Goal: Information Seeking & Learning: Compare options

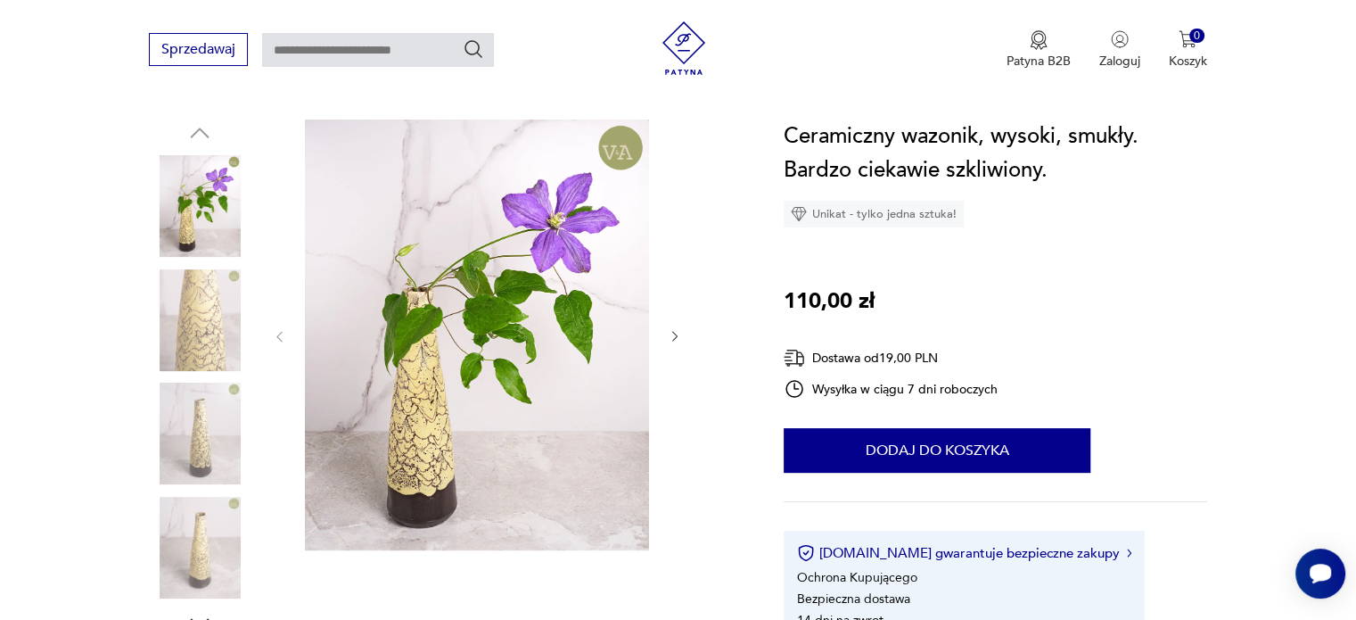
scroll to position [178, 0]
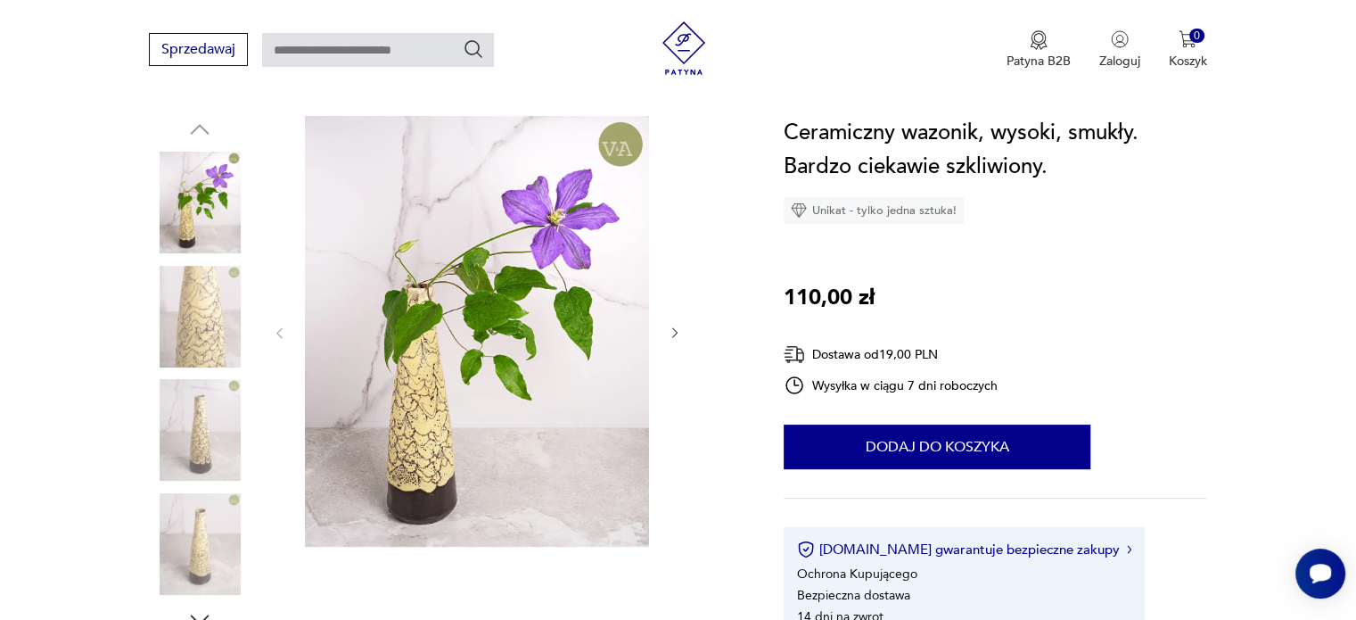
click at [574, 208] on img at bounding box center [477, 331] width 344 height 431
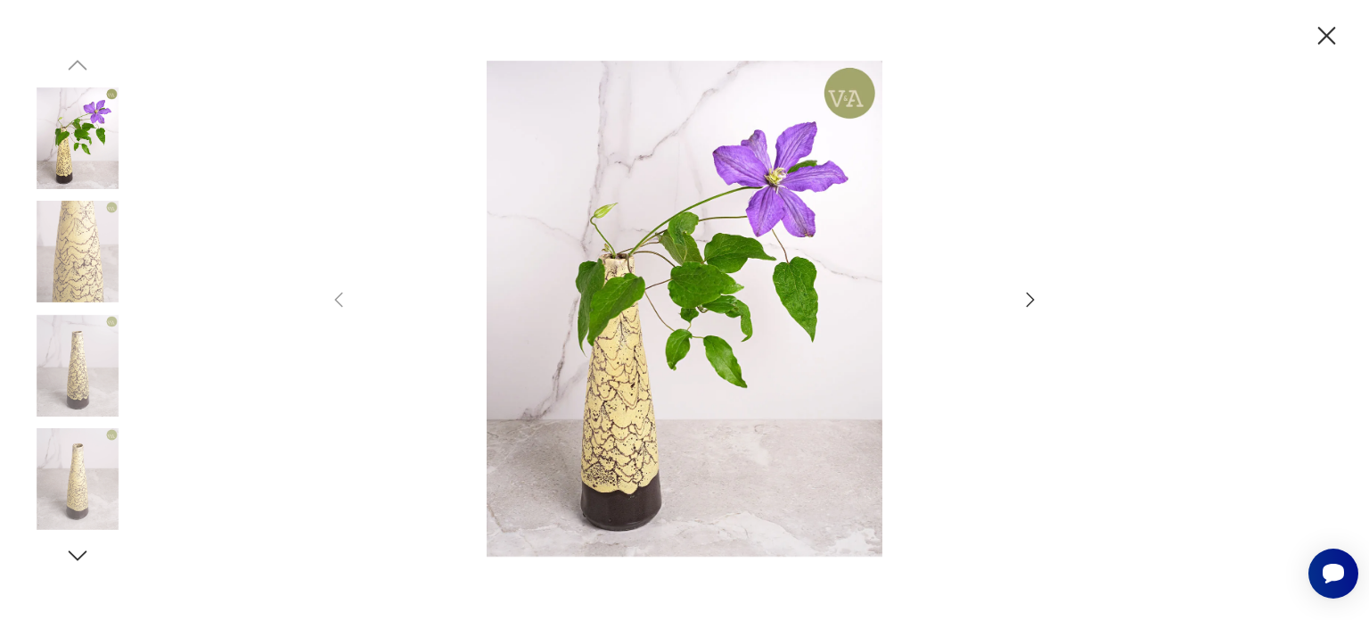
click at [1031, 301] on icon "button" at bounding box center [1031, 299] width 8 height 14
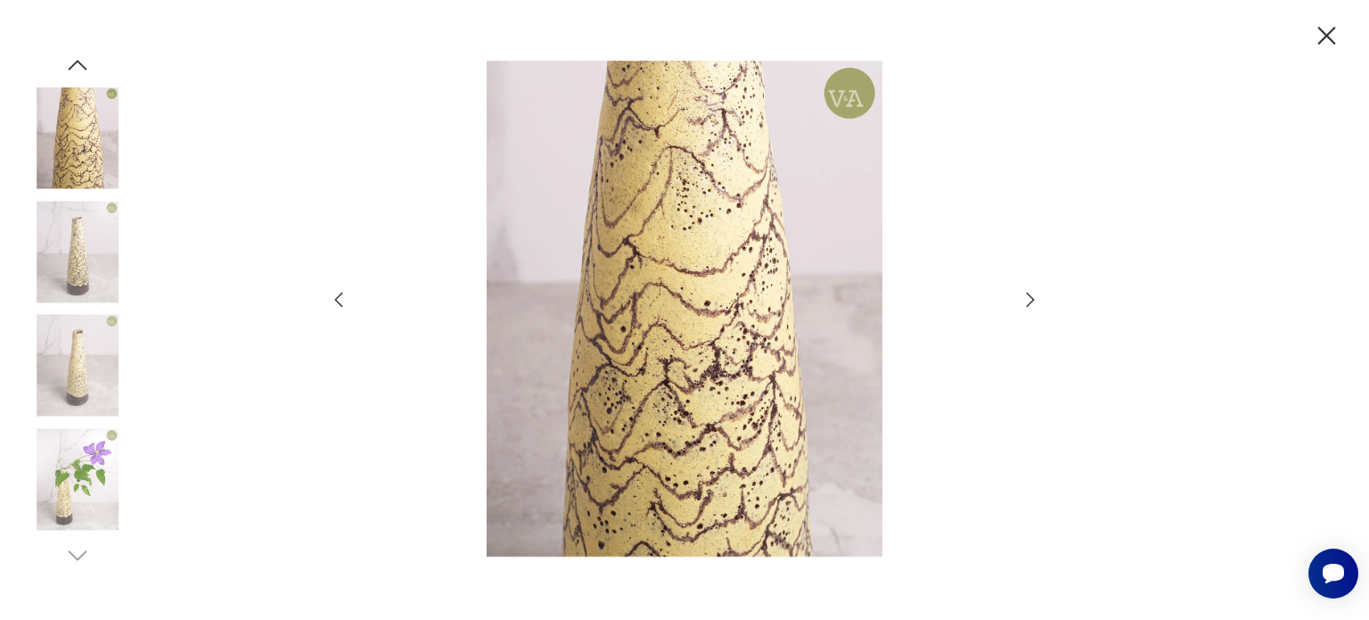
click at [1031, 301] on icon "button" at bounding box center [1031, 299] width 8 height 14
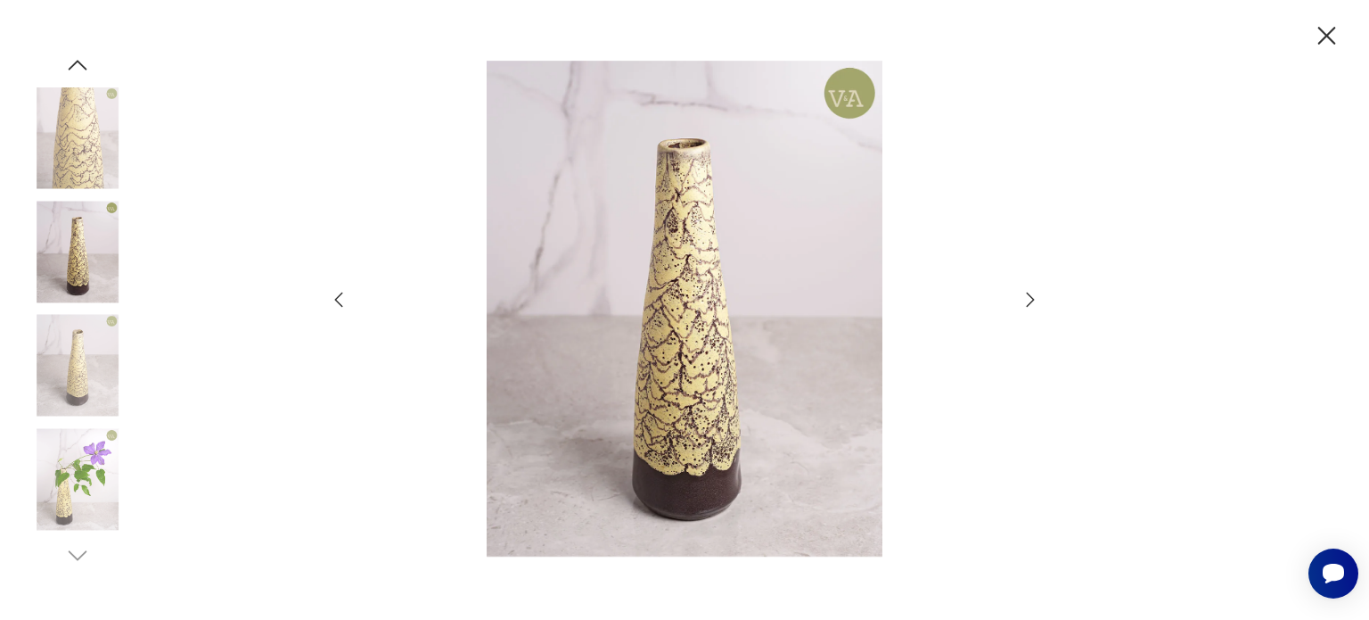
click at [1031, 301] on icon "button" at bounding box center [1031, 299] width 8 height 14
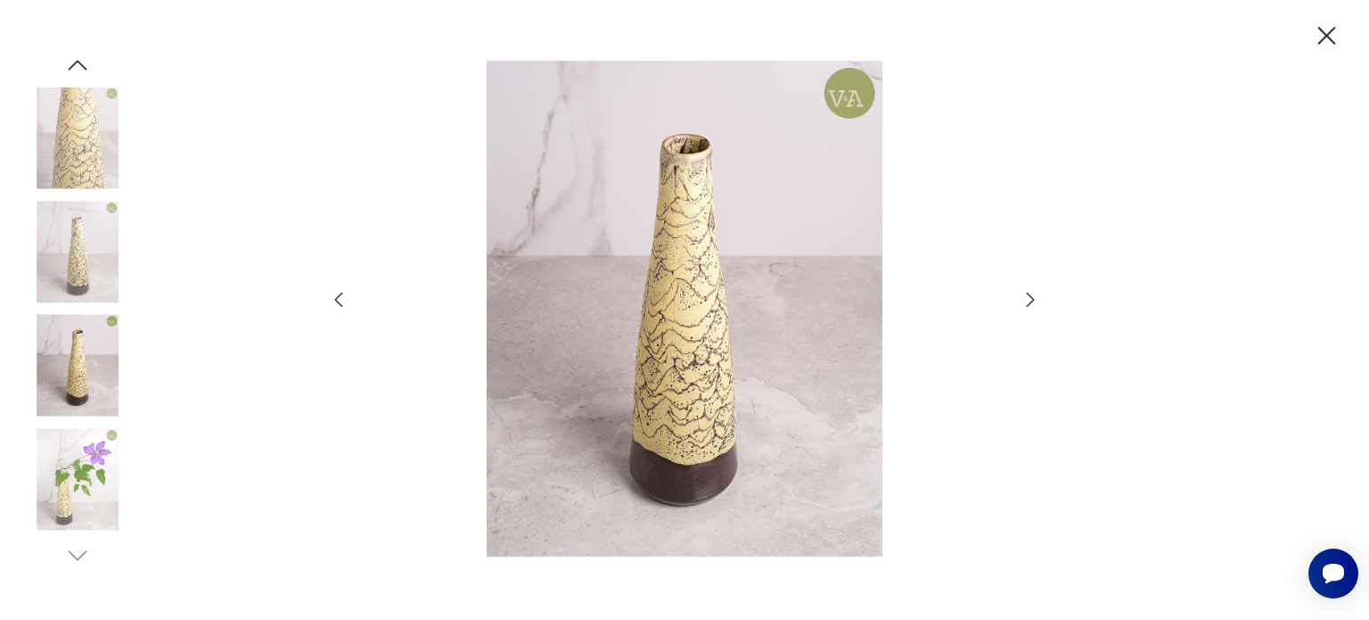
click at [1031, 301] on icon "button" at bounding box center [1031, 299] width 8 height 14
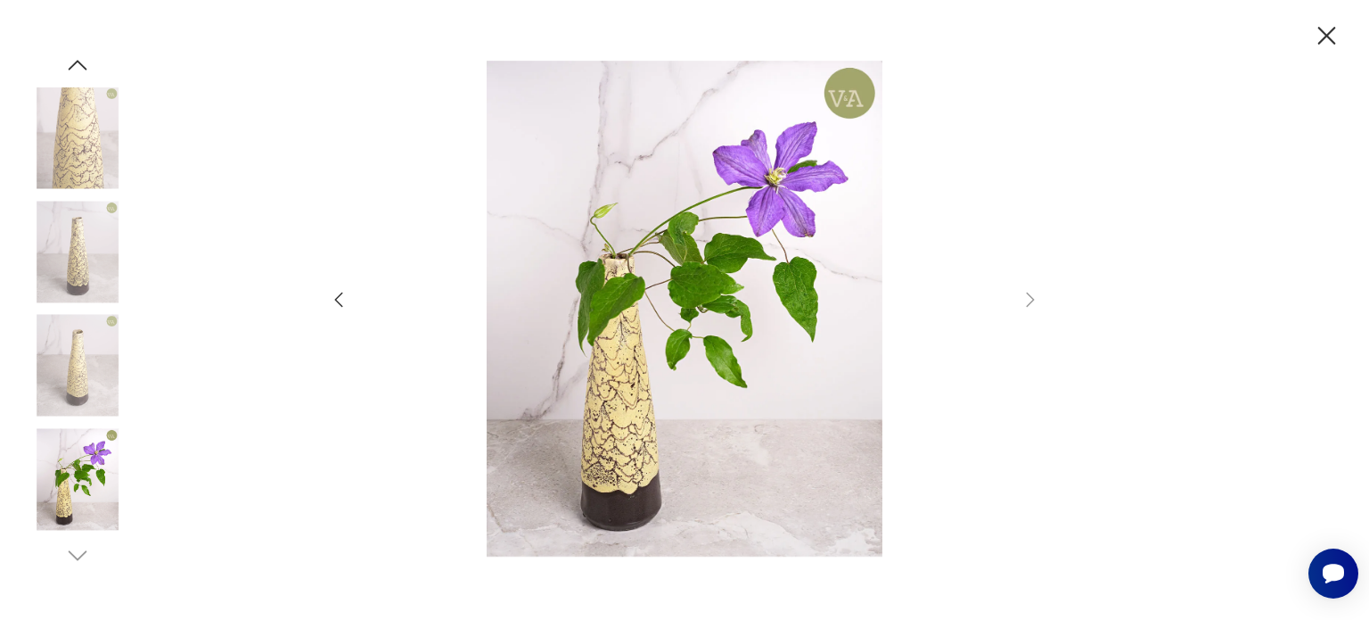
click at [1330, 47] on icon "button" at bounding box center [1326, 36] width 31 height 31
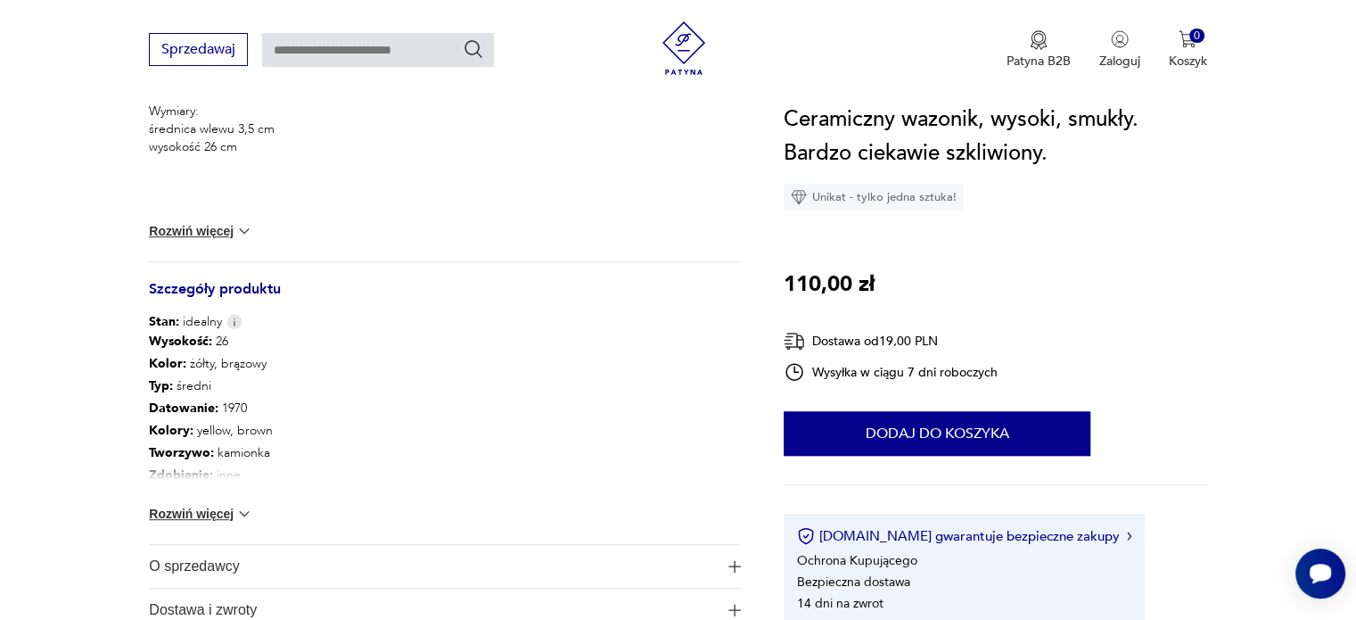
scroll to position [820, 0]
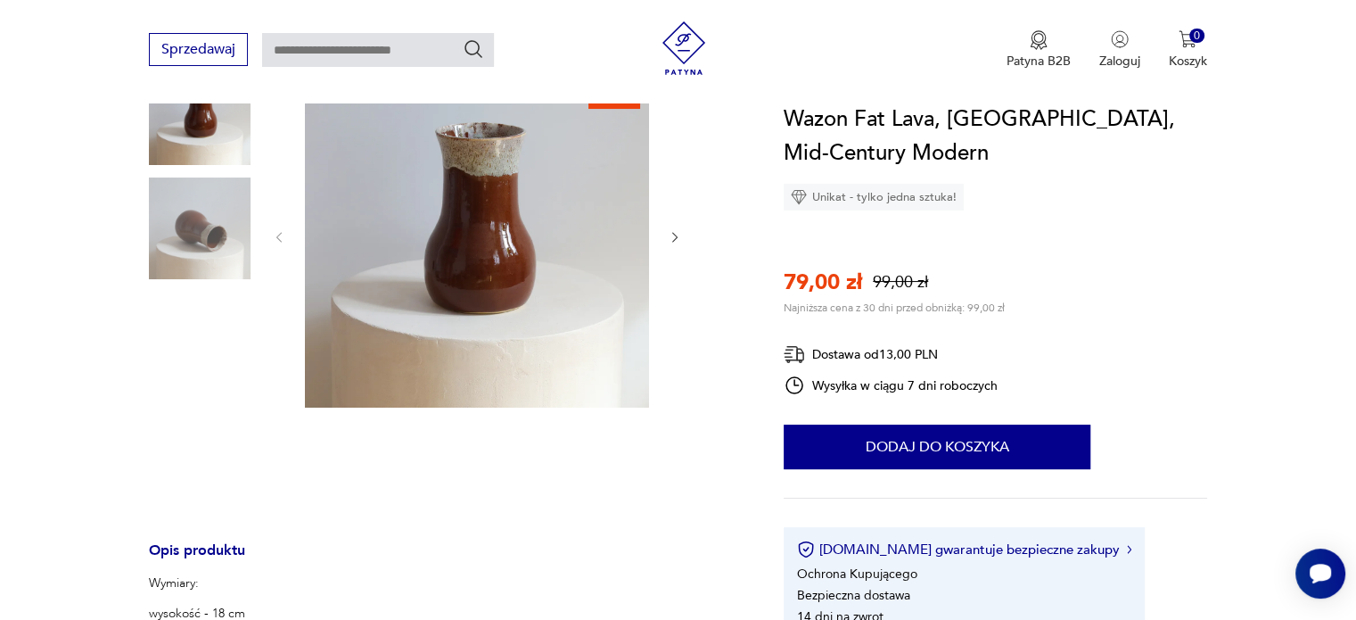
scroll to position [250, 0]
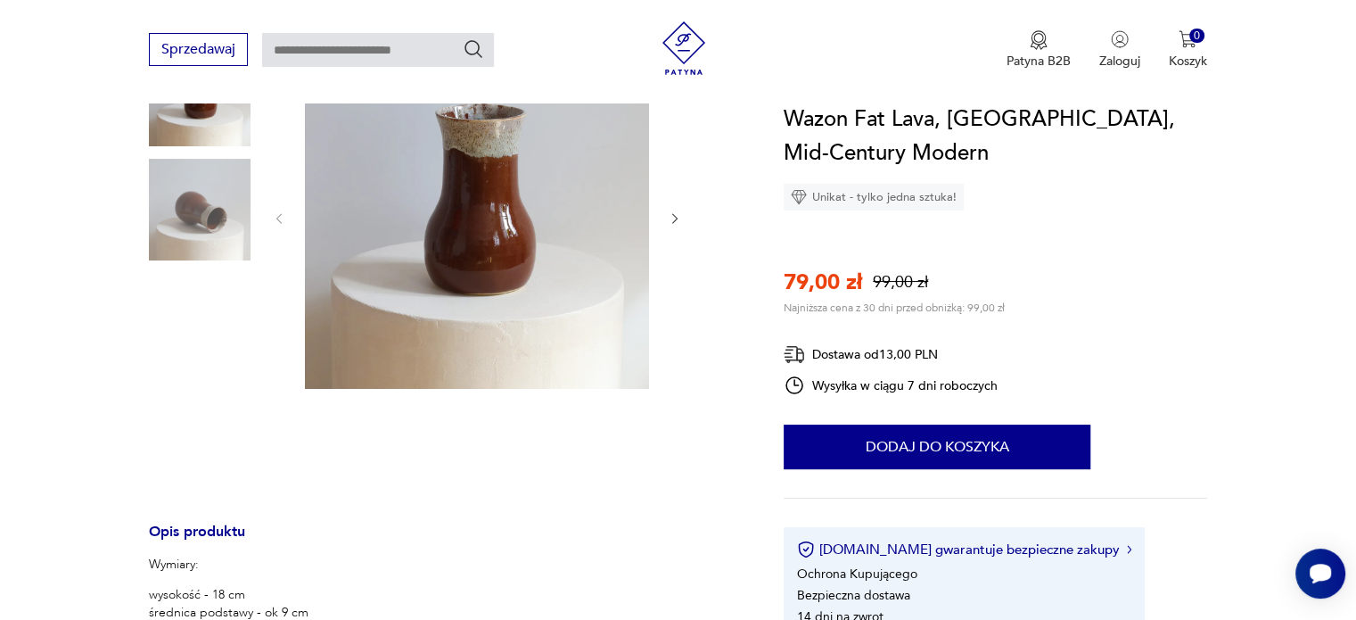
click at [500, 272] on img at bounding box center [477, 217] width 344 height 344
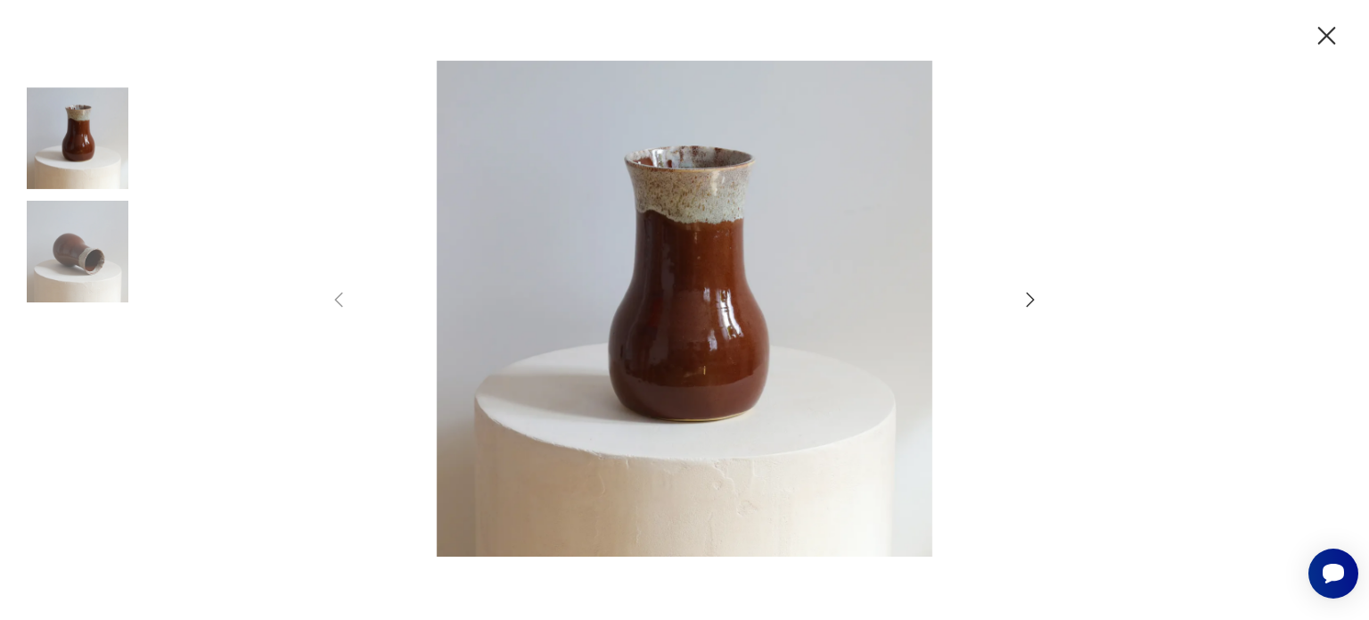
click at [1025, 296] on icon "button" at bounding box center [1030, 299] width 21 height 21
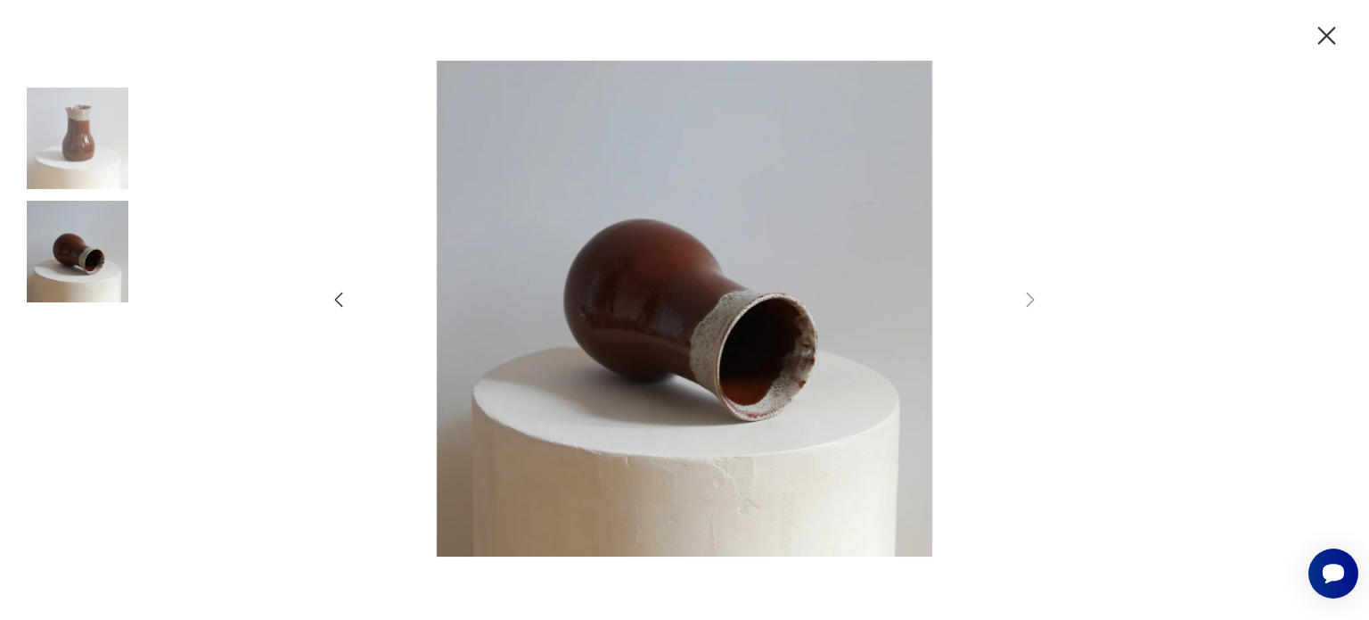
click at [1330, 29] on icon "button" at bounding box center [1326, 36] width 31 height 31
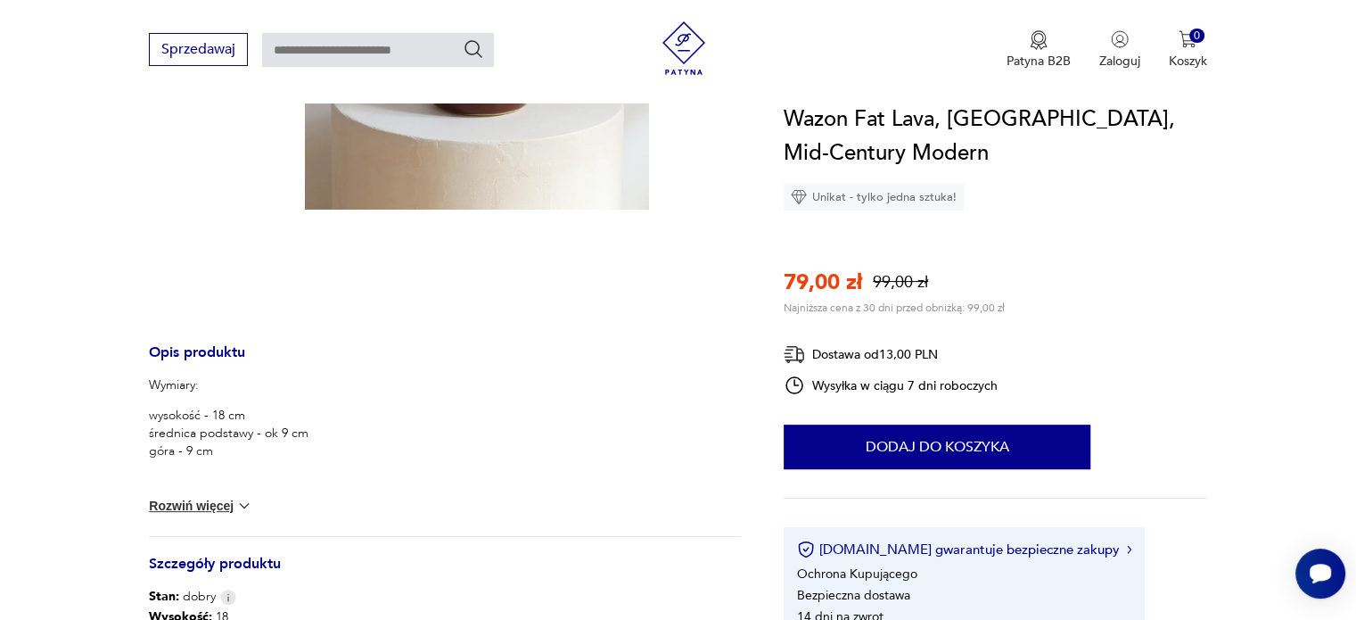
scroll to position [0, 0]
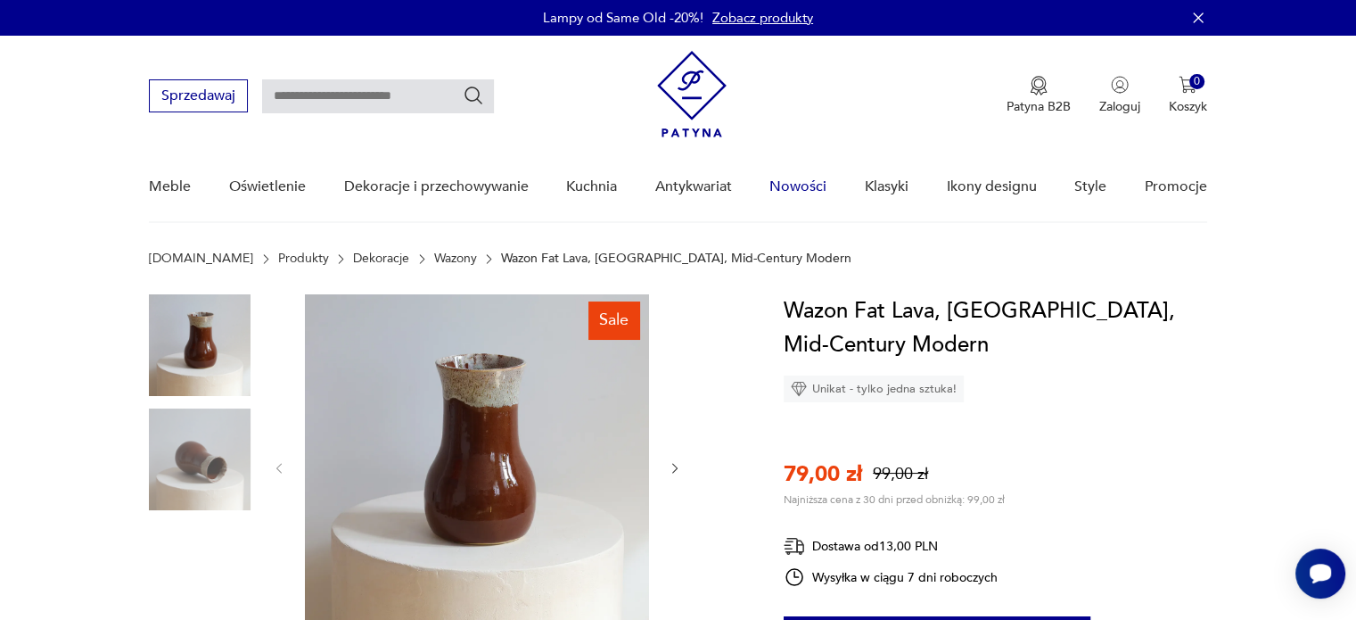
click at [797, 185] on link "Nowości" at bounding box center [797, 186] width 57 height 69
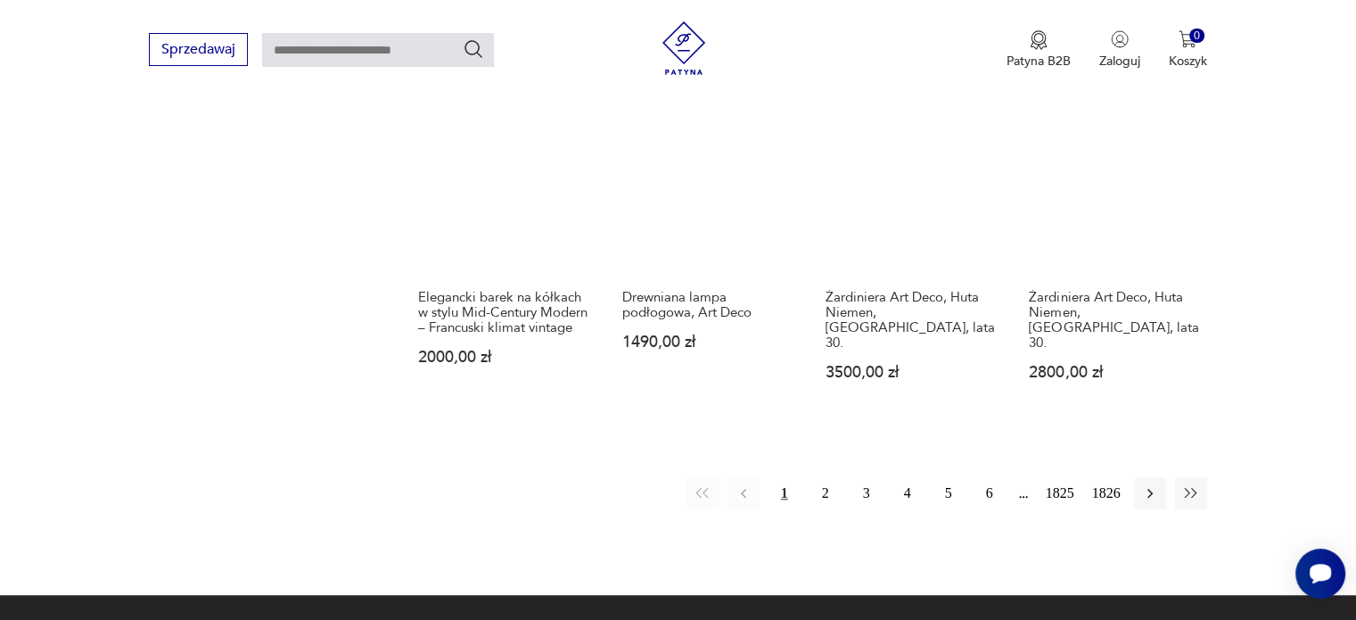
scroll to position [1470, 0]
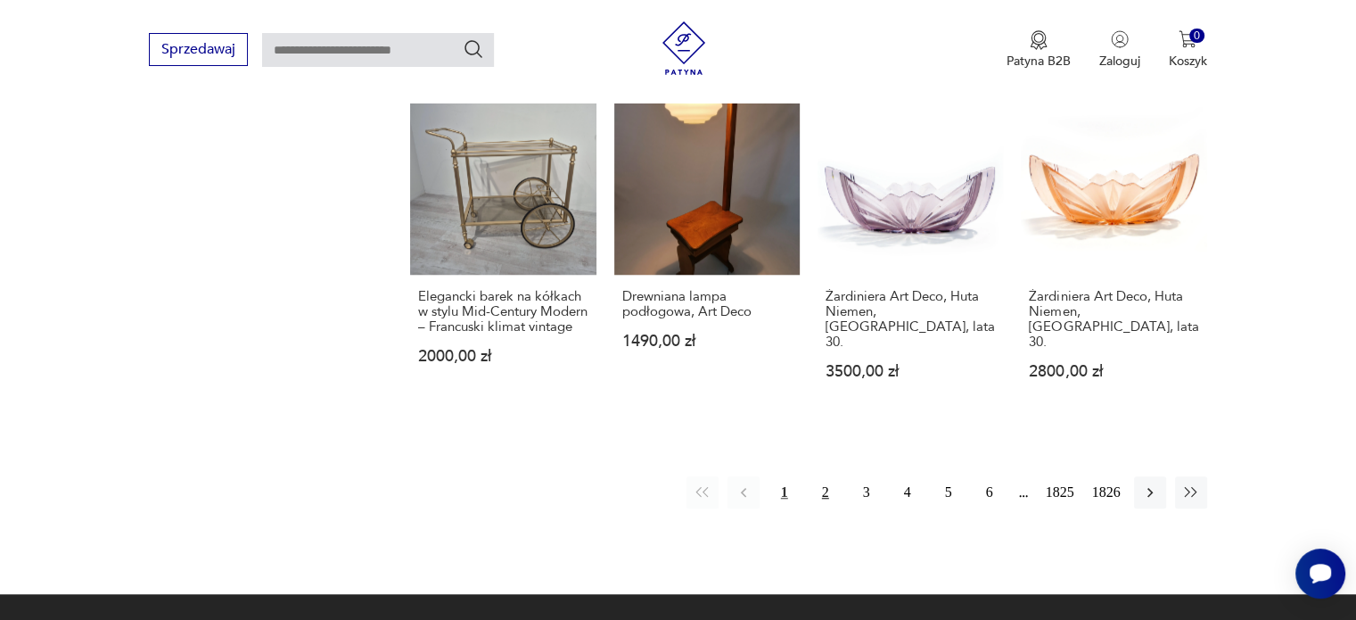
click at [830, 505] on button "2" at bounding box center [825, 492] width 32 height 32
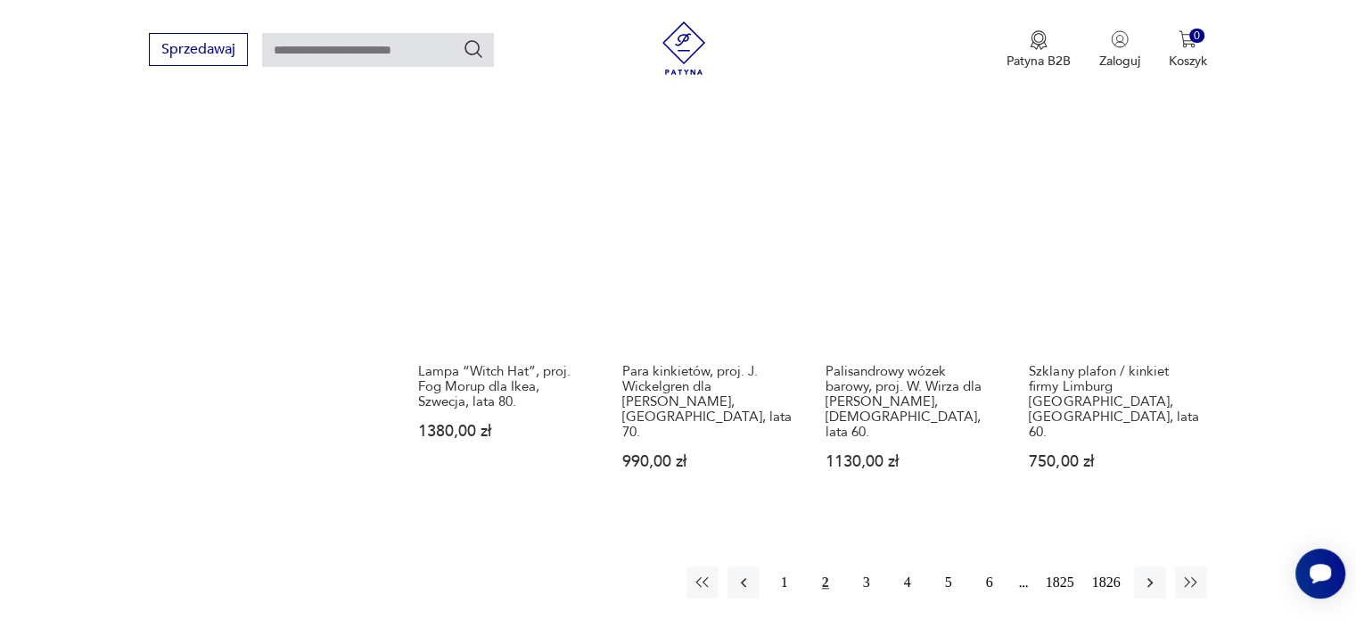
scroll to position [1442, 0]
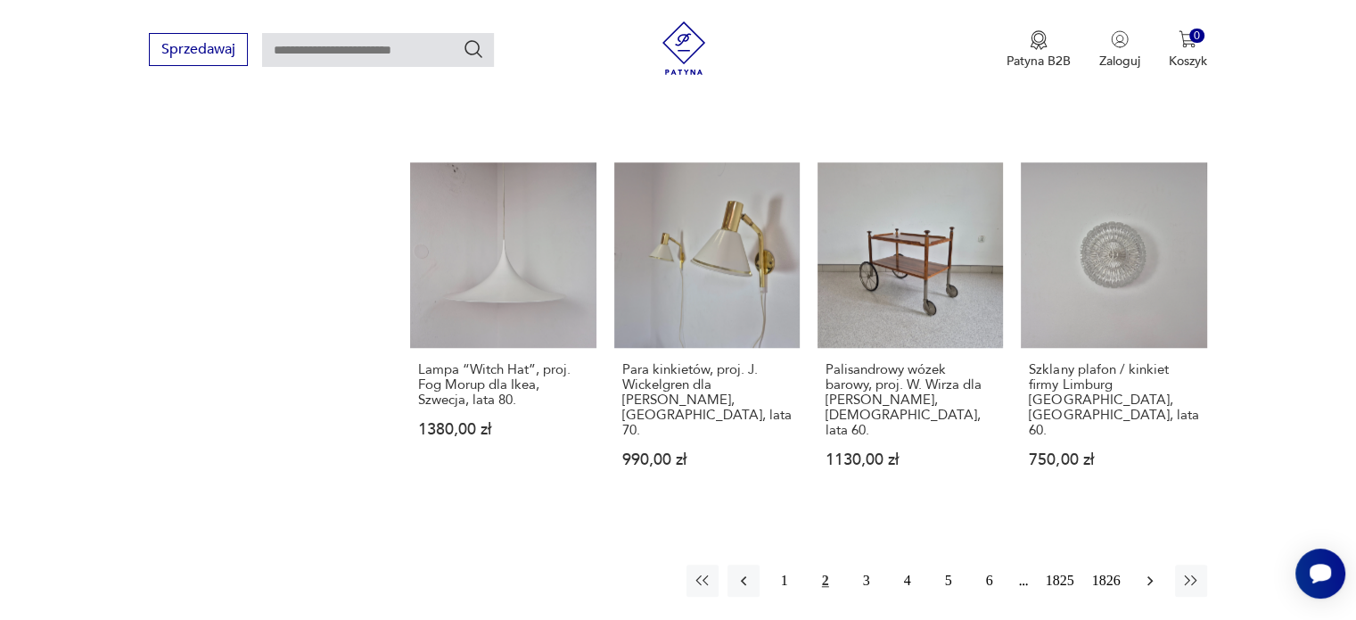
click at [1152, 571] on icon "button" at bounding box center [1150, 580] width 18 height 18
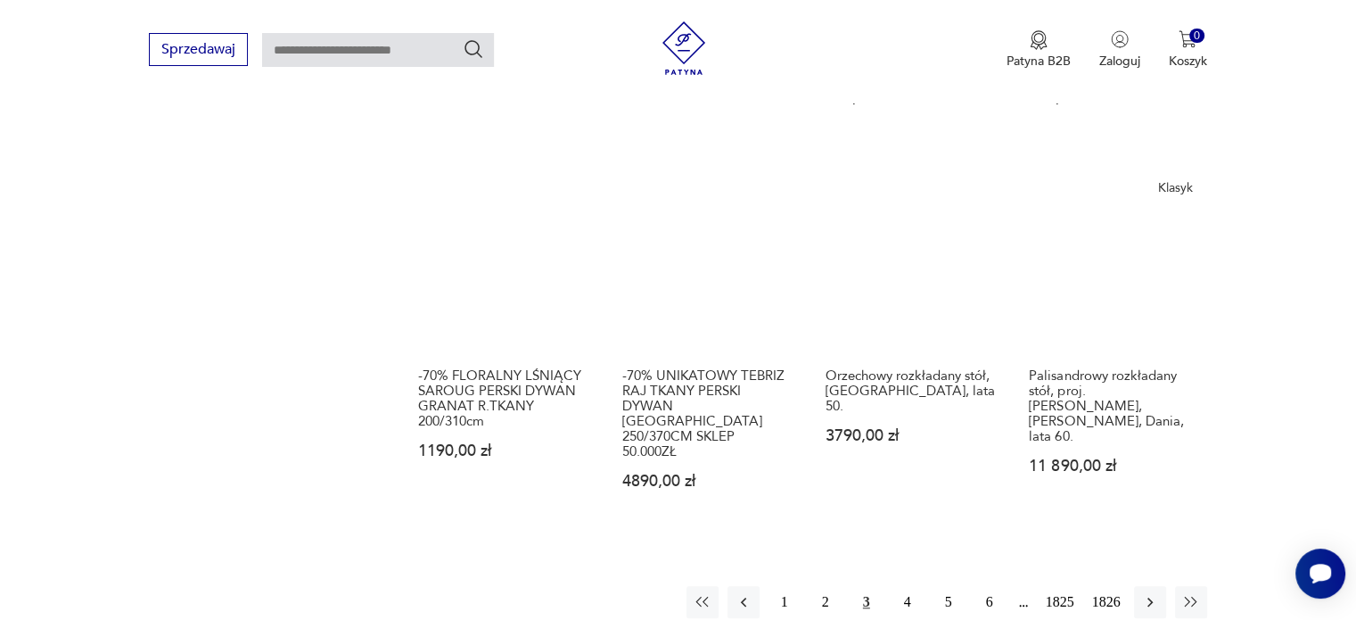
scroll to position [1478, 0]
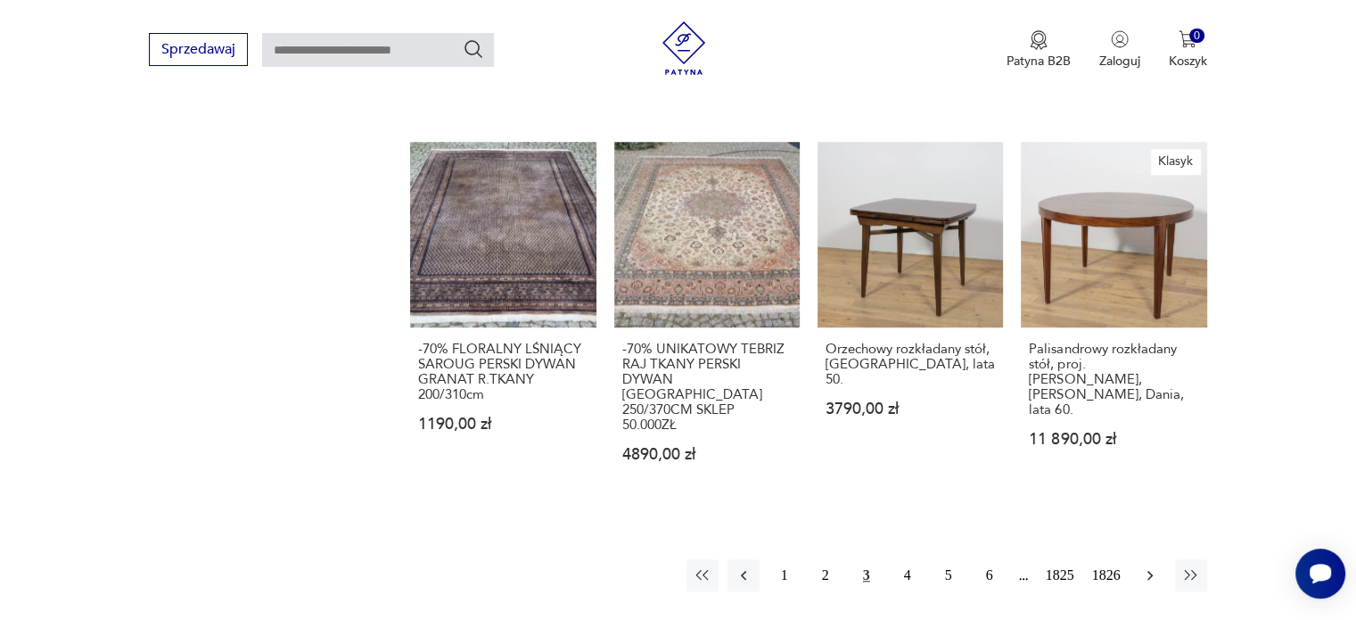
click at [1153, 566] on icon "button" at bounding box center [1150, 575] width 18 height 18
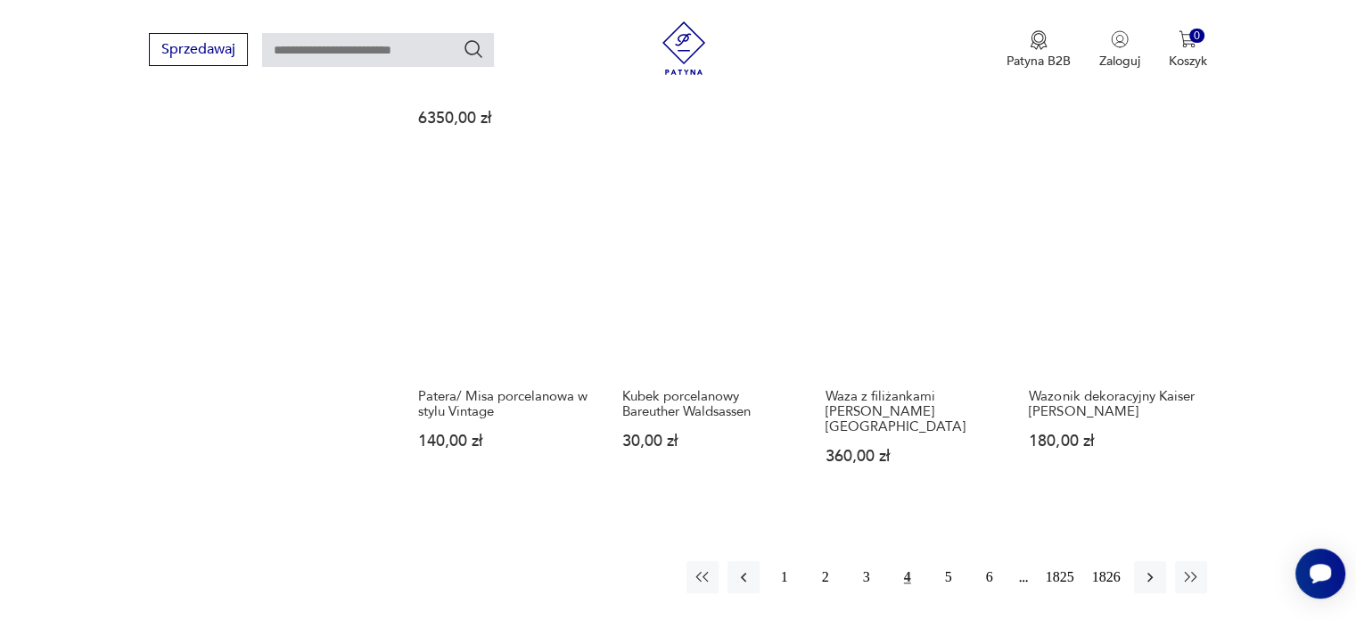
scroll to position [1442, 0]
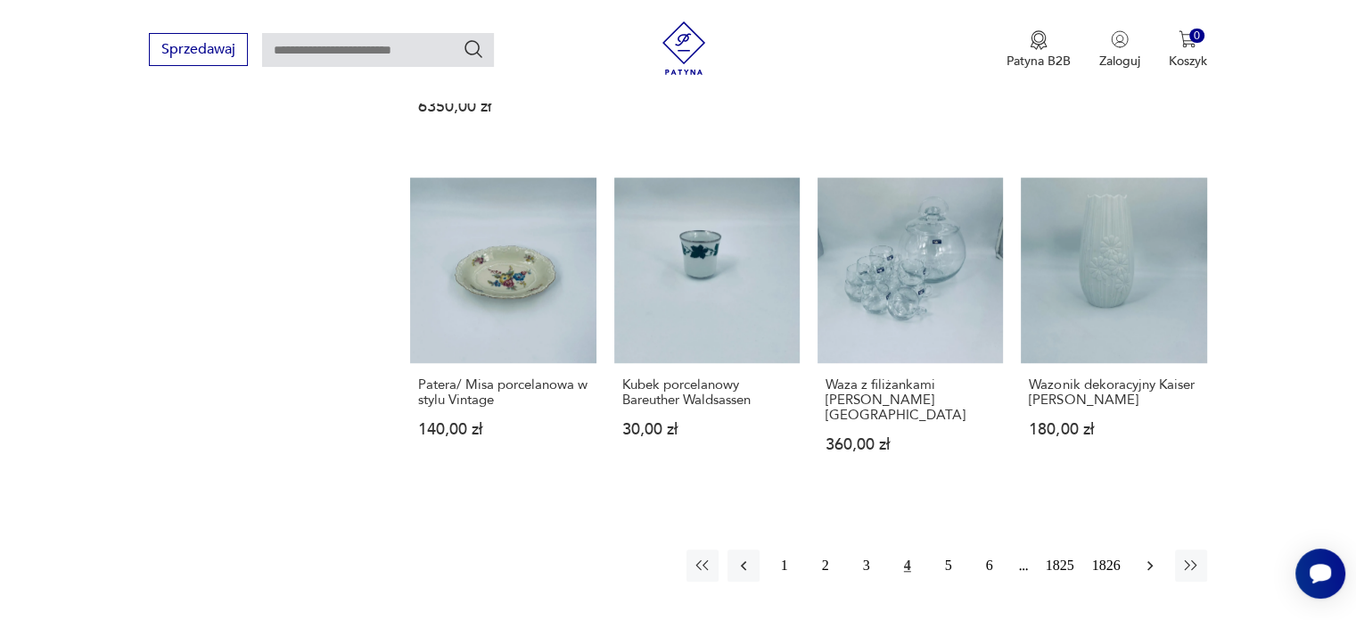
click at [1145, 556] on icon "button" at bounding box center [1150, 565] width 18 height 18
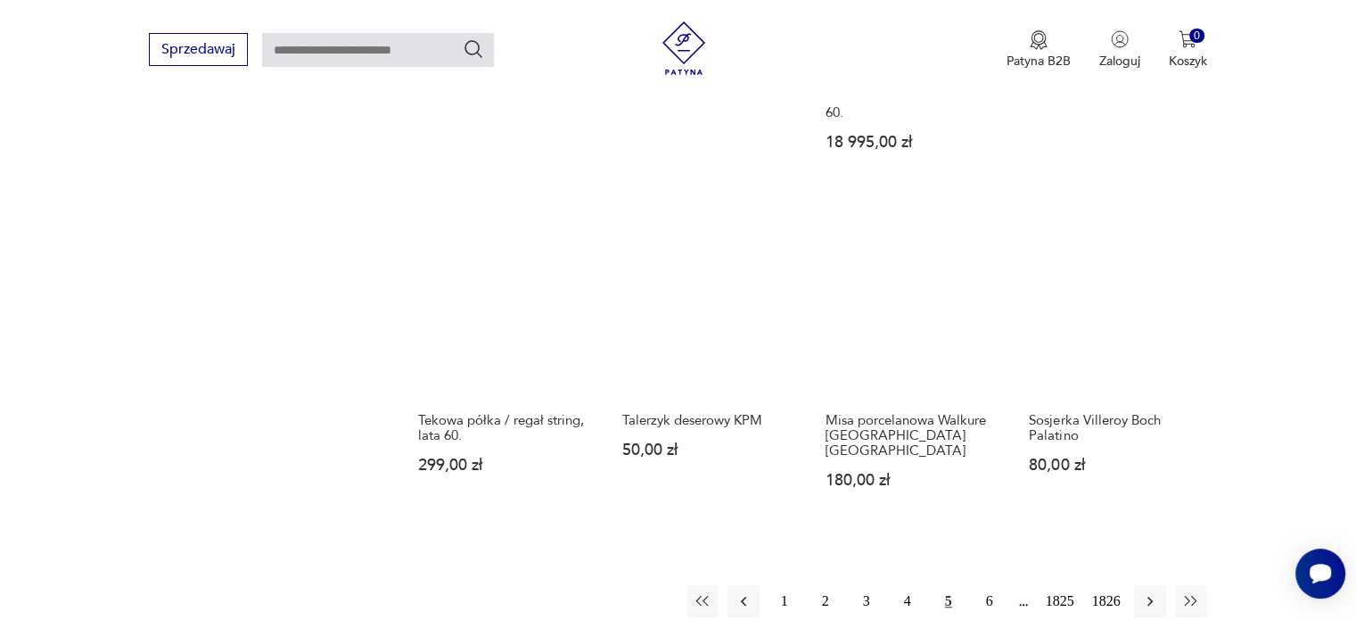
scroll to position [1442, 0]
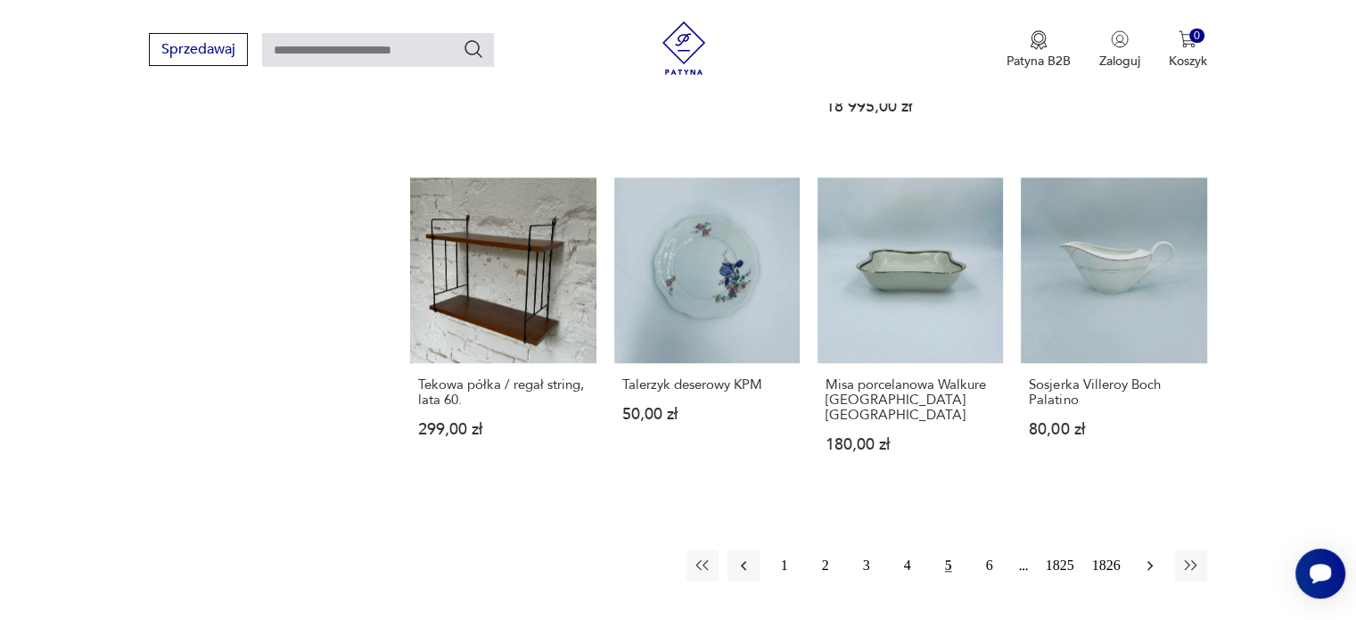
click at [1144, 556] on icon "button" at bounding box center [1150, 565] width 18 height 18
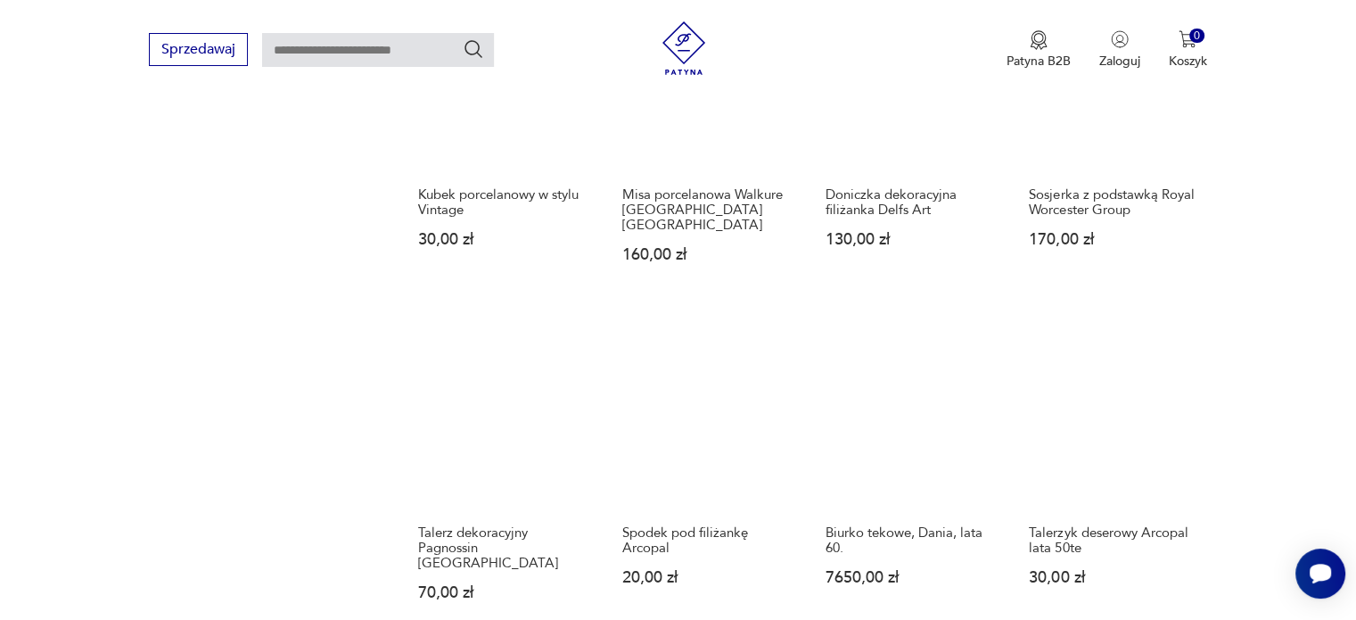
scroll to position [1514, 0]
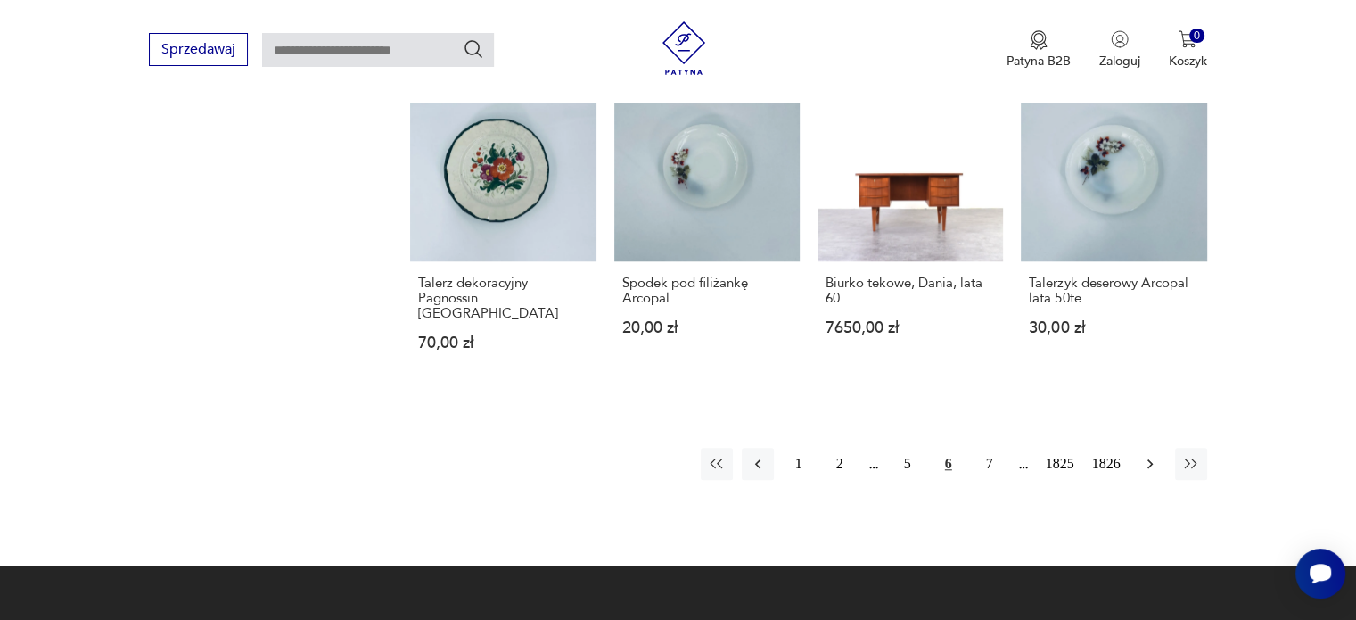
click at [1141, 455] on icon "button" at bounding box center [1150, 464] width 18 height 18
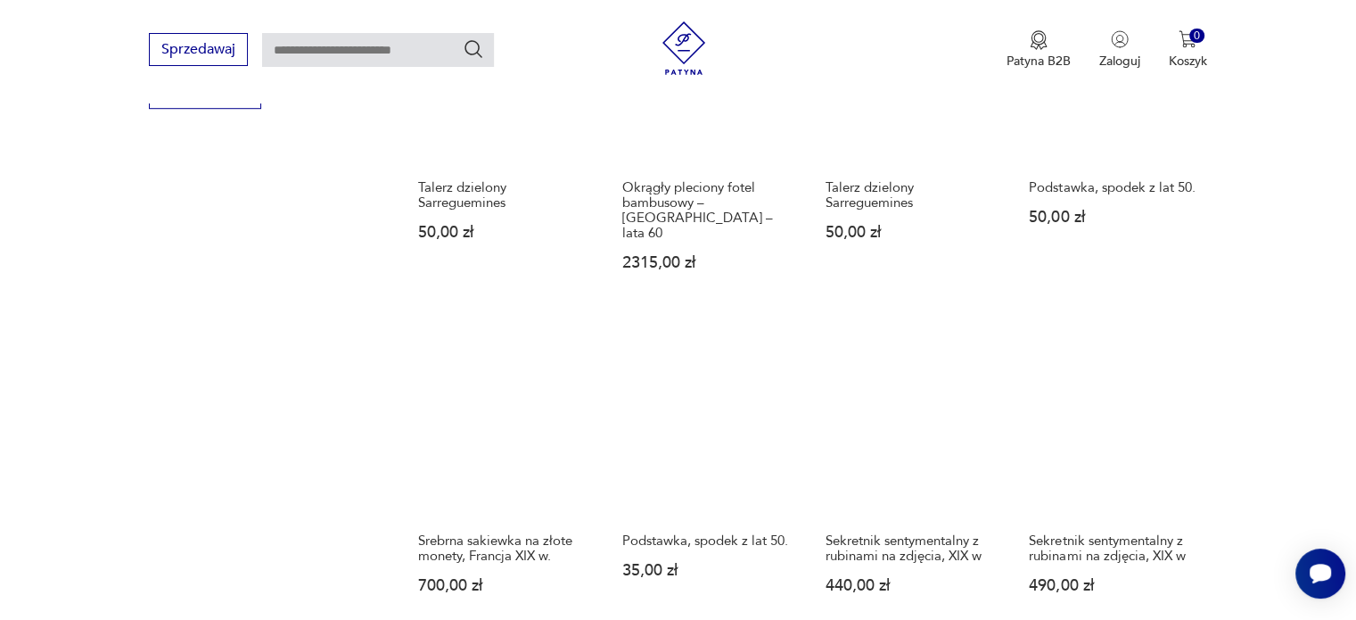
scroll to position [1478, 0]
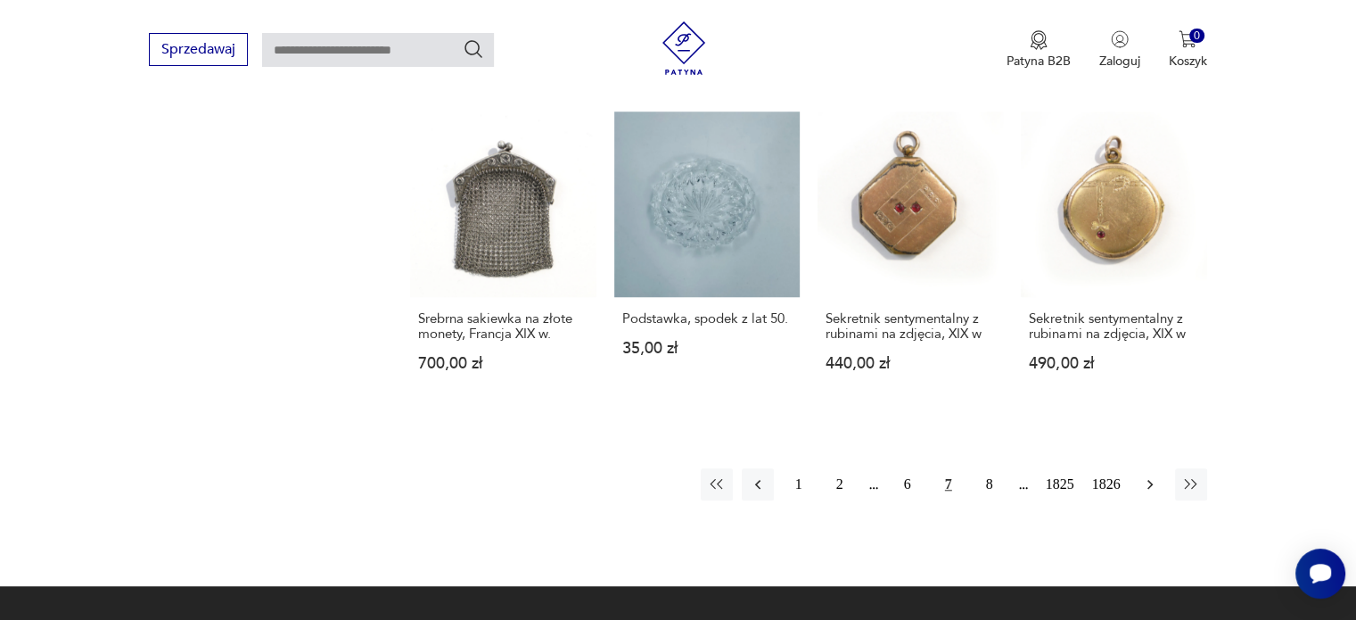
click at [1142, 475] on icon "button" at bounding box center [1150, 484] width 18 height 18
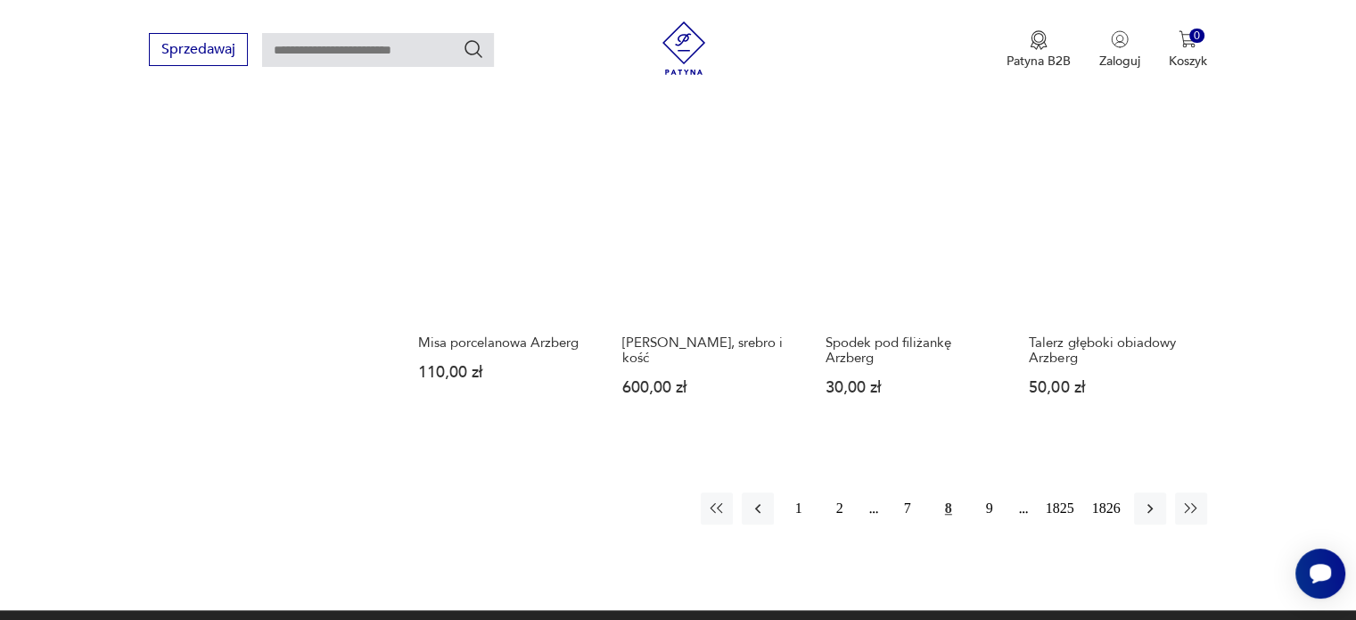
scroll to position [1549, 0]
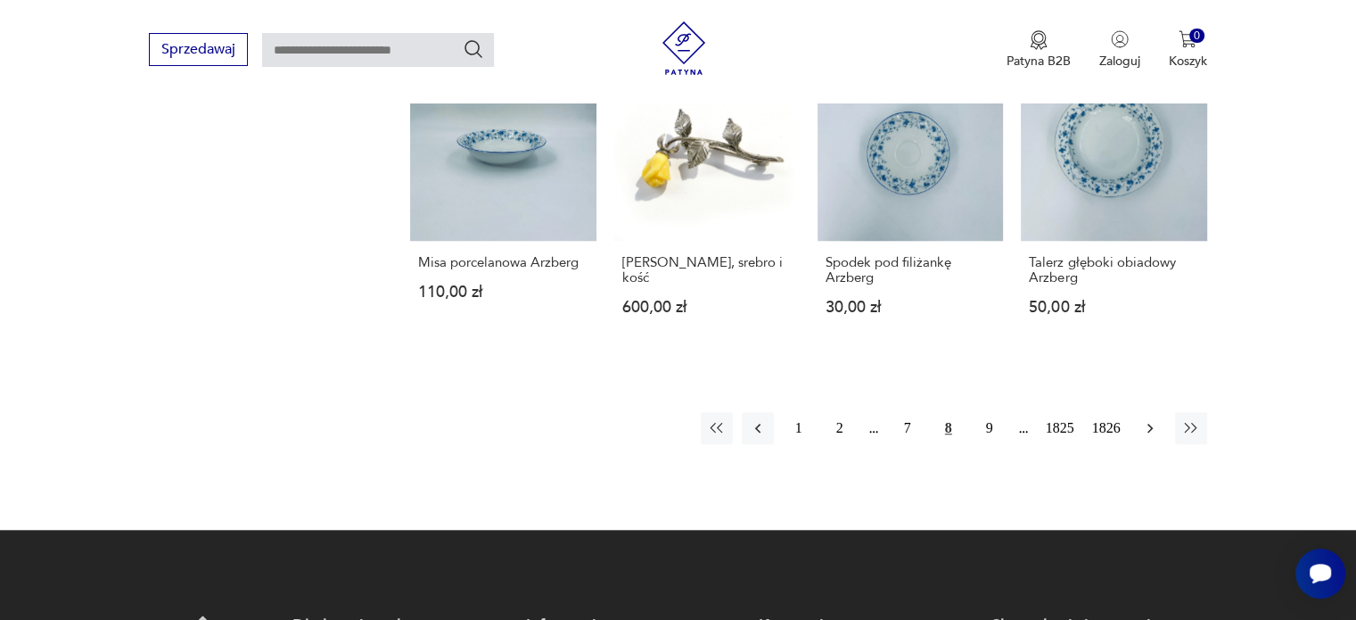
click at [1158, 419] on icon "button" at bounding box center [1150, 428] width 18 height 18
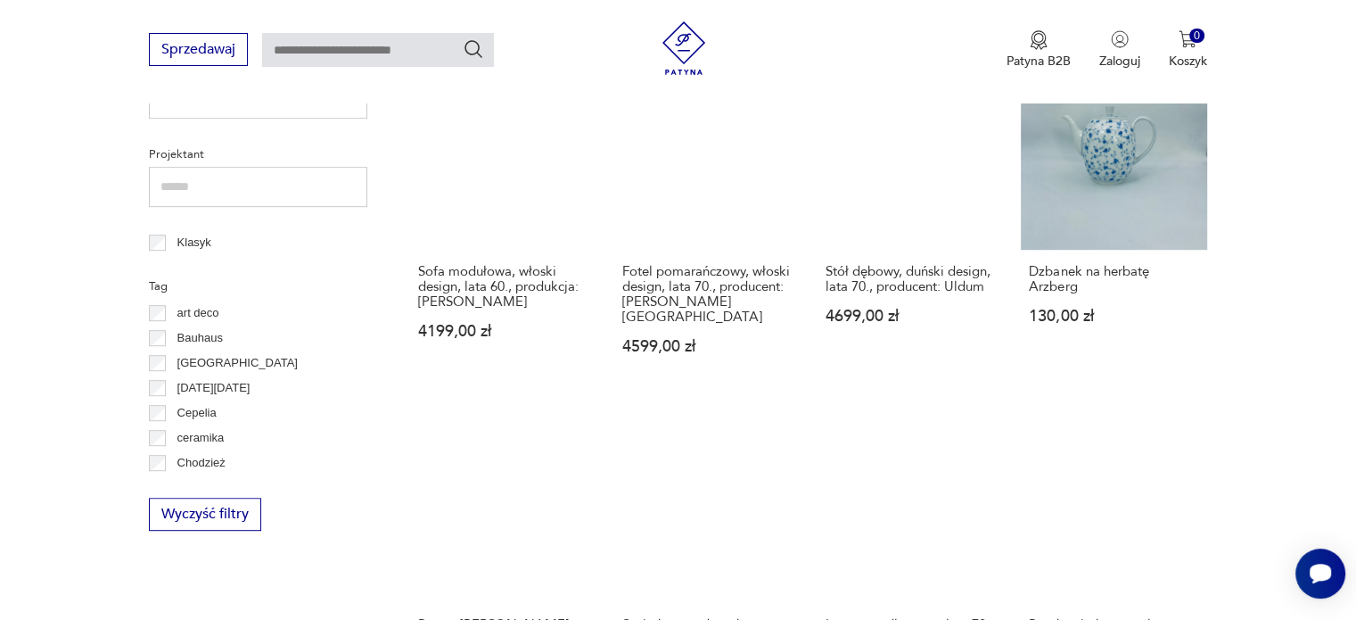
scroll to position [836, 0]
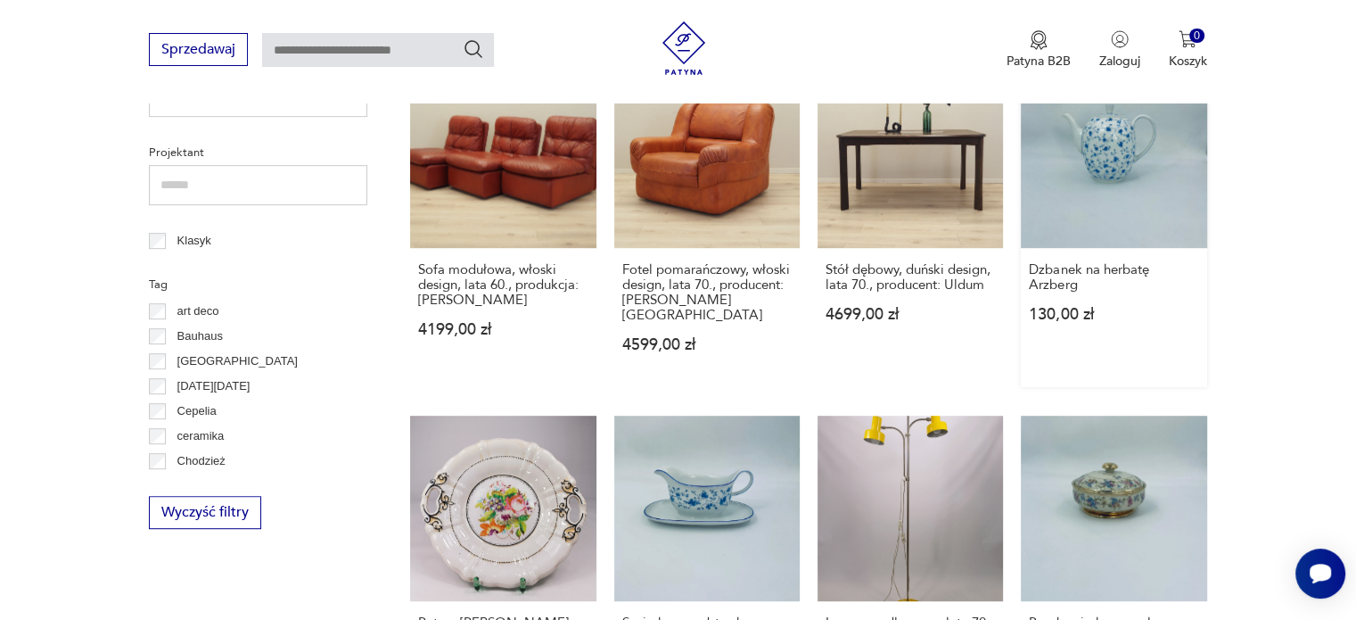
click at [1165, 130] on link "Dzbanek na herbatę Arzberg 130,00 zł" at bounding box center [1113, 224] width 185 height 324
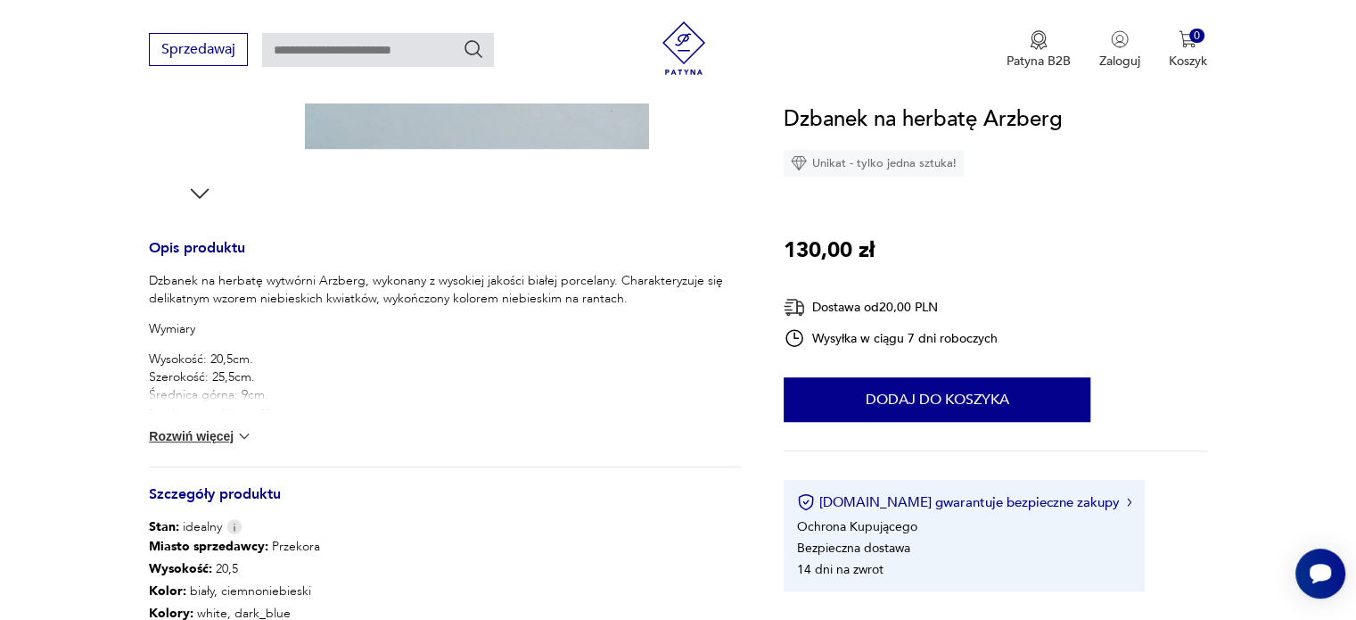
scroll to position [606, 0]
click at [210, 441] on button "Rozwiń więcej" at bounding box center [200, 434] width 103 height 18
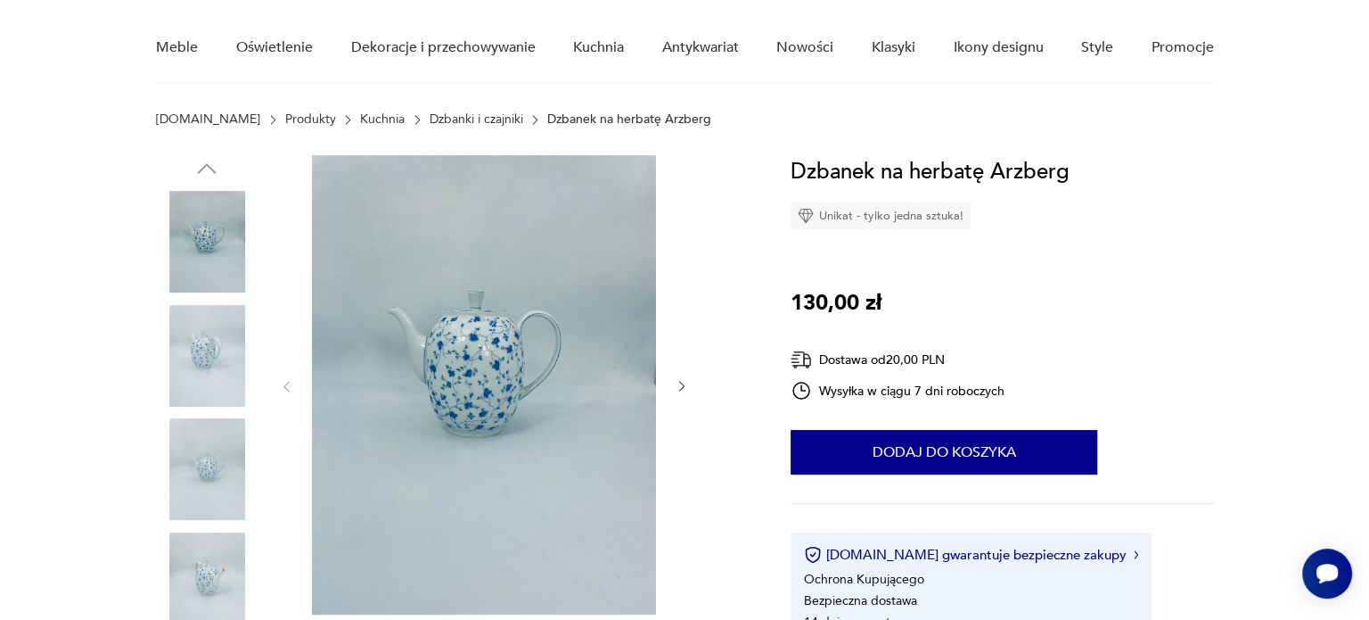
scroll to position [107, 0]
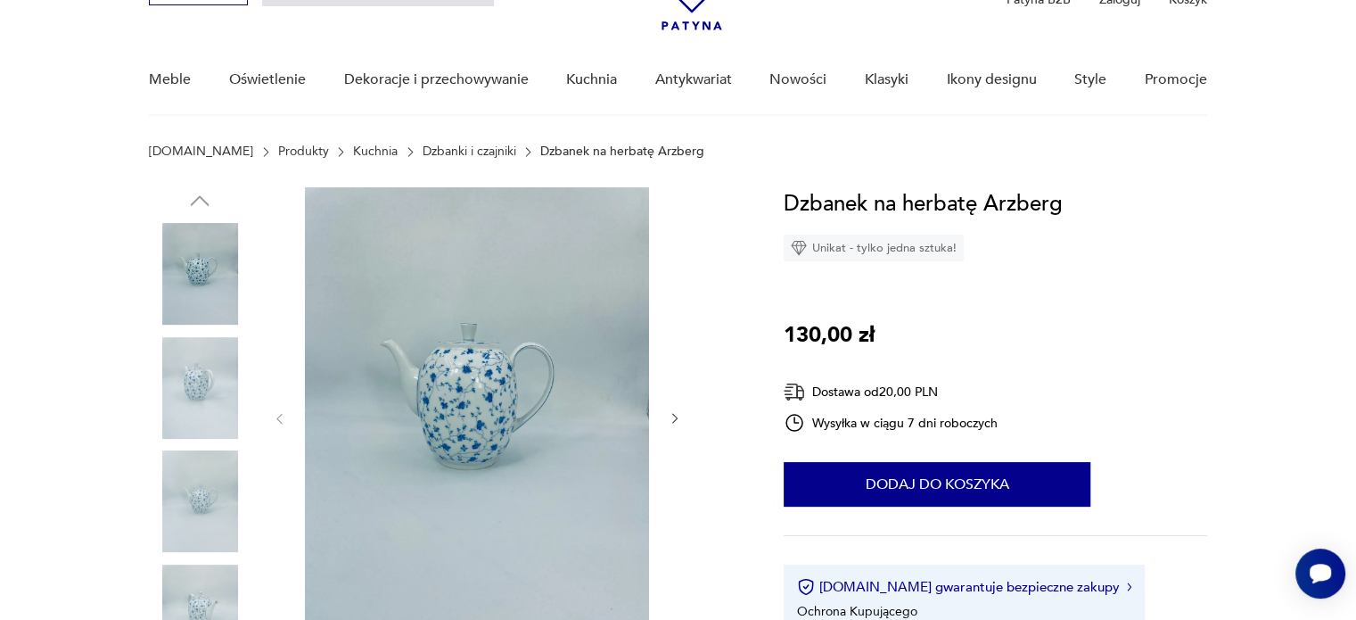
click at [478, 243] on img at bounding box center [477, 416] width 344 height 459
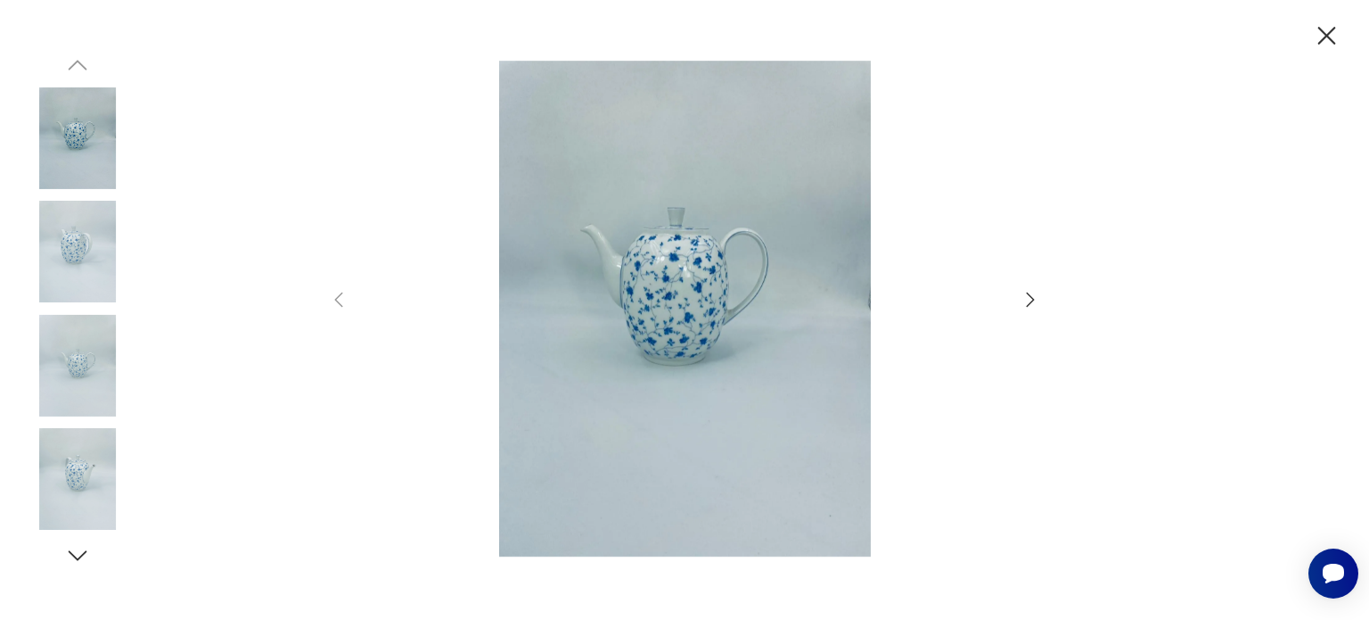
click at [1026, 315] on div at bounding box center [684, 310] width 713 height 499
click at [1026, 309] on div at bounding box center [684, 310] width 713 height 499
click at [1027, 306] on icon "button" at bounding box center [1031, 299] width 8 height 14
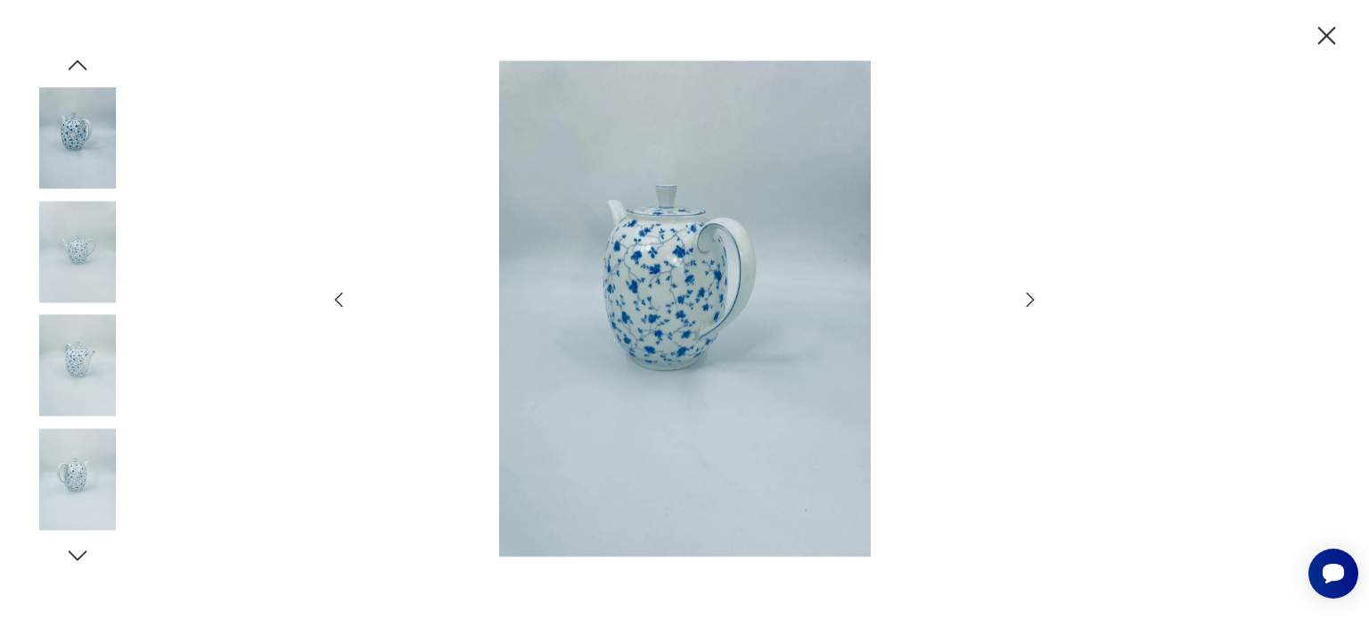
click at [1027, 306] on icon "button" at bounding box center [1031, 299] width 8 height 14
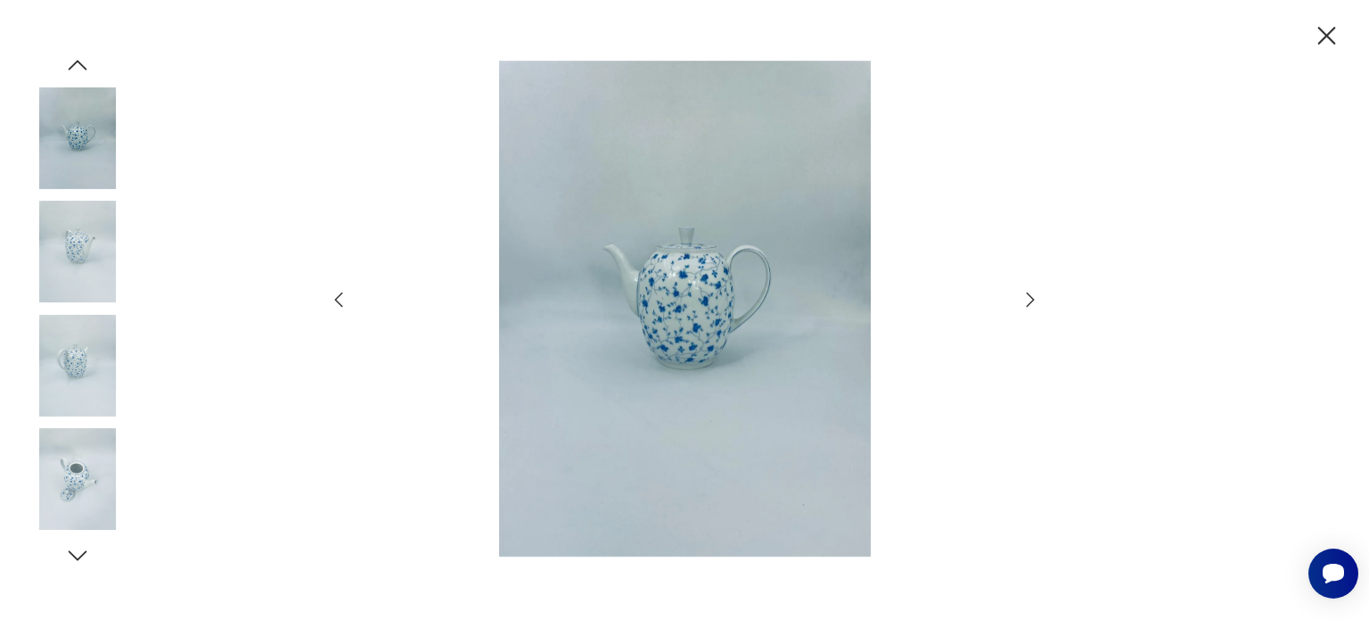
click at [1027, 306] on icon "button" at bounding box center [1031, 299] width 8 height 14
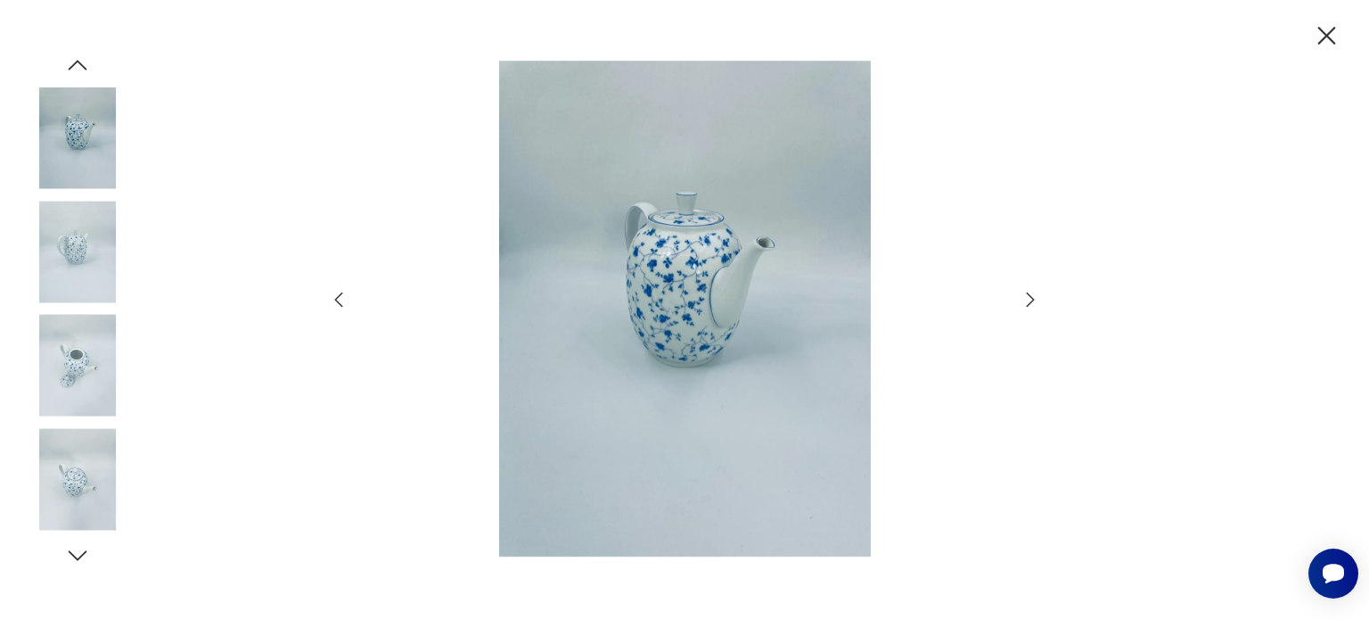
scroll to position [834, 0]
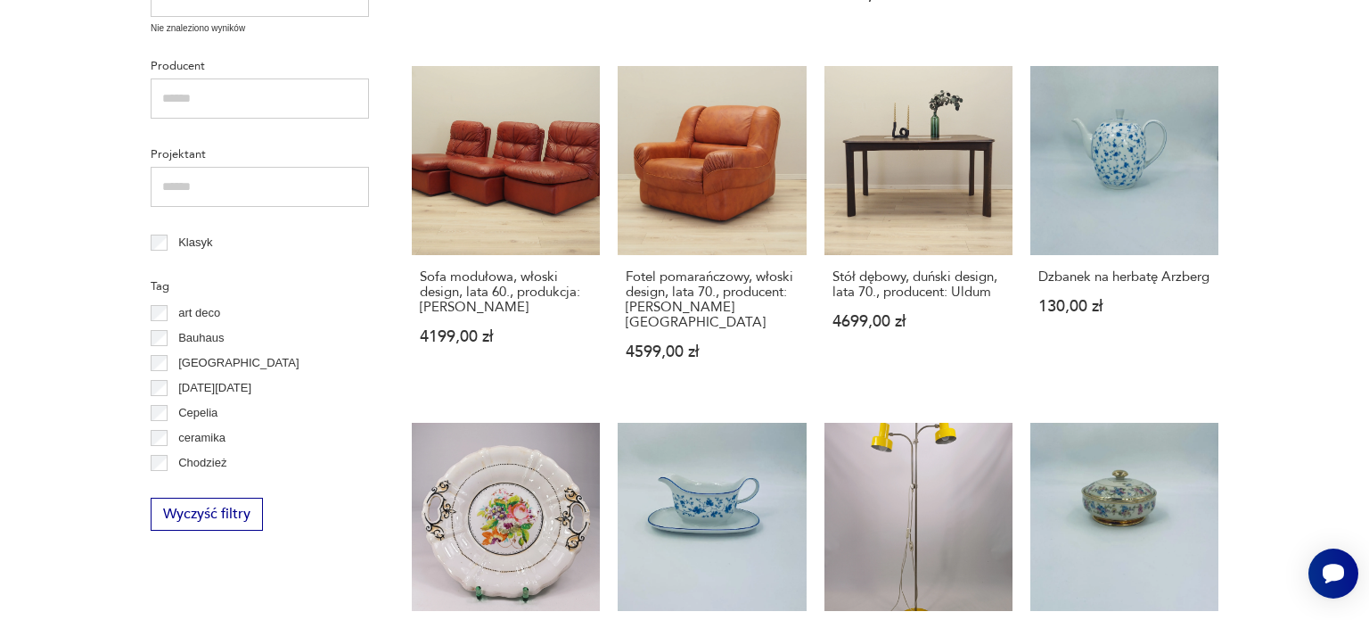
click at [0, 170] on section "Filtruj produkty Cena MIN MAX OK Promocja Datowanie OK Kraj pochodzenia Nie zna…" at bounding box center [684, 452] width 1369 height 1575
click at [1330, 329] on section "Filtruj produkty Cena MIN MAX OK Promocja Datowanie OK Kraj pochodzenia Nie zna…" at bounding box center [684, 452] width 1369 height 1575
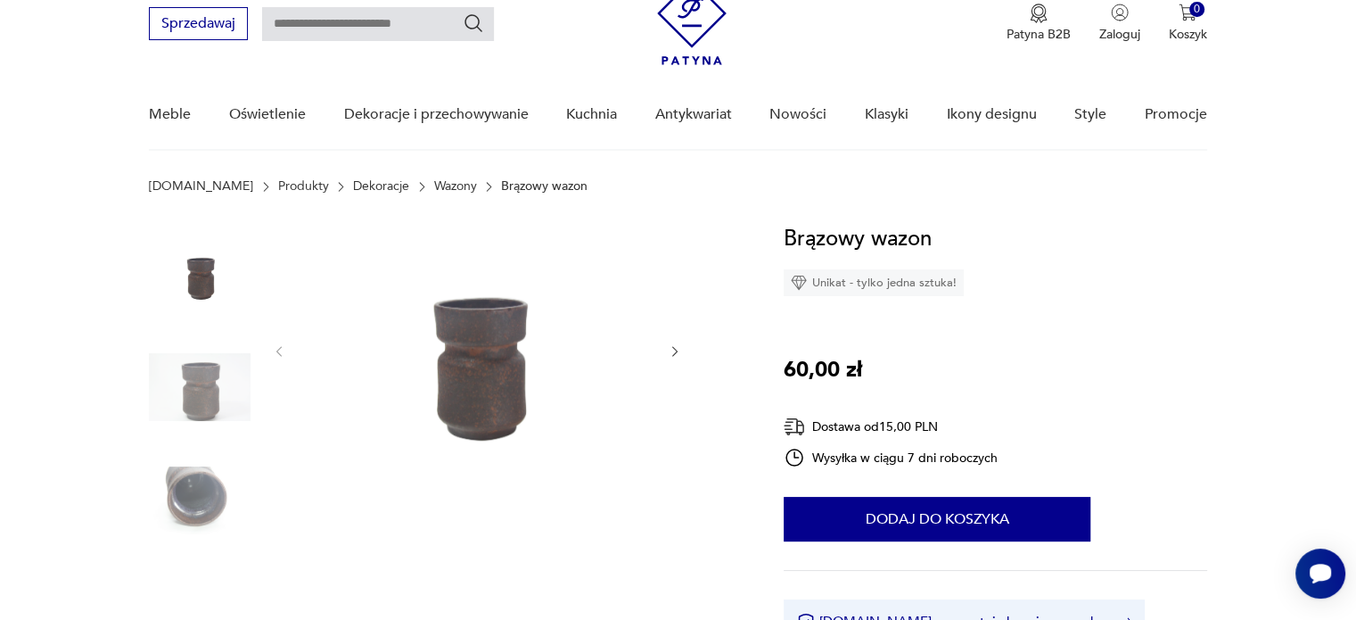
scroll to position [71, 0]
click at [477, 326] on img at bounding box center [477, 350] width 344 height 255
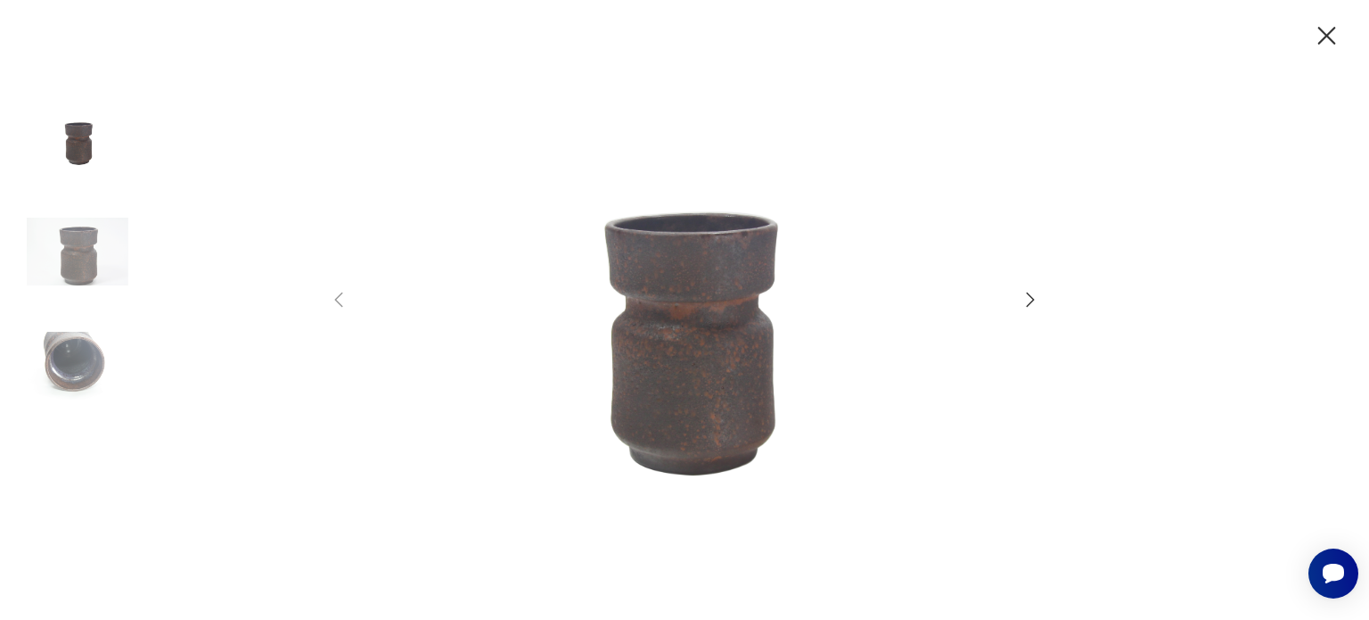
click at [1020, 302] on icon "button" at bounding box center [1030, 299] width 21 height 21
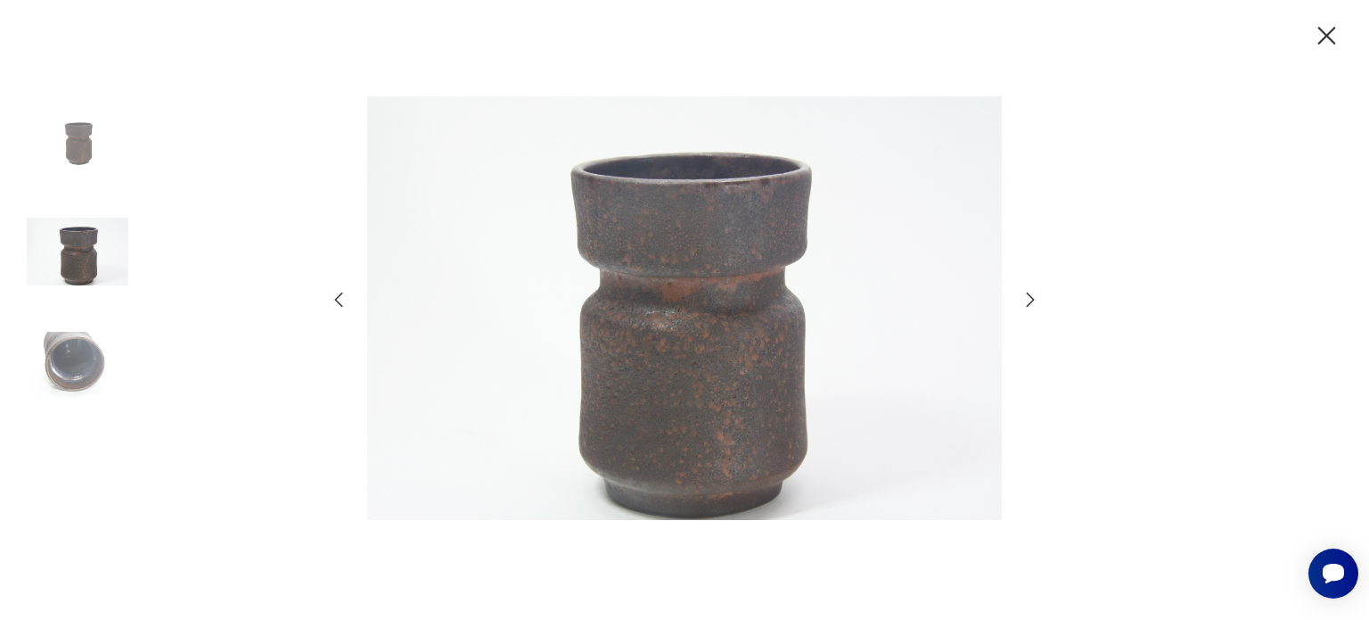
click at [1026, 302] on icon "button" at bounding box center [1030, 299] width 21 height 21
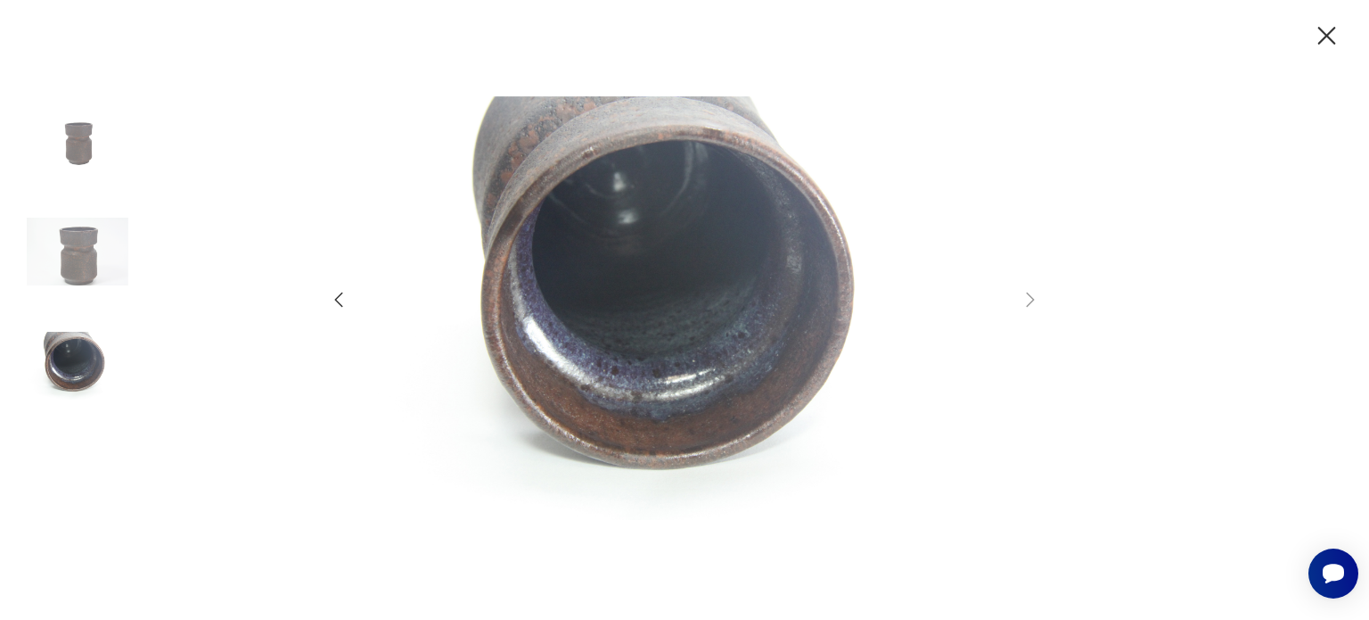
click at [339, 299] on icon "button" at bounding box center [338, 299] width 21 height 21
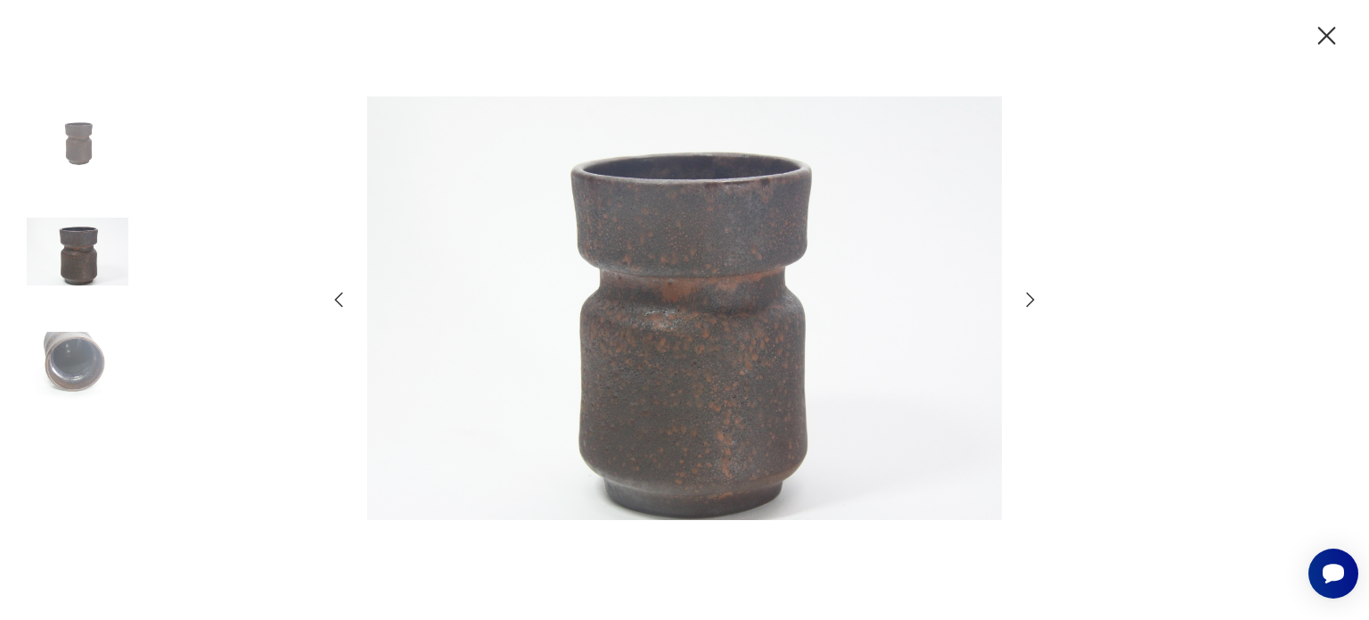
click at [339, 299] on icon "button" at bounding box center [338, 299] width 21 height 21
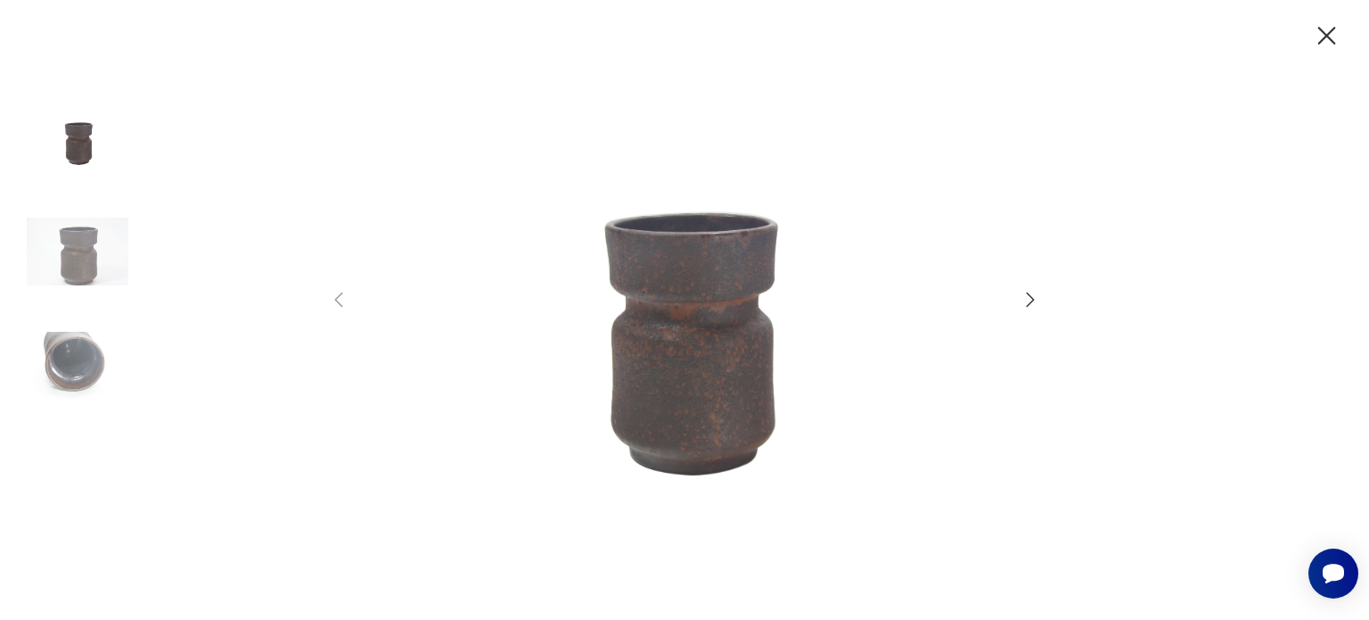
click at [1323, 31] on icon "button" at bounding box center [1327, 36] width 18 height 18
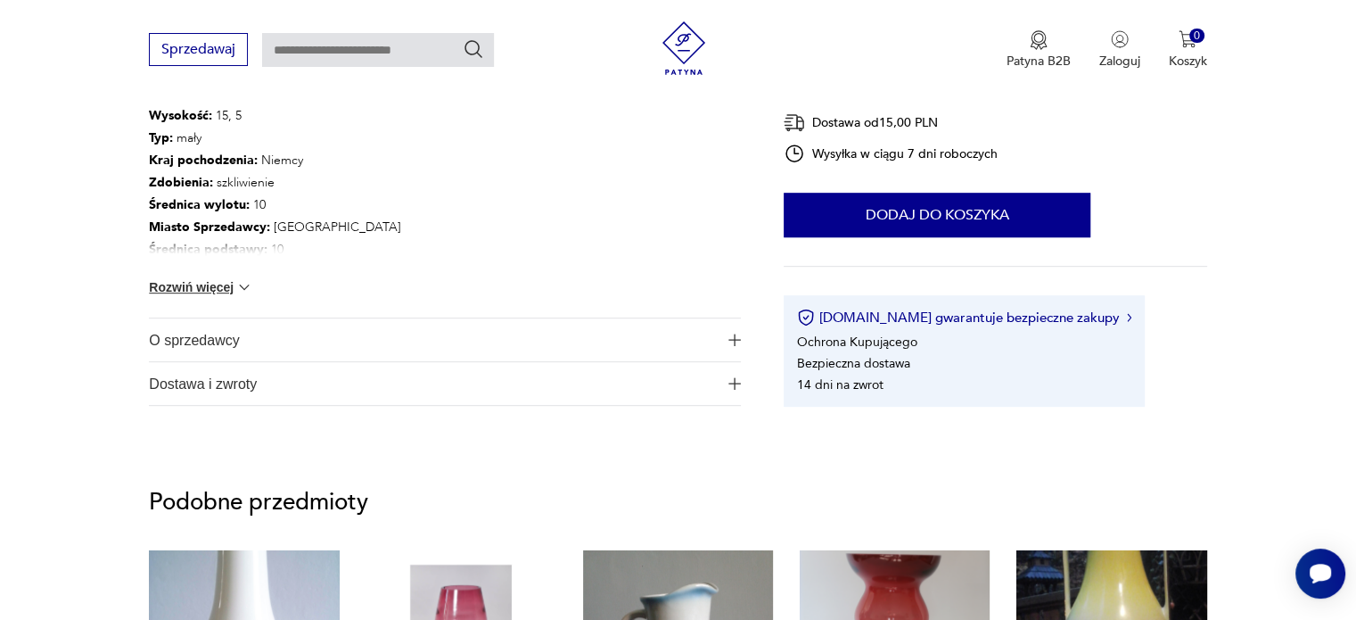
scroll to position [0, 0]
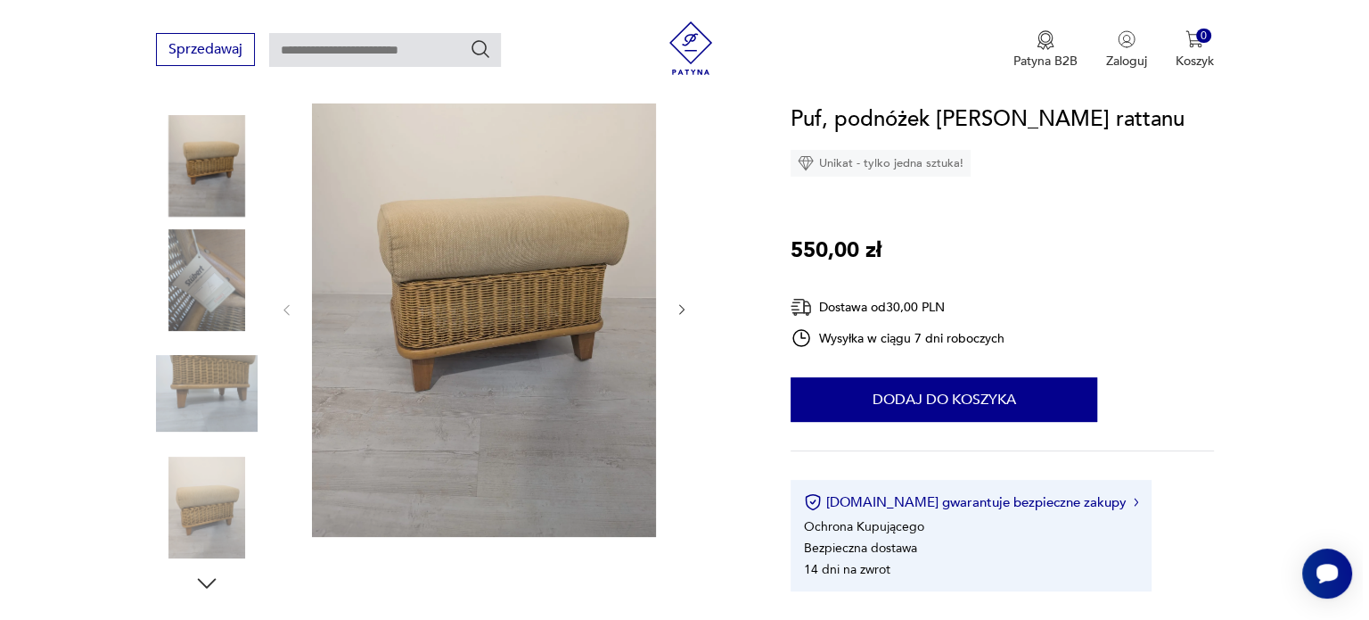
scroll to position [214, 0]
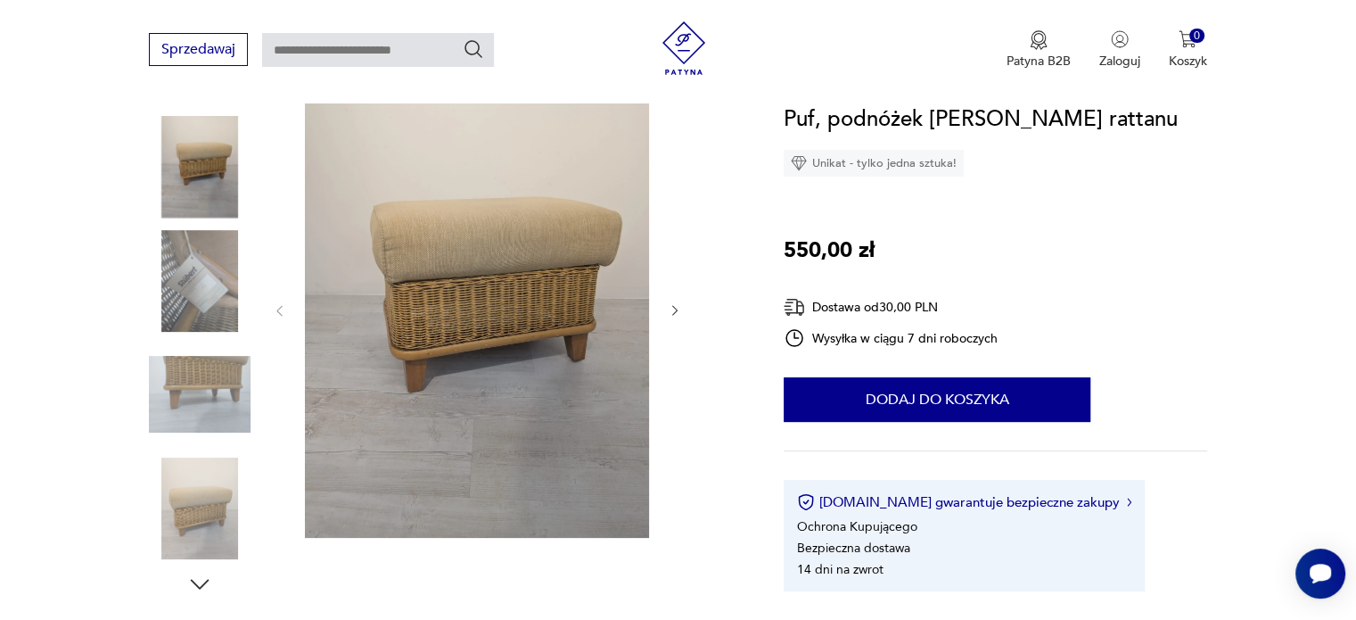
click at [588, 176] on img at bounding box center [477, 308] width 344 height 457
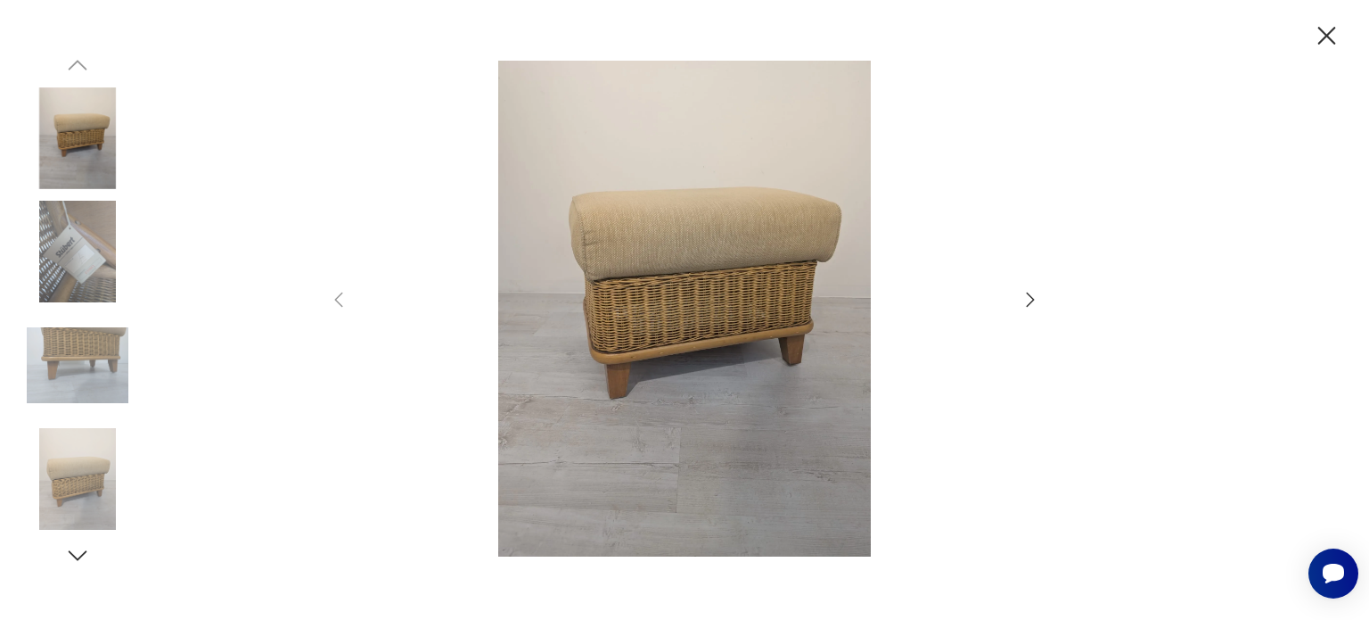
click at [1027, 295] on icon "button" at bounding box center [1030, 299] width 21 height 21
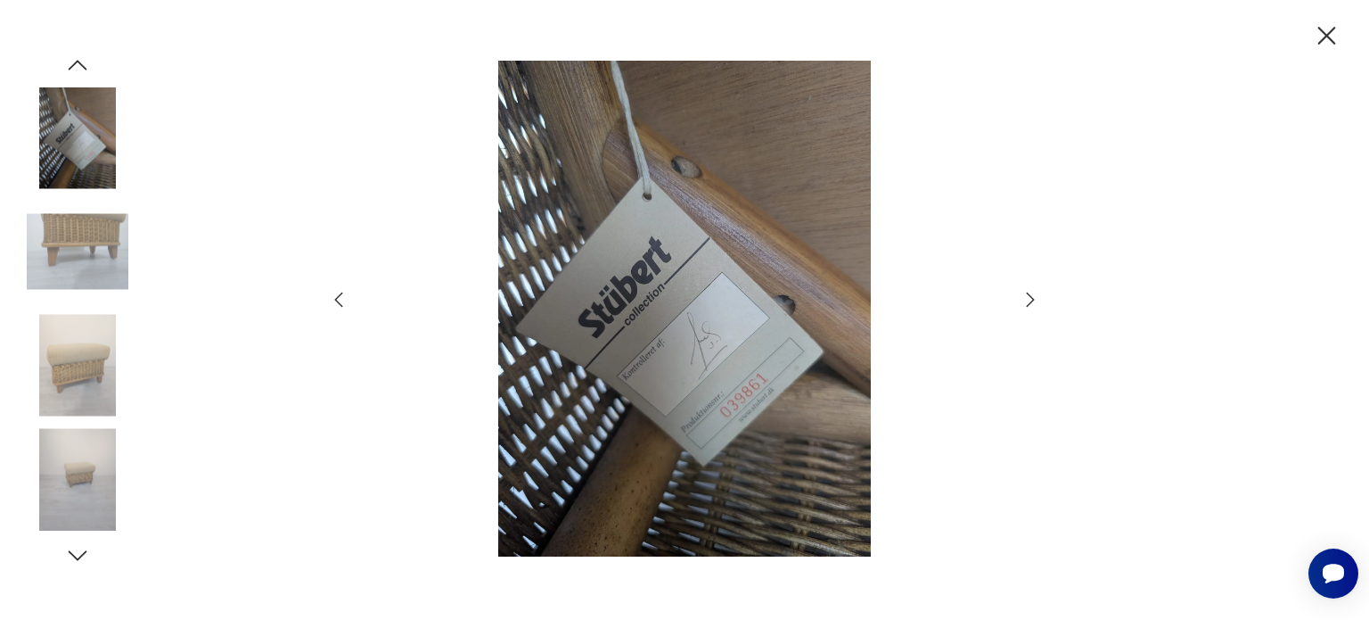
click at [1027, 295] on icon "button" at bounding box center [1030, 299] width 21 height 21
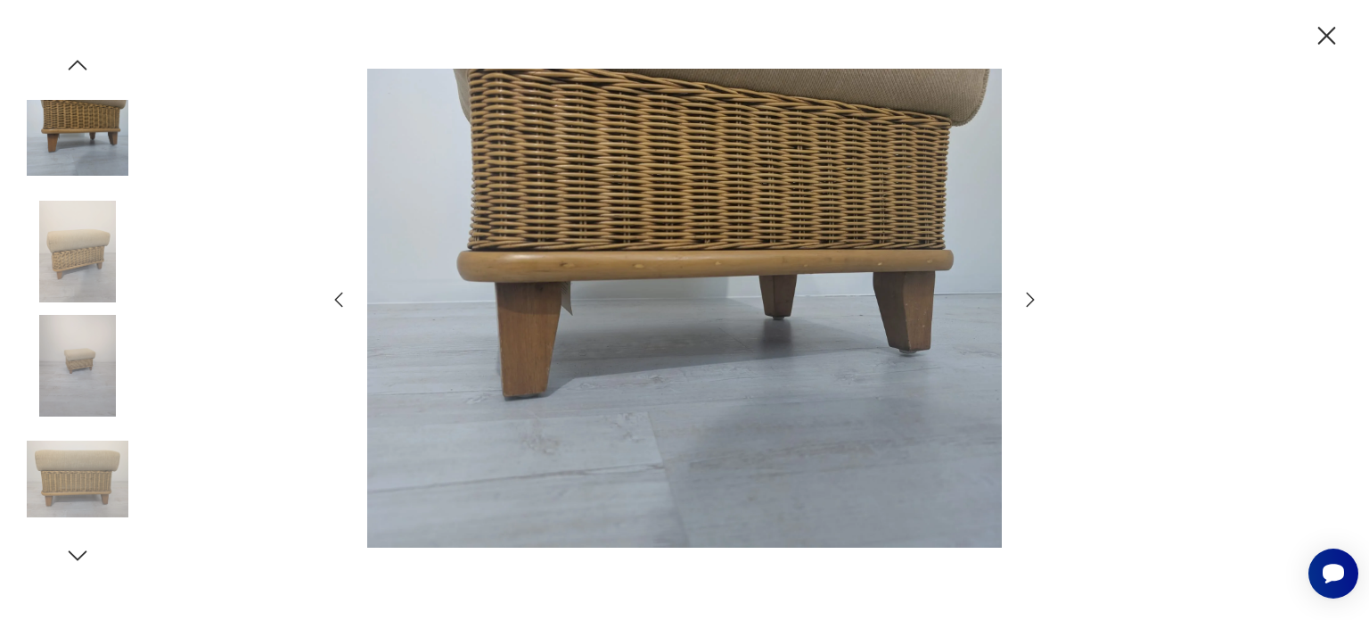
click at [1027, 295] on icon "button" at bounding box center [1030, 299] width 21 height 21
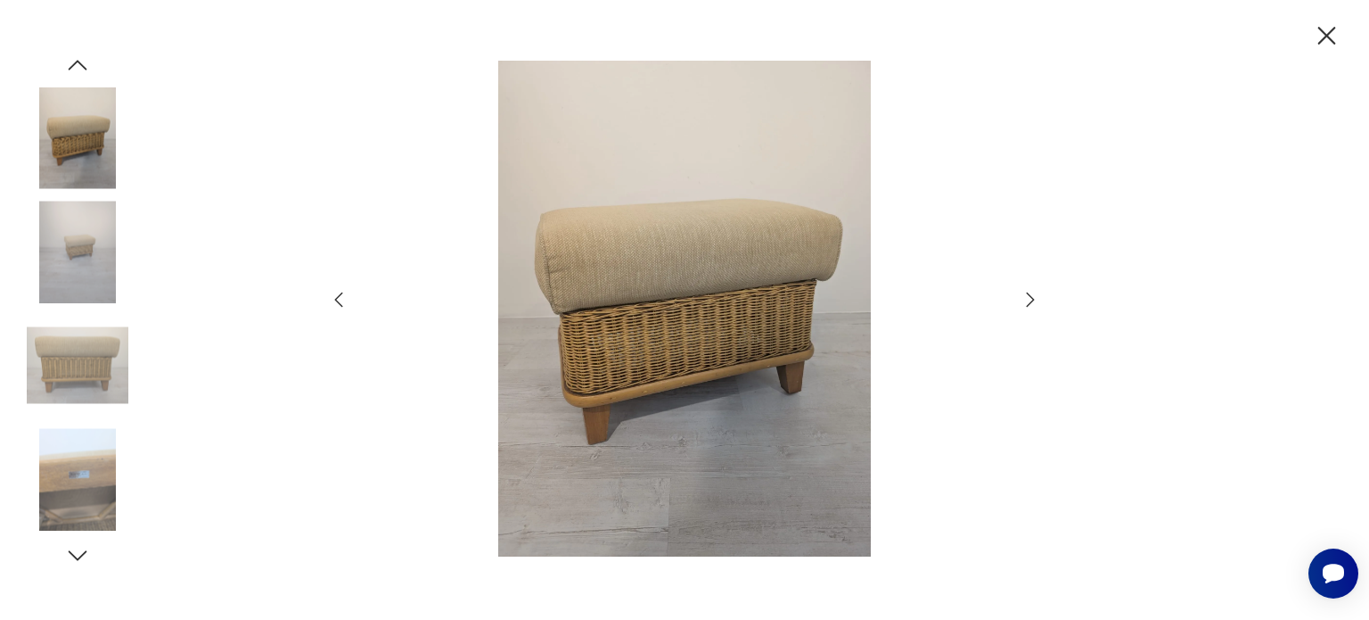
click at [1027, 295] on icon "button" at bounding box center [1030, 299] width 21 height 21
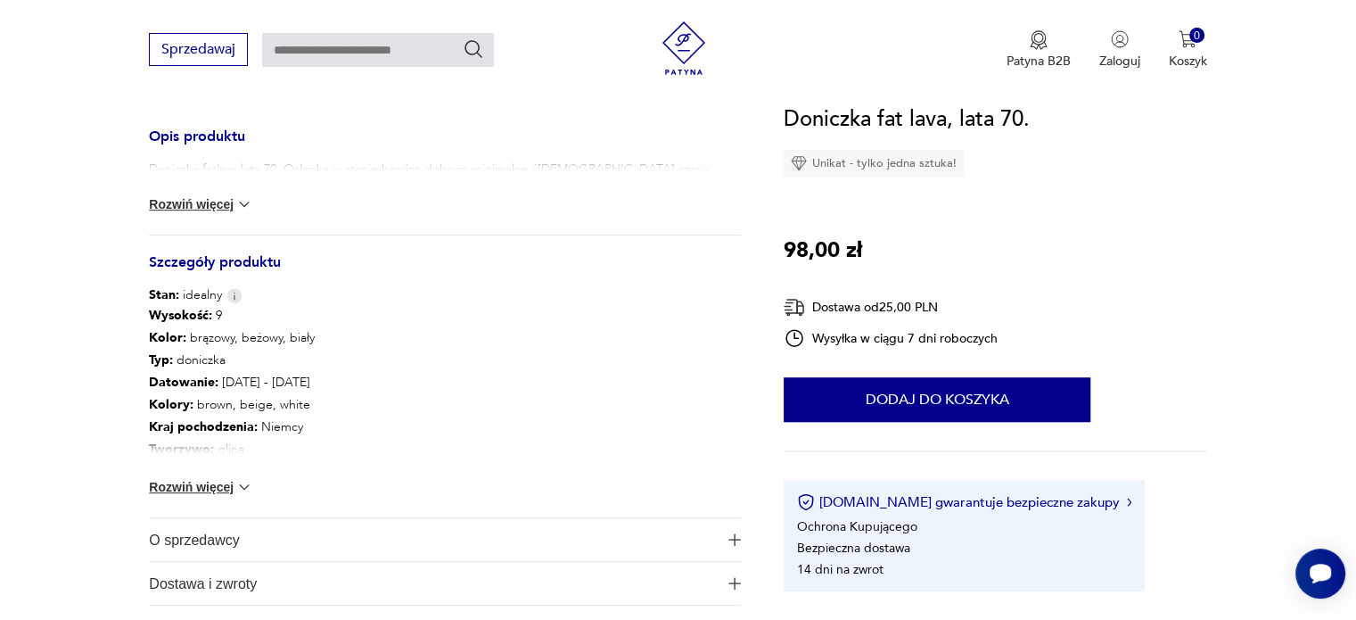
scroll to position [749, 0]
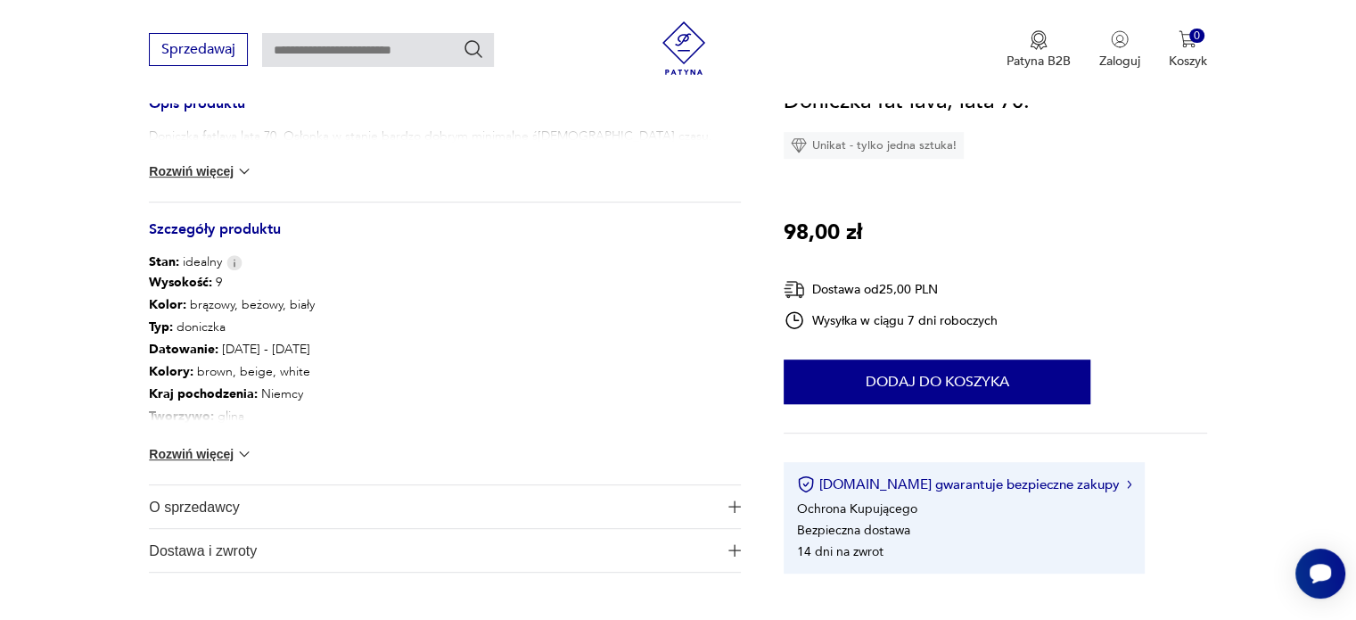
click at [239, 448] on img at bounding box center [244, 454] width 18 height 18
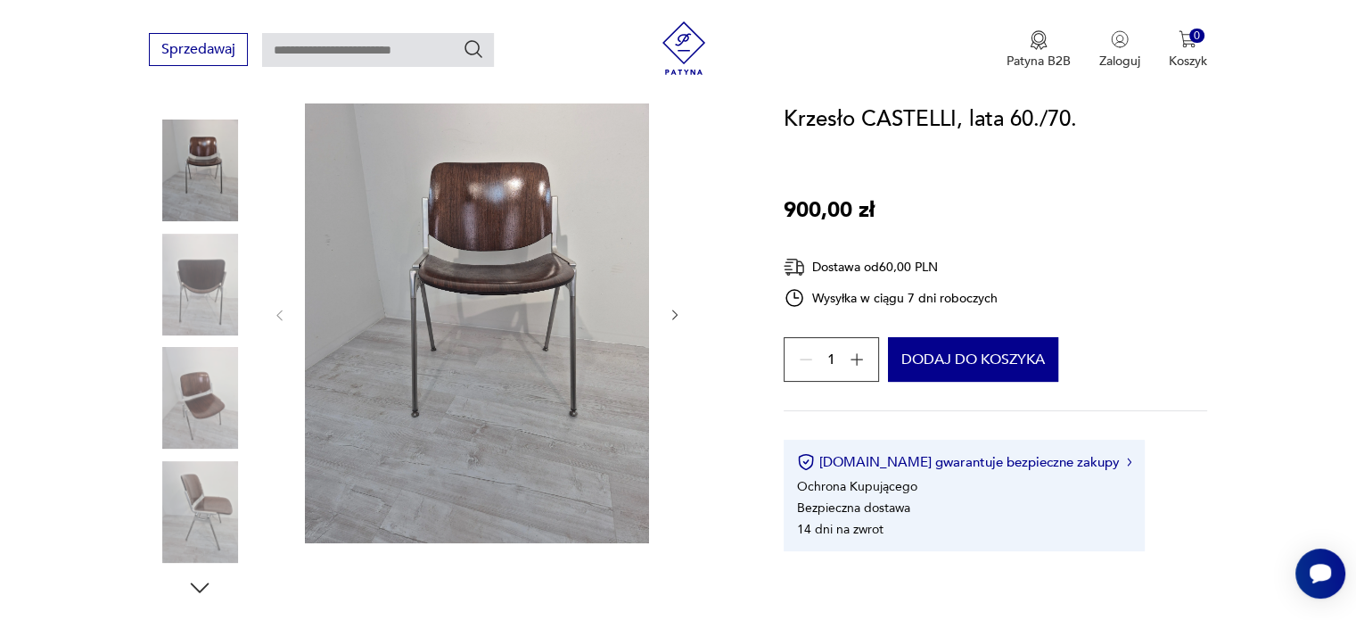
scroll to position [214, 0]
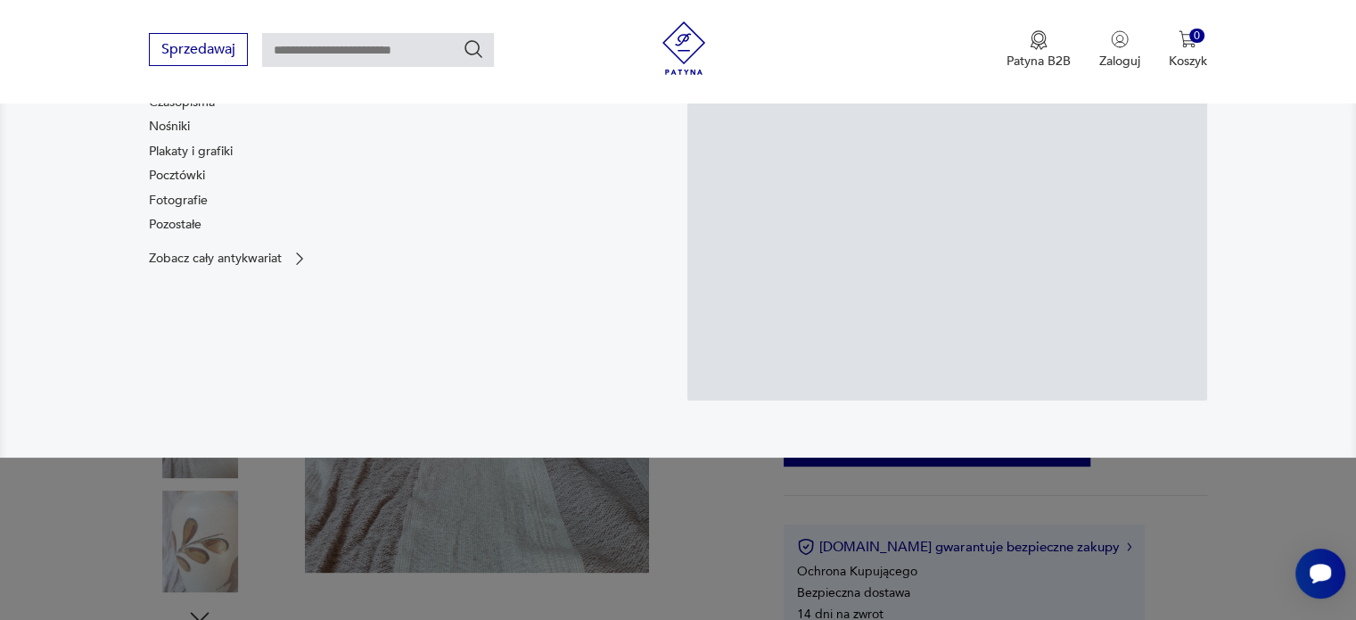
scroll to position [214, 0]
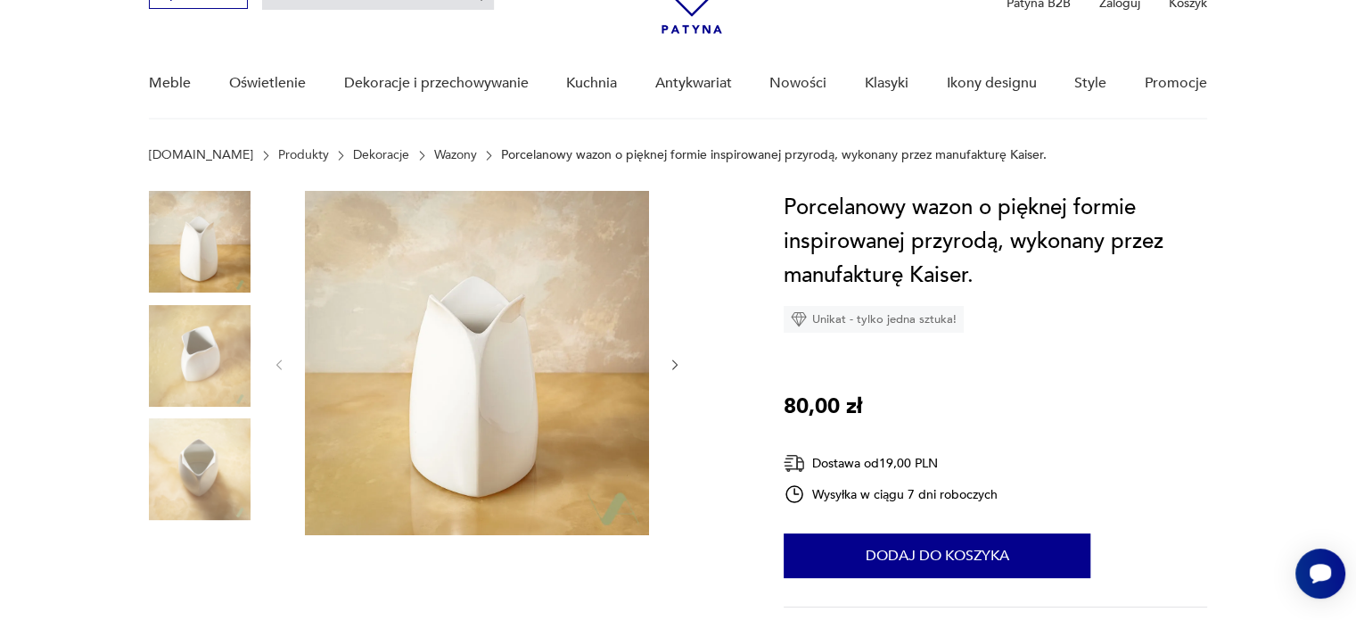
scroll to position [107, 0]
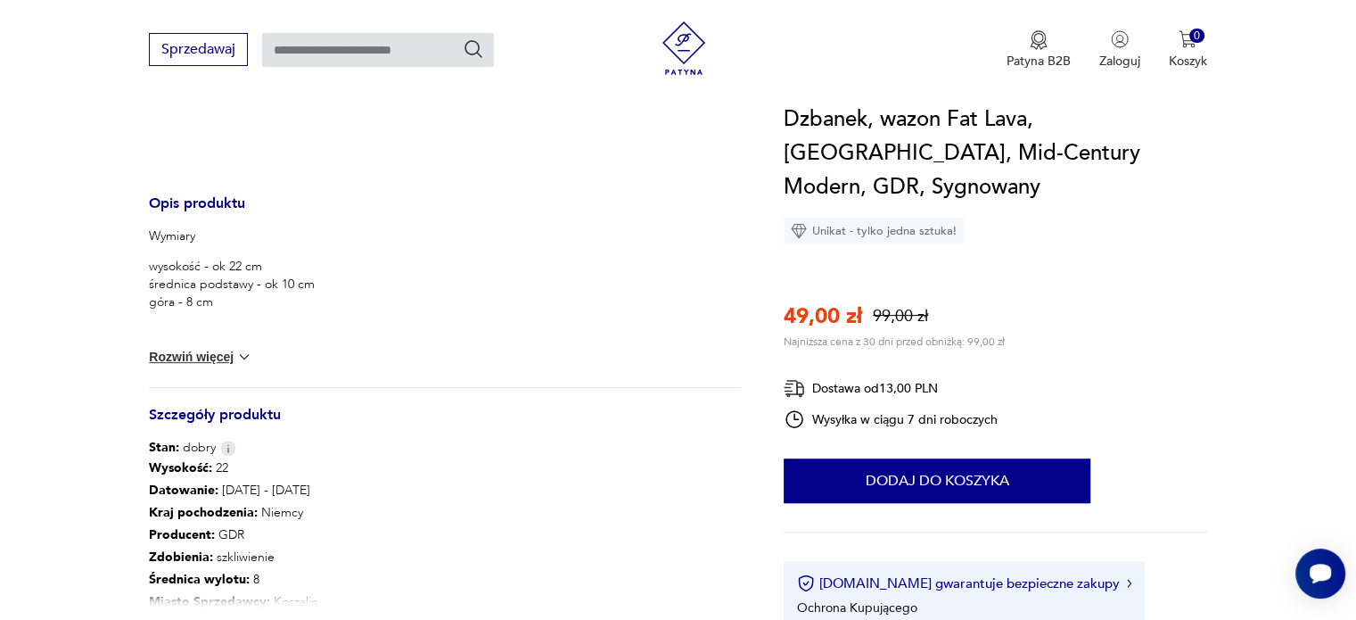
scroll to position [642, 0]
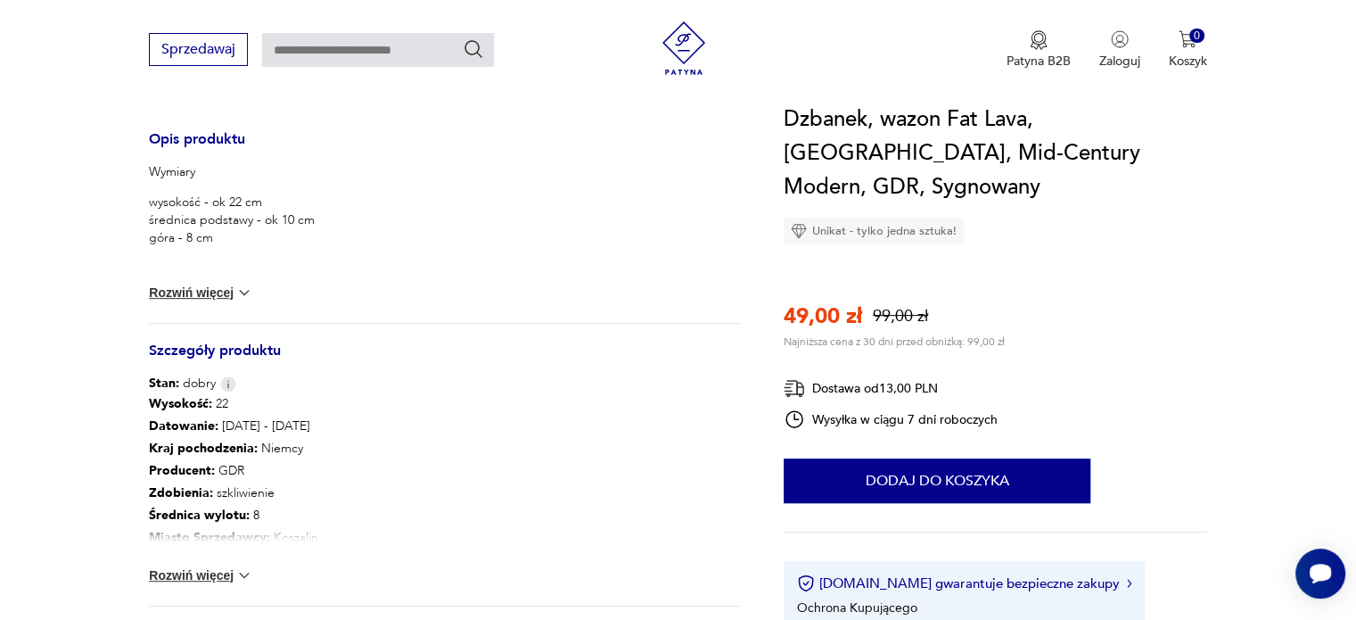
click at [223, 580] on button "Rozwiń więcej" at bounding box center [200, 575] width 103 height 18
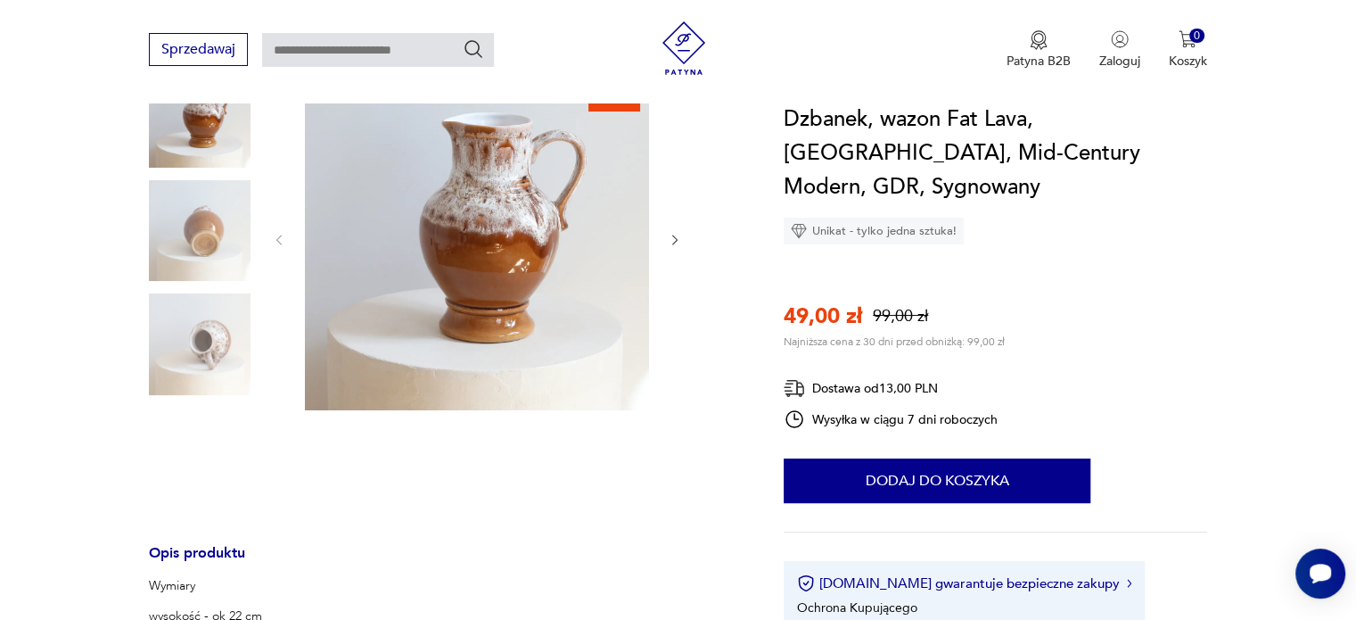
scroll to position [0, 0]
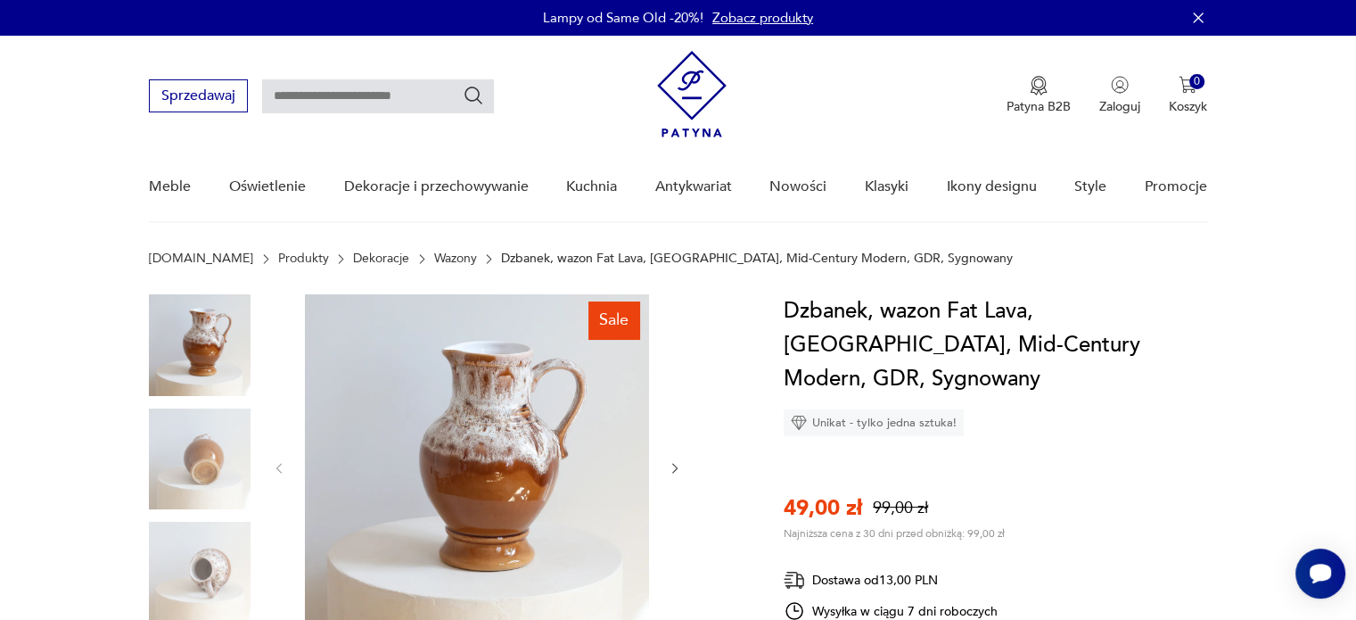
click at [546, 355] on img at bounding box center [477, 466] width 344 height 344
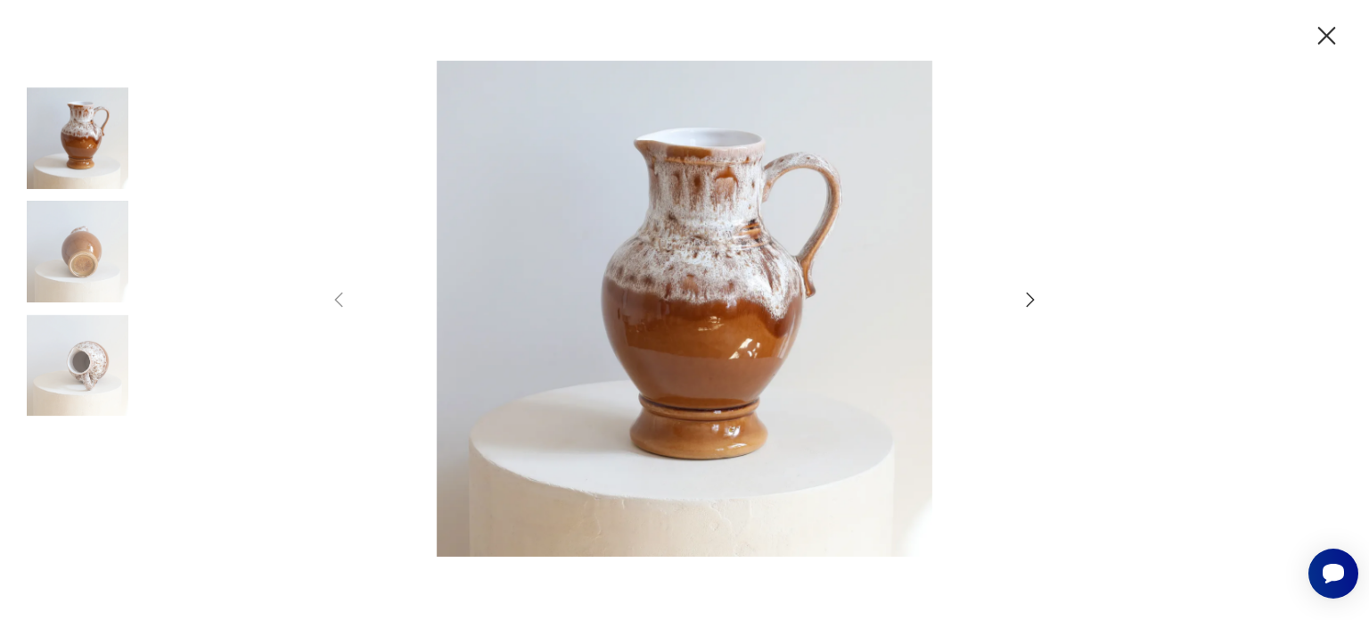
click at [1031, 292] on icon "button" at bounding box center [1030, 299] width 21 height 21
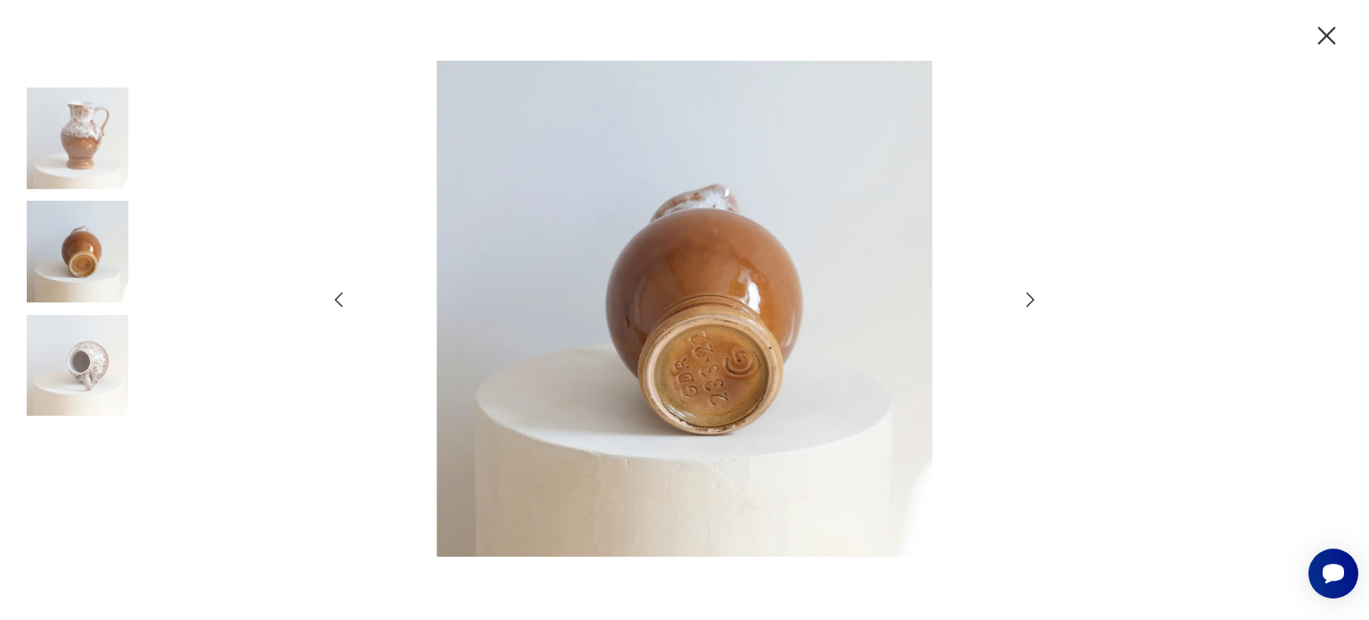
click at [1031, 292] on icon "button" at bounding box center [1030, 299] width 21 height 21
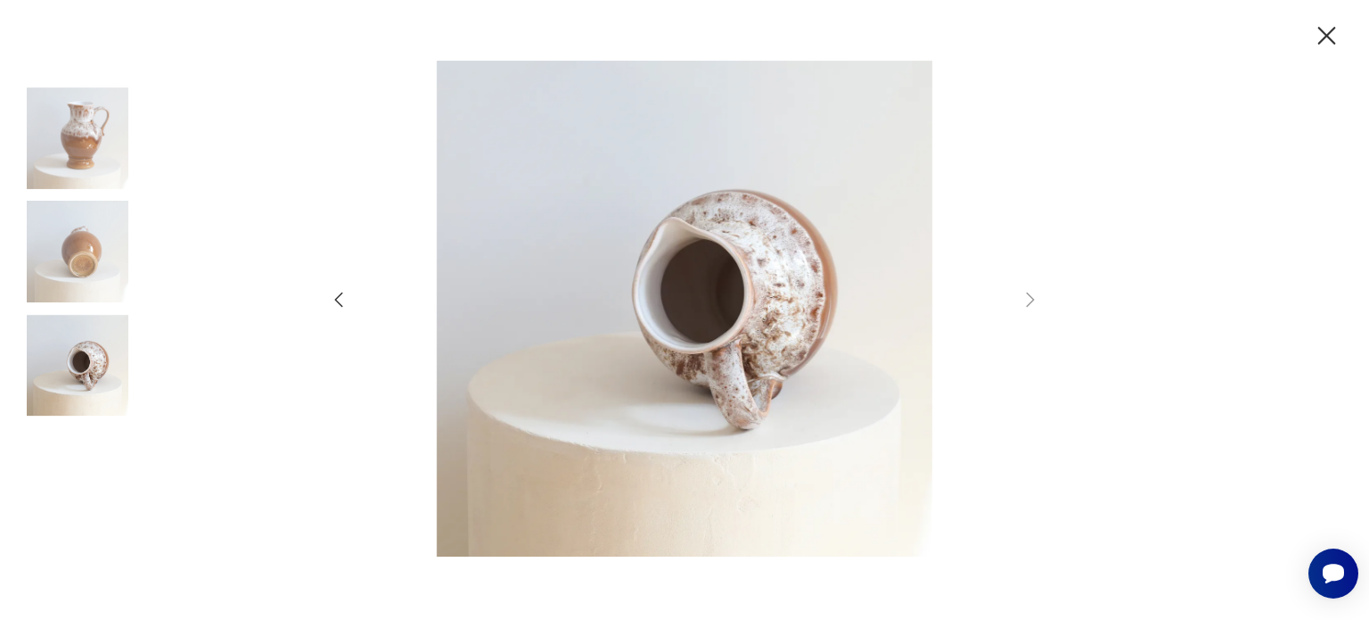
click at [62, 117] on img at bounding box center [78, 138] width 102 height 102
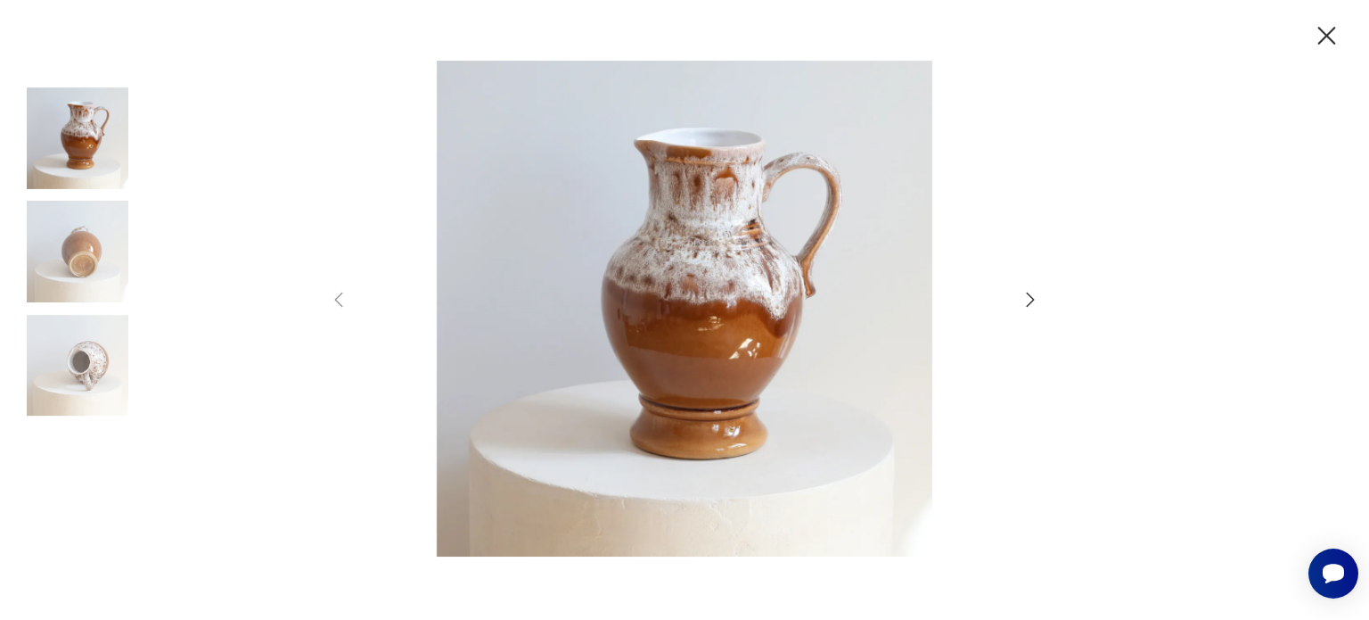
click at [1326, 35] on icon "button" at bounding box center [1327, 36] width 18 height 18
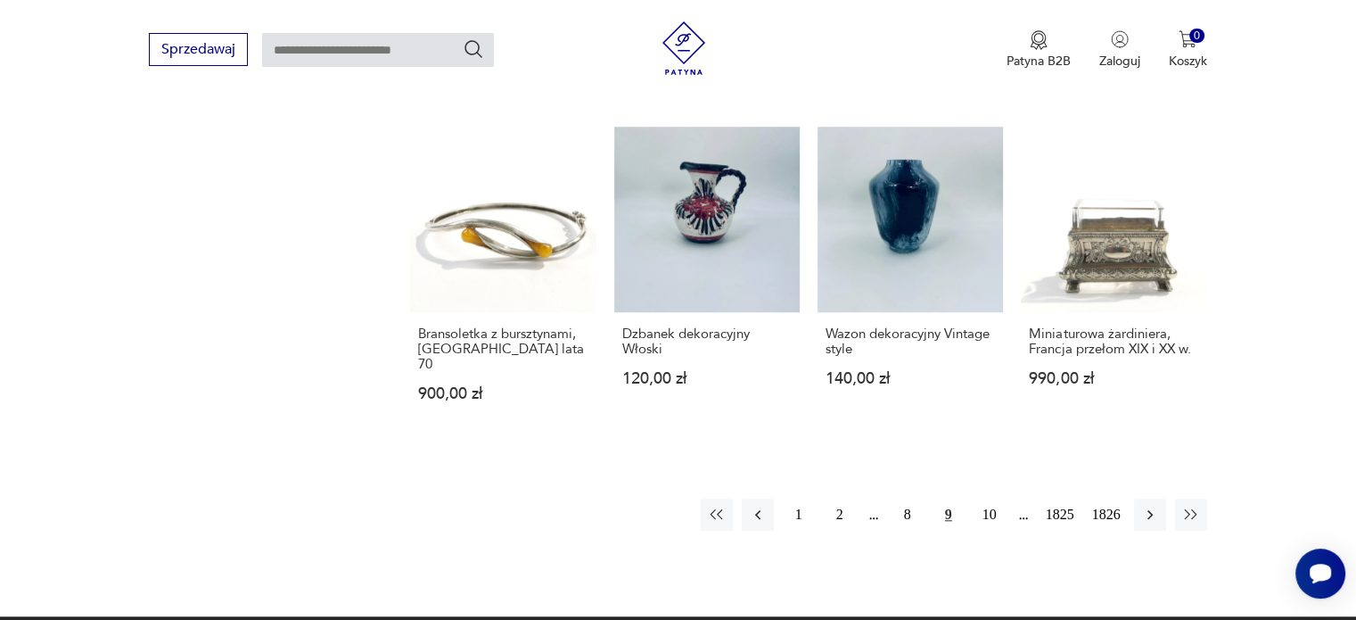
scroll to position [1449, 0]
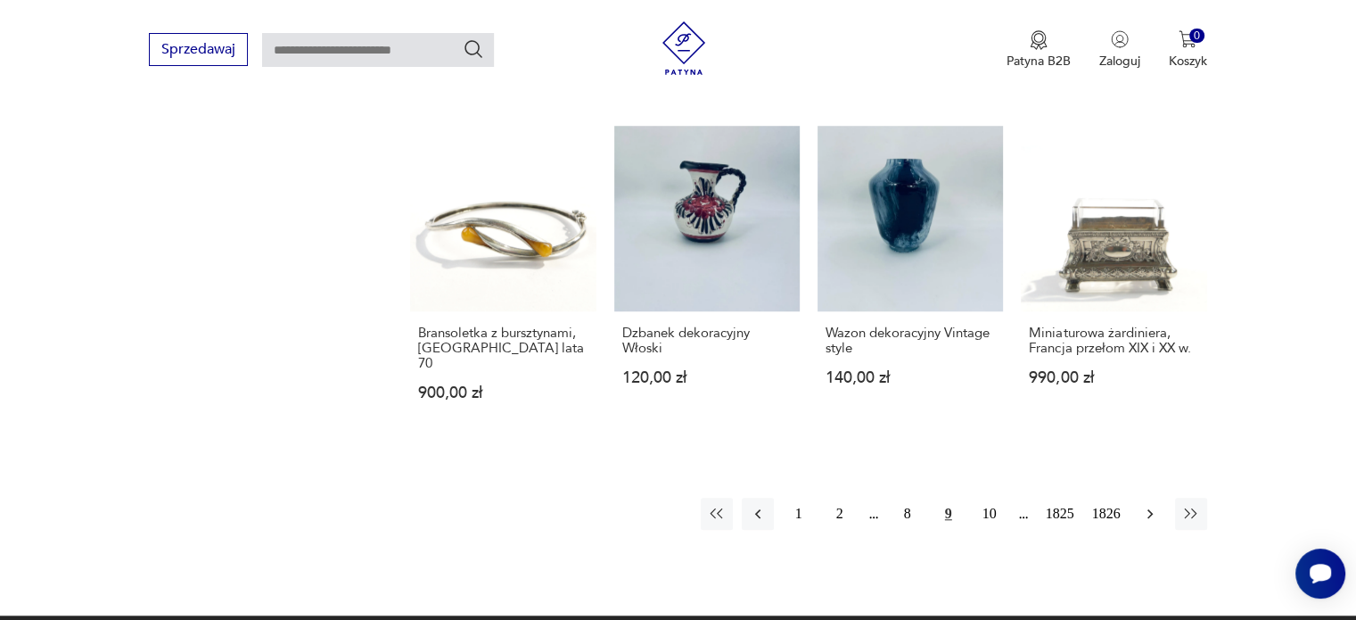
click at [1153, 505] on icon "button" at bounding box center [1150, 514] width 18 height 18
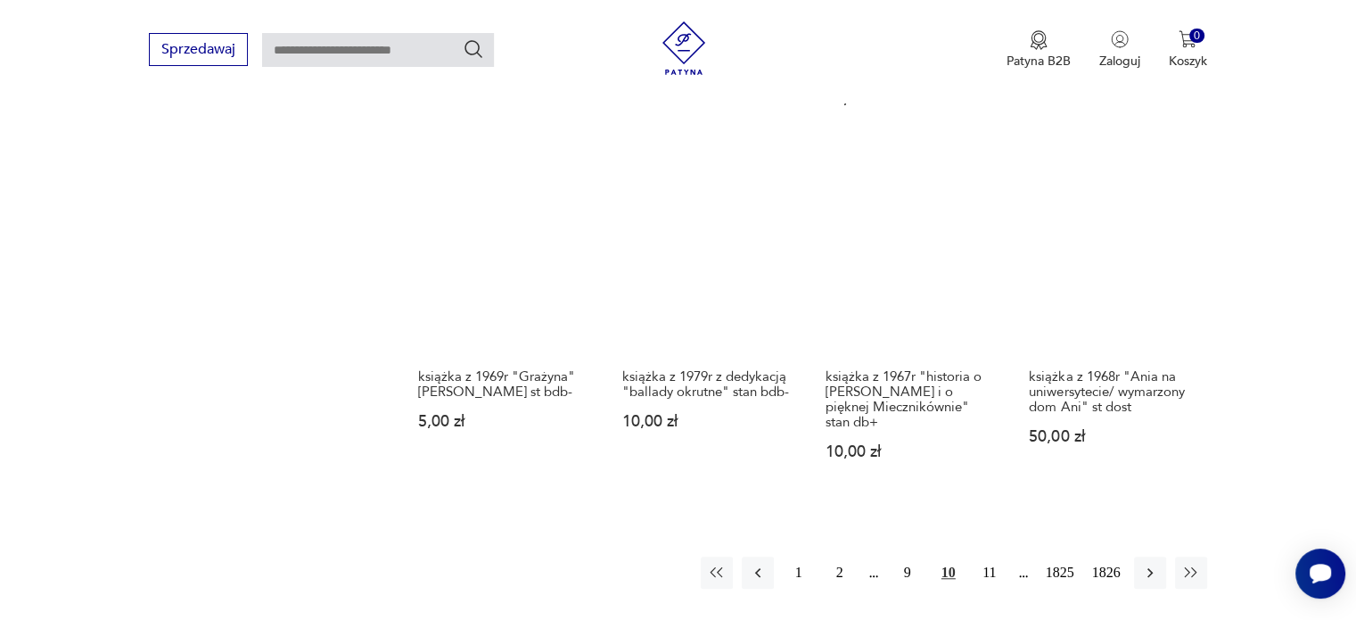
scroll to position [1407, 0]
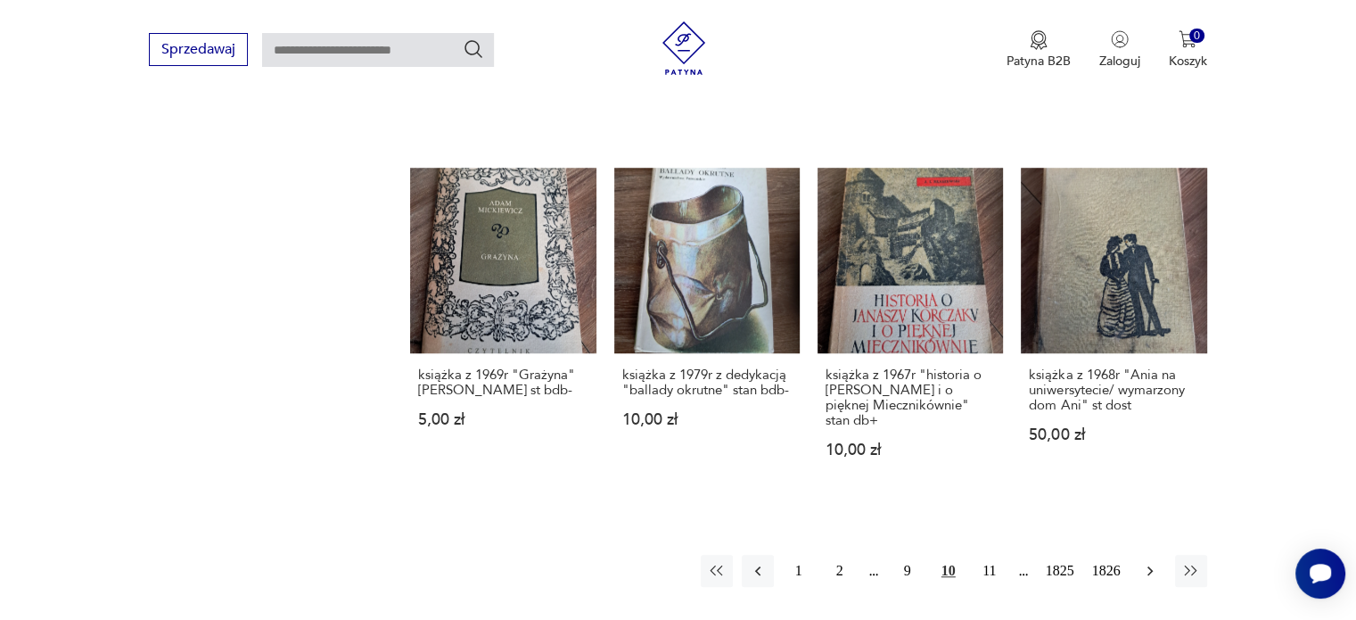
click at [1156, 563] on icon "button" at bounding box center [1150, 571] width 18 height 18
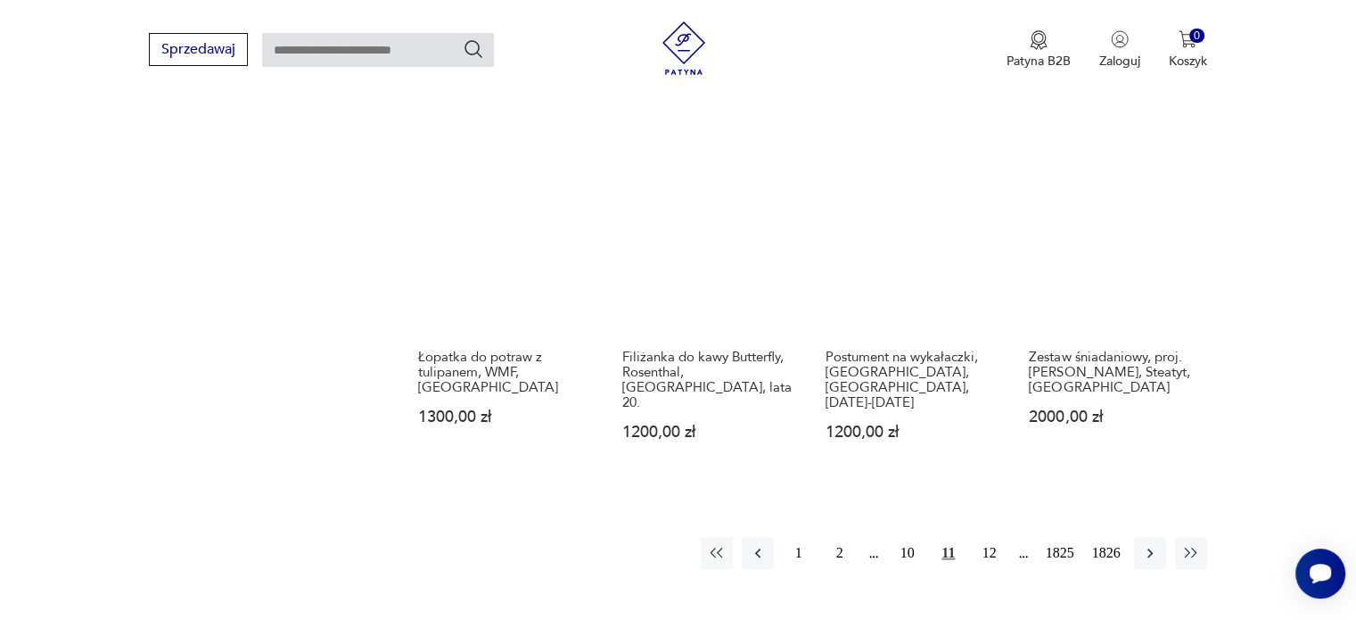
scroll to position [1442, 0]
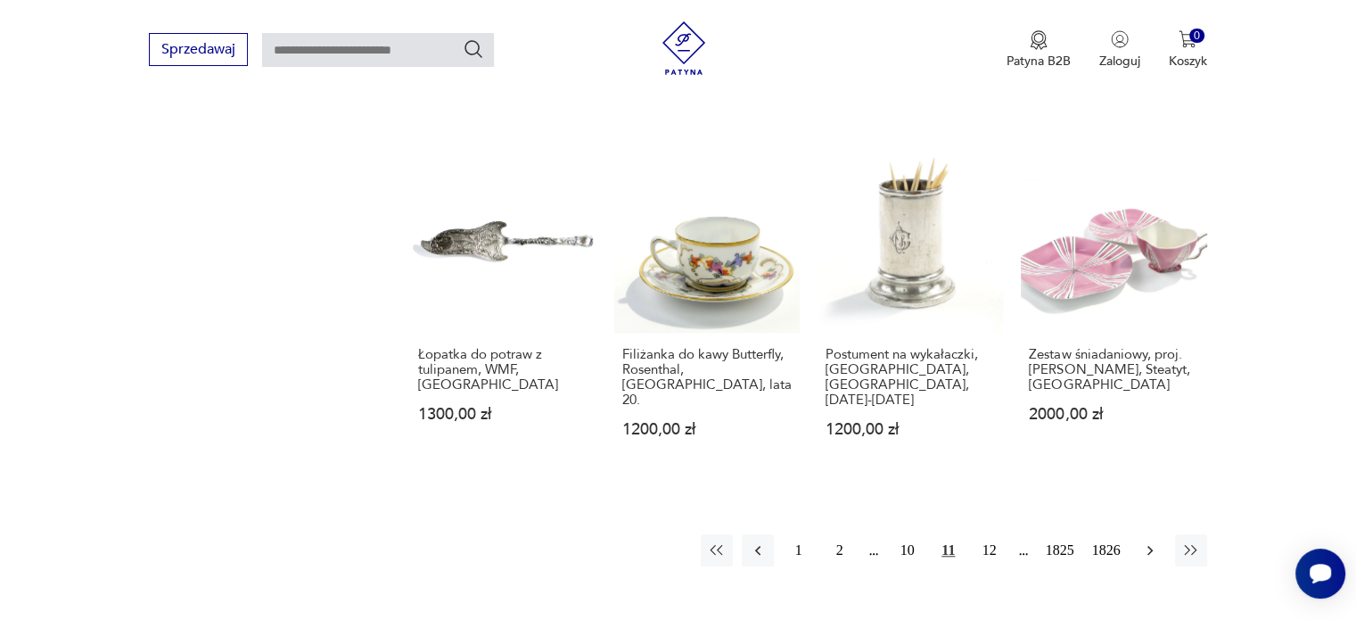
click at [1141, 541] on icon "button" at bounding box center [1150, 550] width 18 height 18
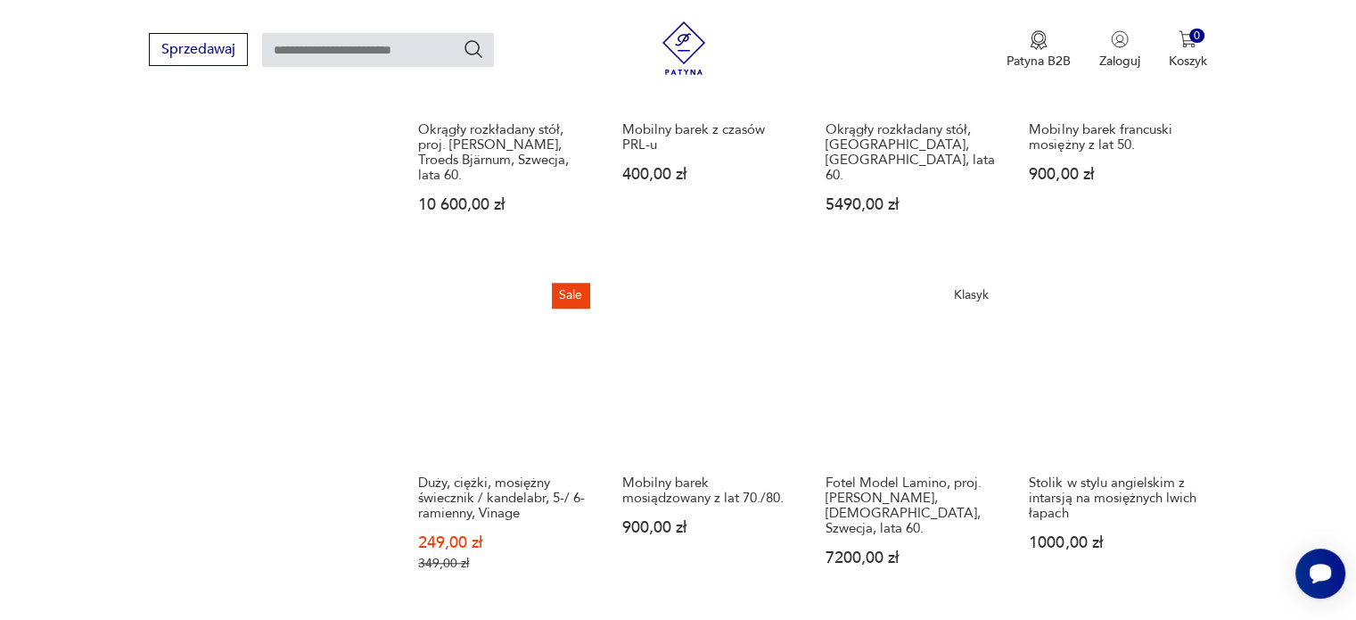
scroll to position [1442, 0]
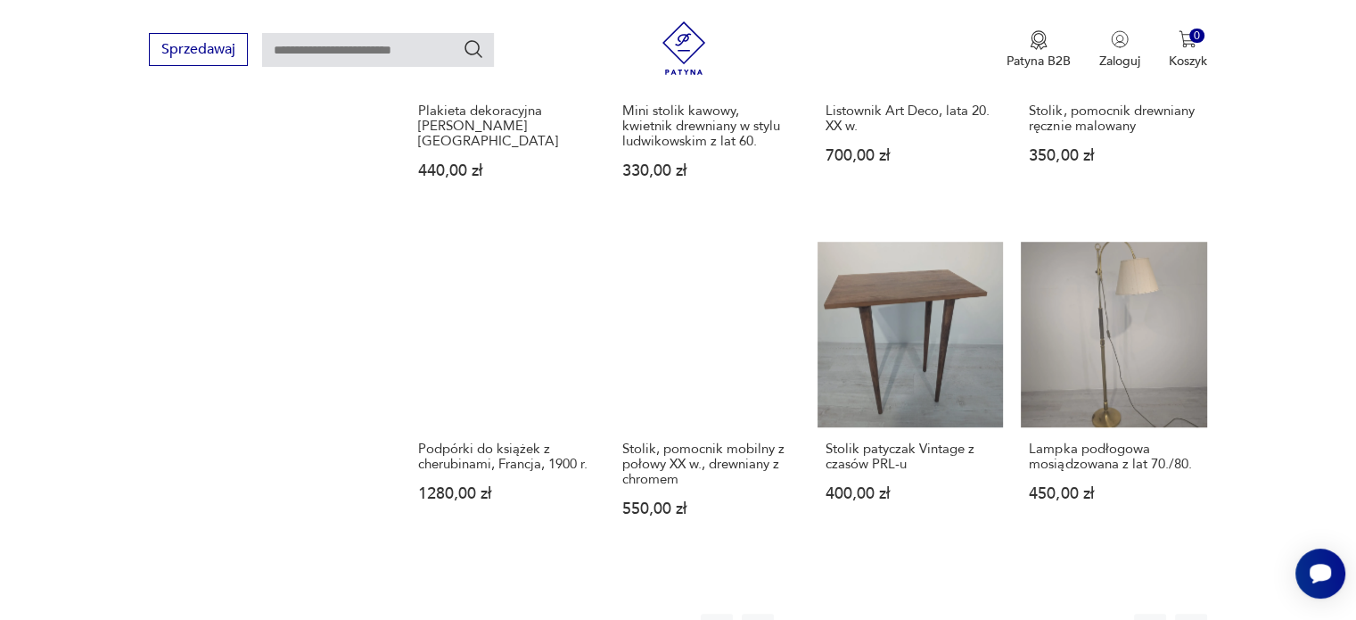
scroll to position [1442, 0]
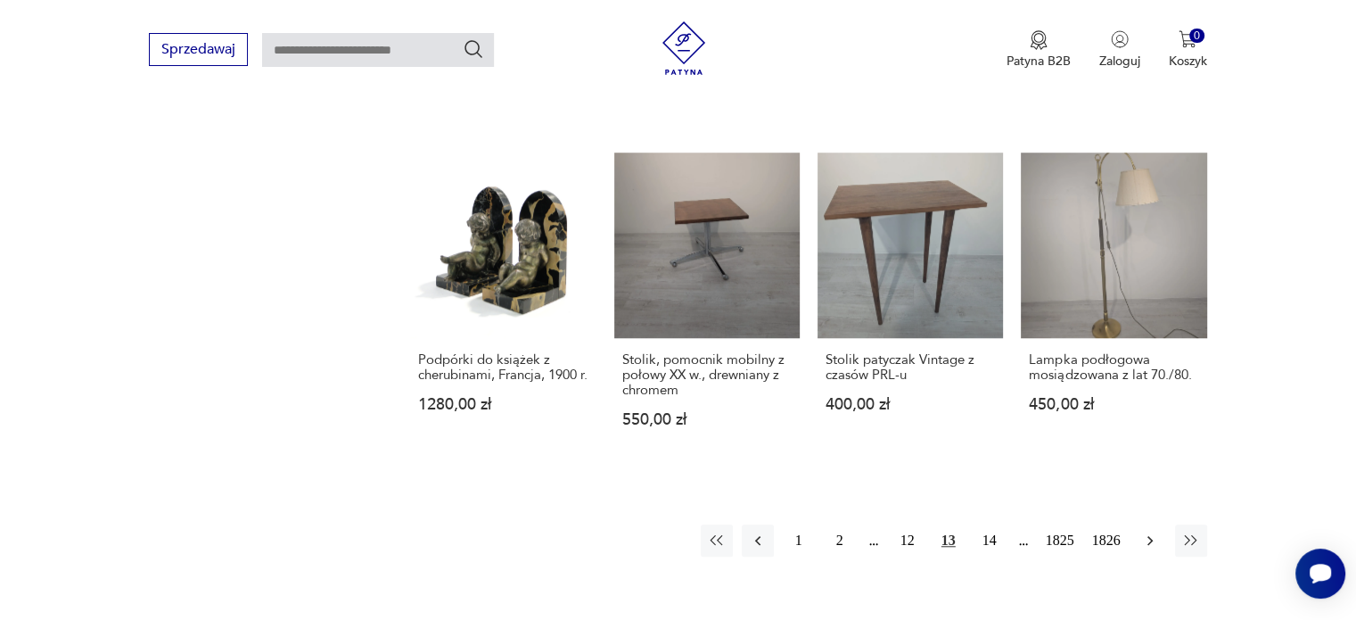
click at [1144, 532] on icon "button" at bounding box center [1150, 540] width 18 height 18
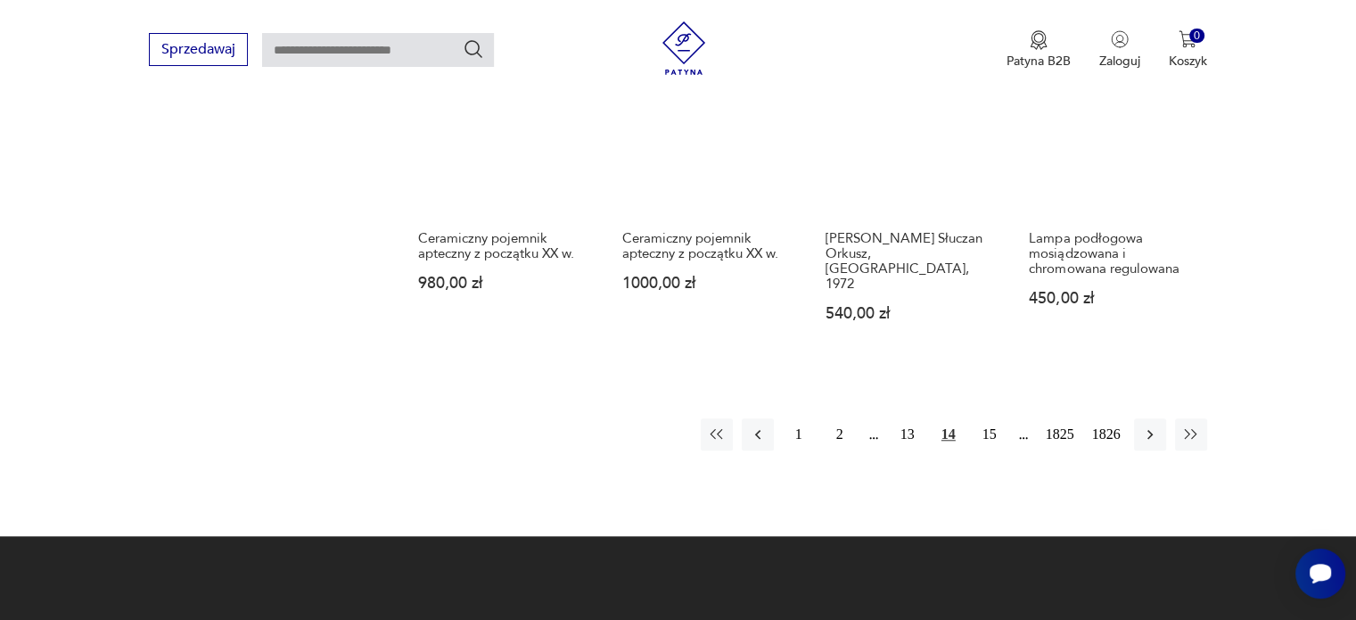
scroll to position [1692, 0]
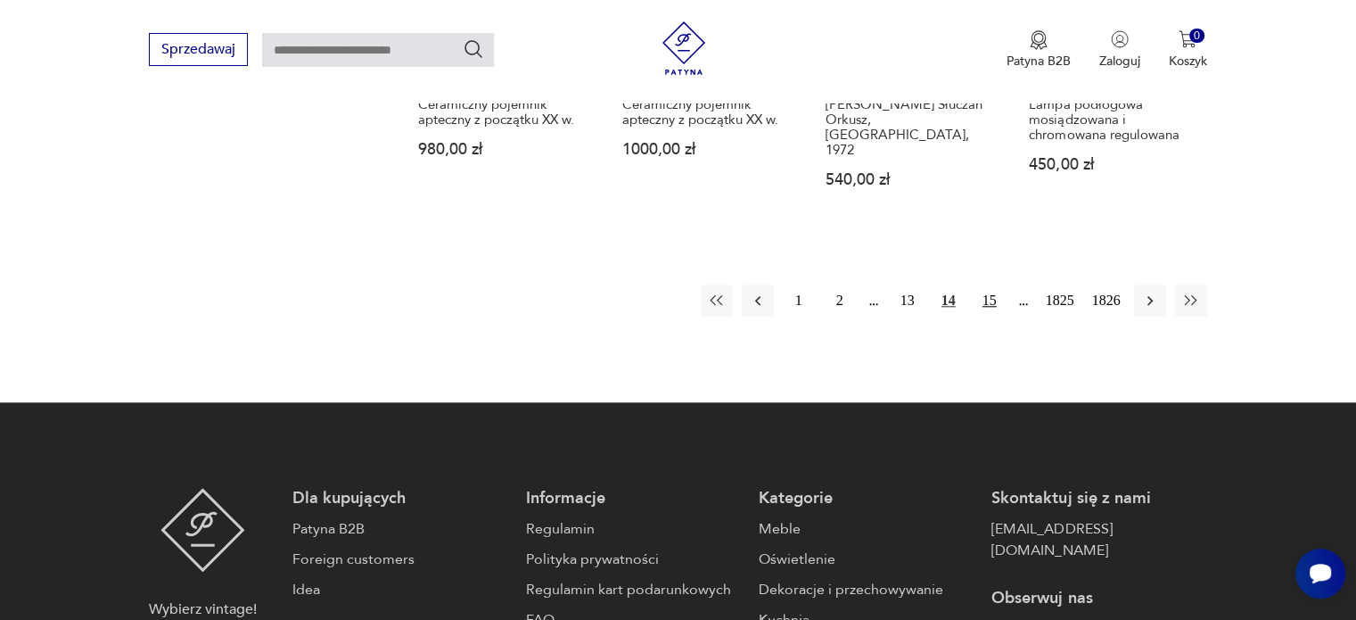
click at [984, 302] on button "15" at bounding box center [989, 300] width 32 height 32
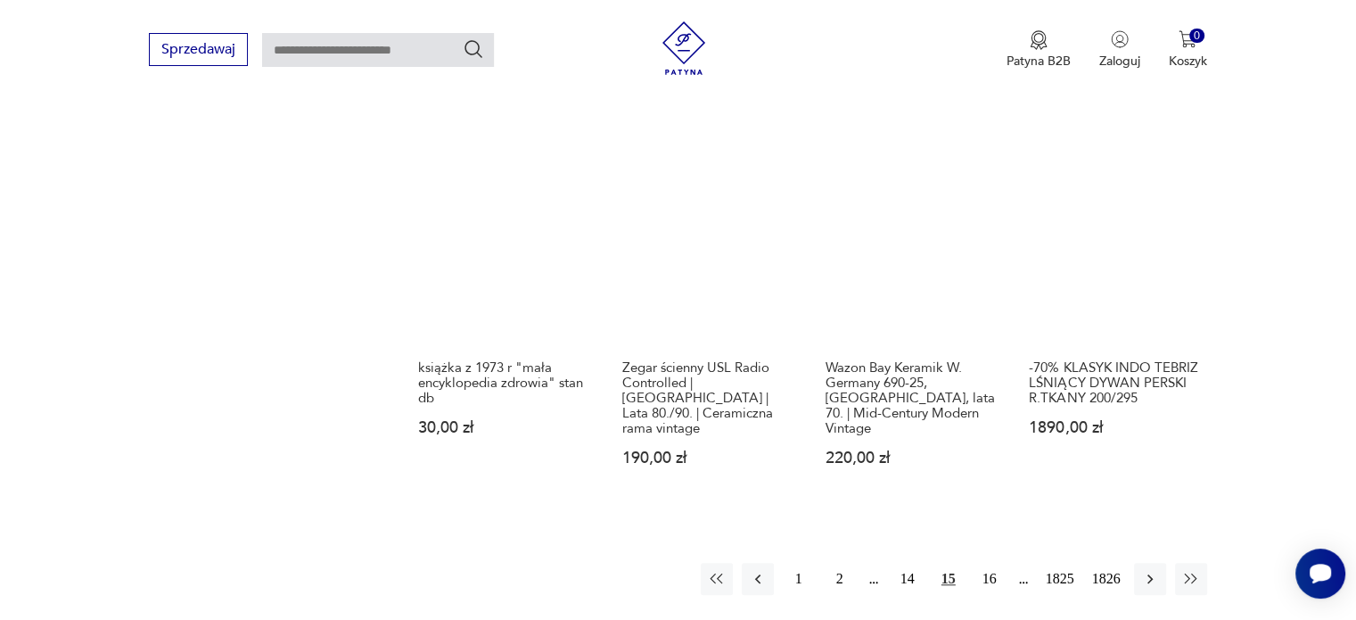
scroll to position [1478, 0]
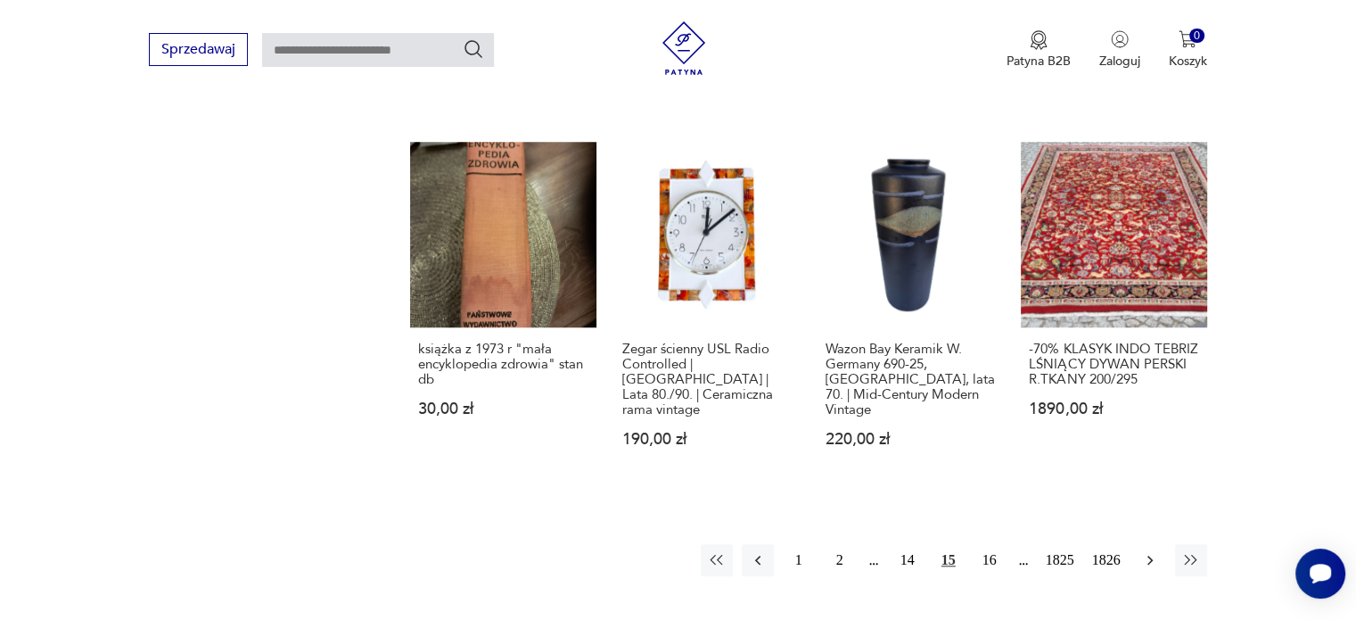
click at [1145, 551] on icon "button" at bounding box center [1150, 560] width 18 height 18
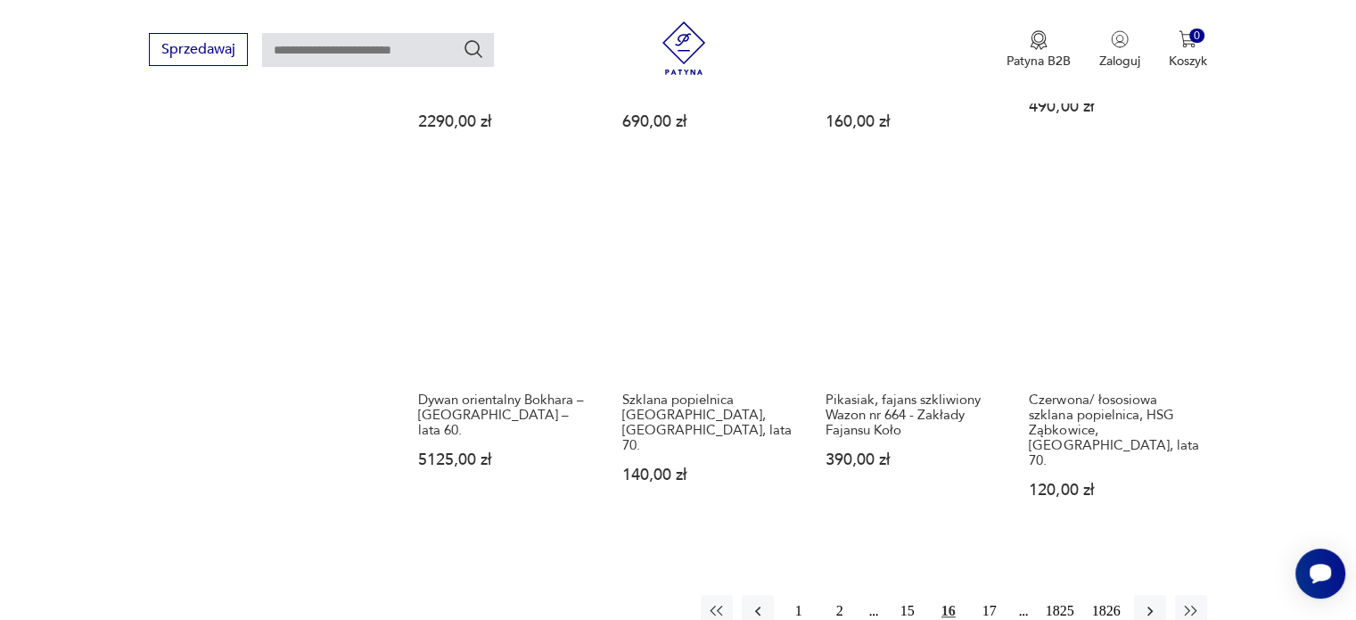
scroll to position [1478, 0]
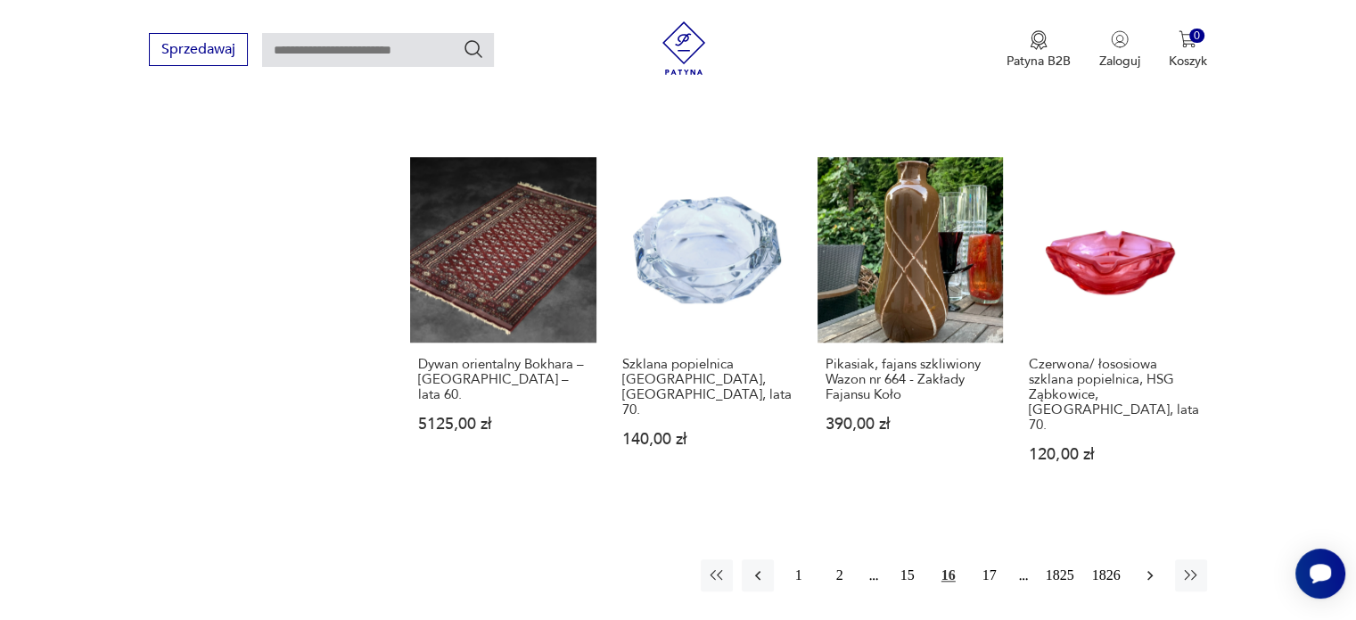
click at [1145, 566] on icon "button" at bounding box center [1150, 575] width 18 height 18
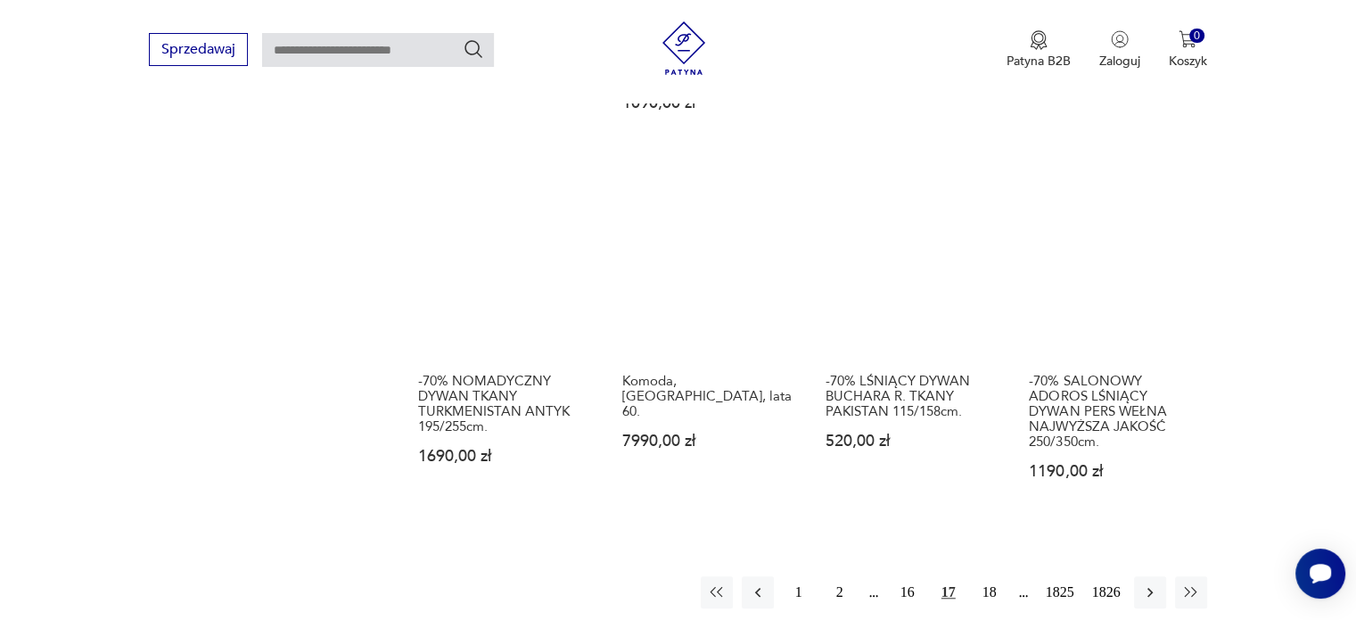
scroll to position [1478, 0]
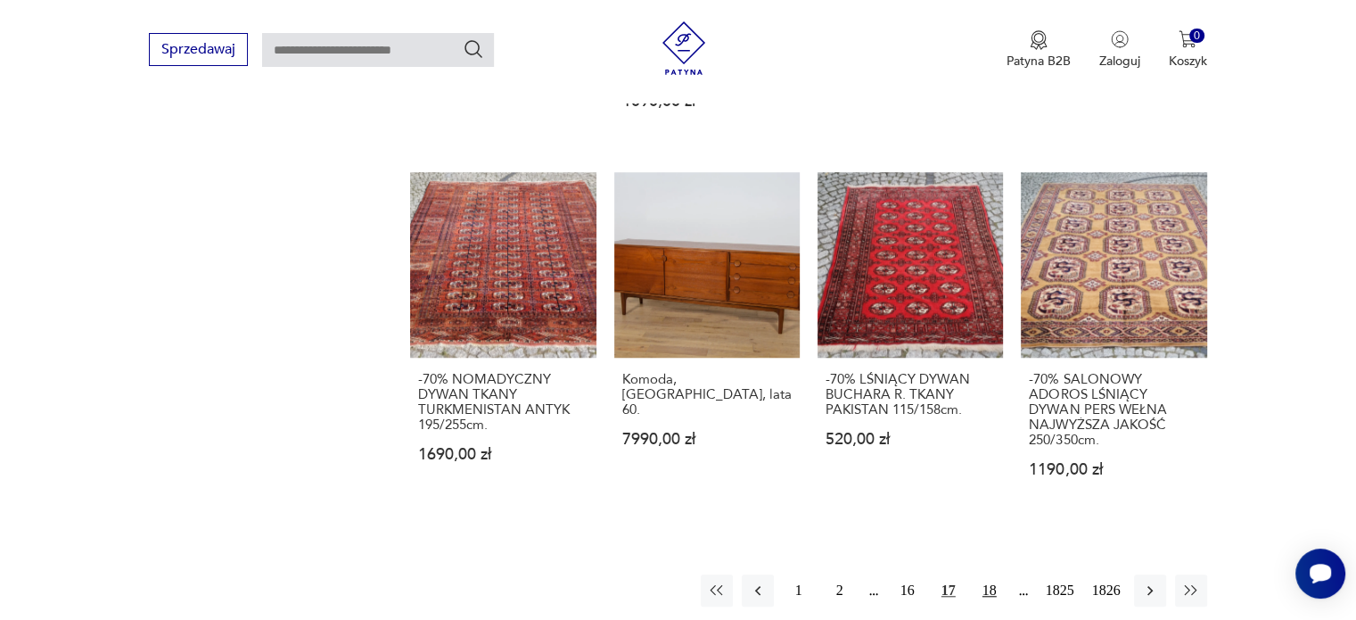
click at [991, 574] on button "18" at bounding box center [989, 590] width 32 height 32
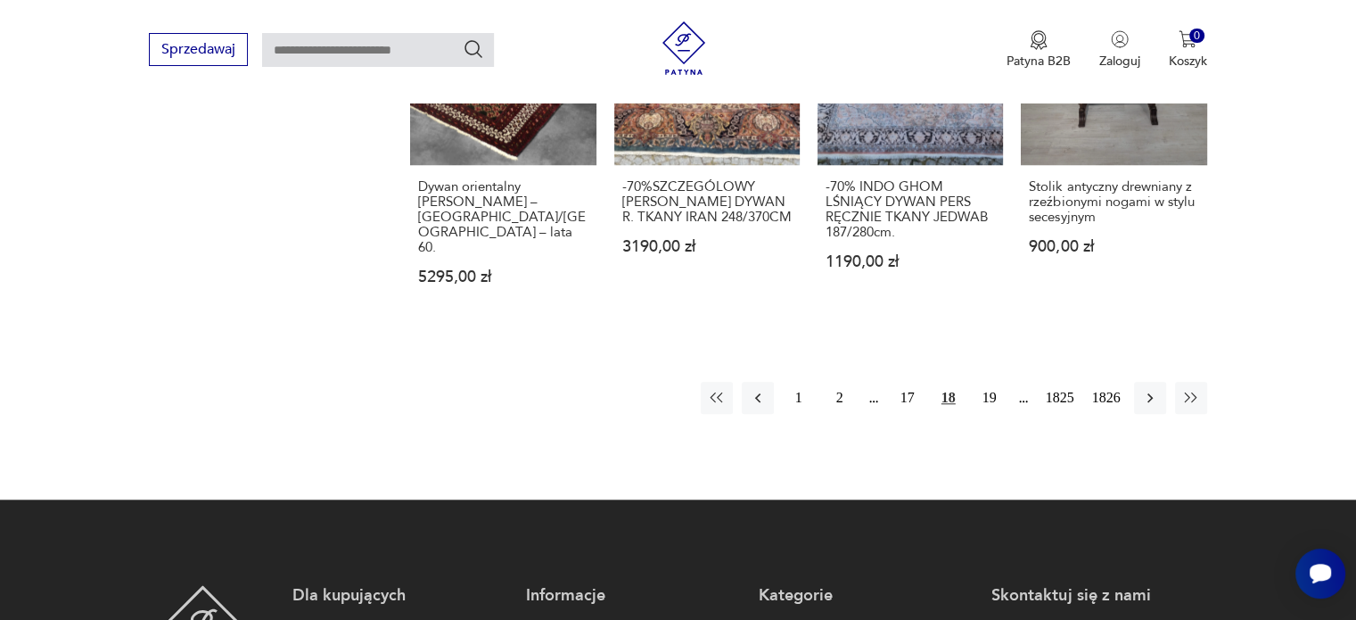
scroll to position [1656, 0]
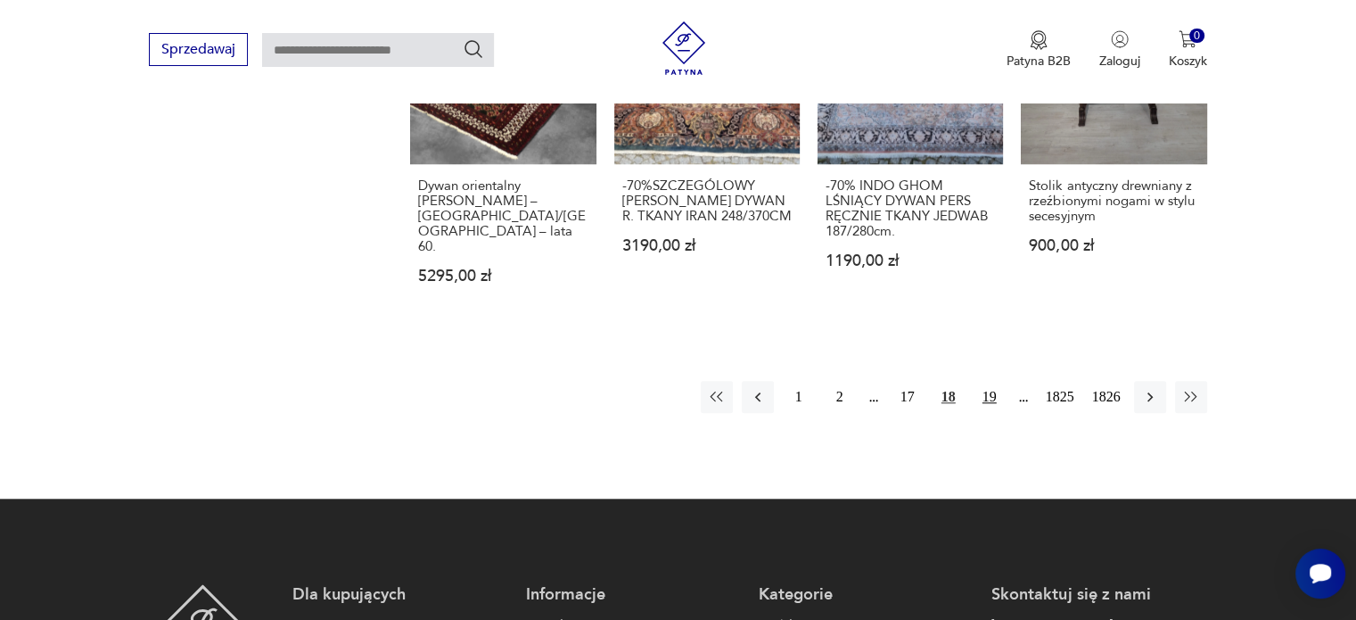
click at [1000, 381] on button "19" at bounding box center [989, 397] width 32 height 32
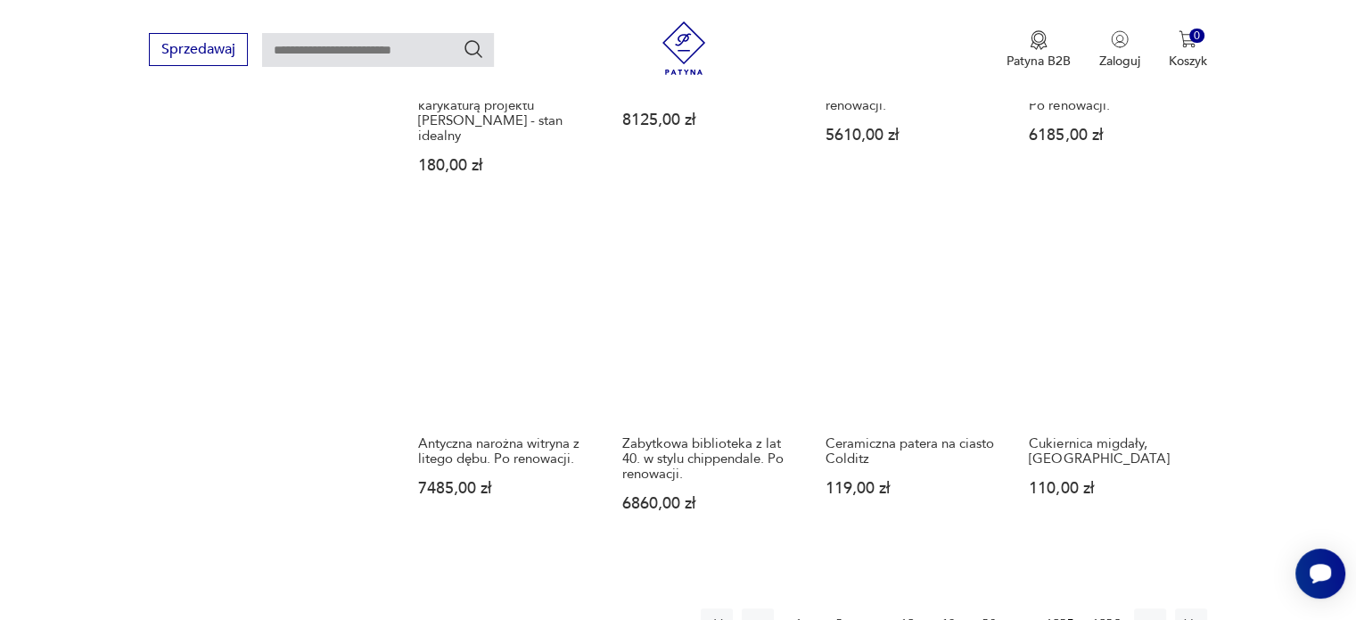
scroll to position [1478, 0]
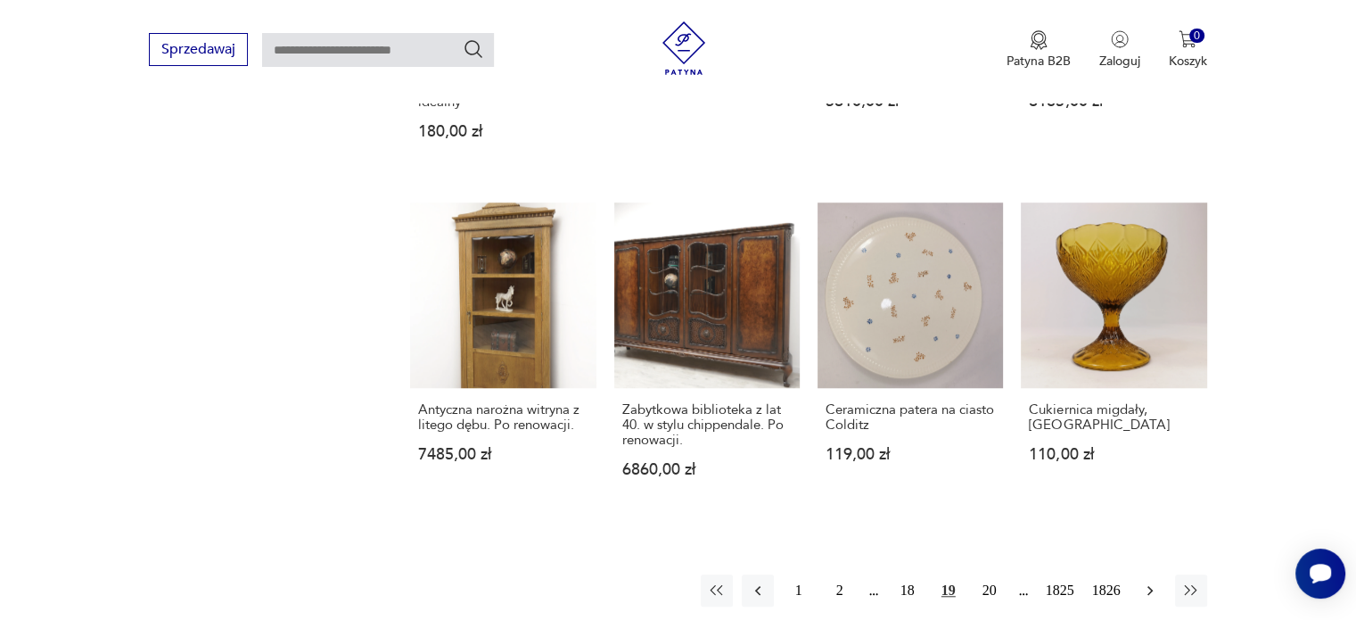
click at [1156, 574] on button "button" at bounding box center [1150, 590] width 32 height 32
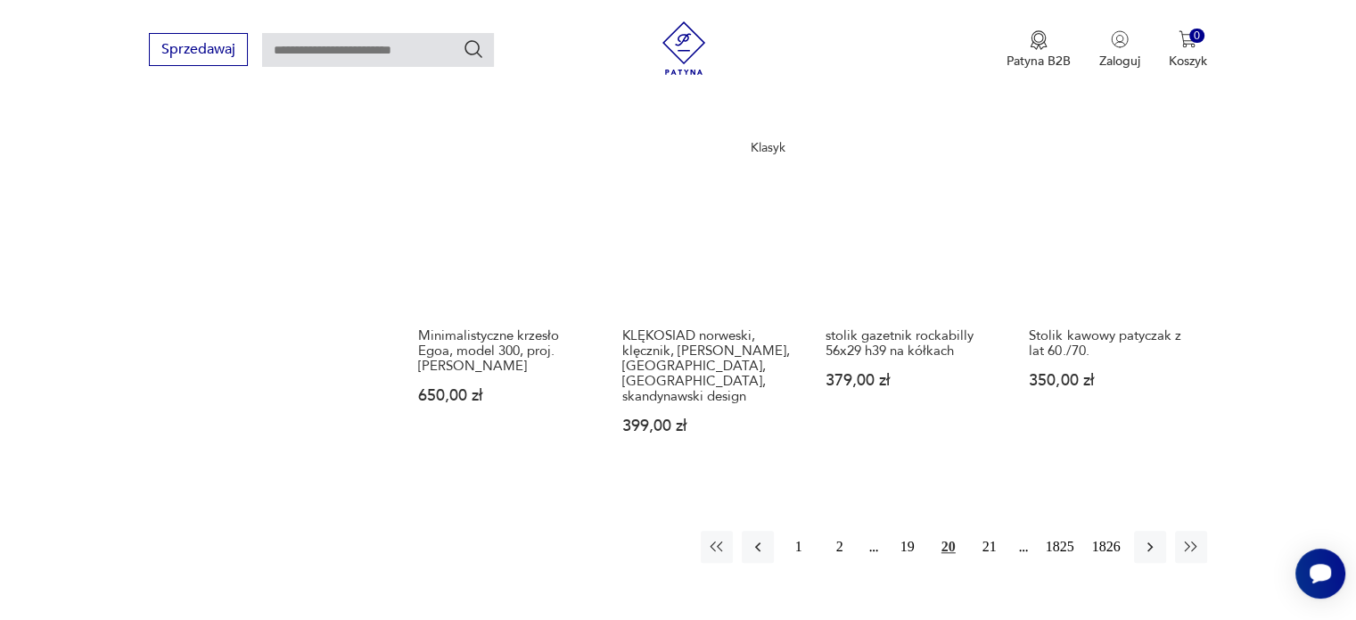
scroll to position [1514, 0]
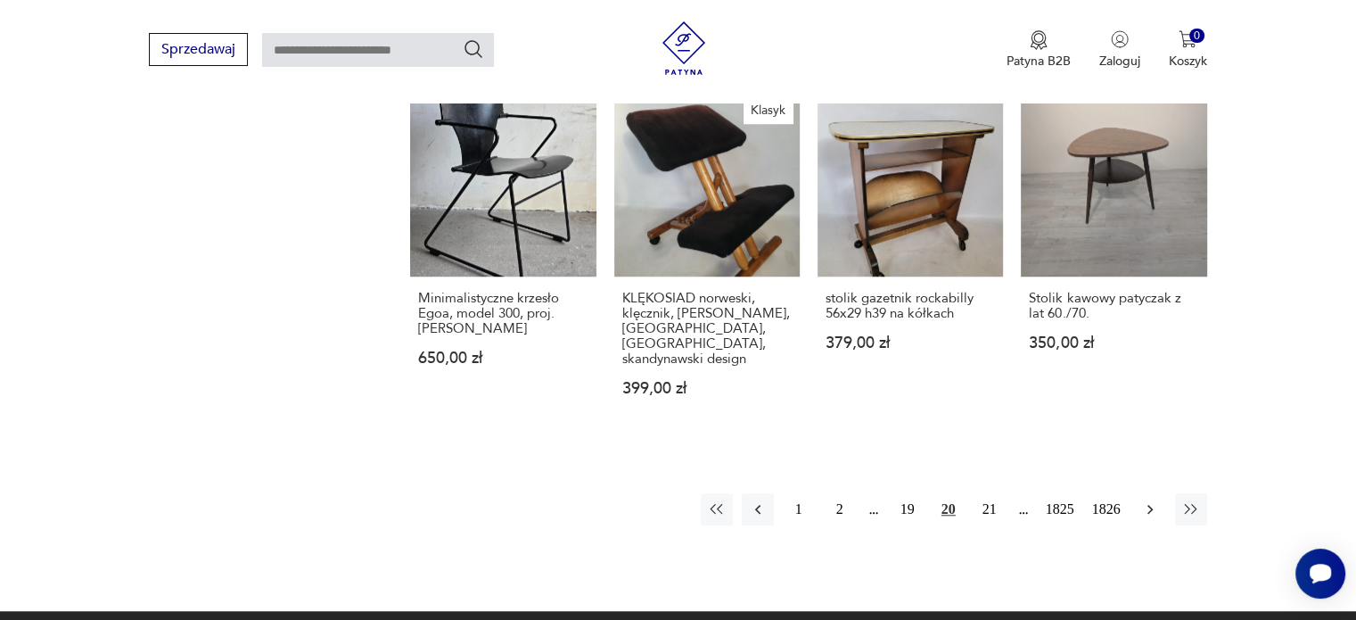
click at [1146, 500] on icon "button" at bounding box center [1150, 509] width 18 height 18
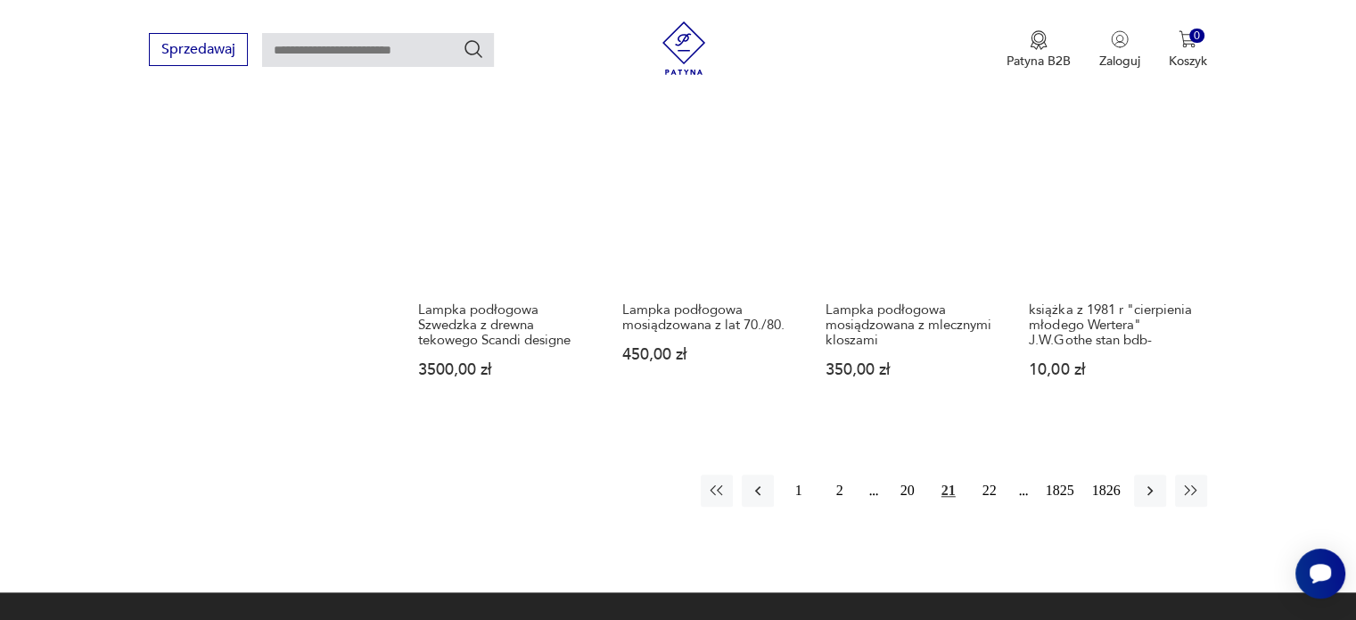
scroll to position [1514, 0]
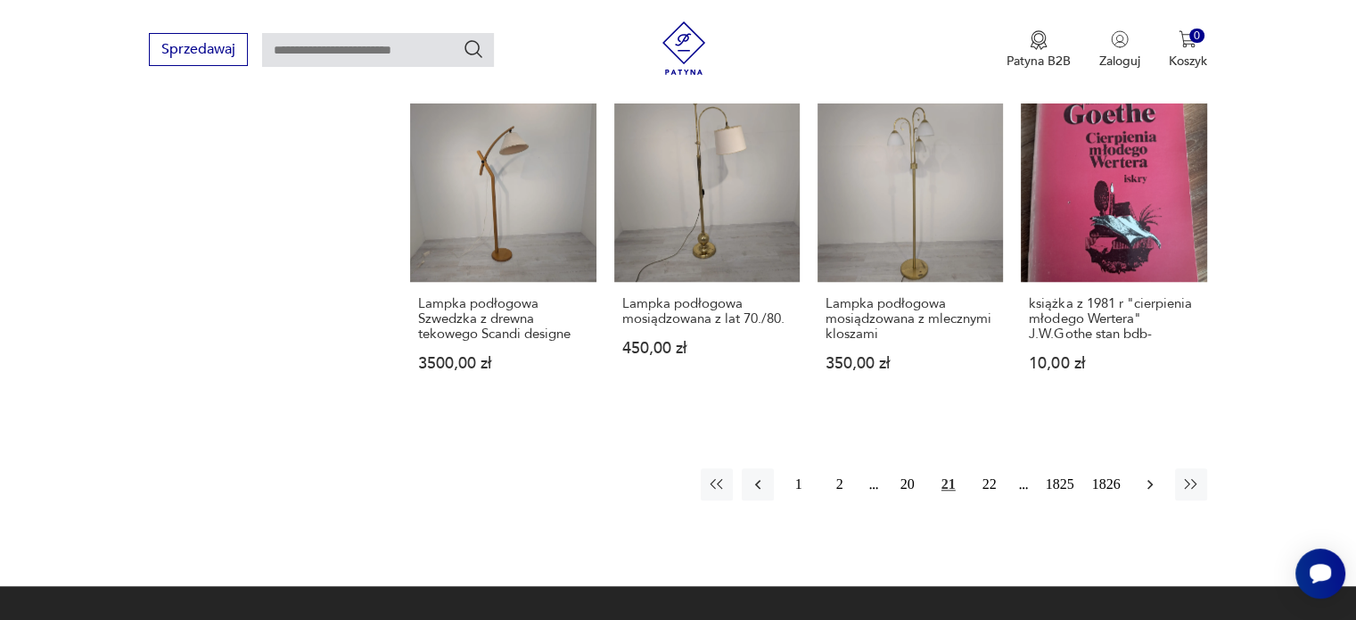
click at [1148, 480] on icon "button" at bounding box center [1149, 485] width 5 height 10
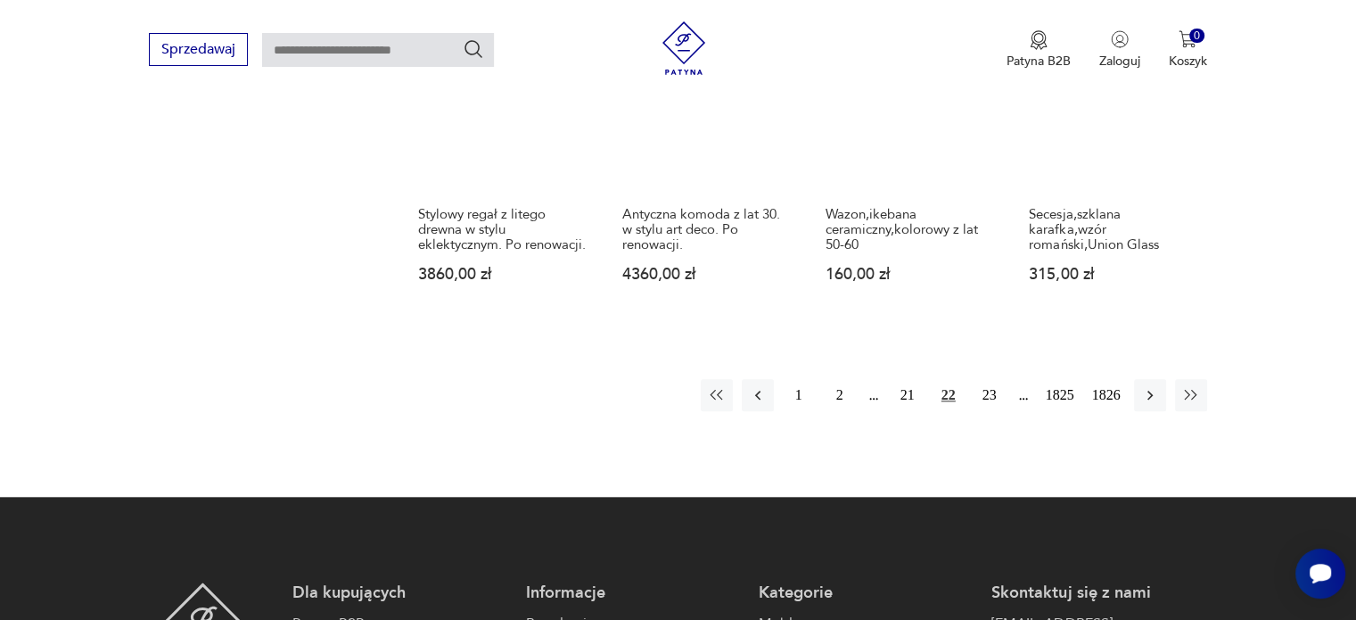
scroll to position [1656, 0]
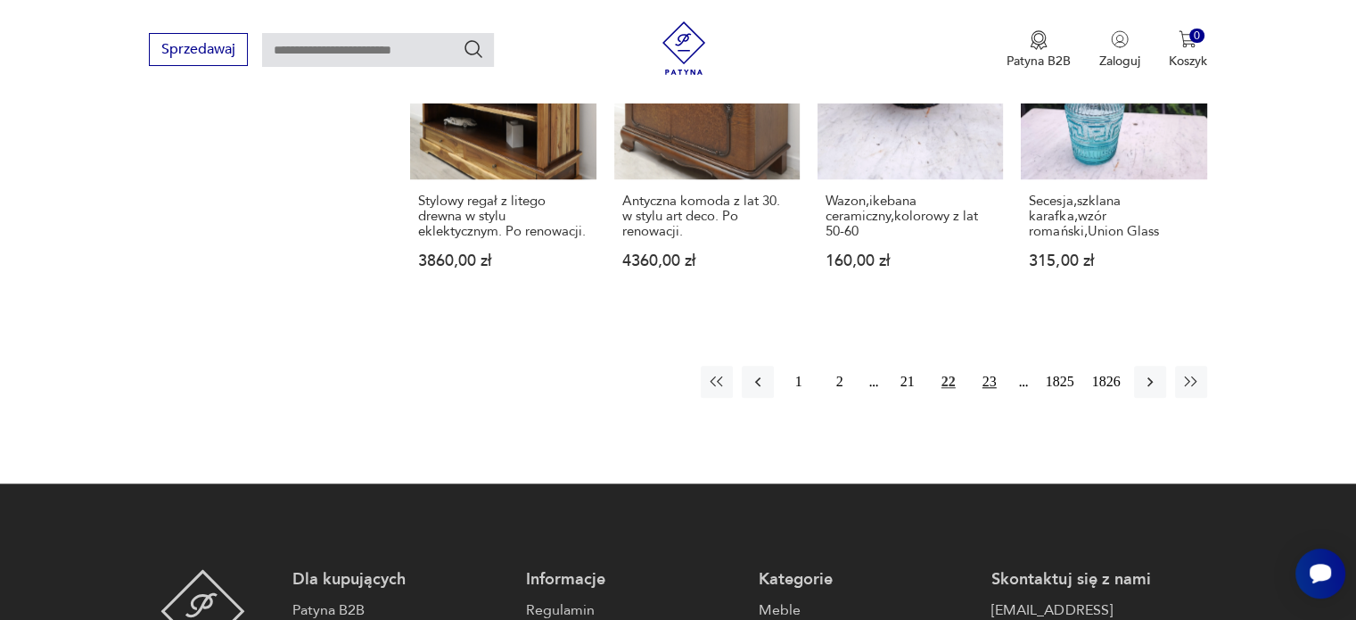
click at [990, 365] on button "23" at bounding box center [989, 381] width 32 height 32
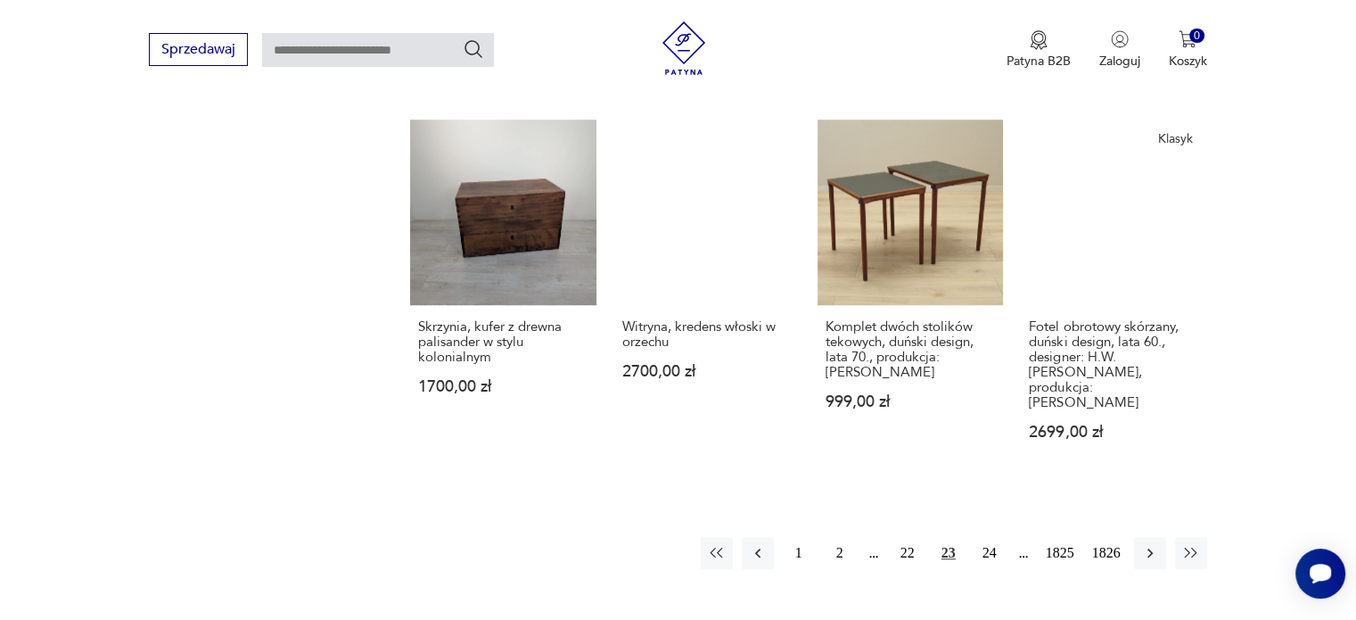
scroll to position [1514, 0]
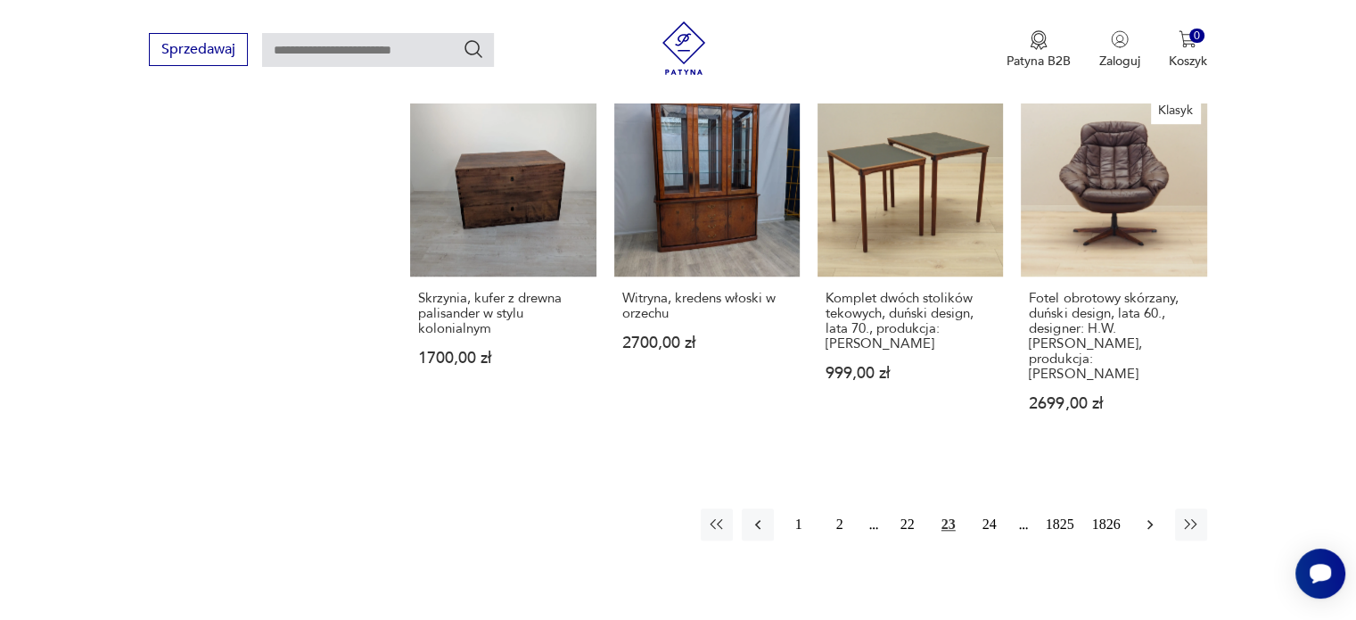
click at [1151, 515] on icon "button" at bounding box center [1150, 524] width 18 height 18
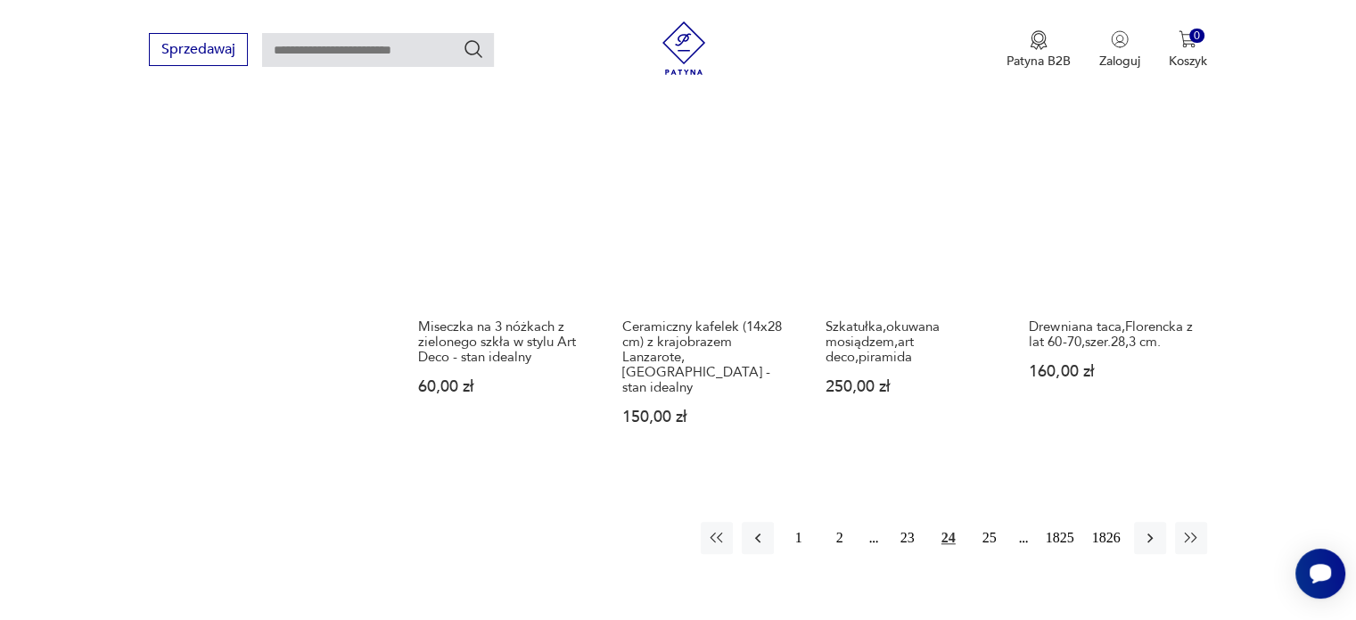
scroll to position [1478, 0]
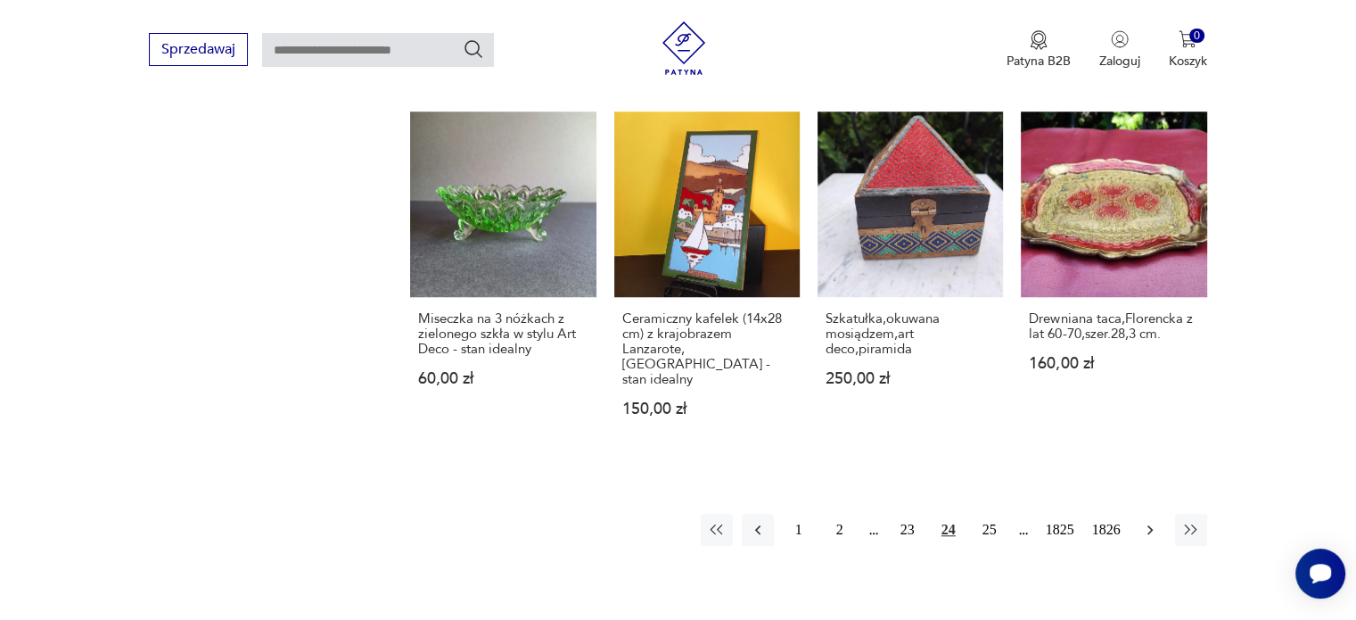
click at [1146, 521] on icon "button" at bounding box center [1150, 530] width 18 height 18
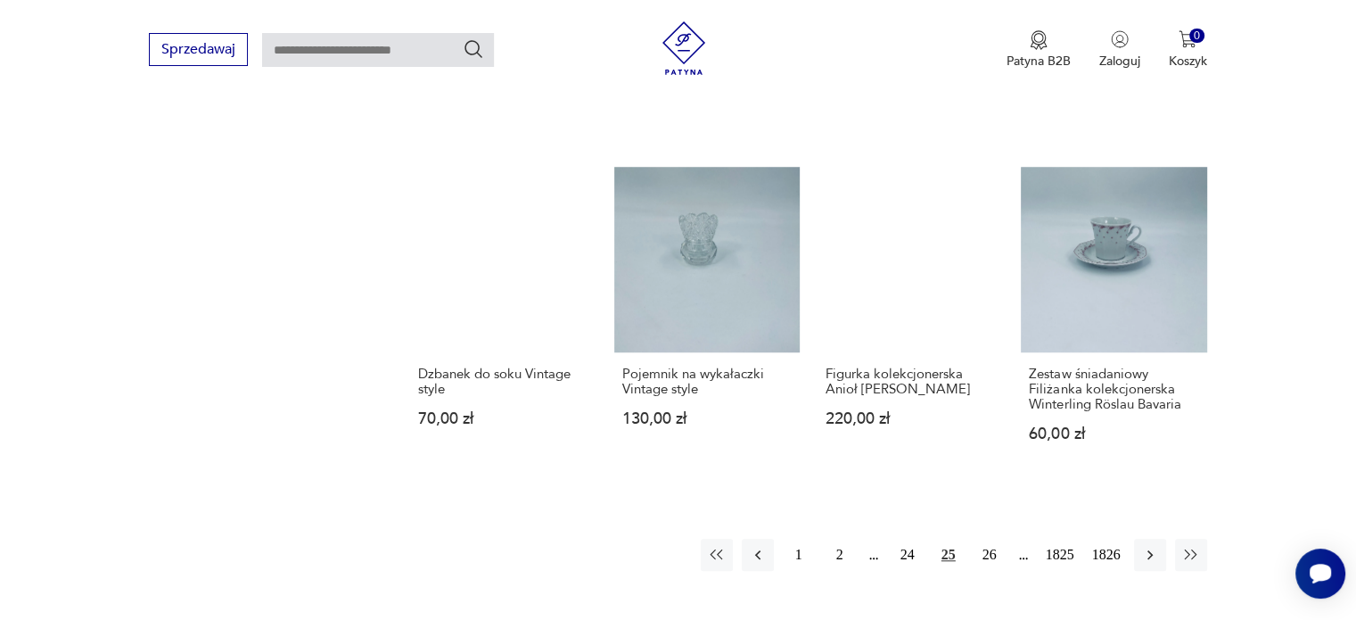
scroll to position [1442, 0]
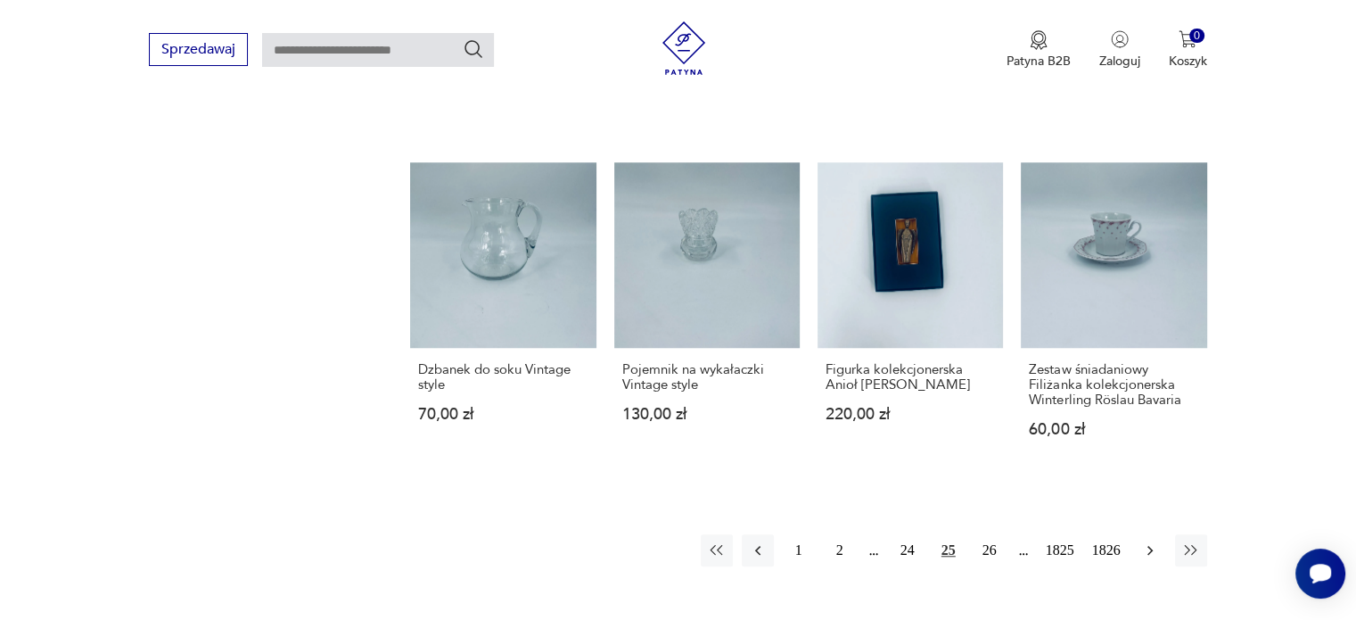
click at [1161, 534] on button "button" at bounding box center [1150, 550] width 32 height 32
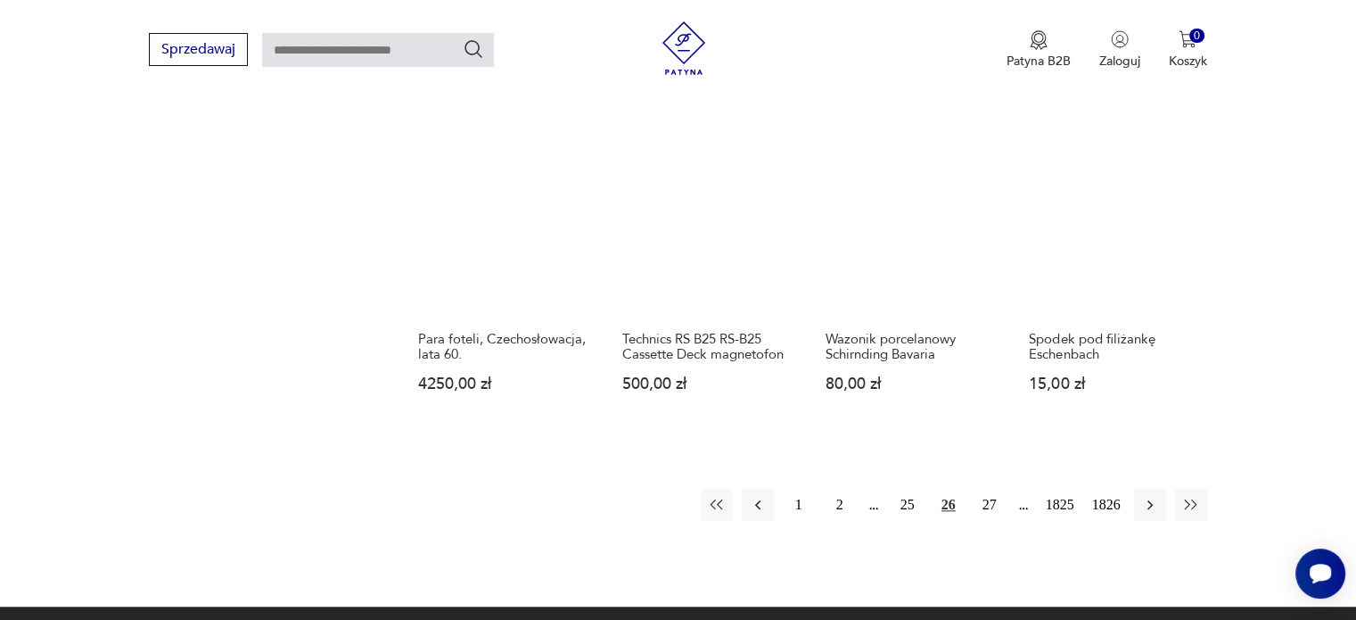
scroll to position [1478, 0]
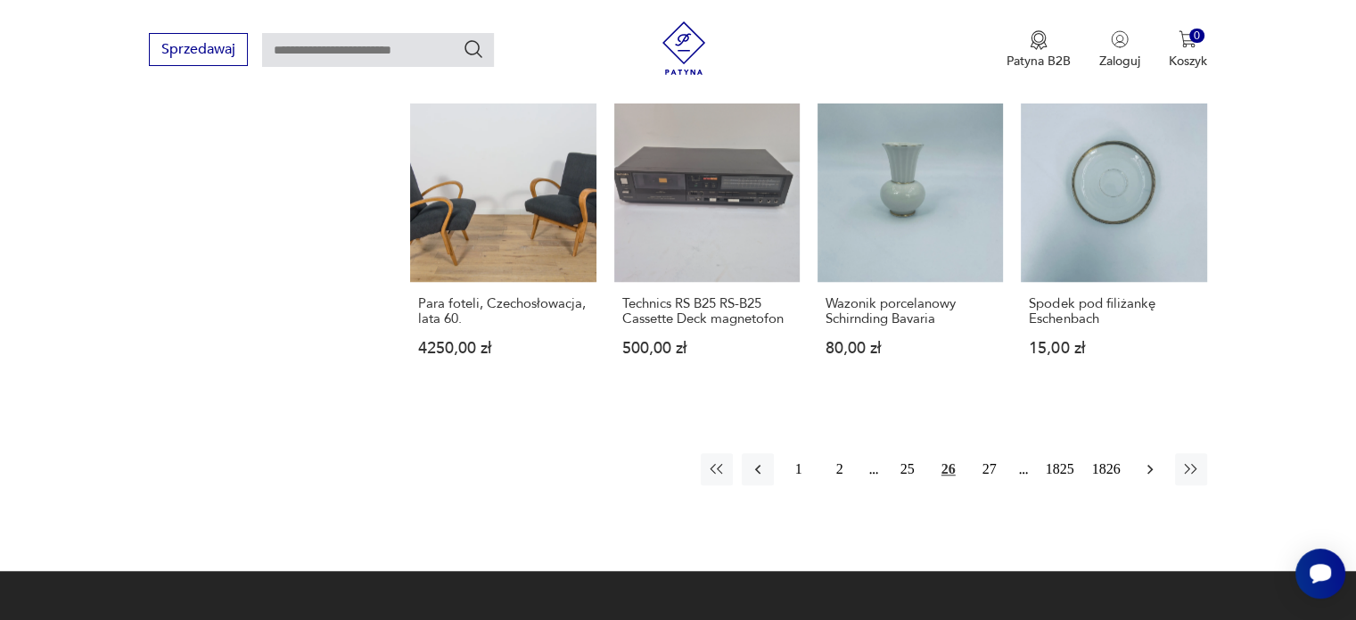
click at [1138, 466] on button "button" at bounding box center [1150, 469] width 32 height 32
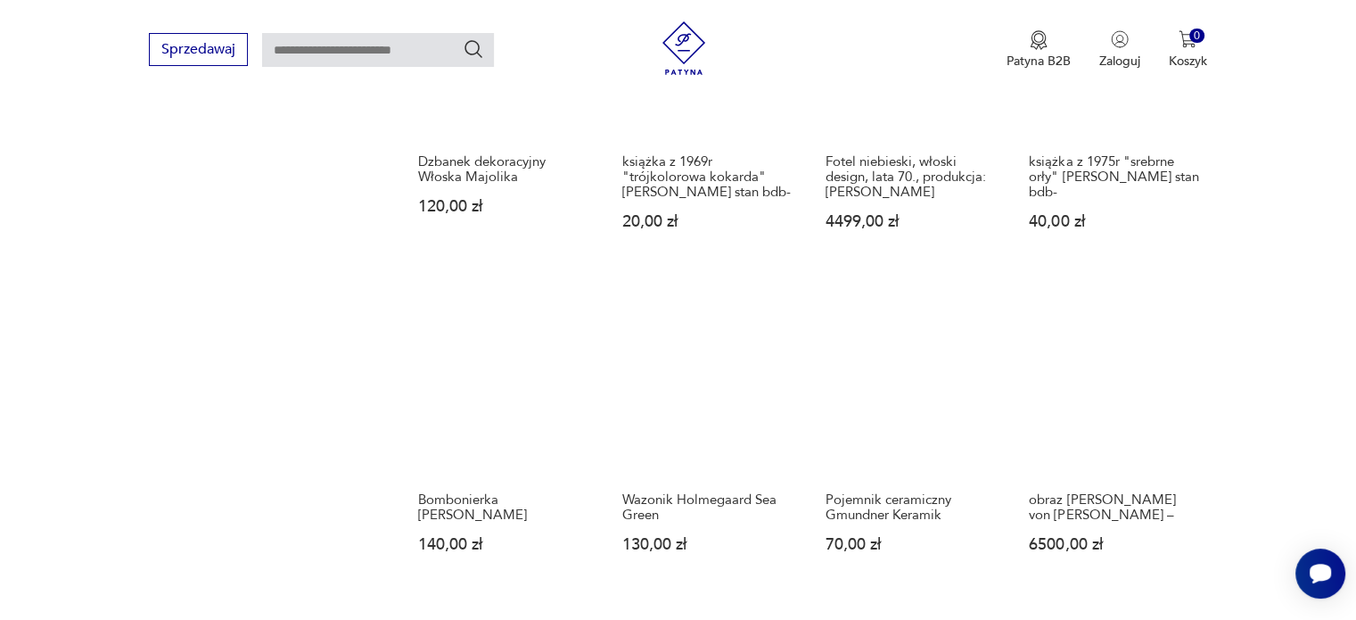
scroll to position [1442, 0]
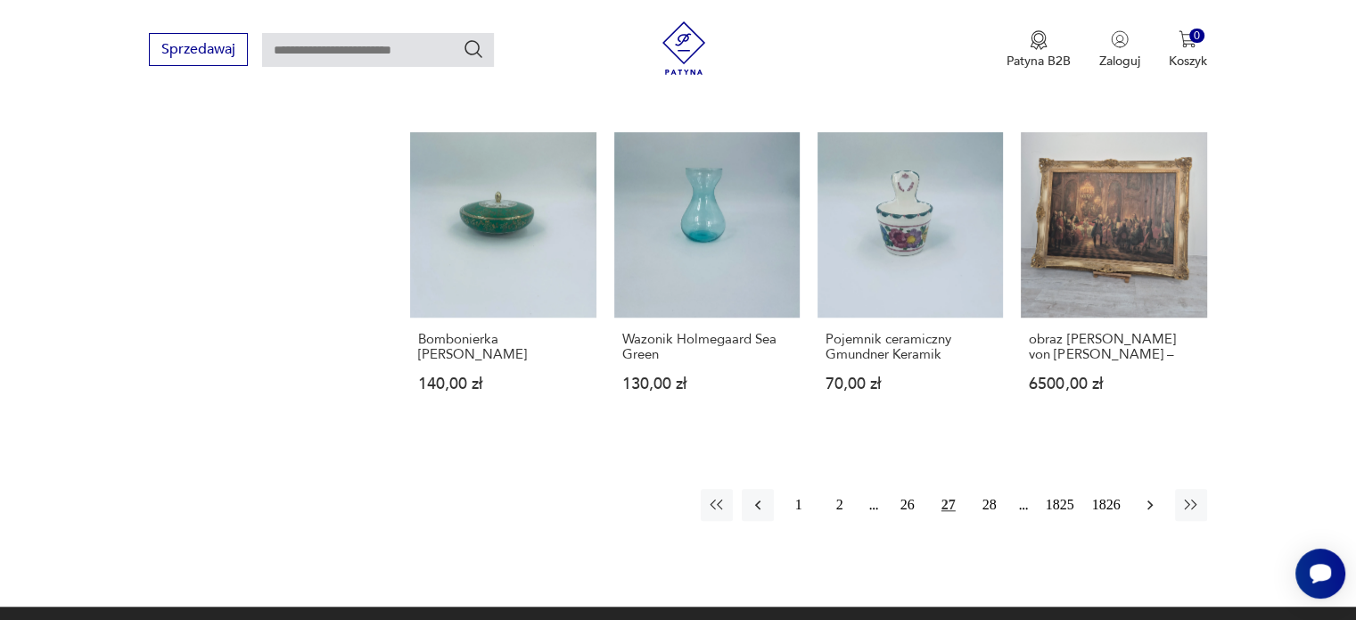
click at [1154, 503] on icon "button" at bounding box center [1150, 505] width 18 height 18
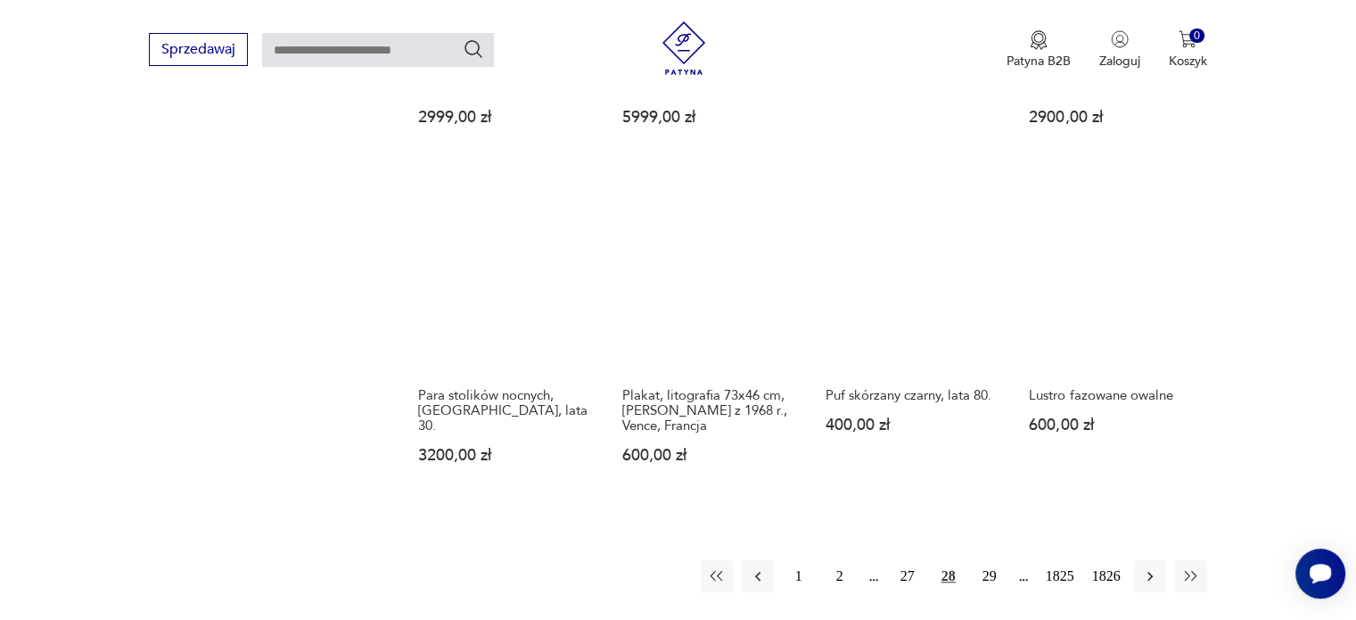
scroll to position [1407, 0]
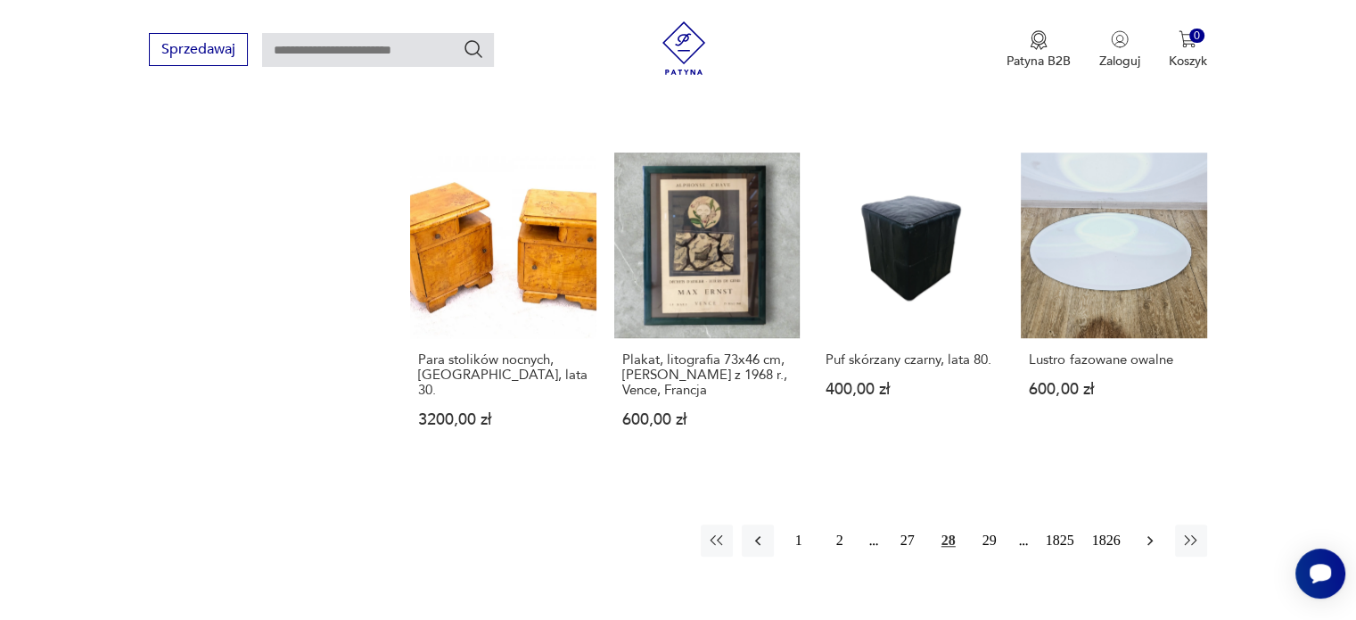
click at [1155, 533] on icon "button" at bounding box center [1150, 540] width 18 height 18
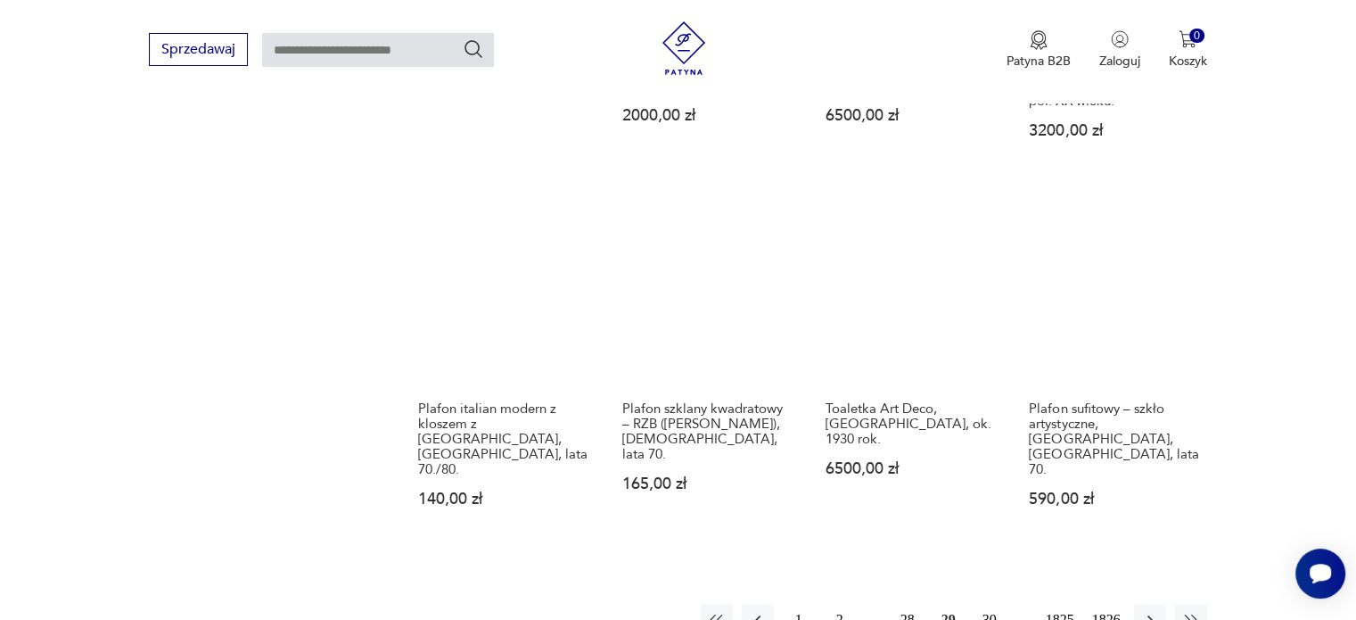
scroll to position [1407, 0]
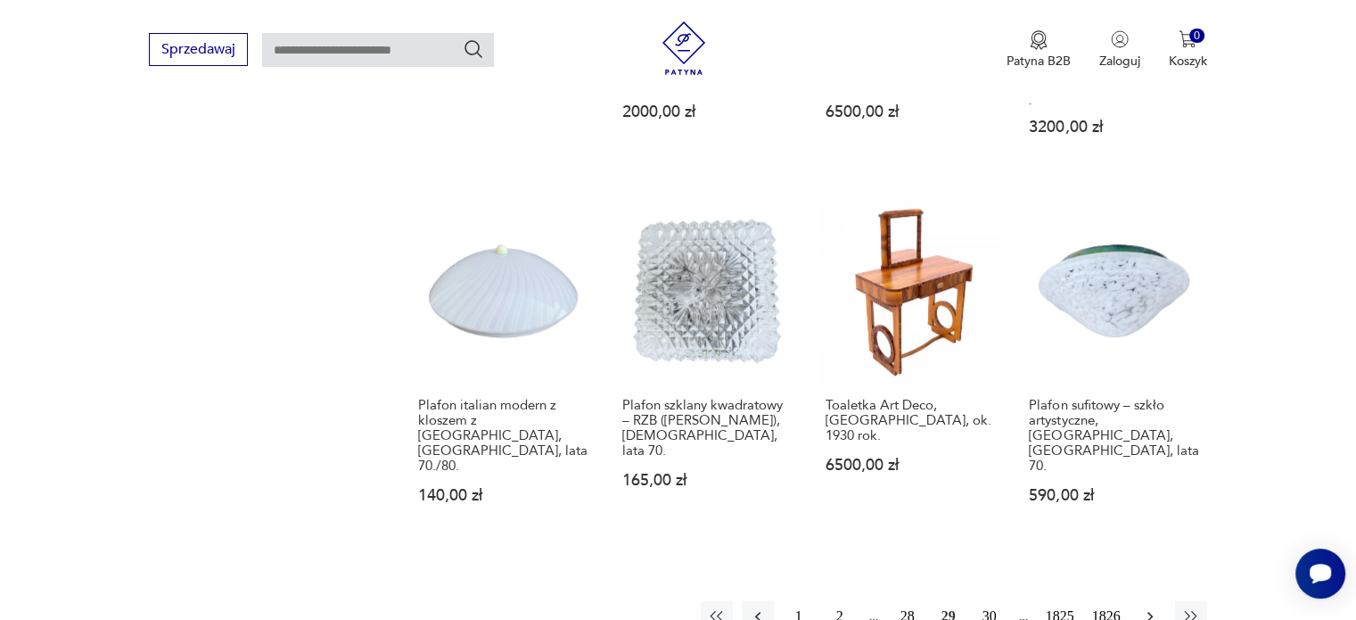
click at [1145, 600] on button "button" at bounding box center [1150, 616] width 32 height 32
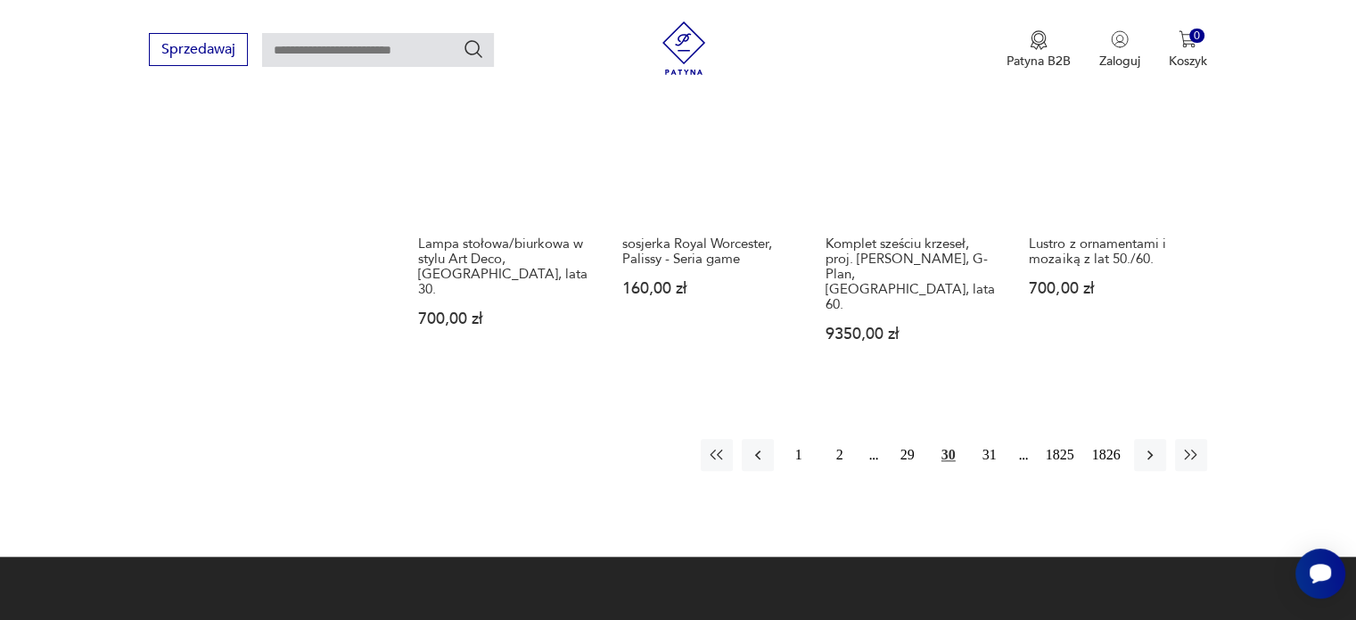
scroll to position [1692, 0]
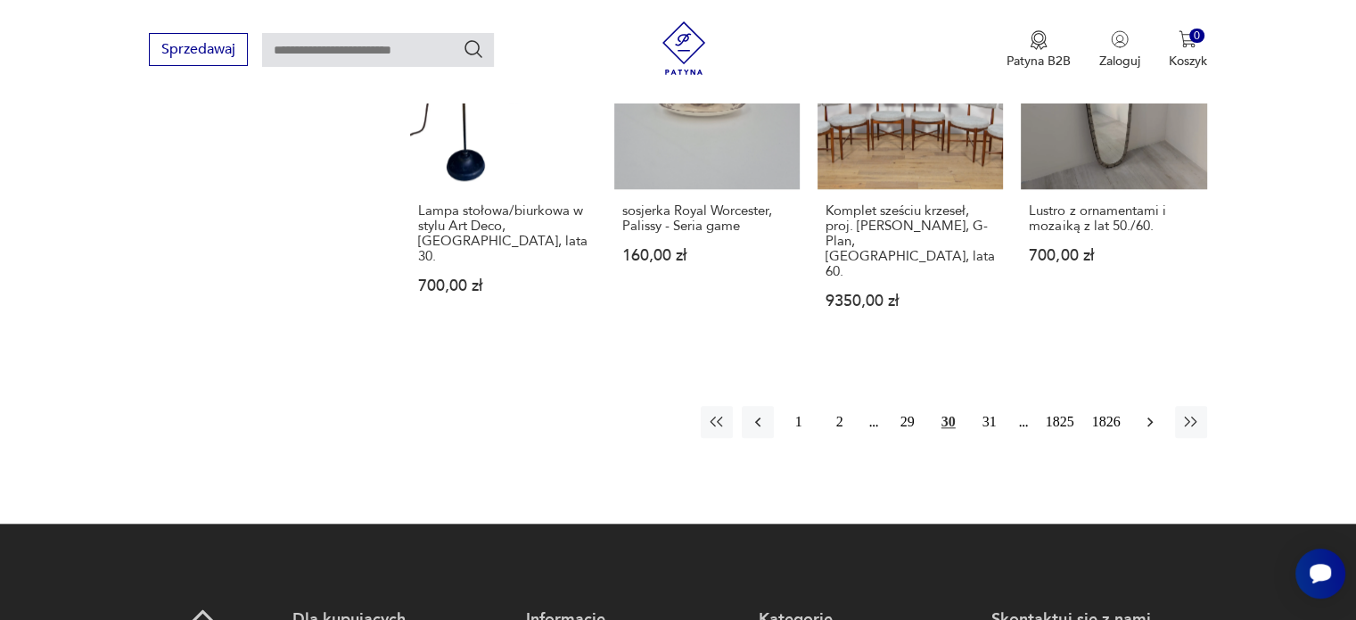
click at [1154, 413] on icon "button" at bounding box center [1150, 422] width 18 height 18
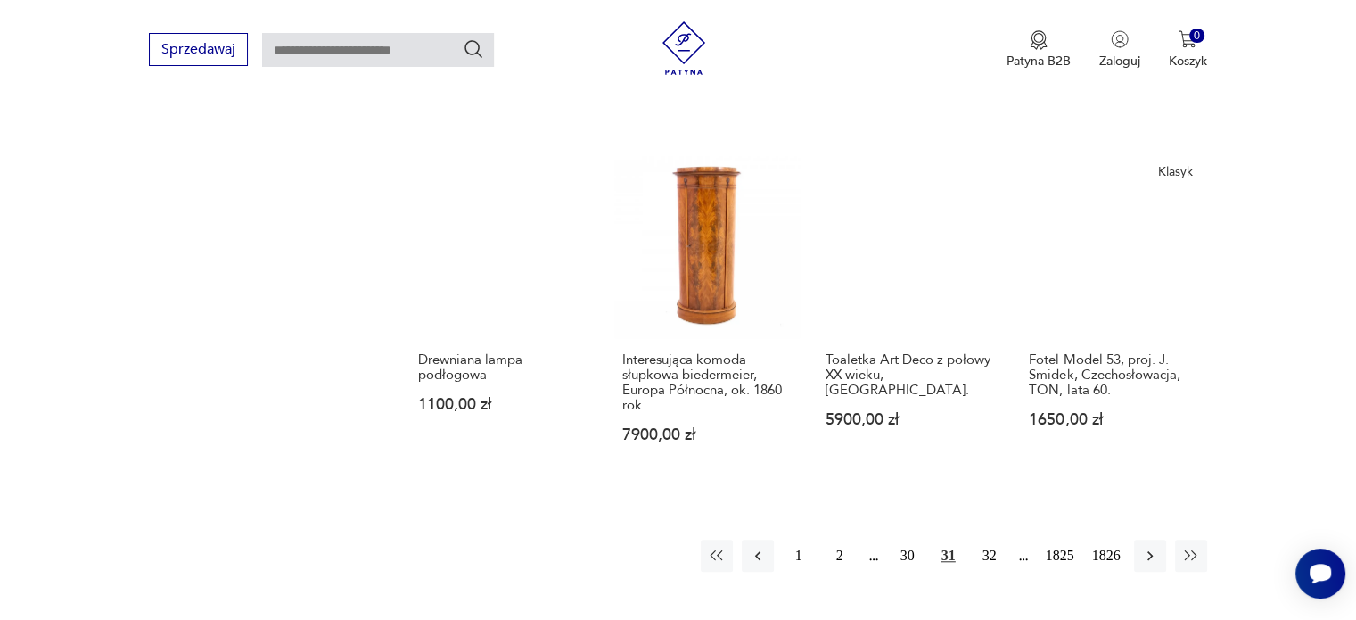
scroll to position [1442, 0]
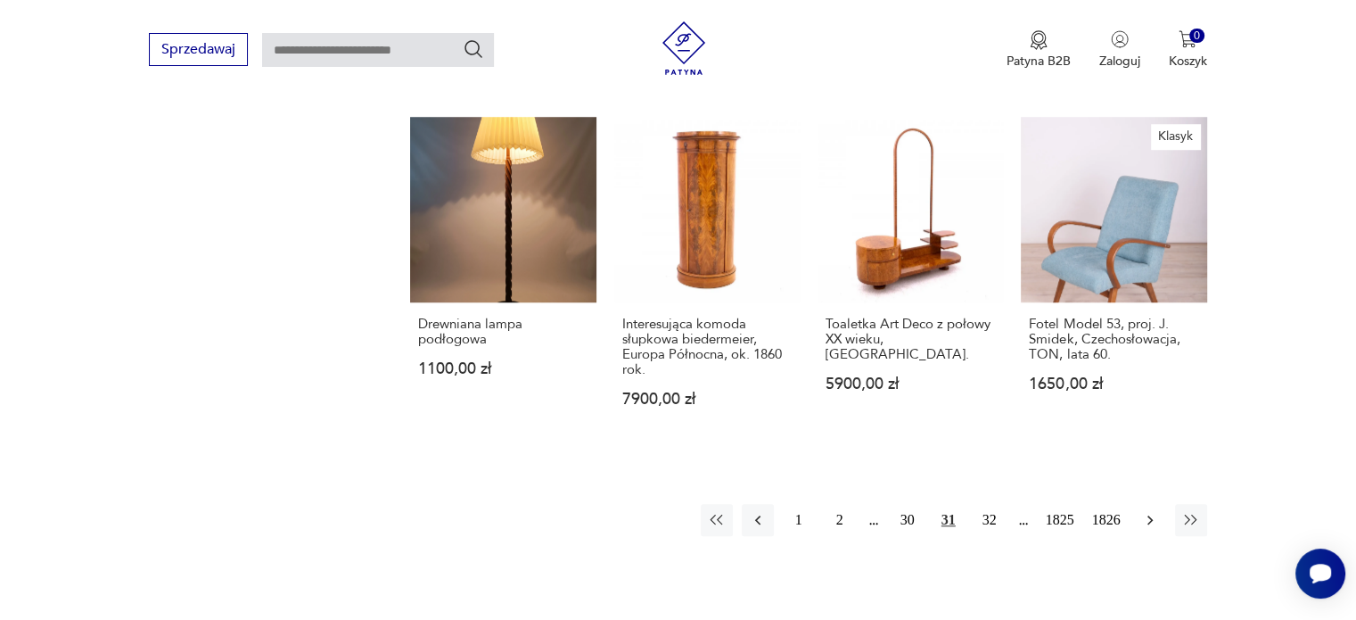
click at [1152, 529] on icon "button" at bounding box center [1150, 520] width 18 height 18
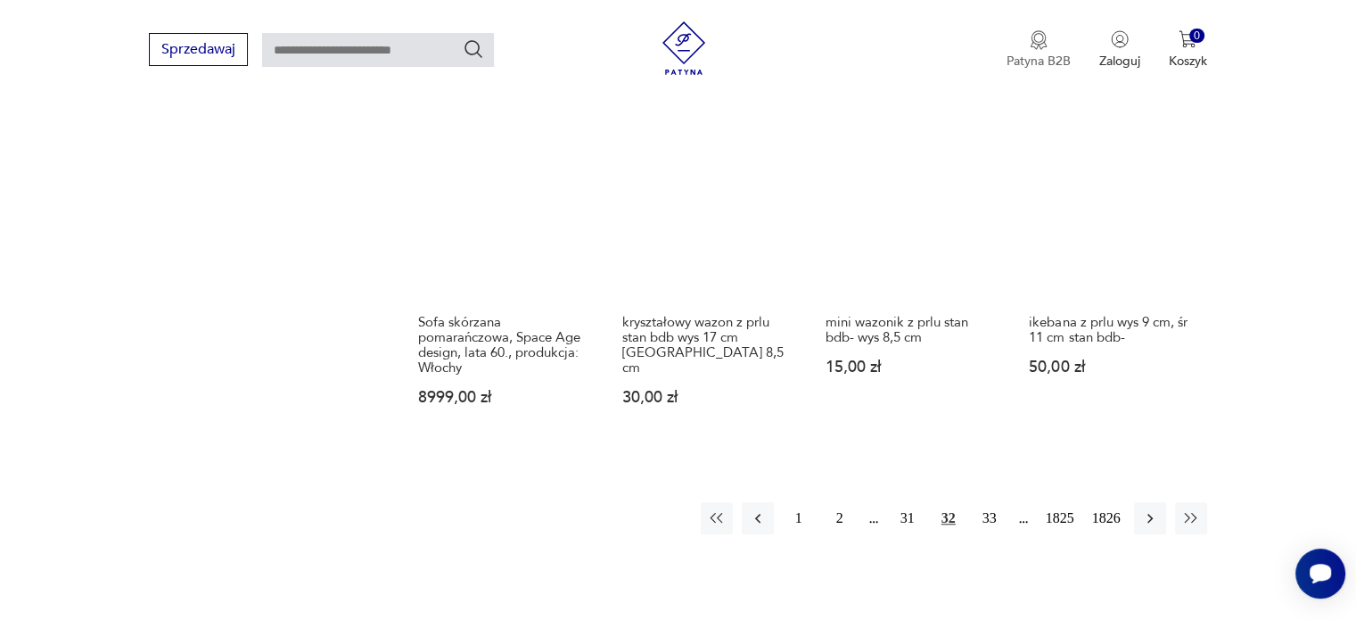
scroll to position [1478, 0]
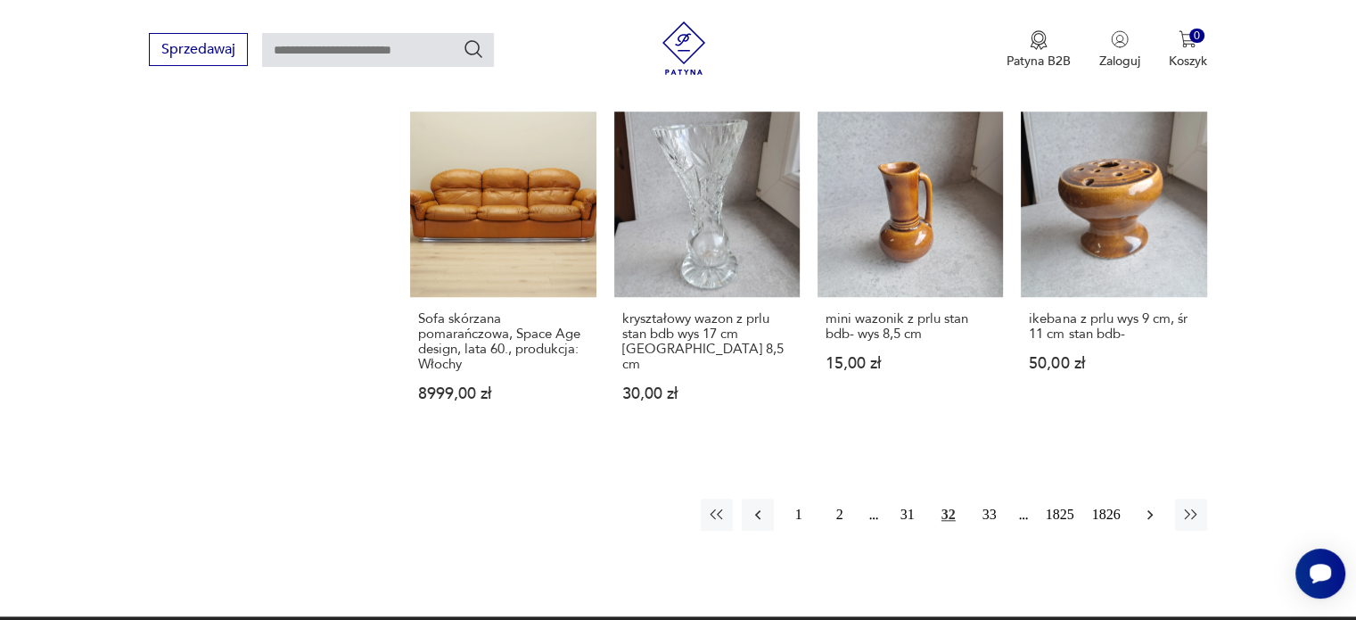
click at [1151, 498] on button "button" at bounding box center [1150, 514] width 32 height 32
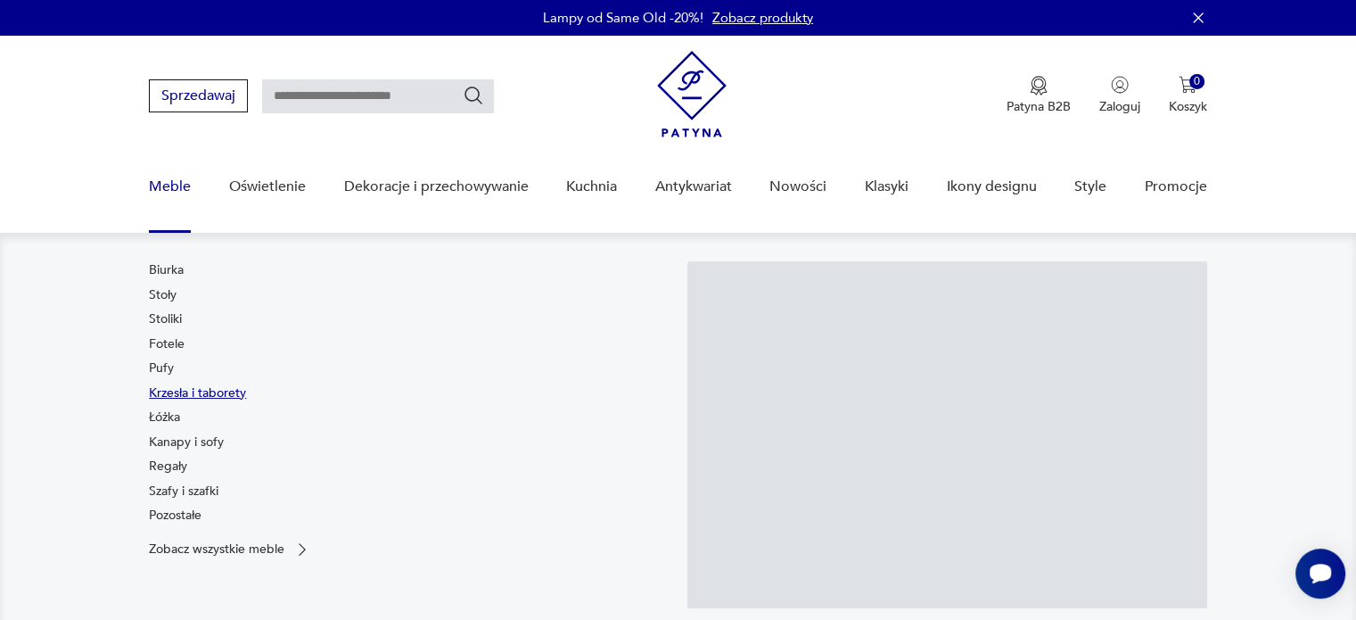
click at [164, 391] on link "Krzesła i taborety" at bounding box center [197, 393] width 97 height 18
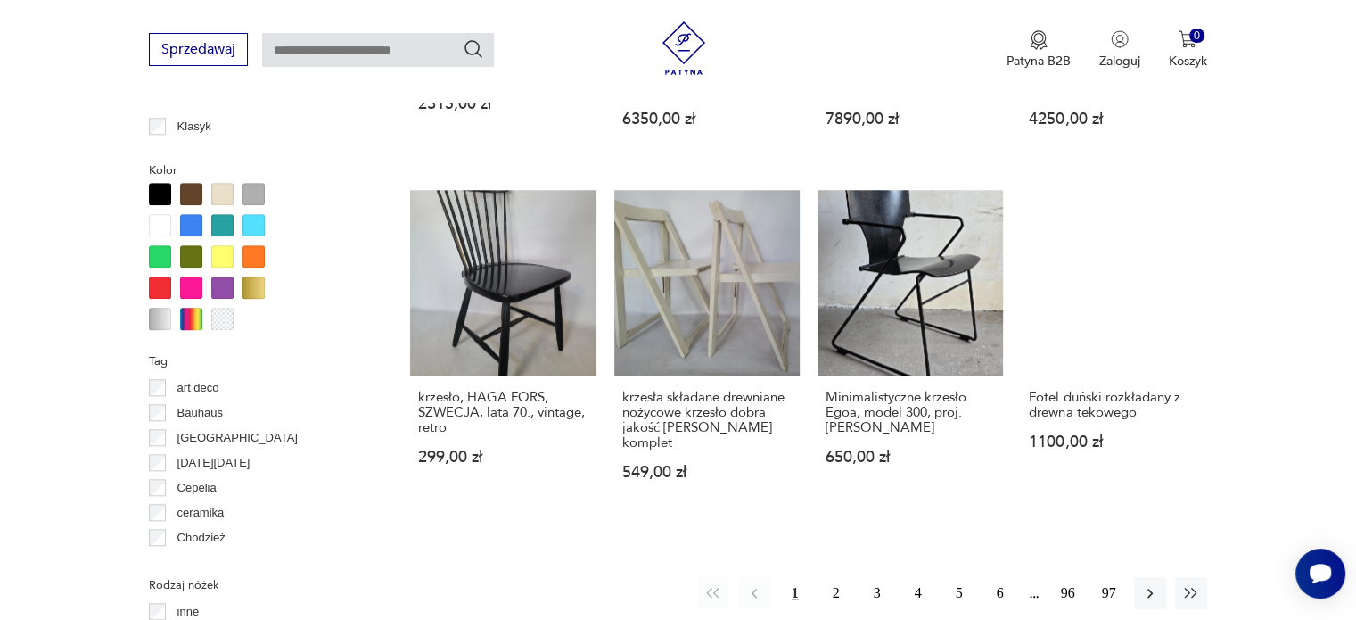
scroll to position [1674, 0]
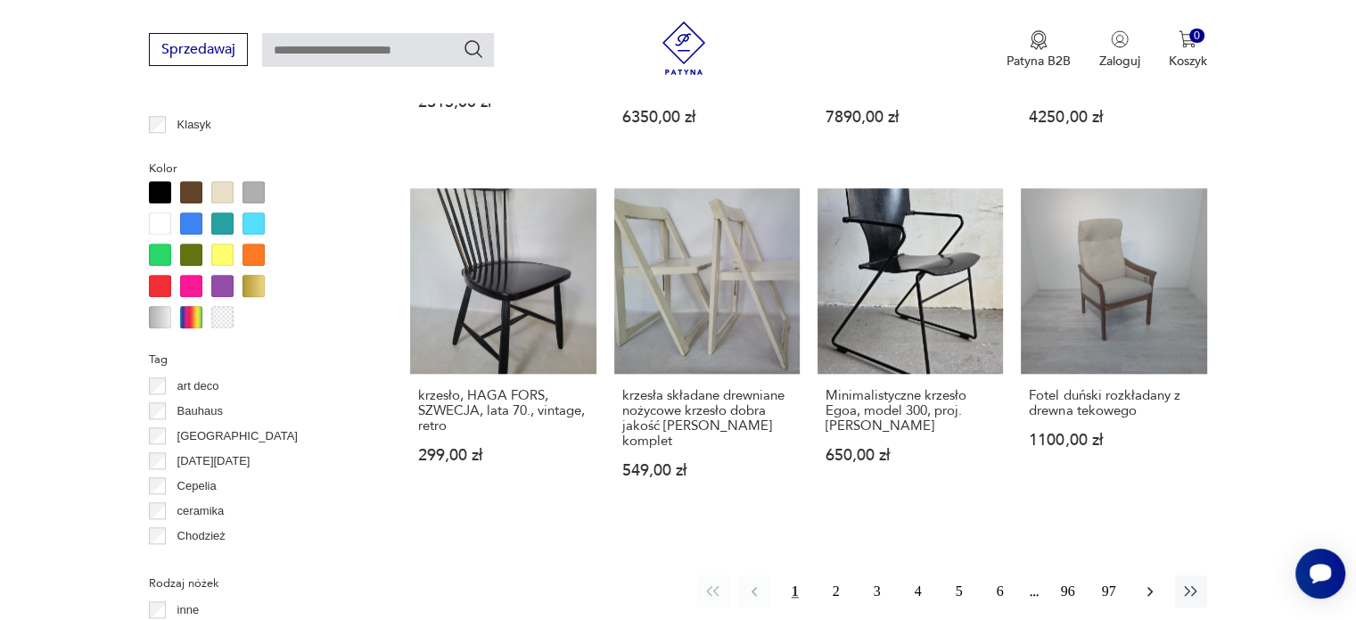
click at [1150, 582] on icon "button" at bounding box center [1150, 591] width 18 height 18
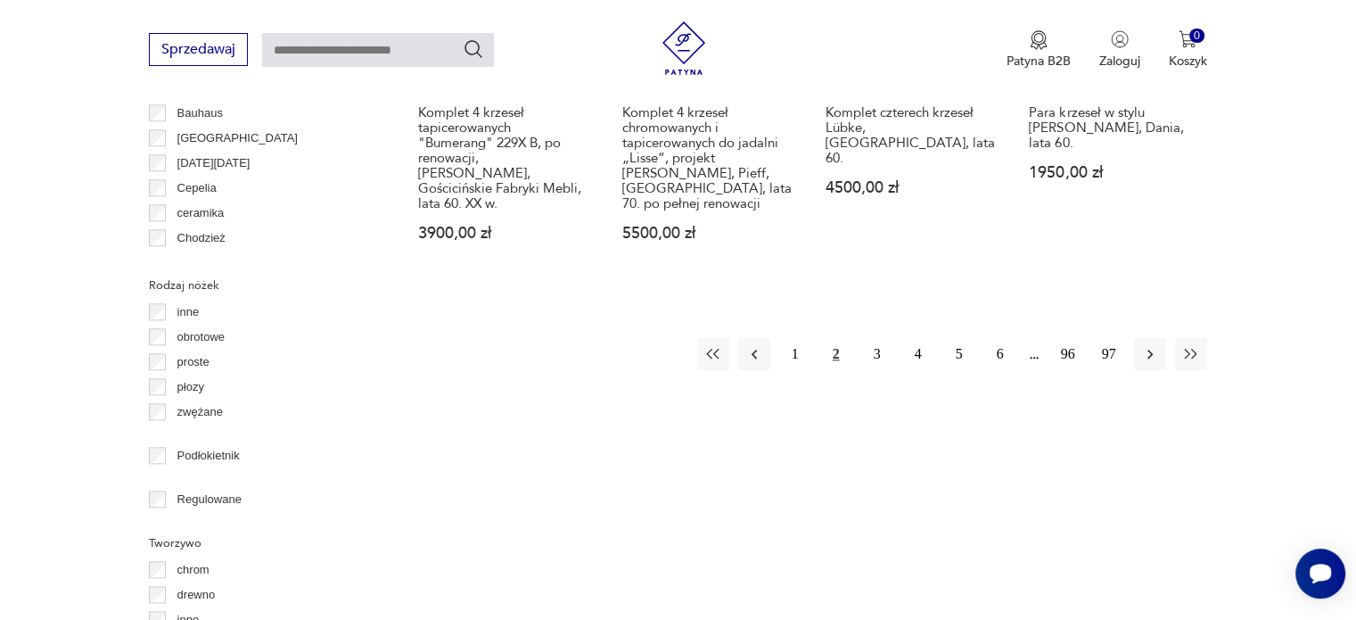
scroll to position [2006, 0]
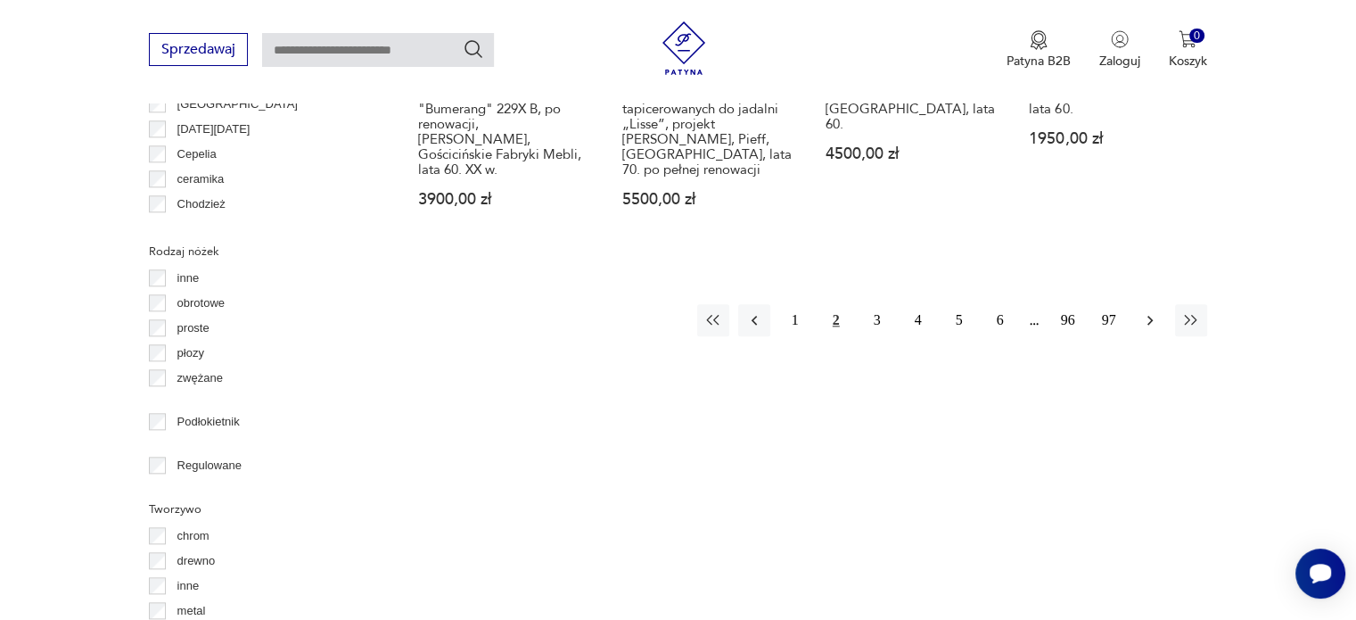
click at [1153, 311] on icon "button" at bounding box center [1150, 320] width 18 height 18
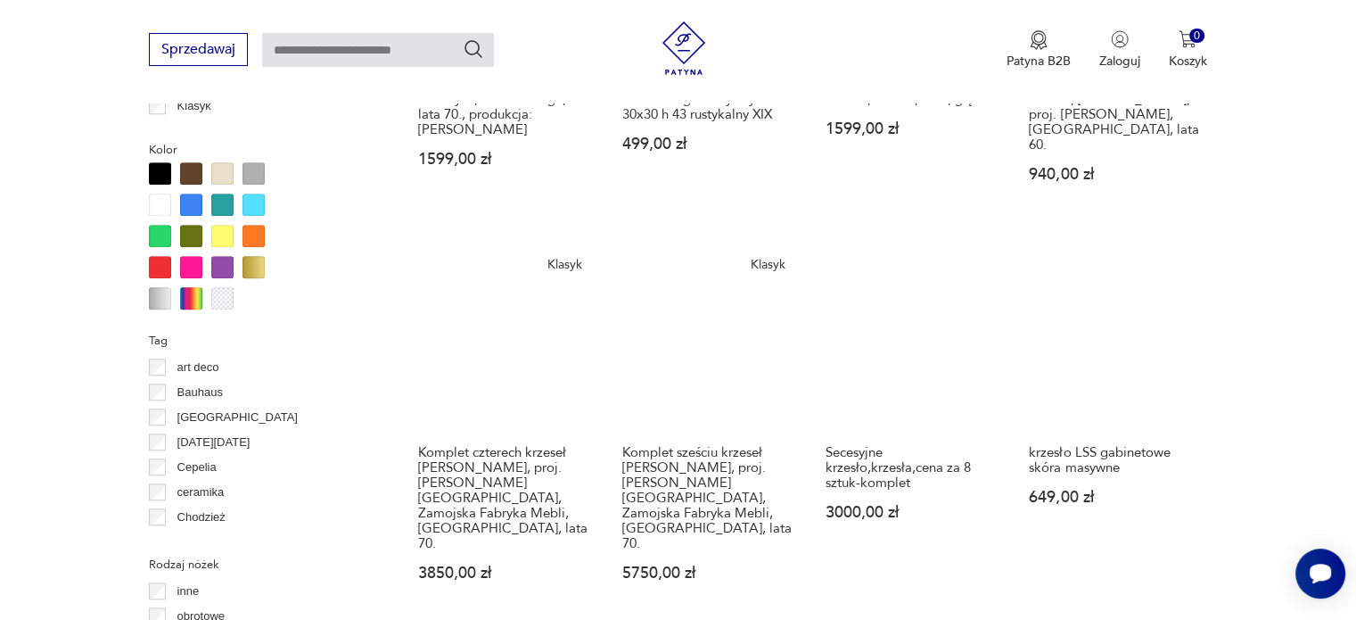
scroll to position [1756, 0]
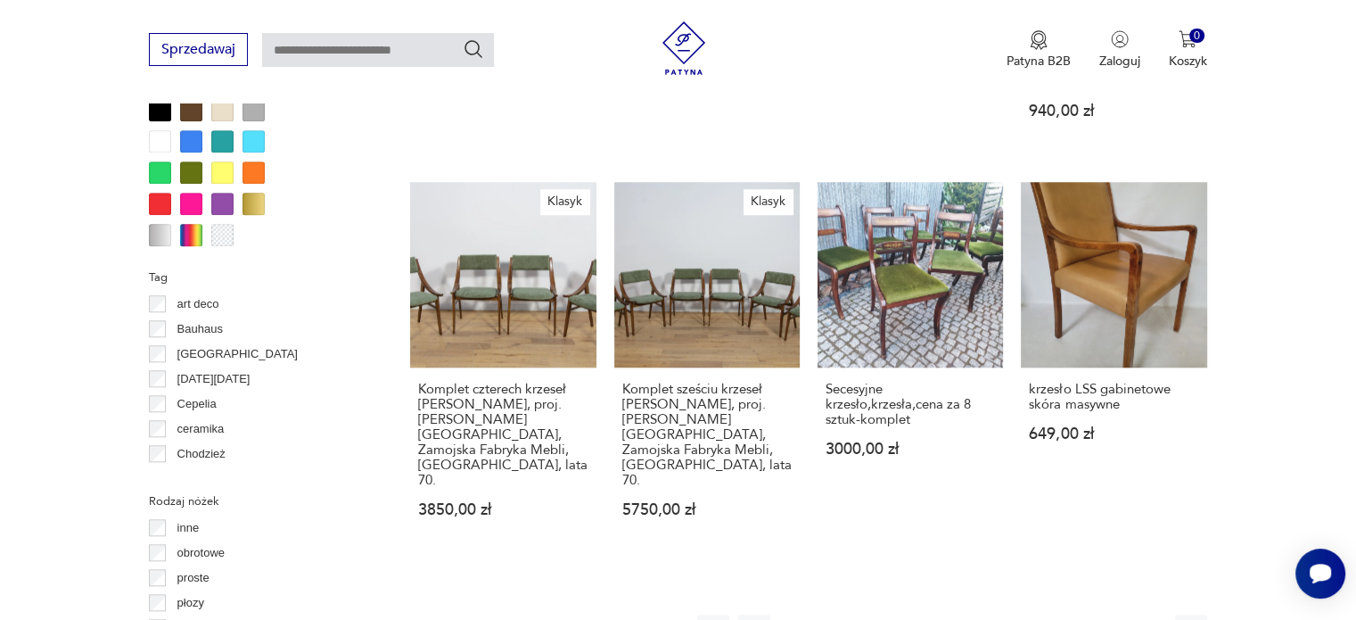
click at [1149, 614] on button "button" at bounding box center [1150, 630] width 32 height 32
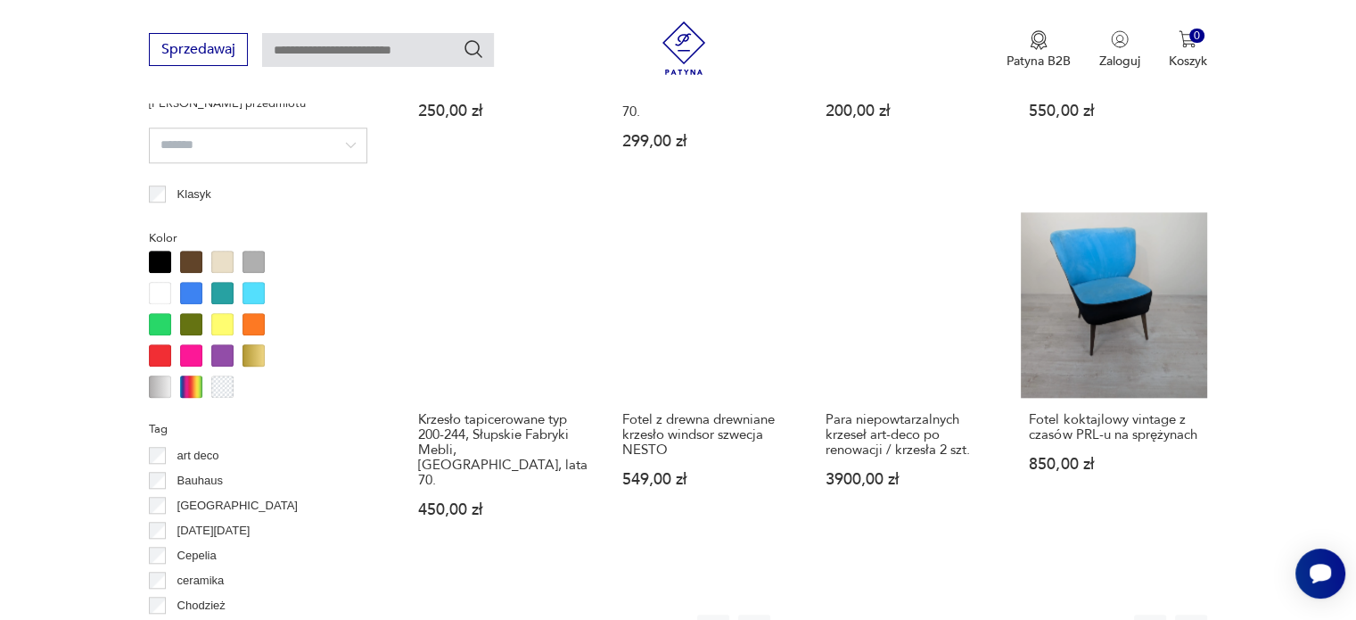
scroll to position [1685, 0]
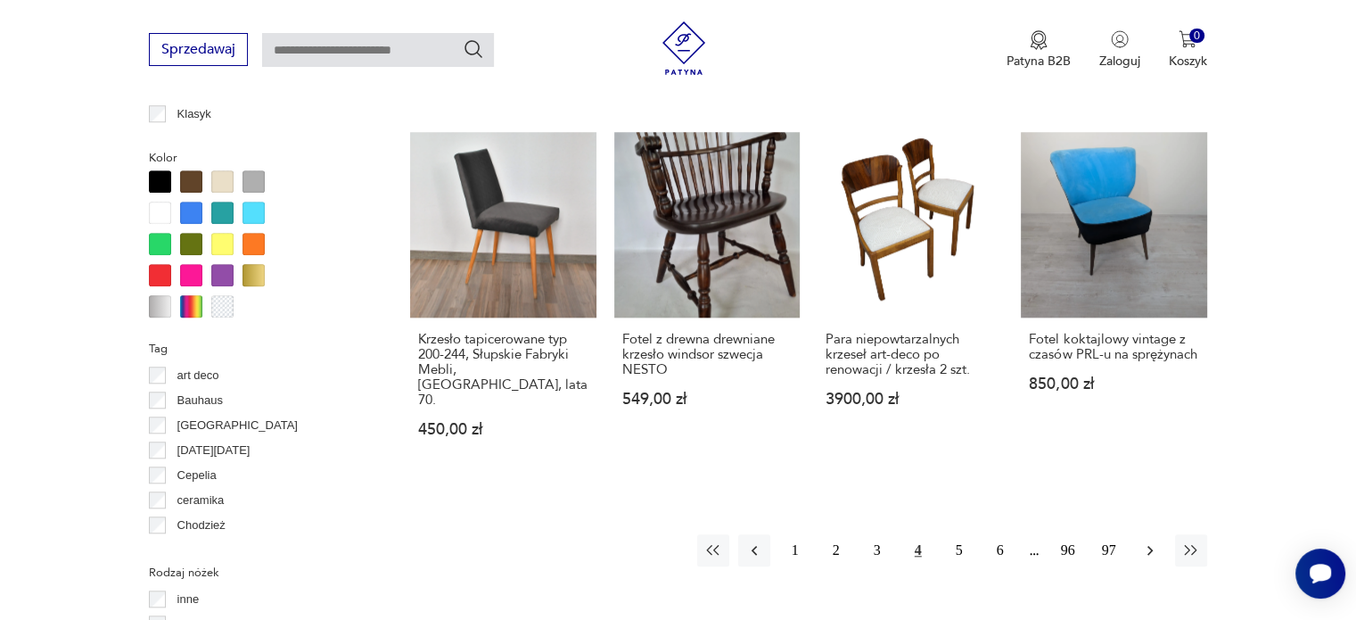
click at [1146, 534] on button "button" at bounding box center [1150, 550] width 32 height 32
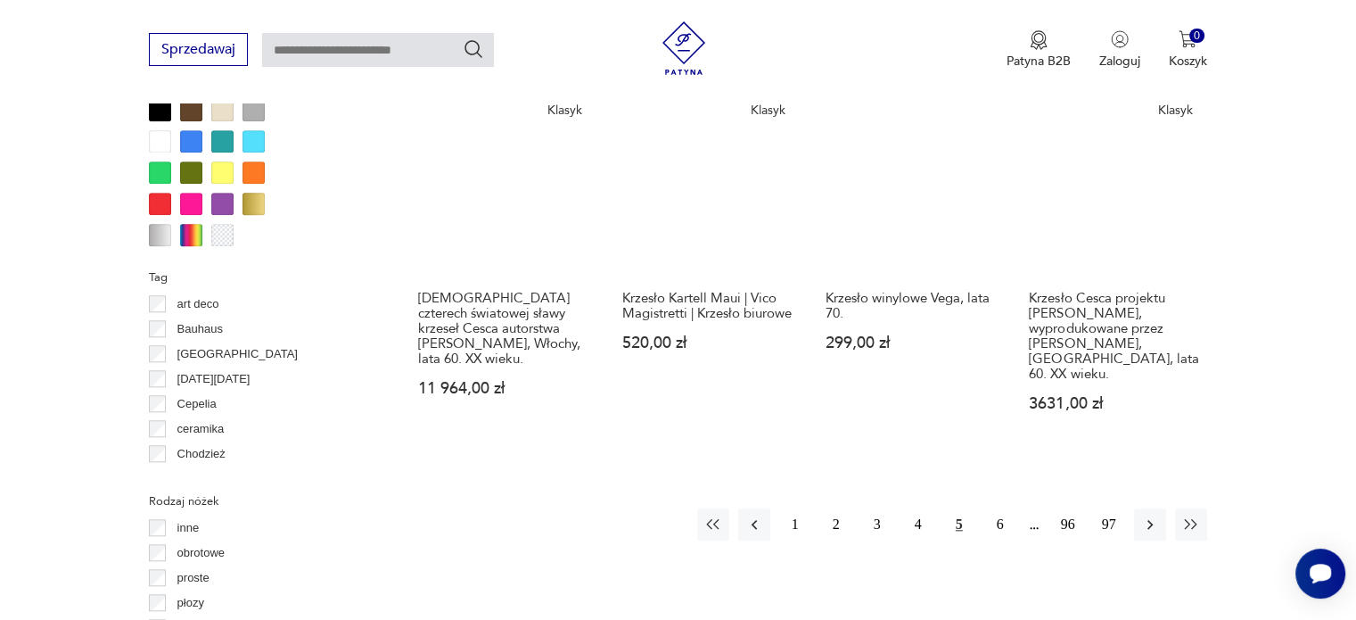
scroll to position [1792, 0]
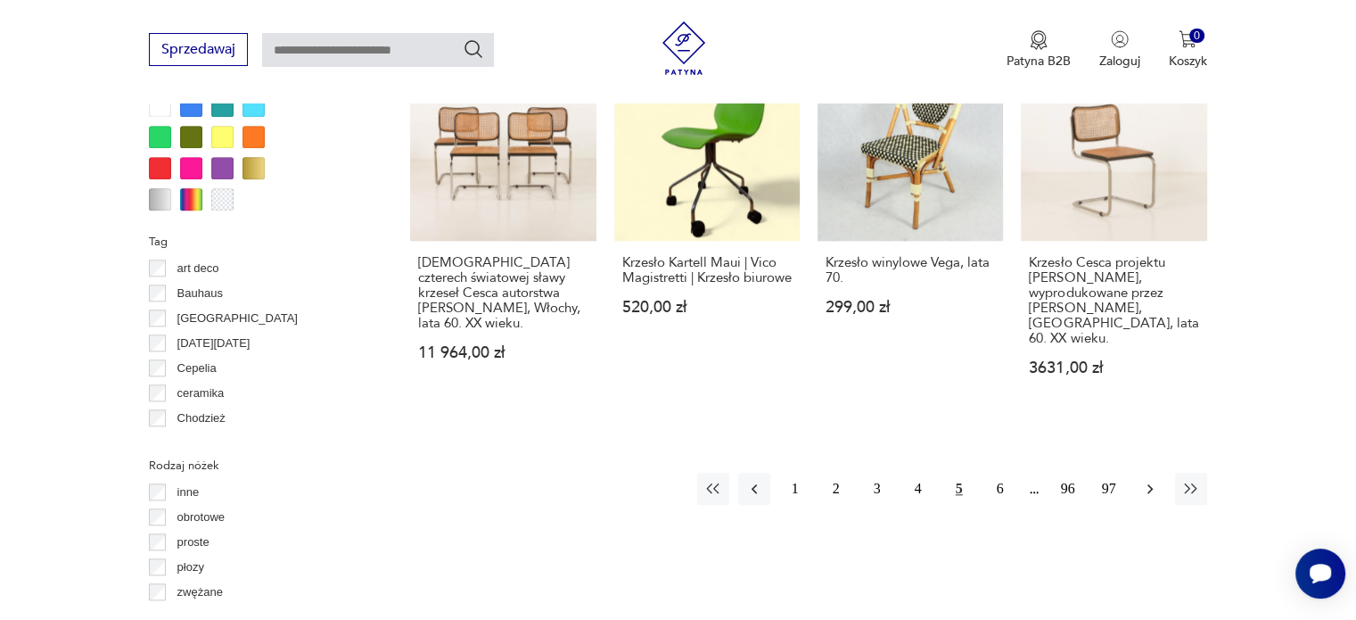
click at [1150, 480] on icon "button" at bounding box center [1150, 489] width 18 height 18
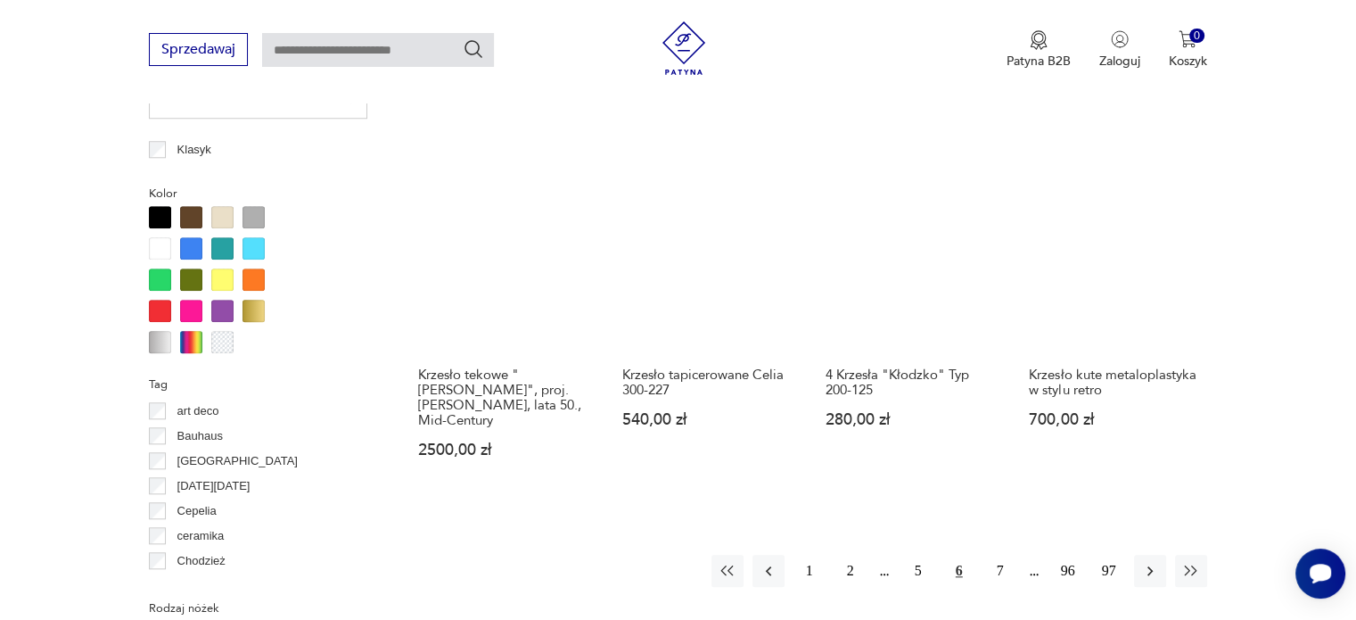
scroll to position [1685, 0]
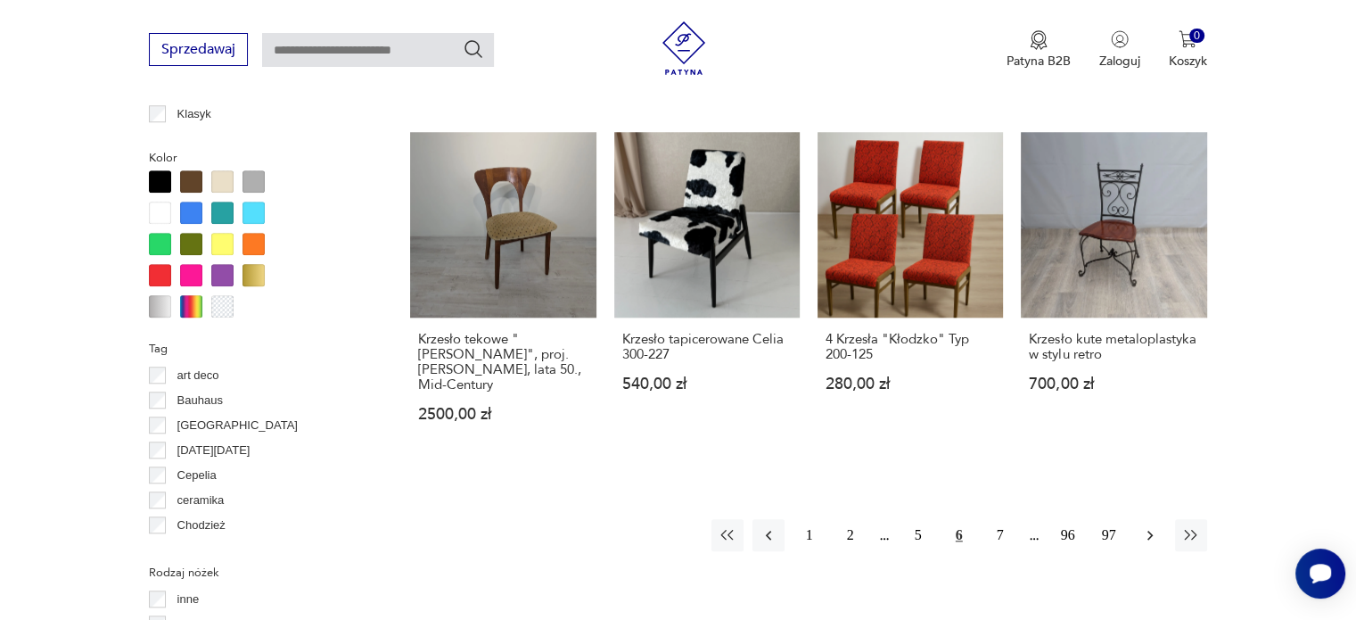
click at [1148, 526] on icon "button" at bounding box center [1150, 535] width 18 height 18
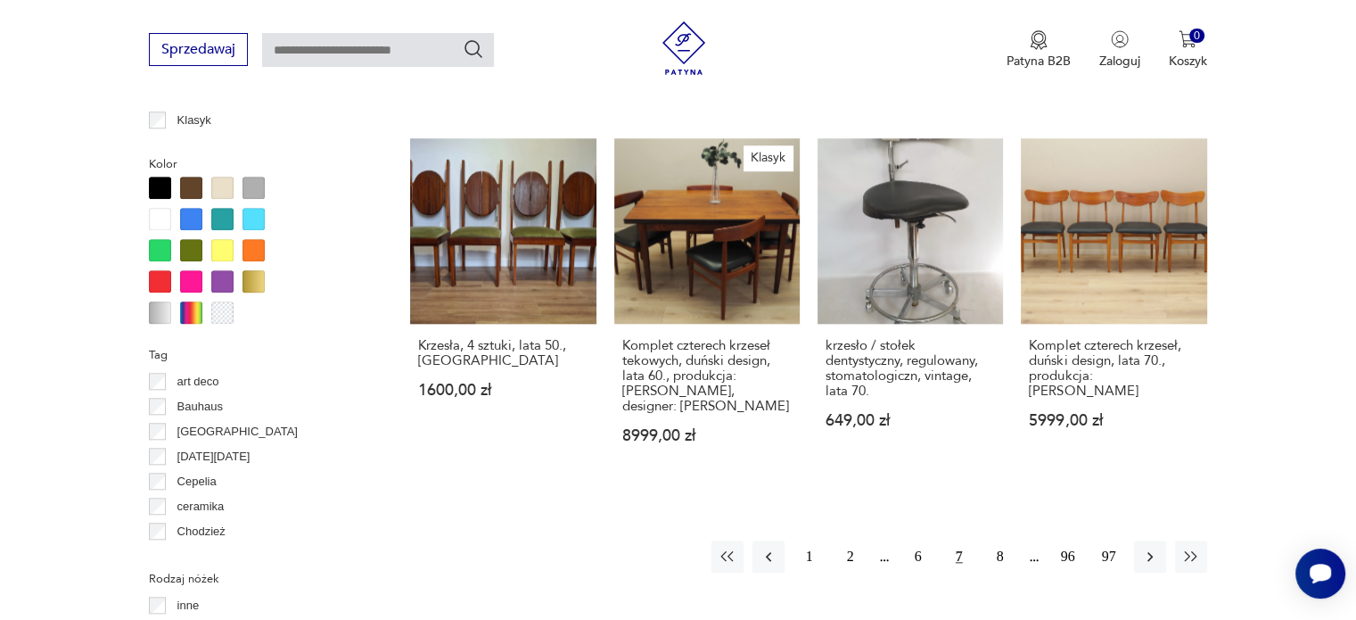
scroll to position [1713, 0]
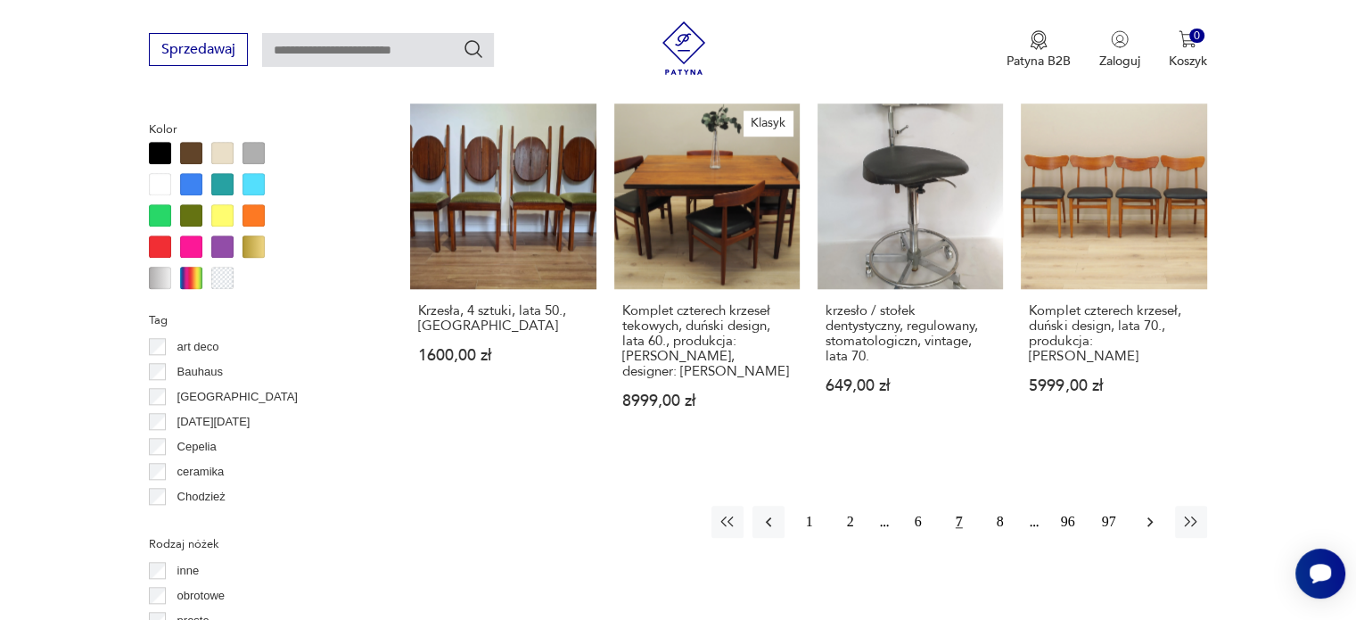
click at [1150, 513] on icon "button" at bounding box center [1150, 522] width 18 height 18
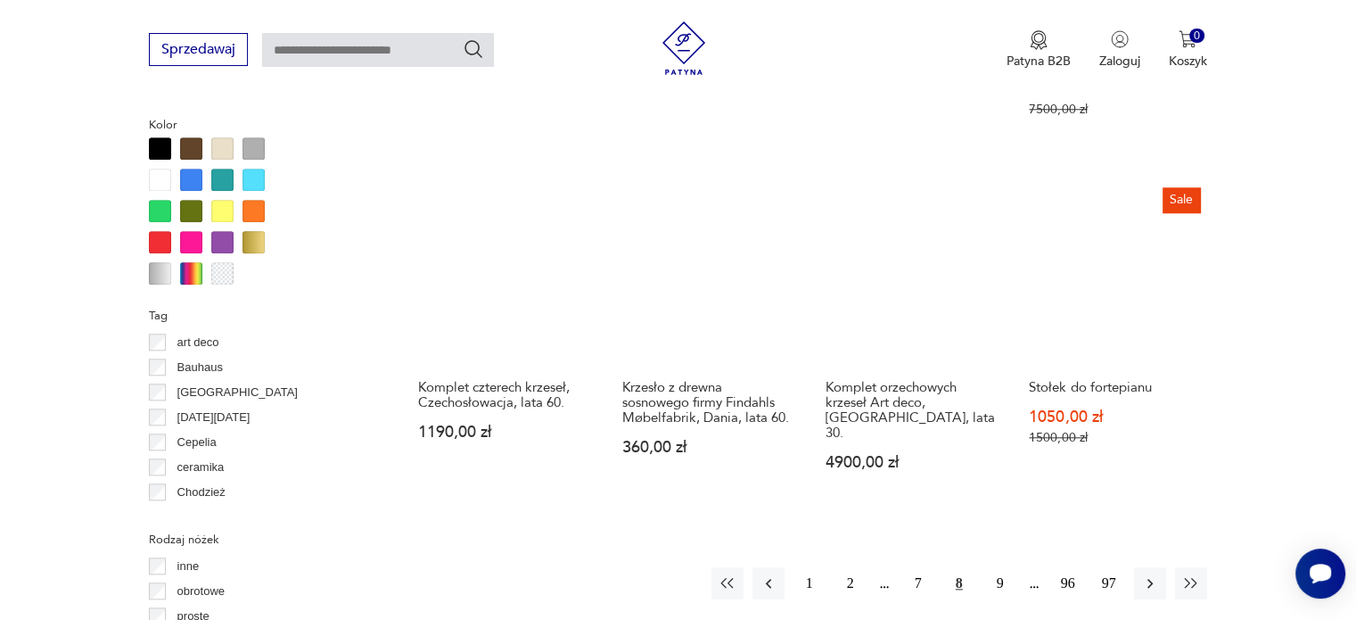
scroll to position [1721, 0]
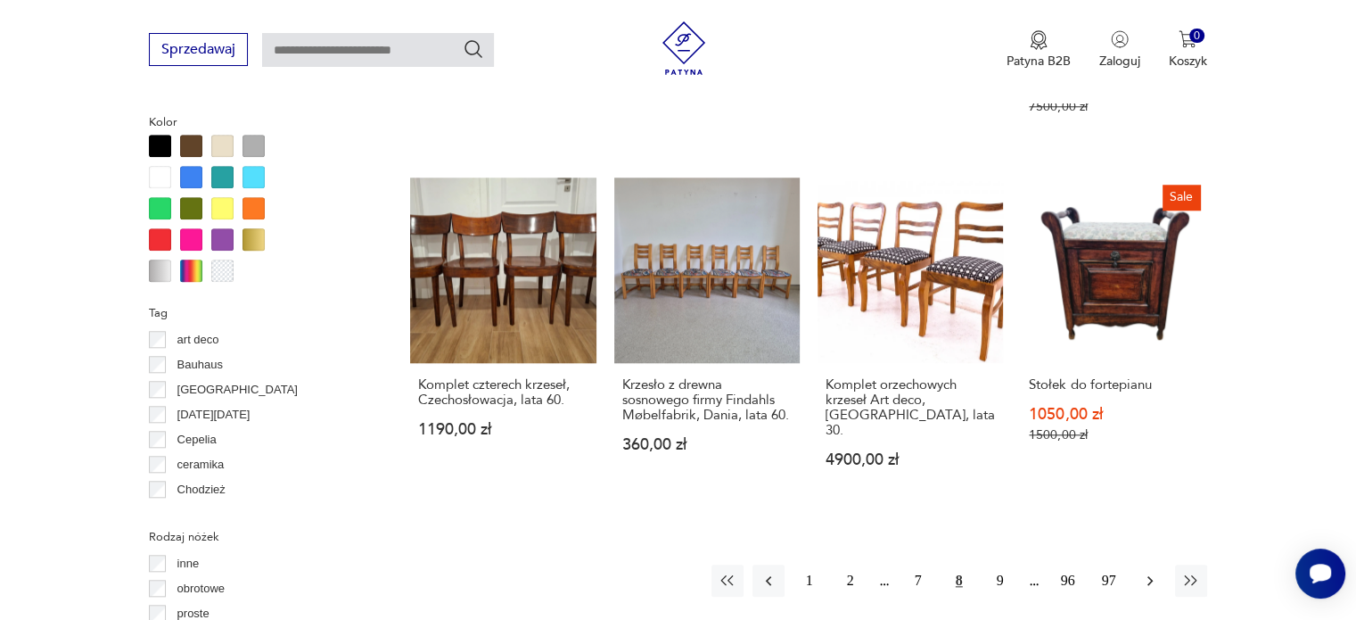
click at [1146, 571] on icon "button" at bounding box center [1150, 580] width 18 height 18
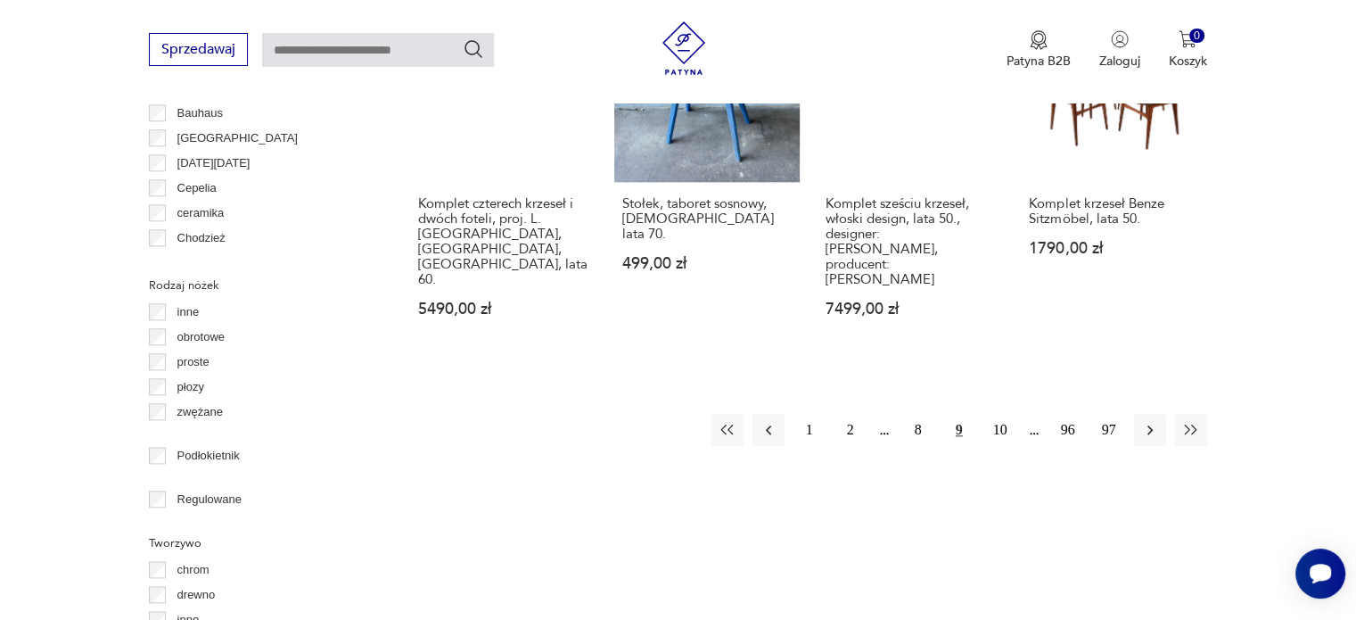
scroll to position [2077, 0]
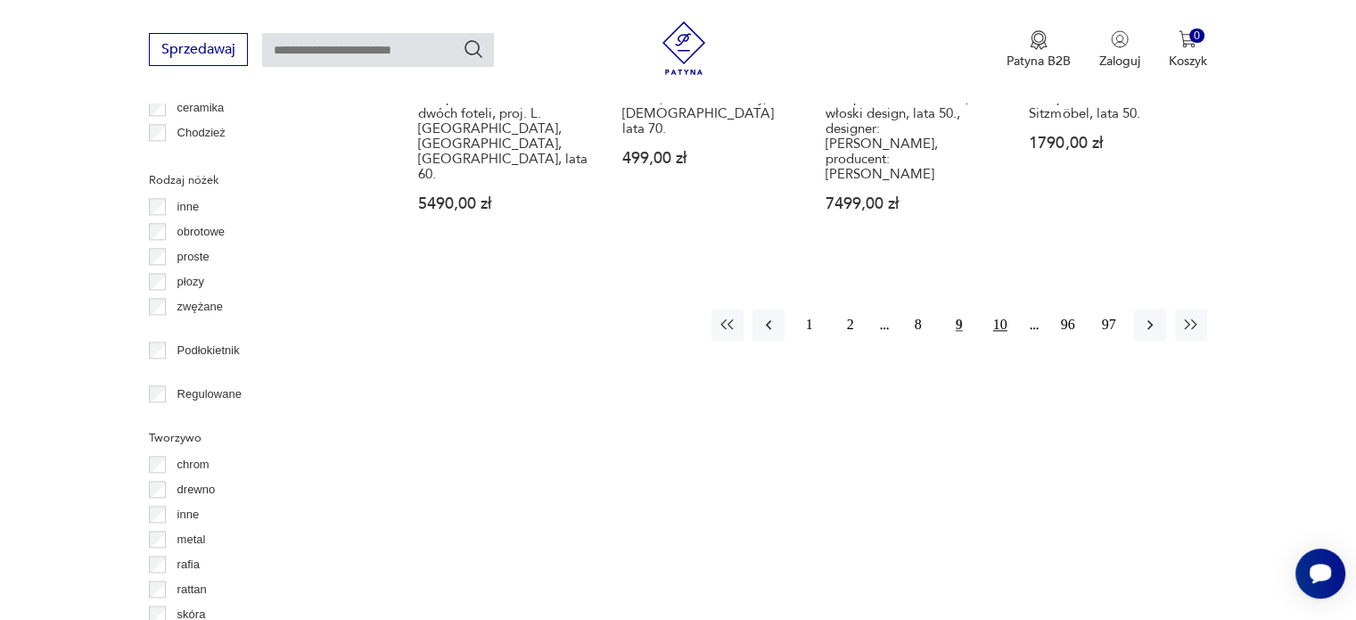
click at [1001, 308] on button "10" at bounding box center [1000, 324] width 32 height 32
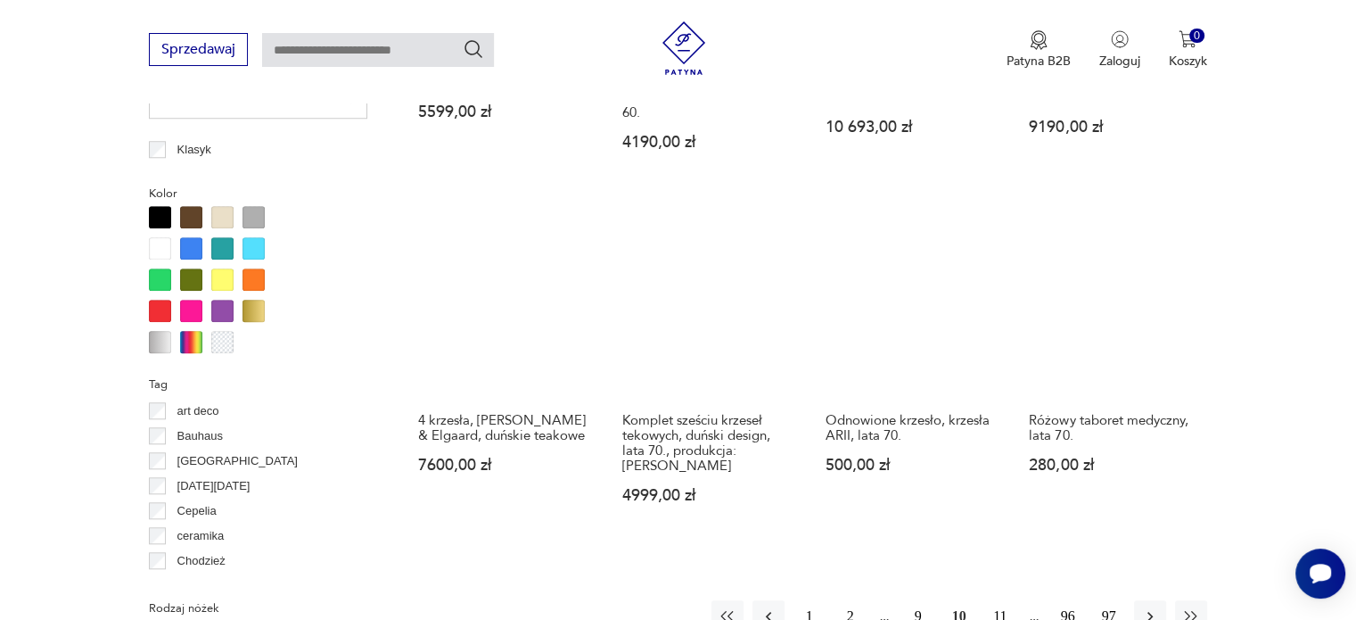
scroll to position [1685, 0]
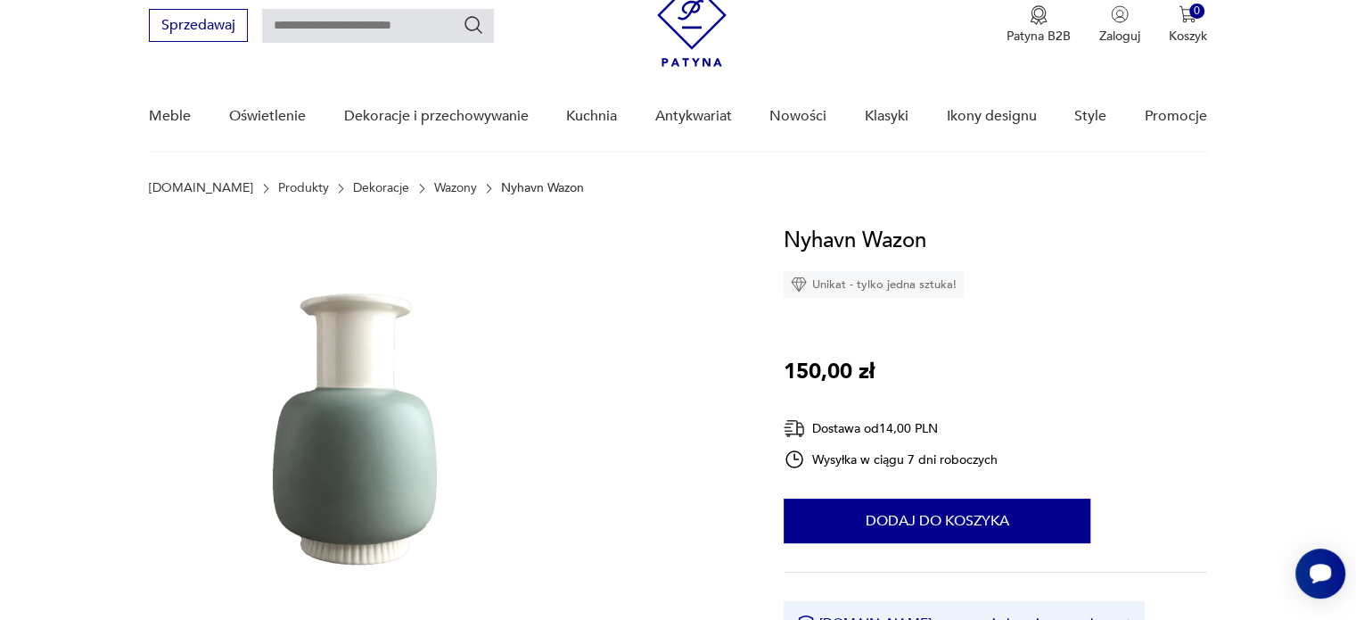
scroll to position [71, 0]
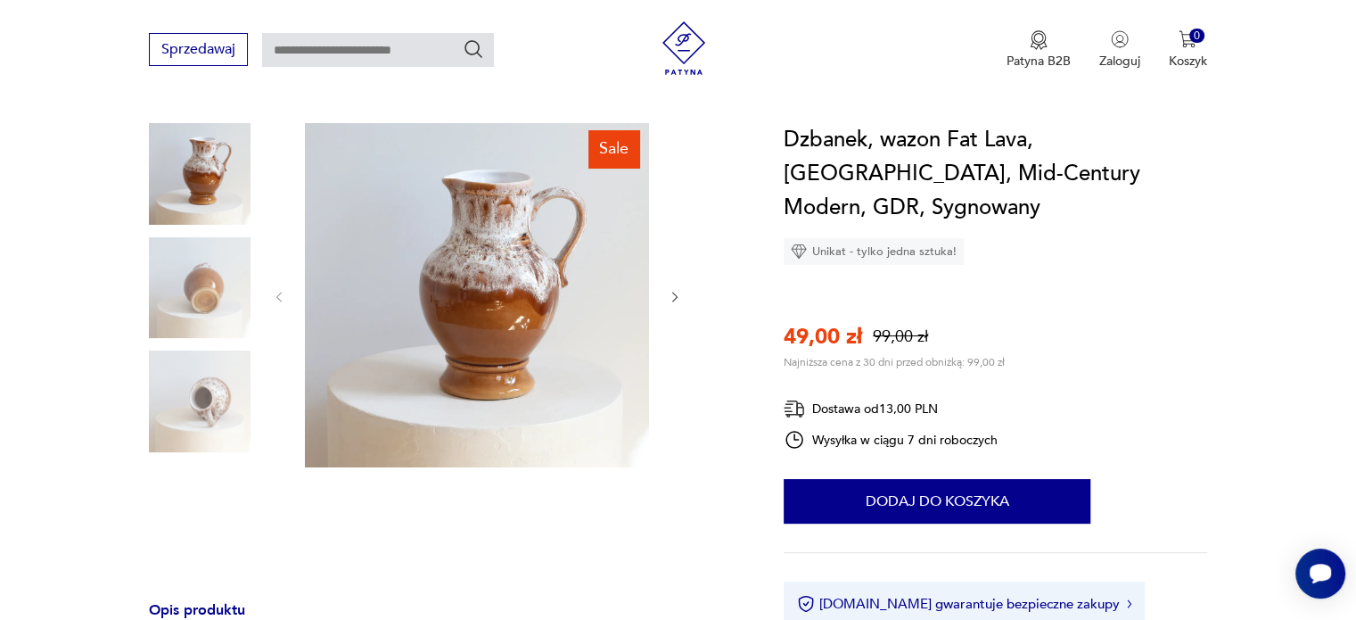
scroll to position [178, 0]
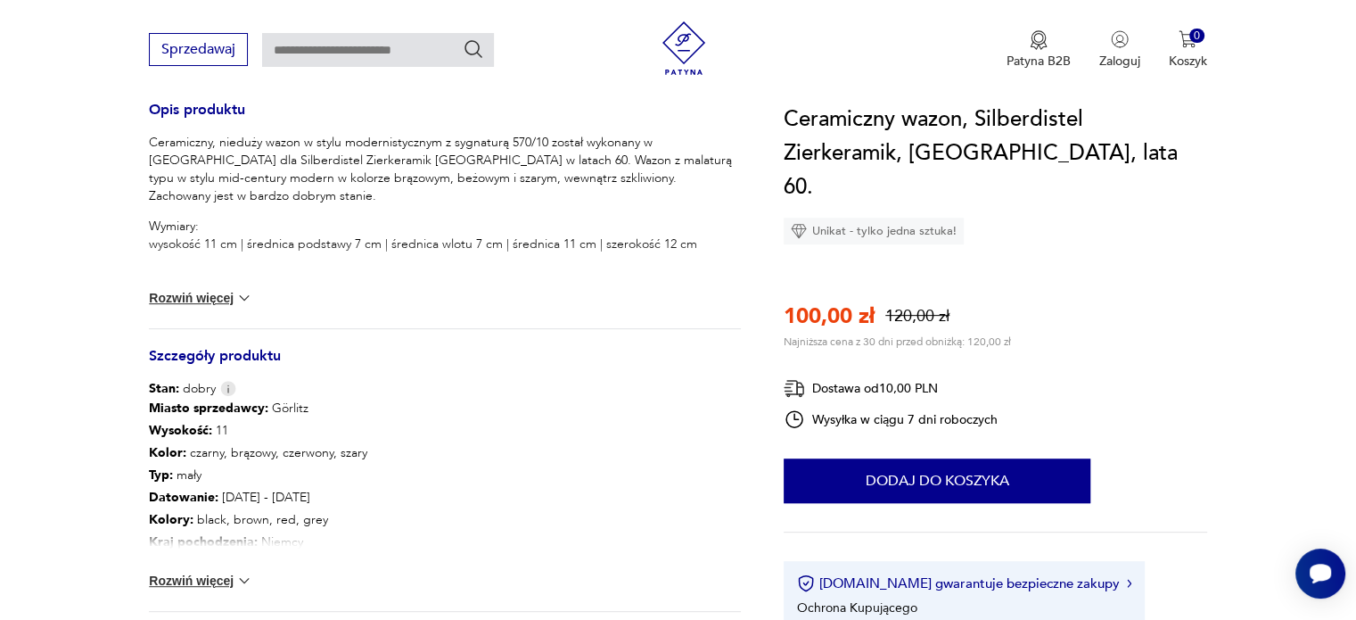
scroll to position [927, 0]
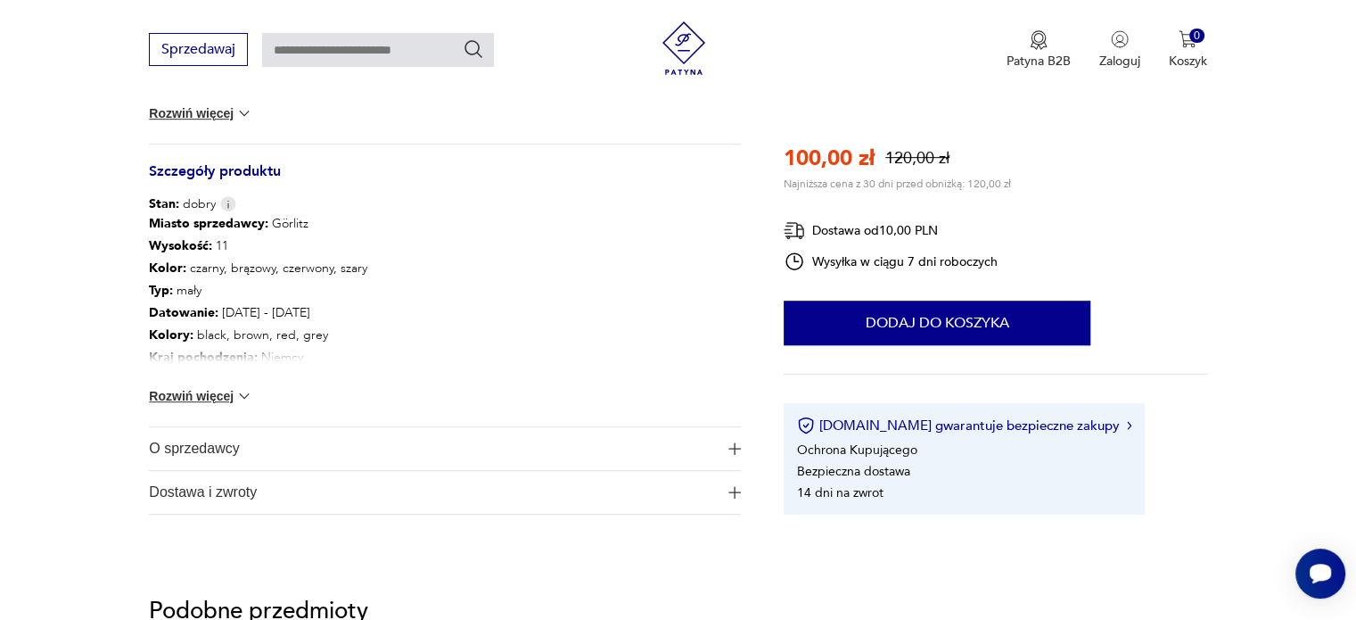
click at [229, 391] on button "Rozwiń więcej" at bounding box center [200, 396] width 103 height 18
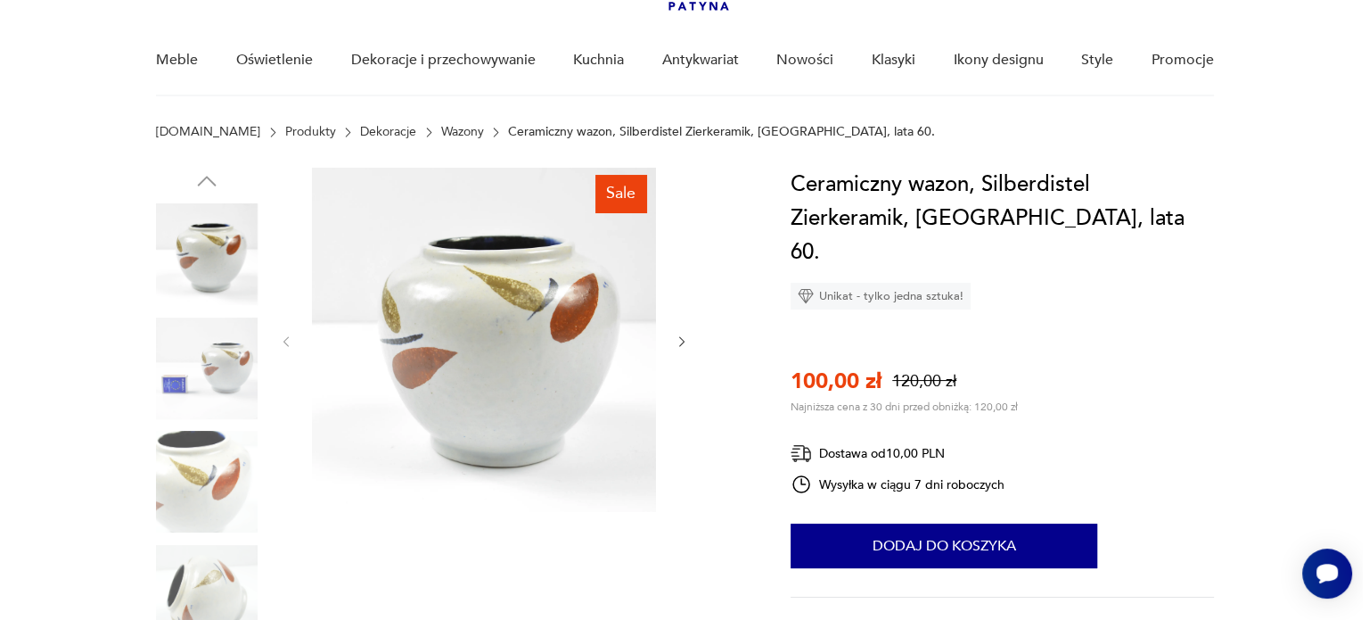
scroll to position [132, 0]
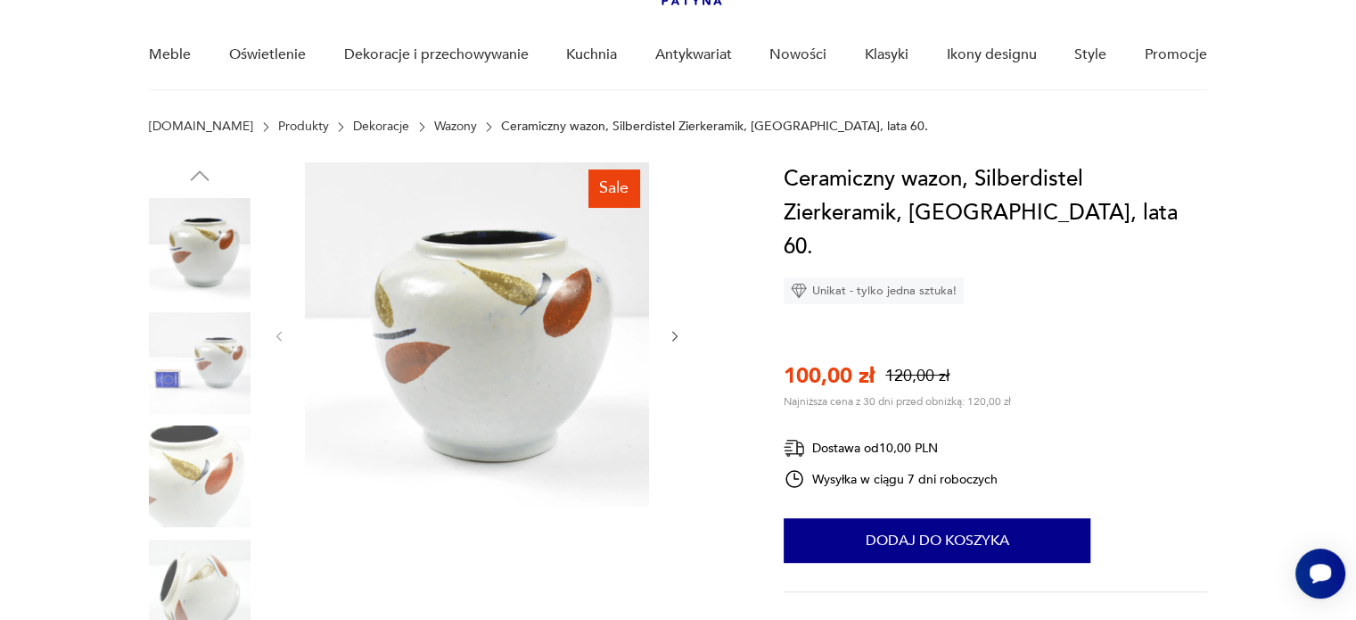
click at [695, 202] on div "Sale" at bounding box center [445, 420] width 592 height 517
click at [679, 334] on icon "button" at bounding box center [675, 336] width 15 height 15
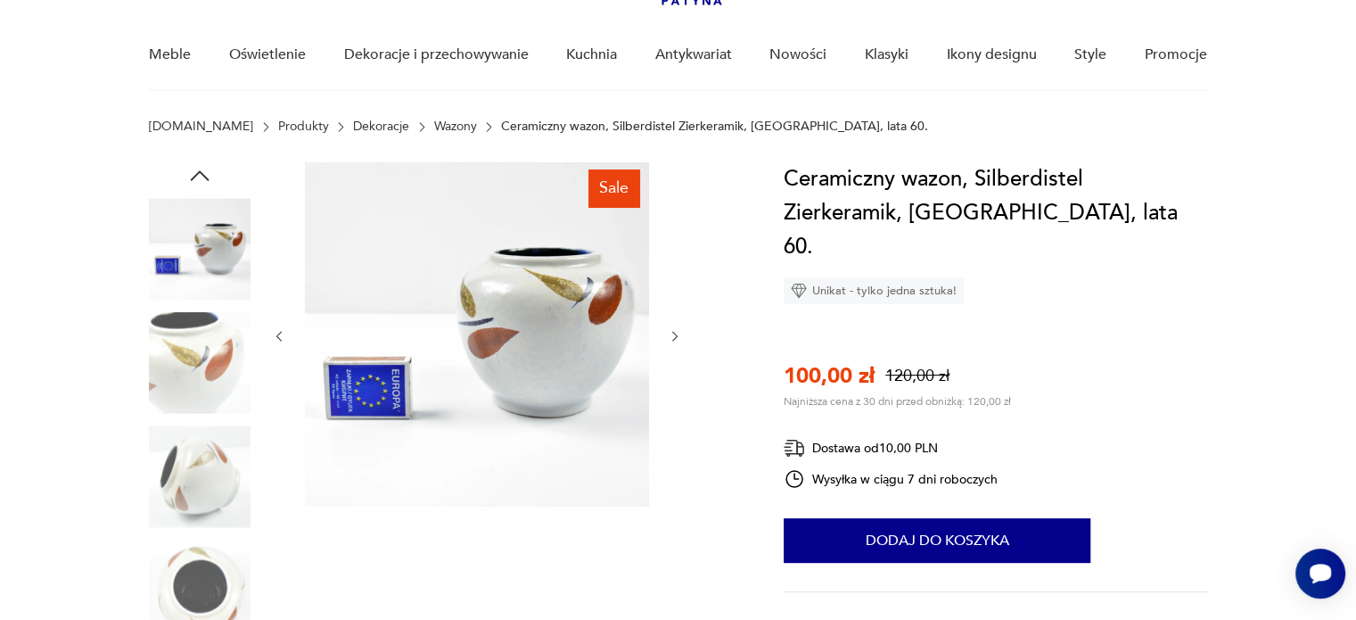
click at [679, 334] on icon "button" at bounding box center [675, 336] width 15 height 15
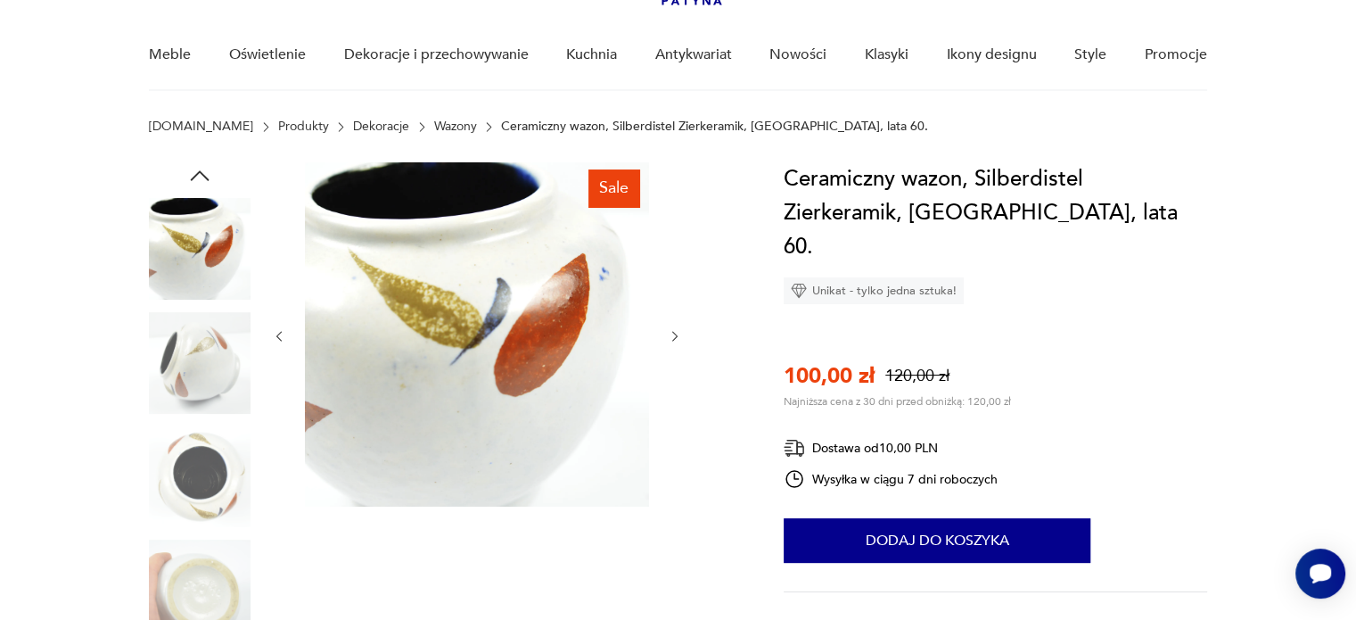
click at [267, 340] on div "Sale" at bounding box center [445, 420] width 592 height 517
click at [283, 335] on icon "button" at bounding box center [279, 336] width 15 height 15
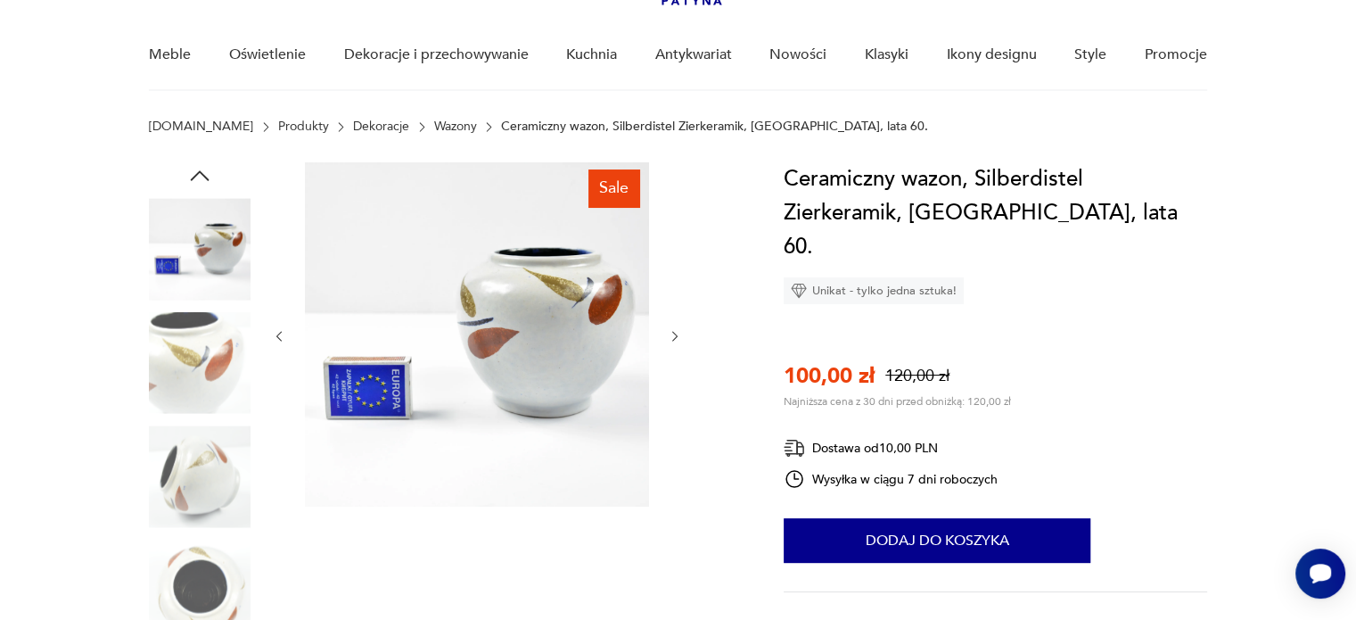
click at [675, 333] on icon "button" at bounding box center [675, 336] width 15 height 15
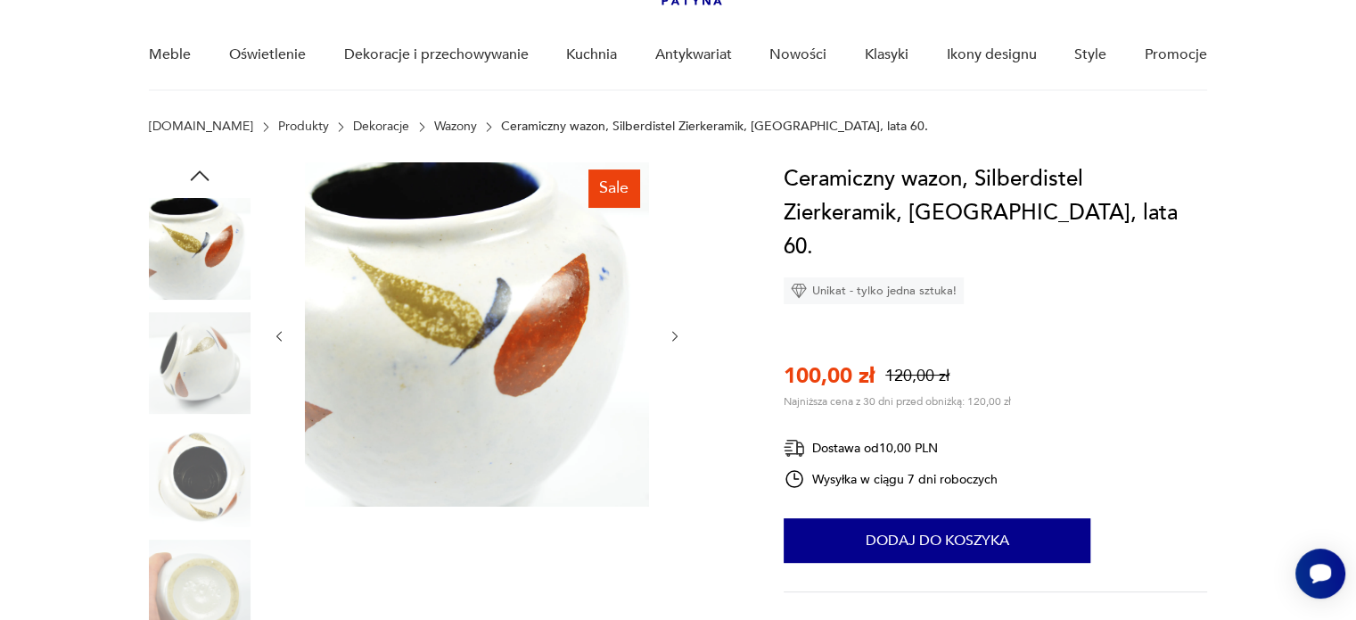
click at [675, 333] on icon "button" at bounding box center [675, 336] width 15 height 15
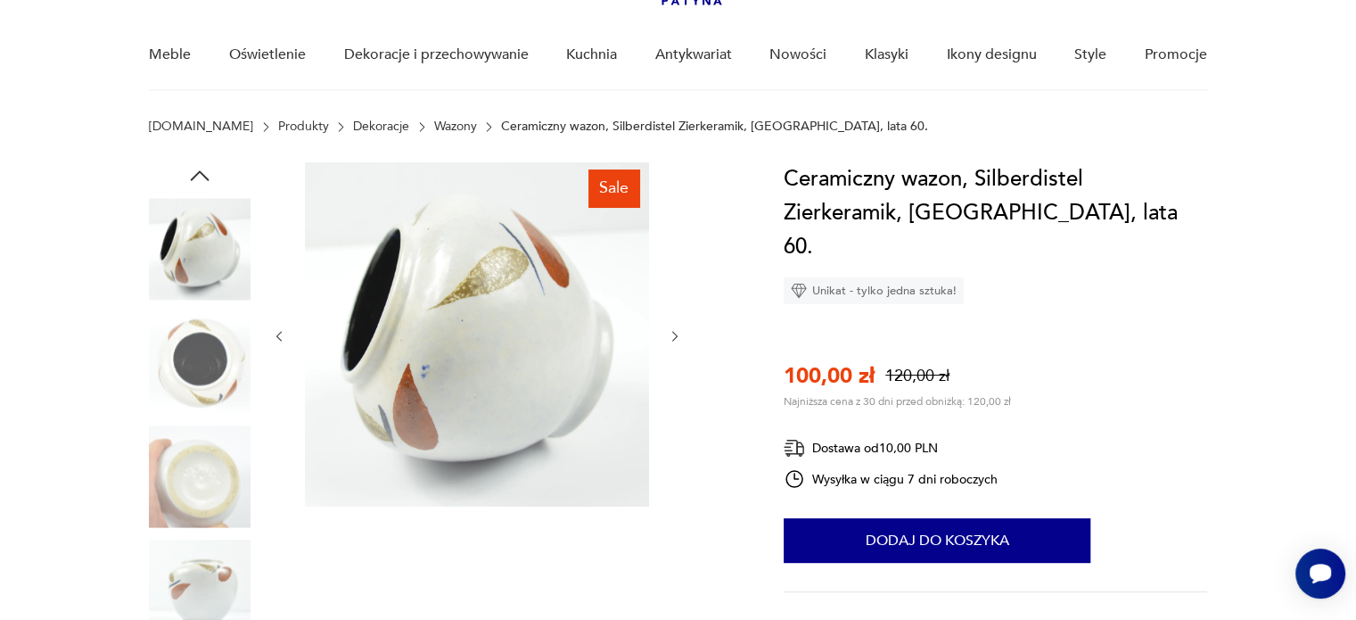
click at [675, 333] on icon "button" at bounding box center [675, 336] width 15 height 15
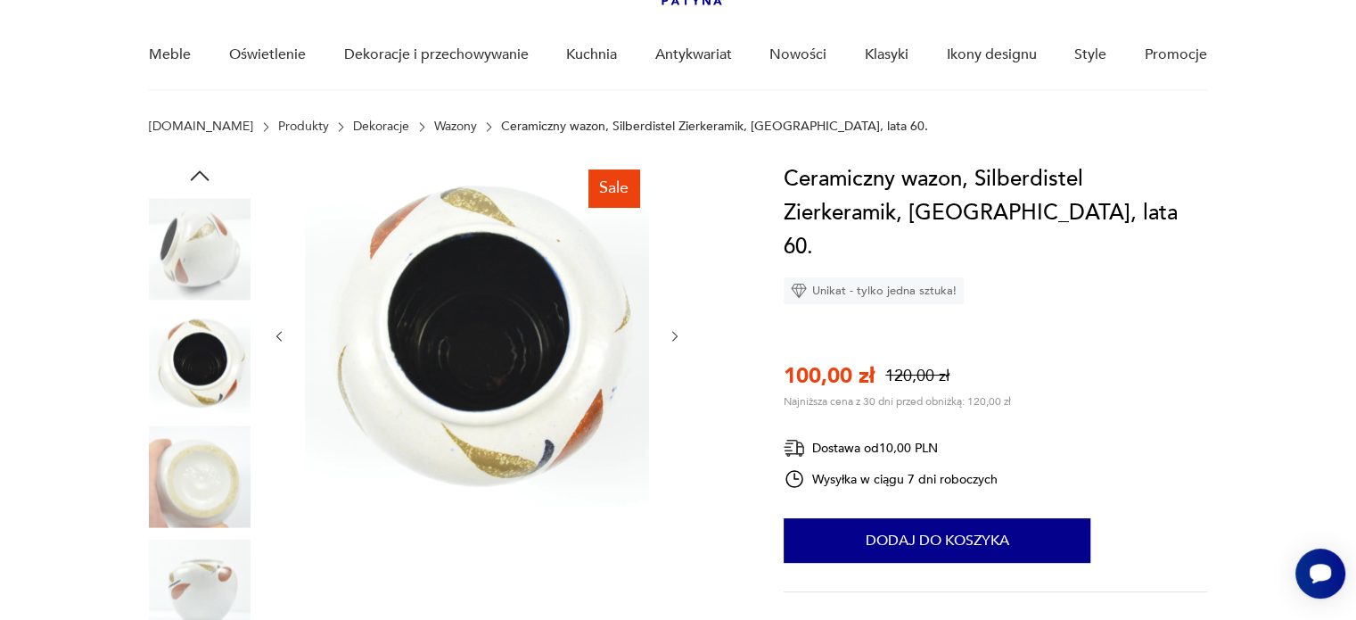
click at [675, 333] on icon "button" at bounding box center [675, 336] width 15 height 15
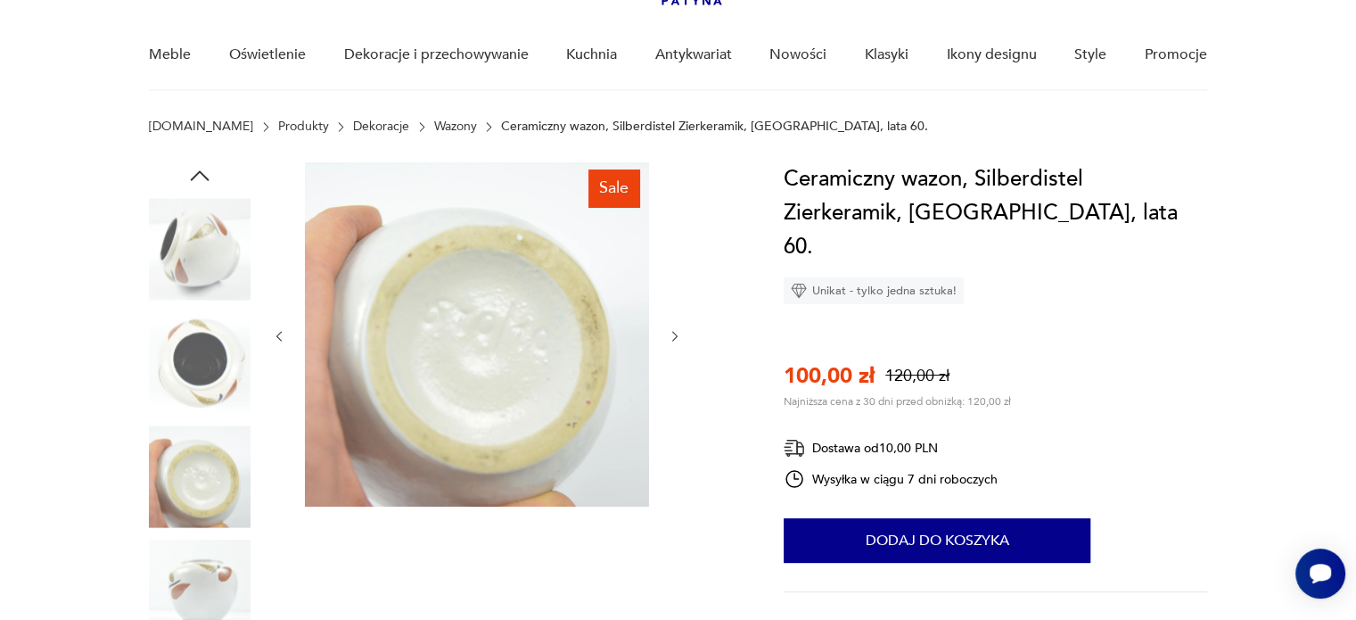
click at [675, 333] on icon "button" at bounding box center [675, 336] width 15 height 15
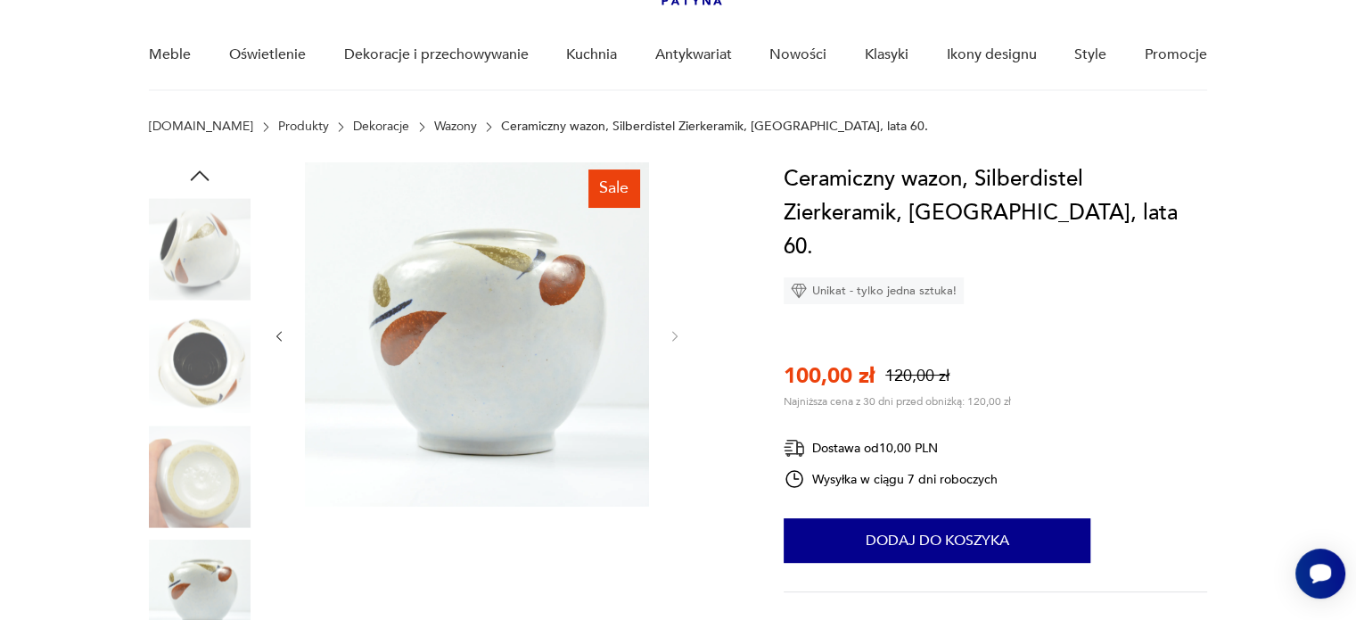
click at [499, 308] on img at bounding box center [477, 334] width 344 height 344
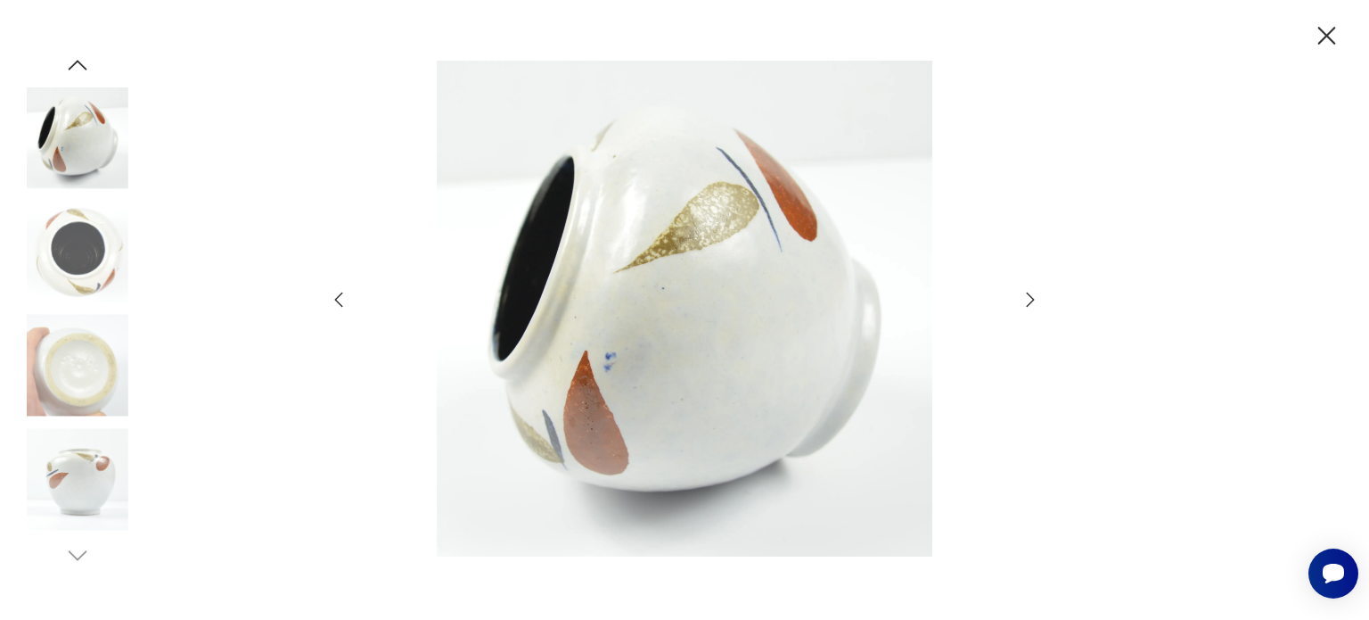
click at [1034, 291] on icon "button" at bounding box center [1030, 299] width 21 height 21
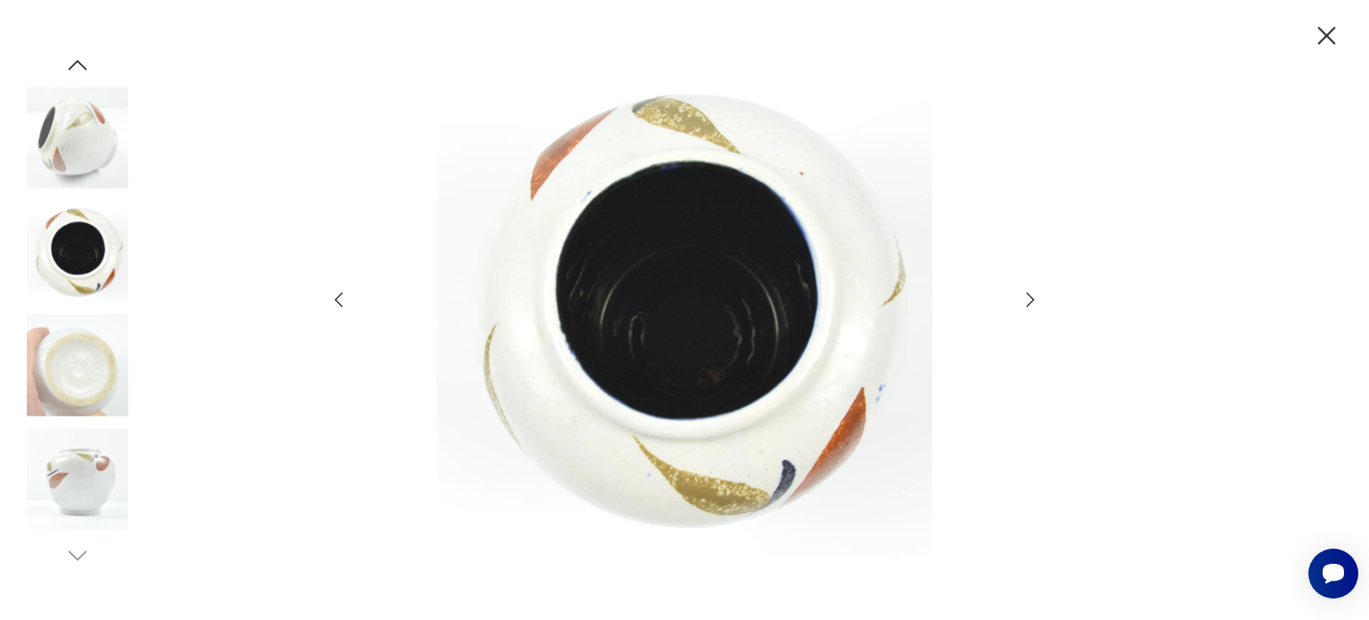
click at [1034, 291] on icon "button" at bounding box center [1030, 299] width 21 height 21
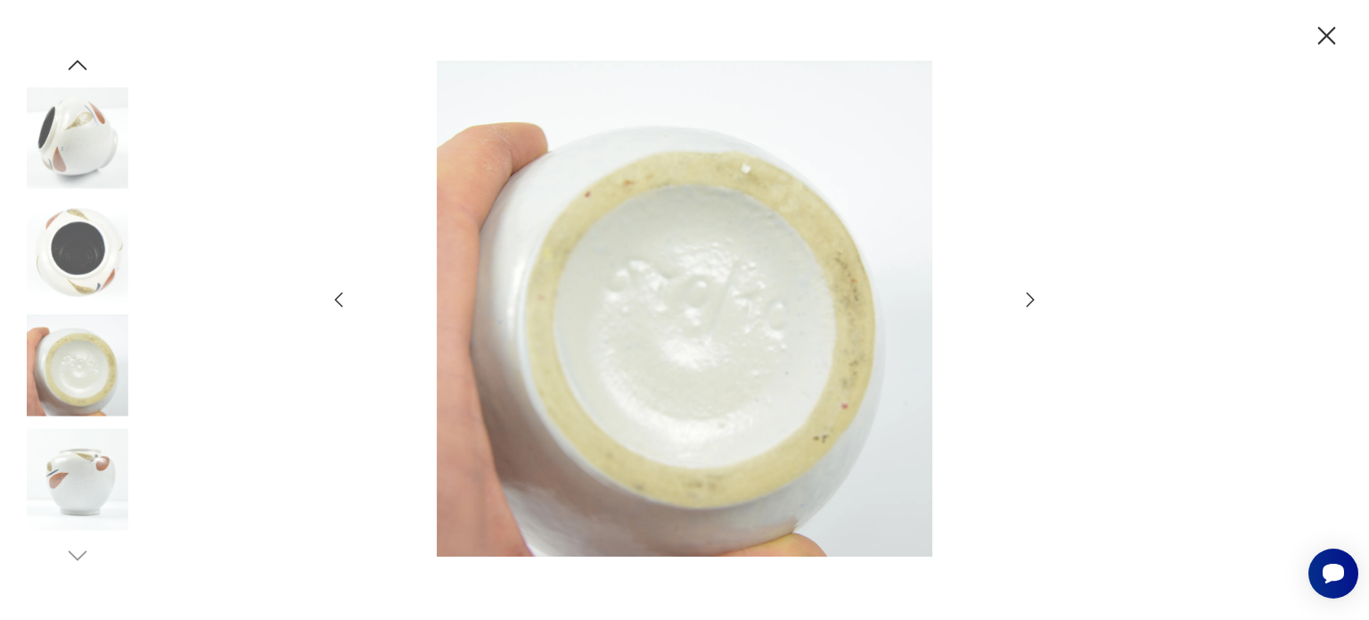
click at [1034, 291] on icon "button" at bounding box center [1030, 299] width 21 height 21
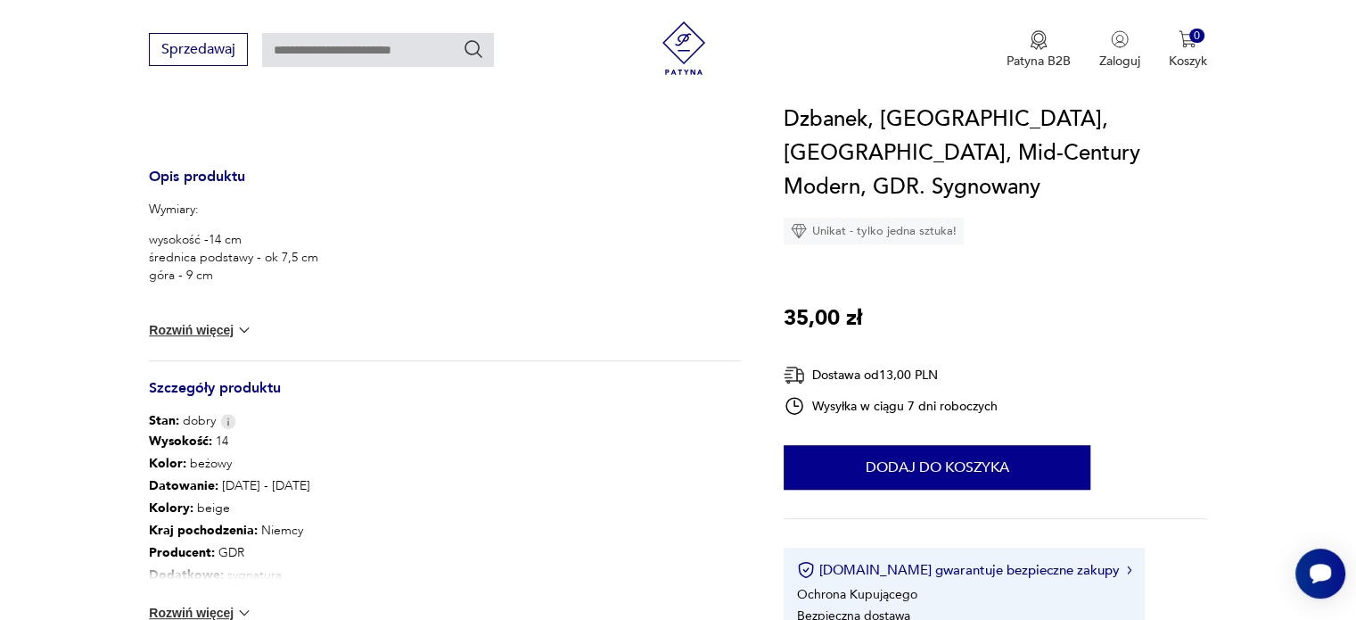
scroll to position [606, 0]
click at [194, 326] on button "Rozwiń więcej" at bounding box center [200, 328] width 103 height 18
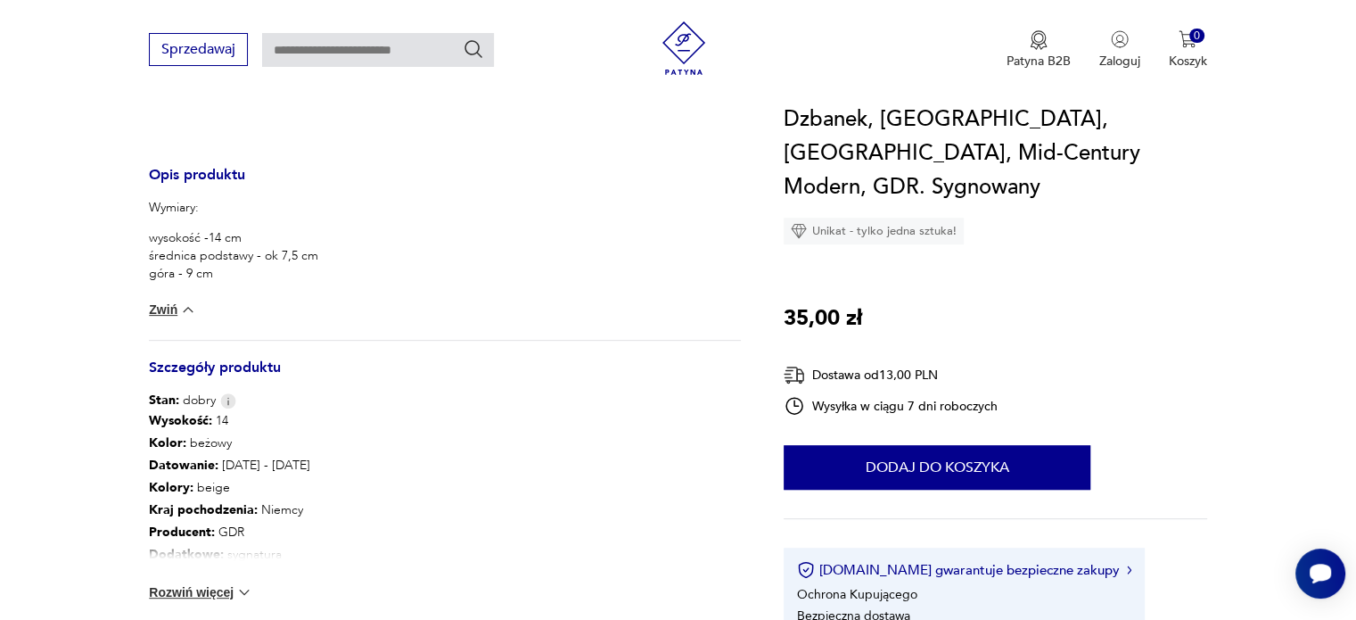
scroll to position [141, 0]
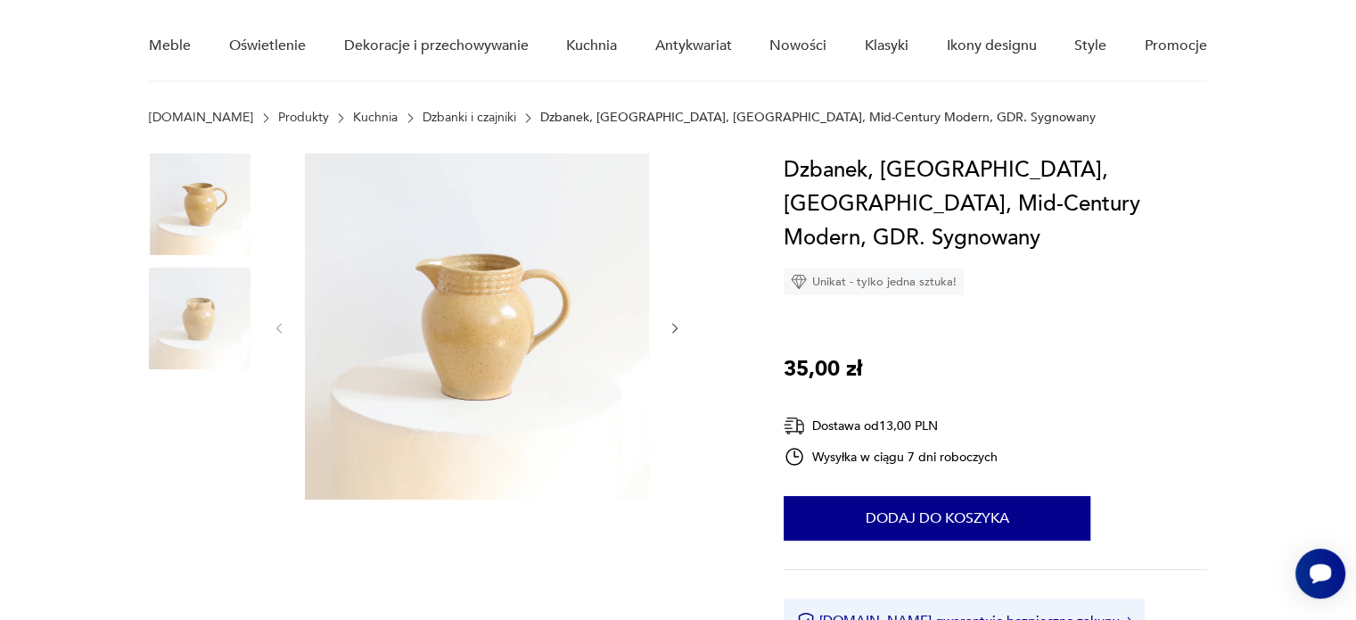
drag, startPoint x: 917, startPoint y: 1, endPoint x: 1232, endPoint y: 139, distance: 343.7
click at [1232, 139] on section "[DOMAIN_NAME] Produkty Kuchnia Dzbanki i czajniki Dzbanek, [GEOGRAPHIC_DATA], […" at bounding box center [678, 132] width 1356 height 43
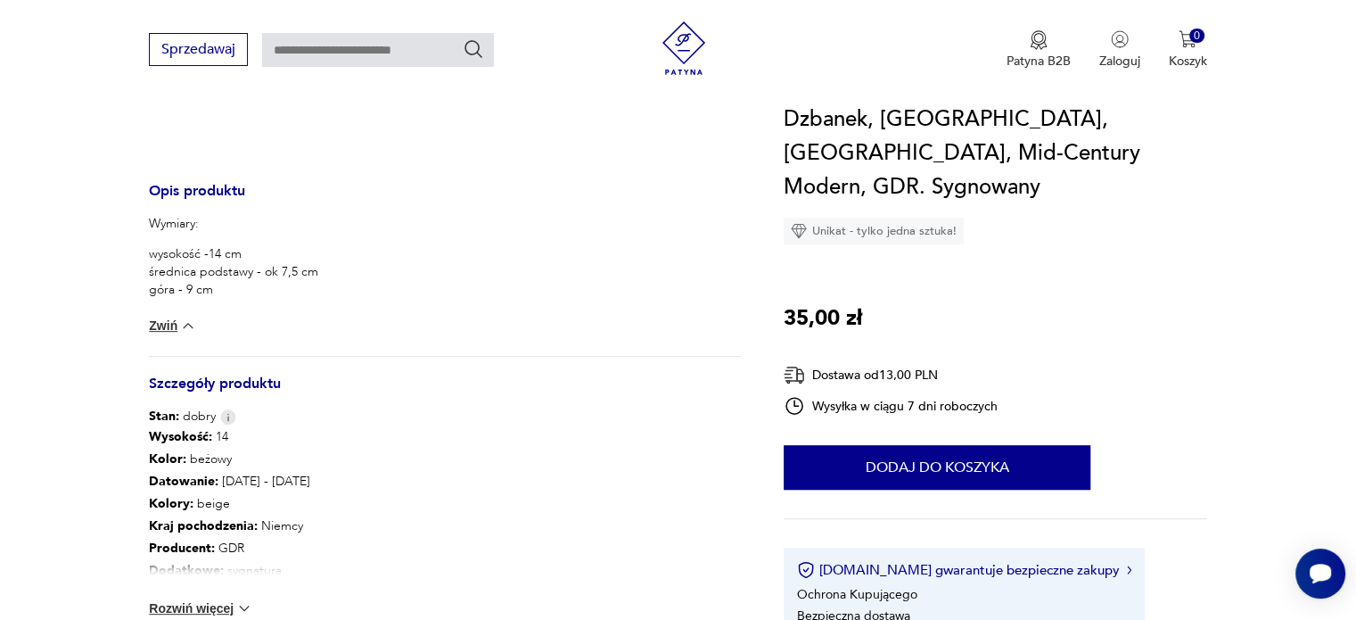
scroll to position [0, 0]
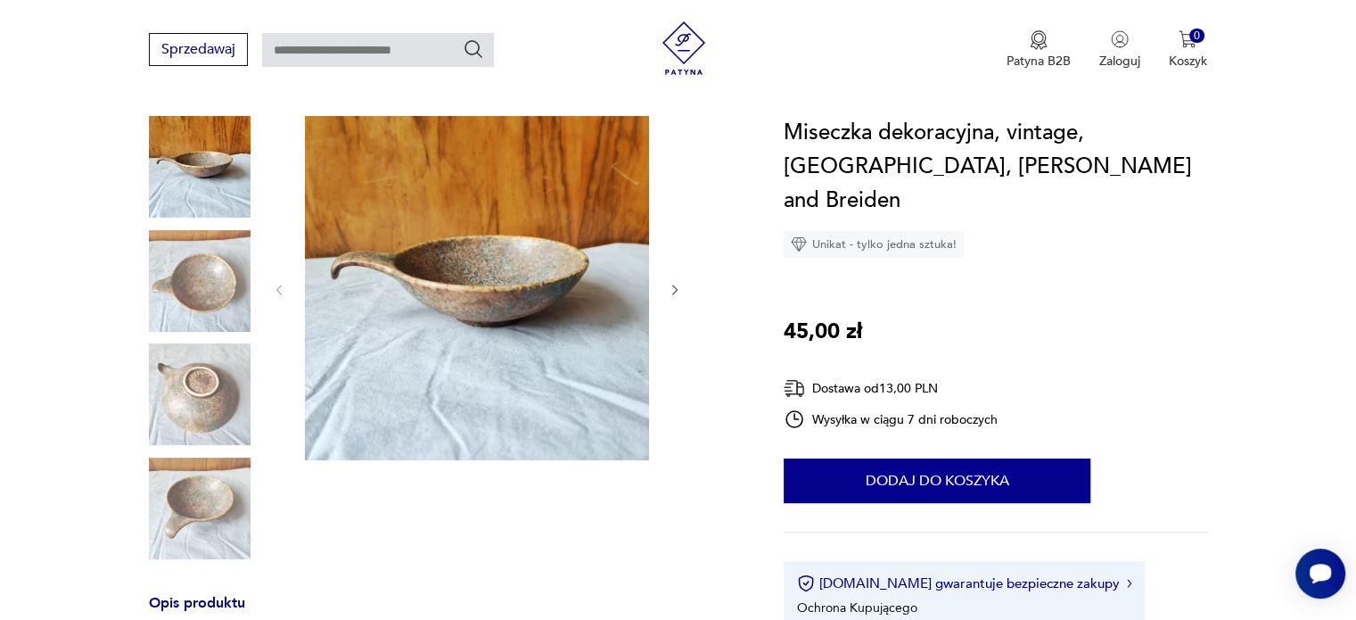
scroll to position [214, 0]
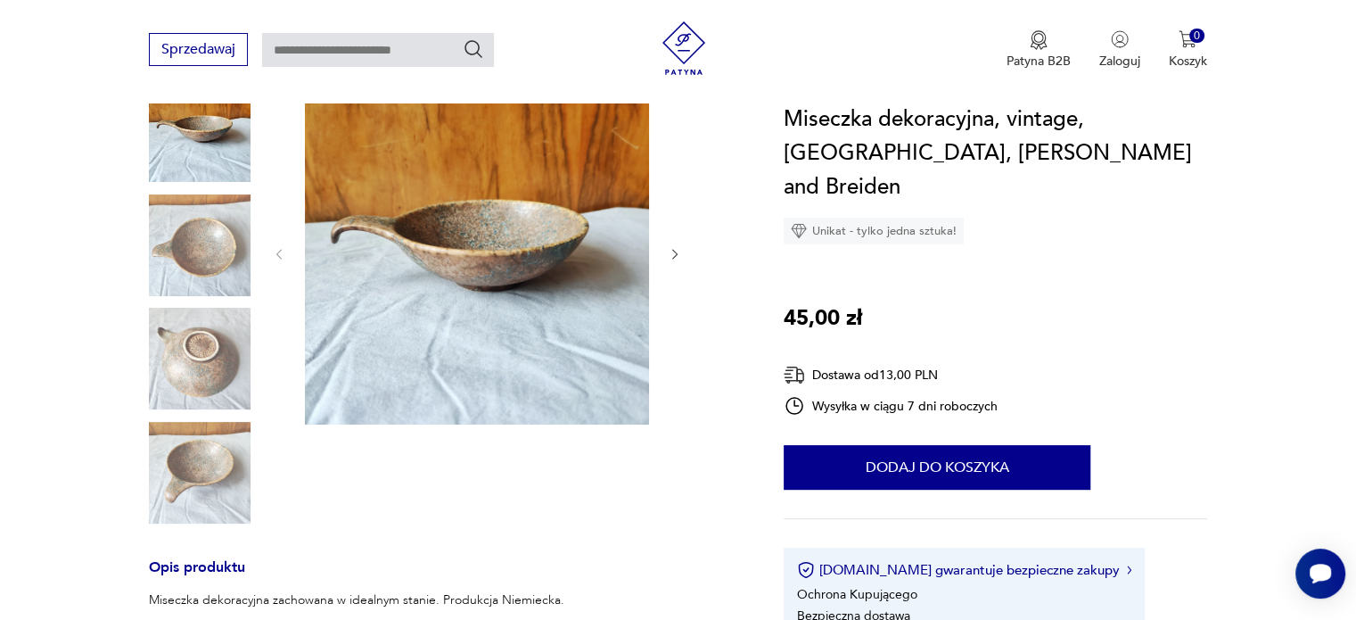
click at [674, 252] on icon "button" at bounding box center [675, 254] width 15 height 15
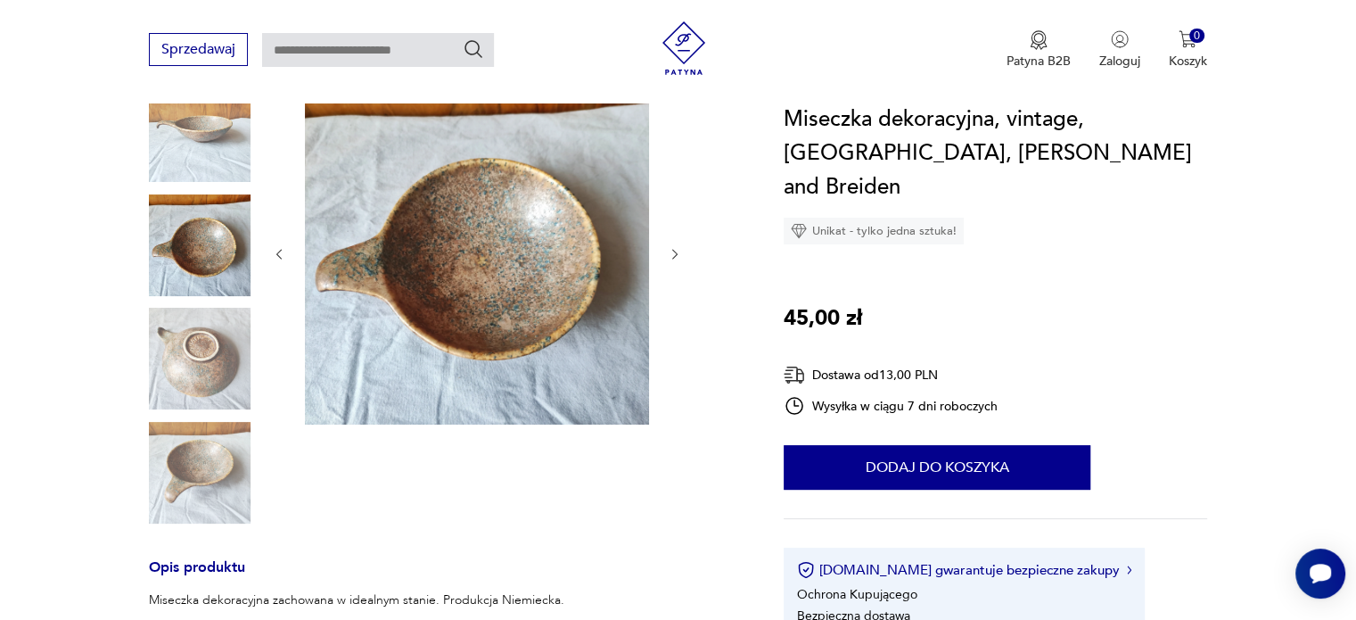
click at [674, 252] on icon "button" at bounding box center [675, 254] width 15 height 15
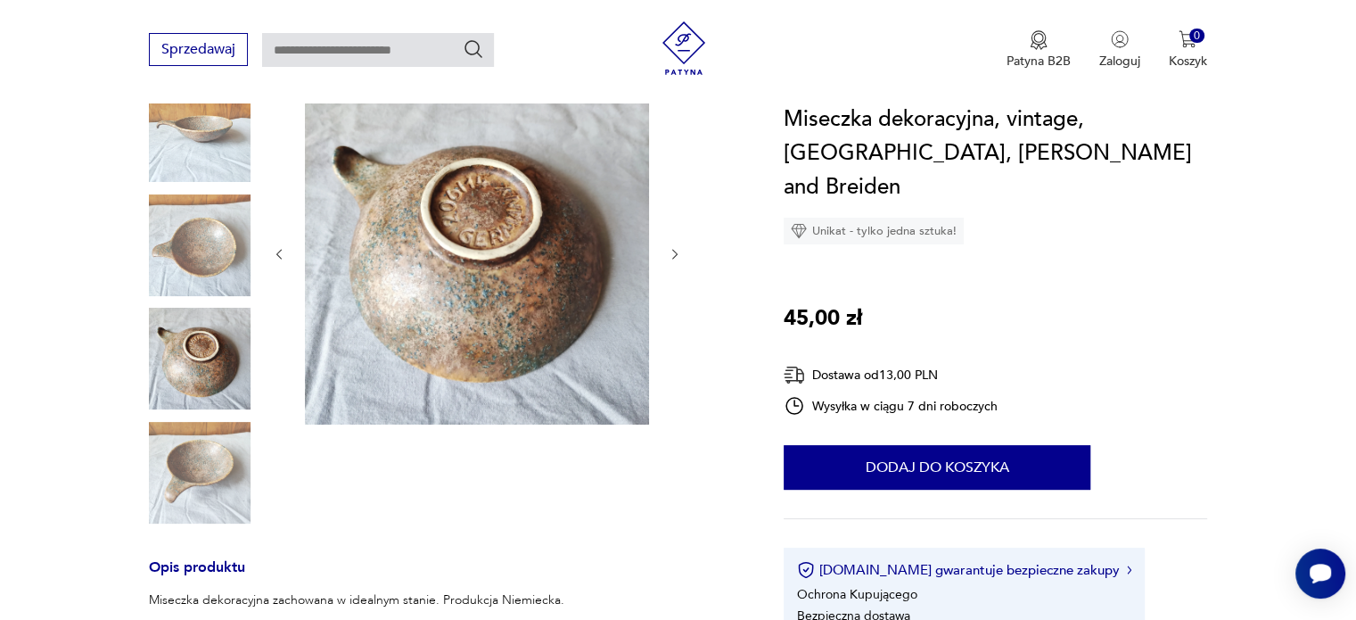
click at [674, 252] on icon "button" at bounding box center [675, 254] width 15 height 15
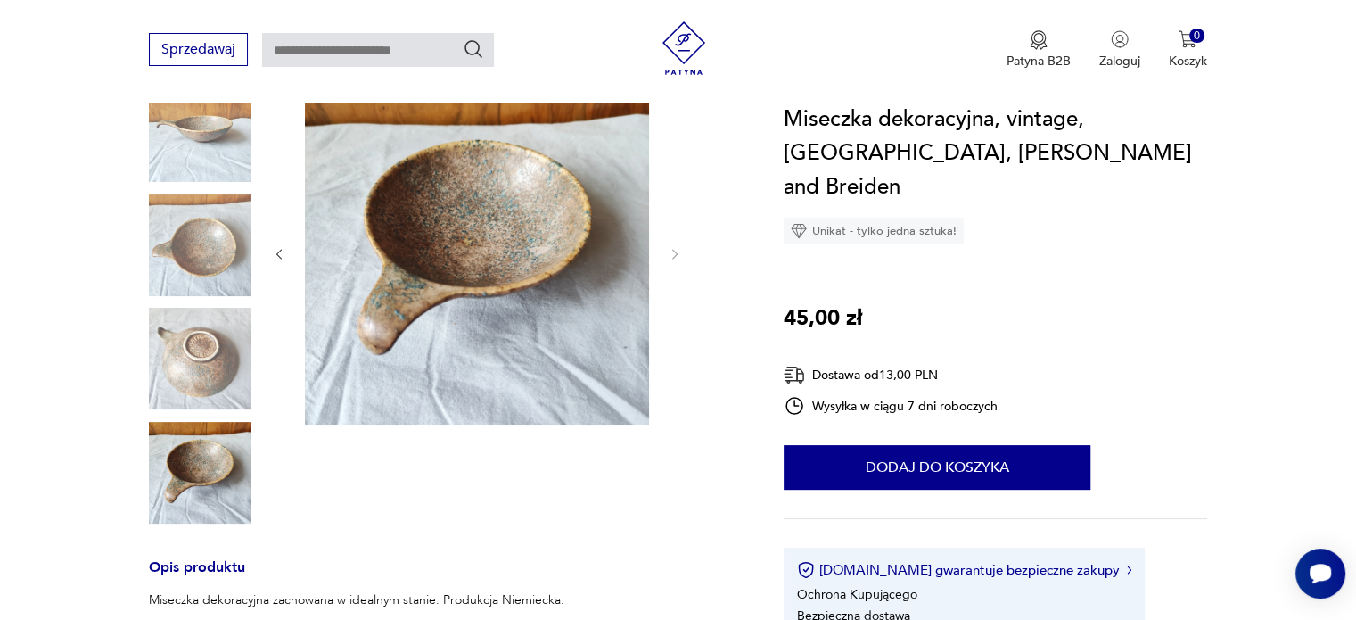
click at [210, 259] on img at bounding box center [200, 245] width 102 height 102
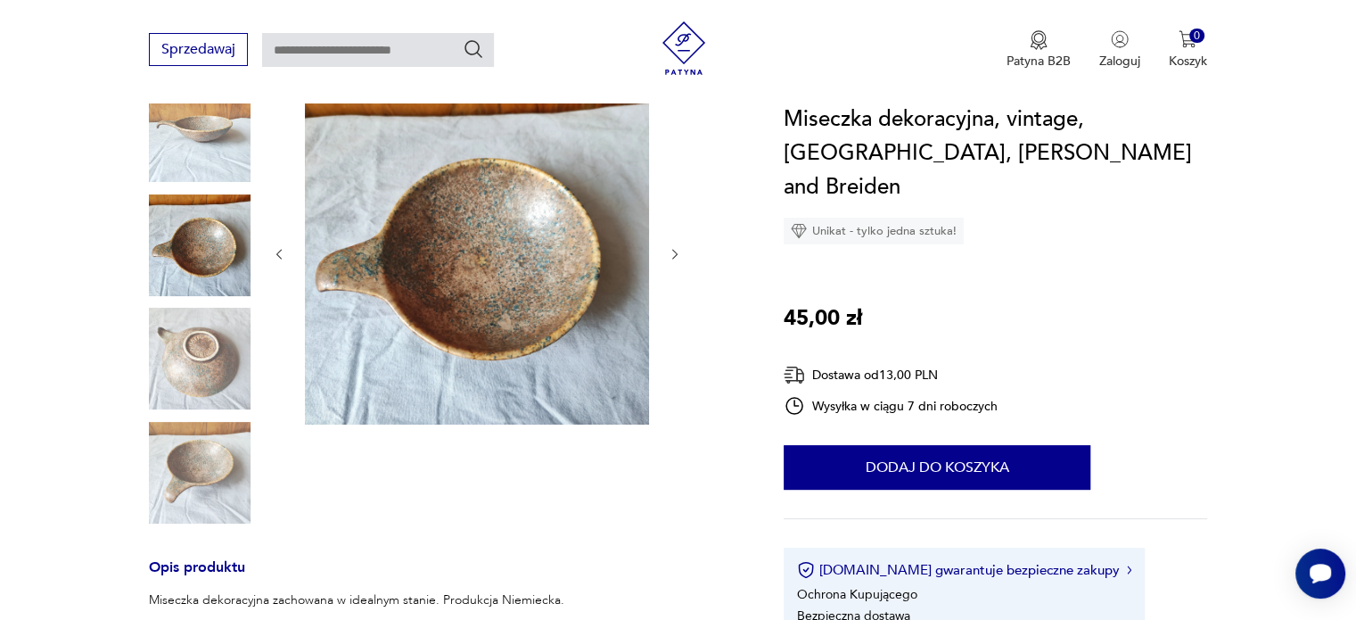
click at [181, 158] on img at bounding box center [200, 131] width 102 height 102
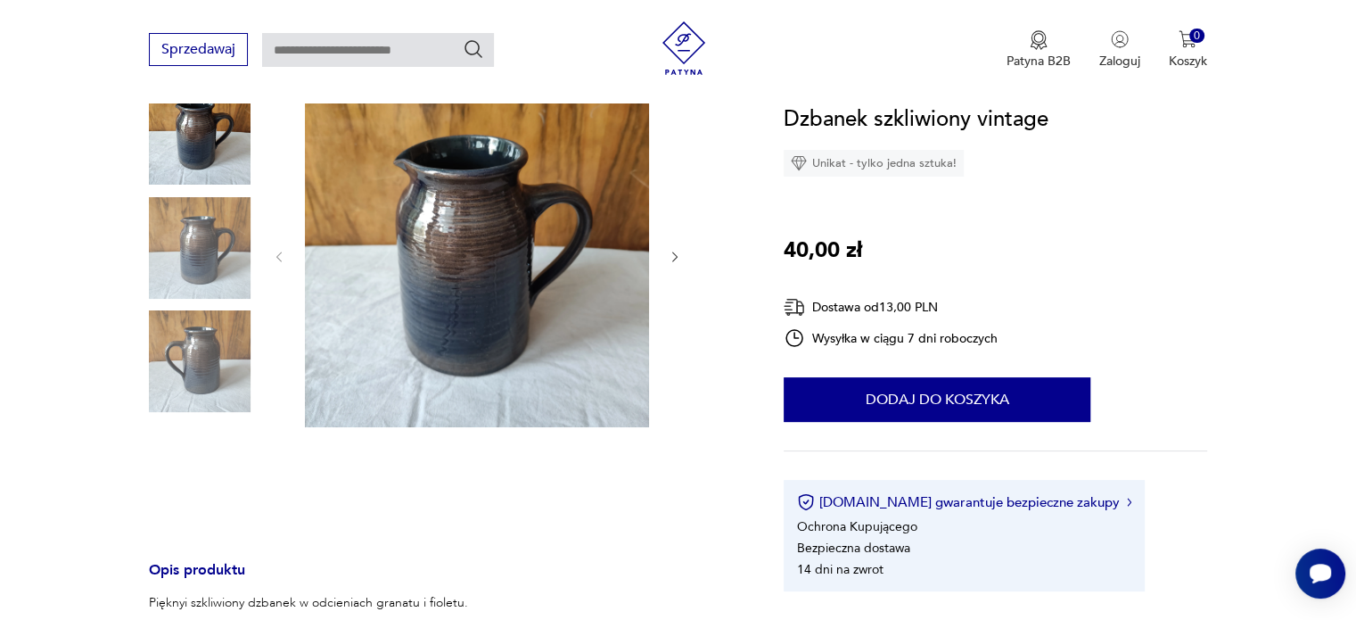
scroll to position [214, 0]
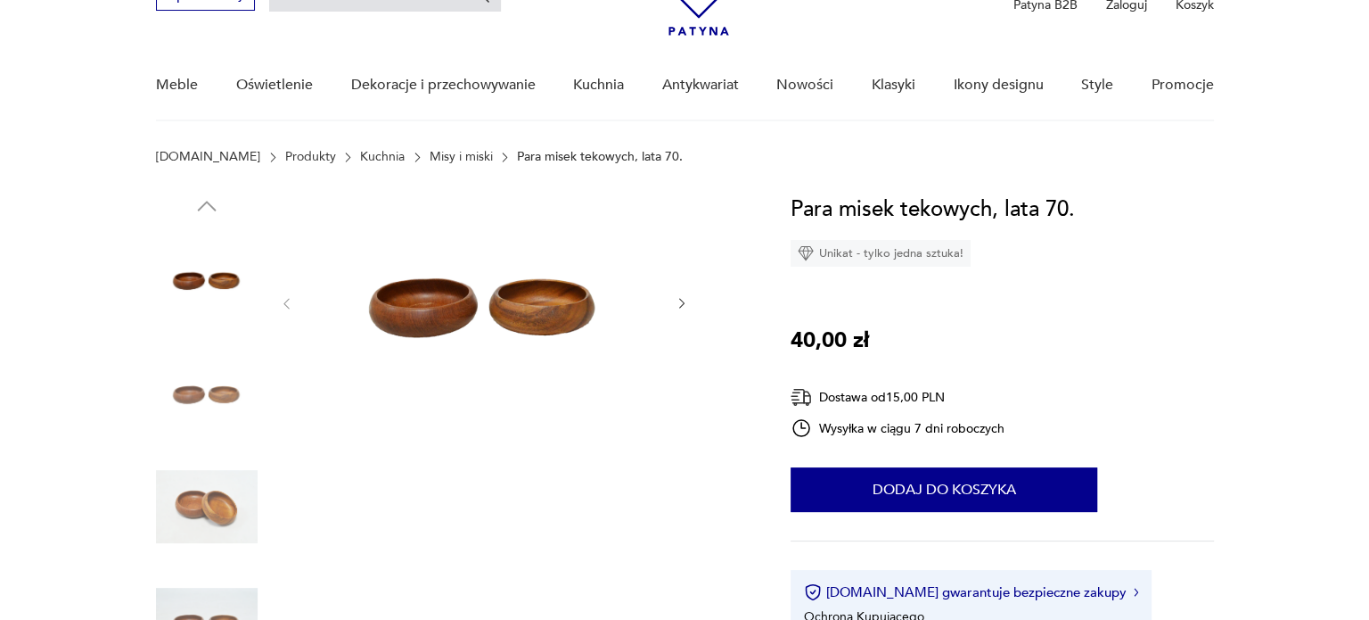
scroll to position [143, 0]
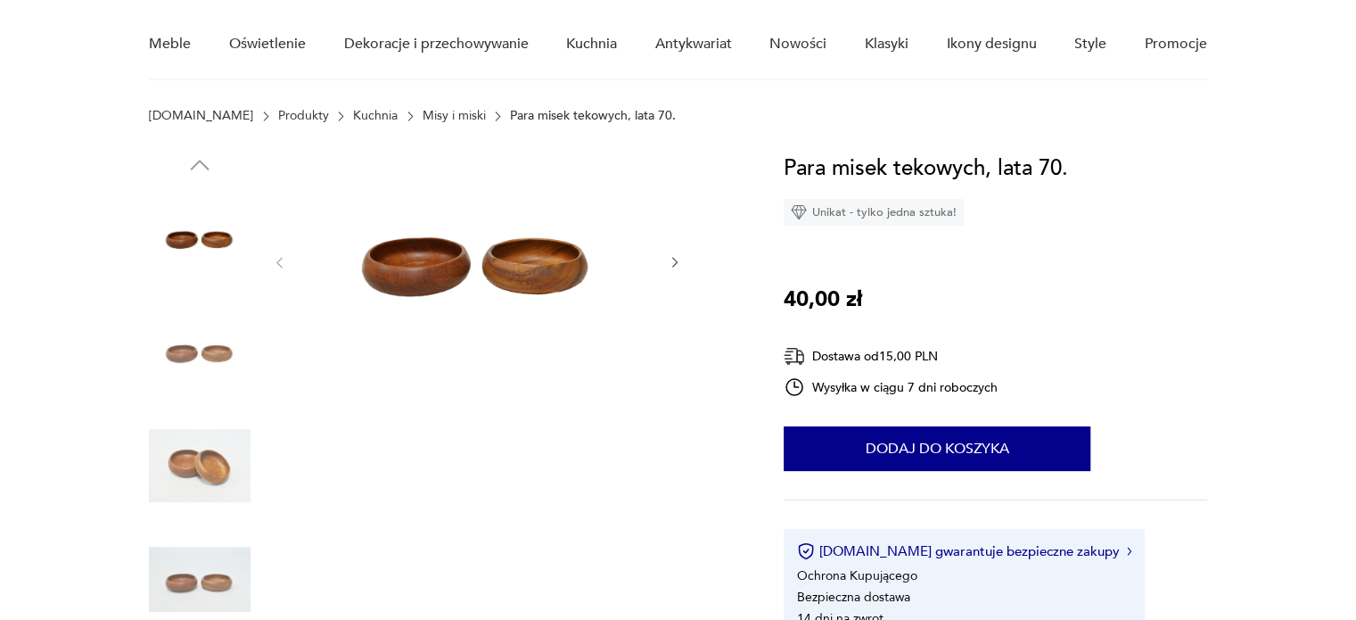
click at [439, 310] on img at bounding box center [477, 261] width 344 height 218
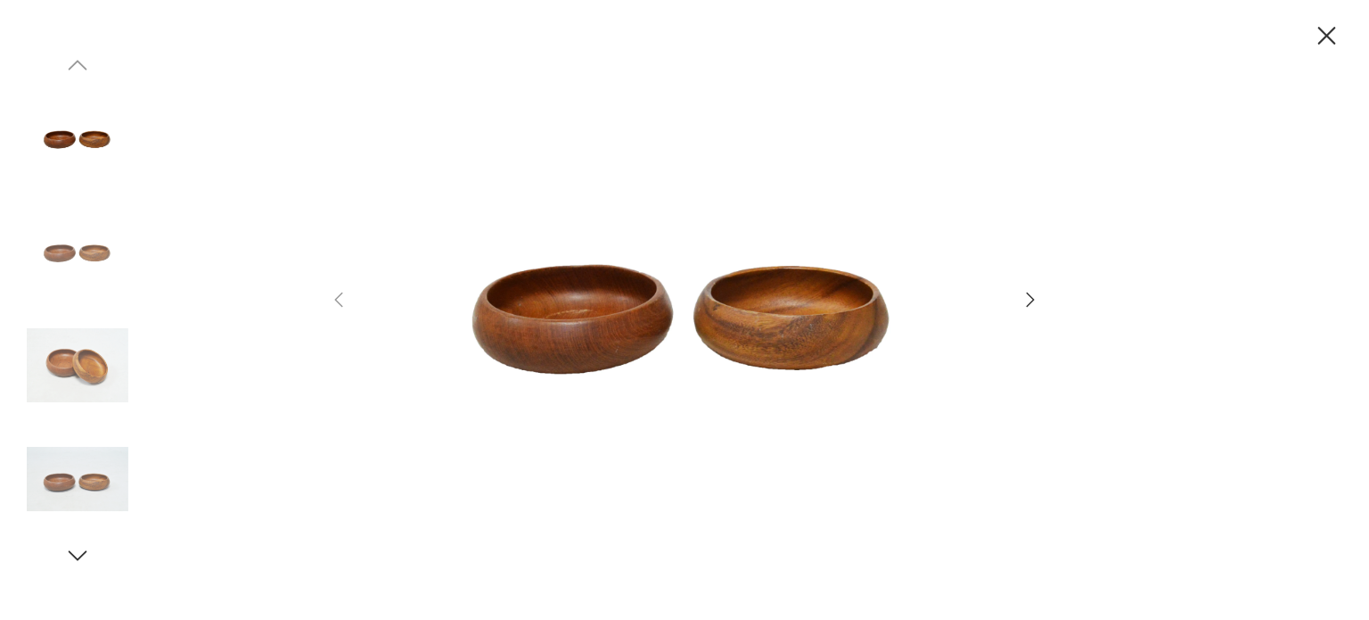
click at [1035, 300] on icon "button" at bounding box center [1030, 299] width 21 height 21
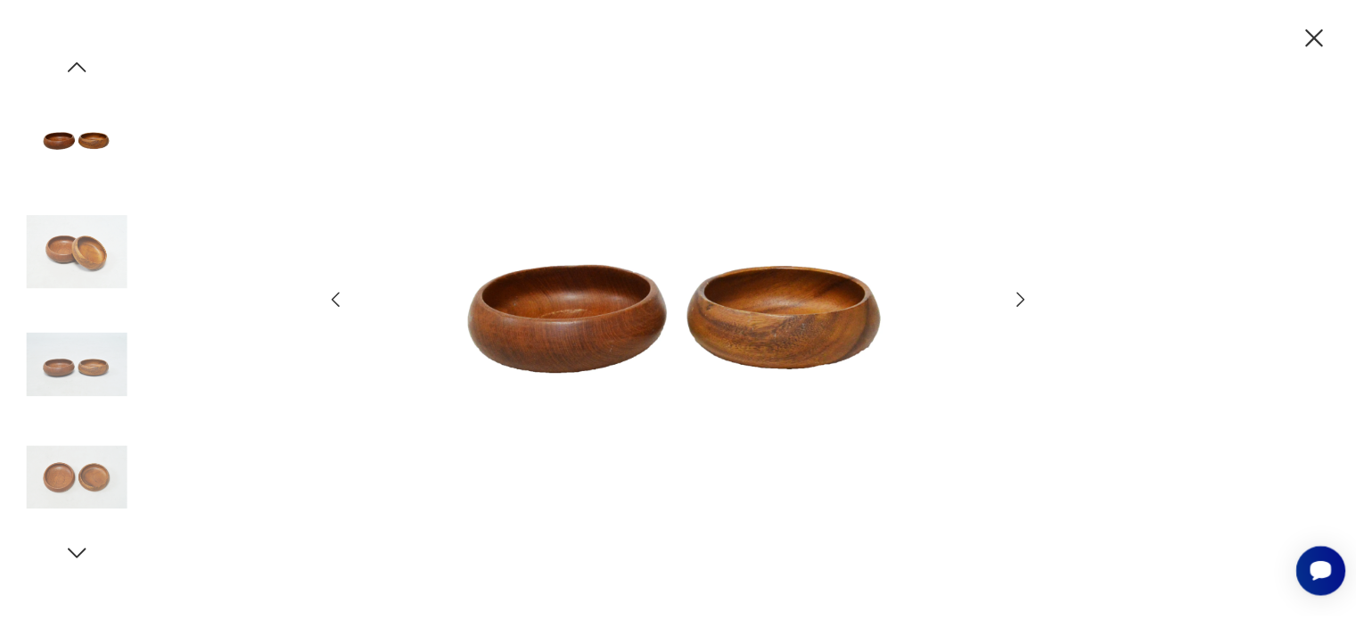
scroll to position [0, 0]
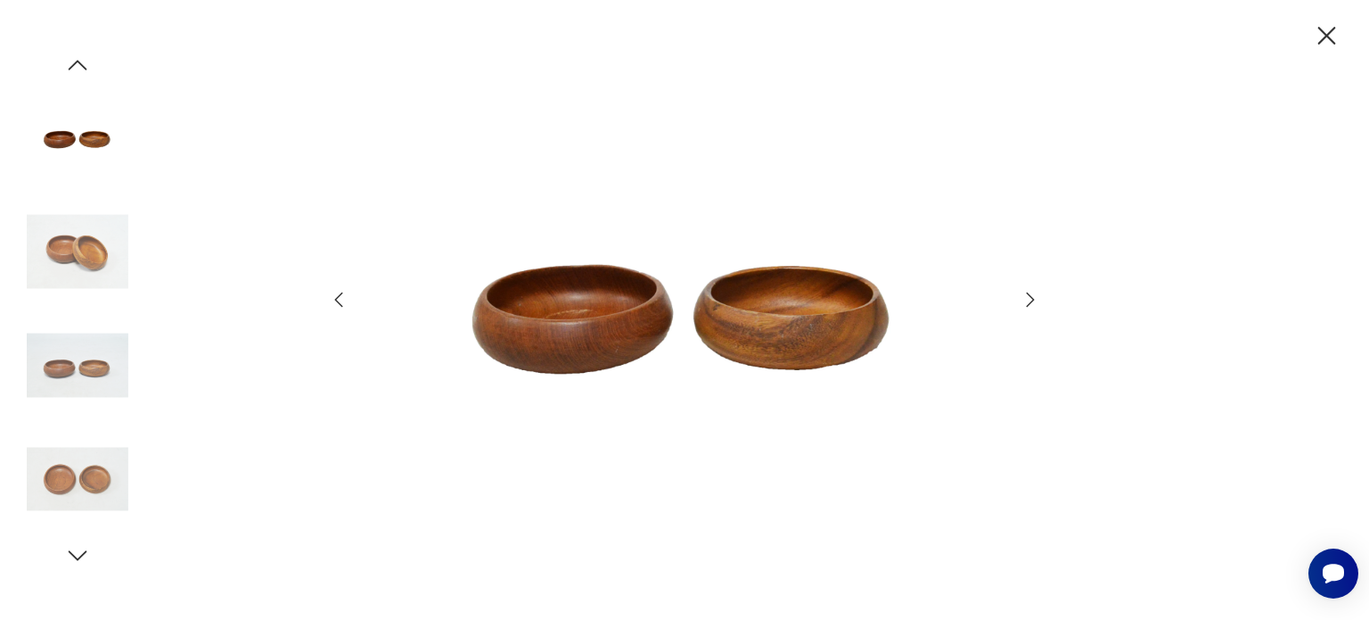
click at [1035, 300] on icon "button" at bounding box center [1030, 299] width 21 height 21
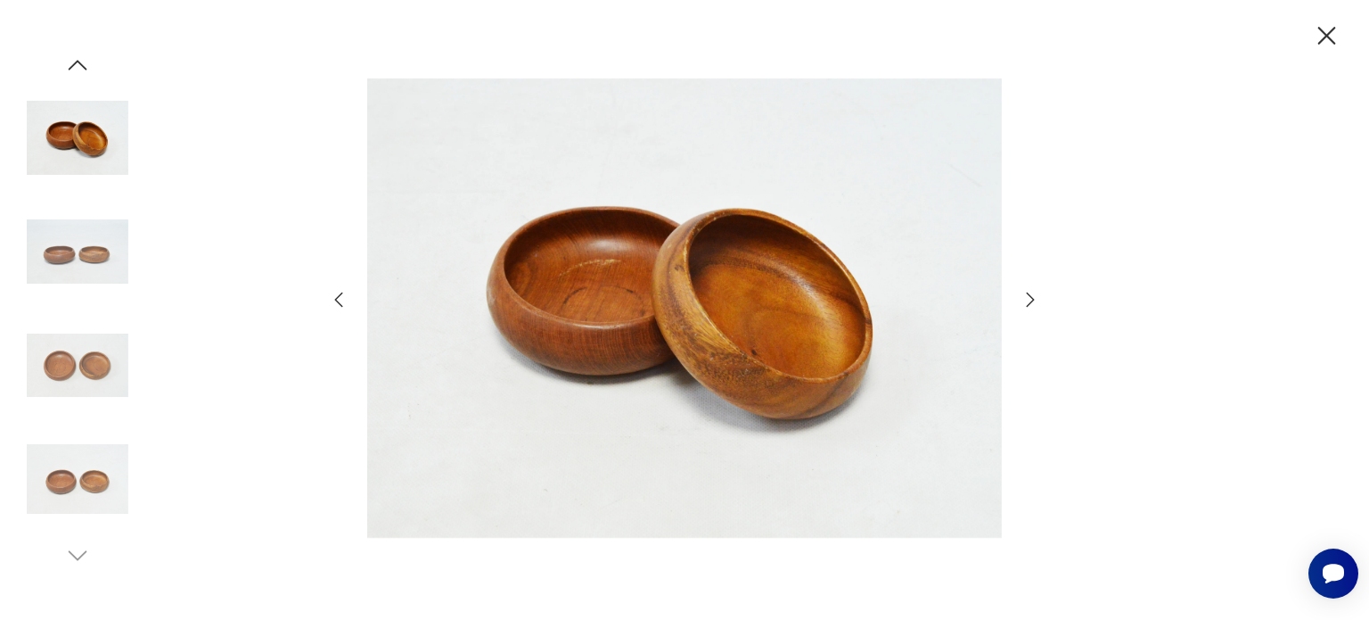
click at [1035, 300] on icon "button" at bounding box center [1030, 299] width 21 height 21
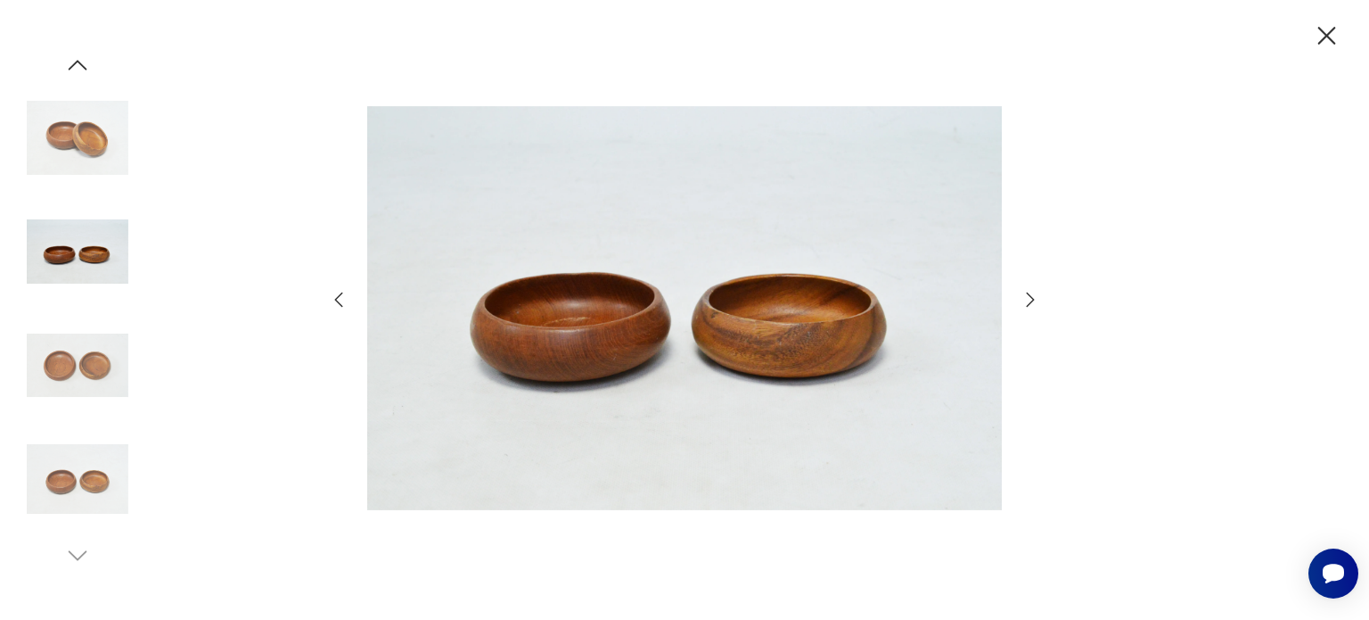
click at [1035, 300] on icon "button" at bounding box center [1030, 299] width 21 height 21
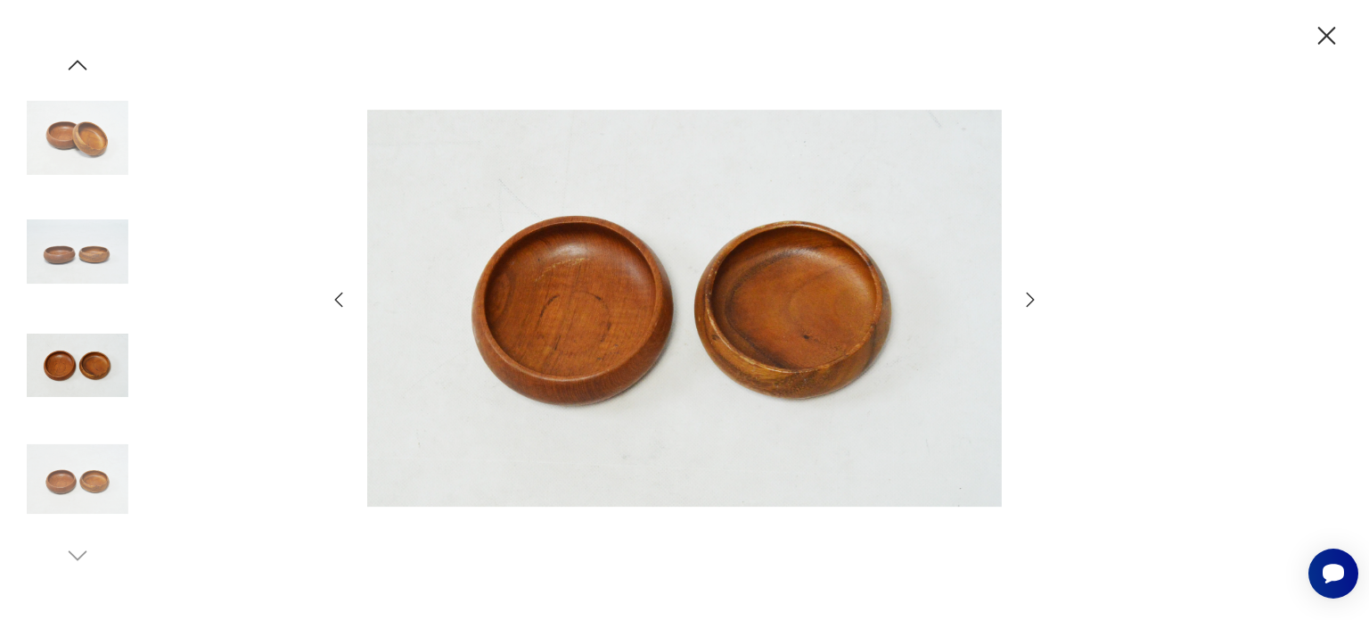
click at [1035, 300] on icon "button" at bounding box center [1030, 299] width 21 height 21
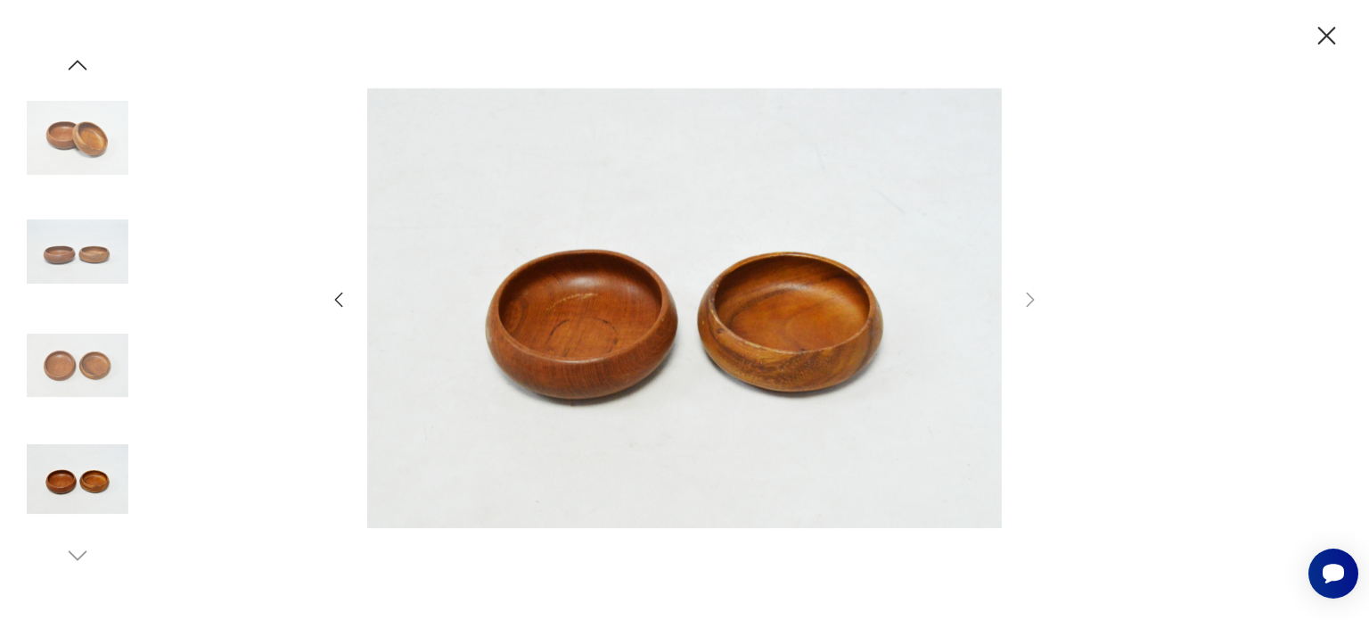
drag, startPoint x: 774, startPoint y: 1, endPoint x: 1316, endPoint y: 41, distance: 543.5
click at [1316, 41] on icon "button" at bounding box center [1326, 36] width 31 height 31
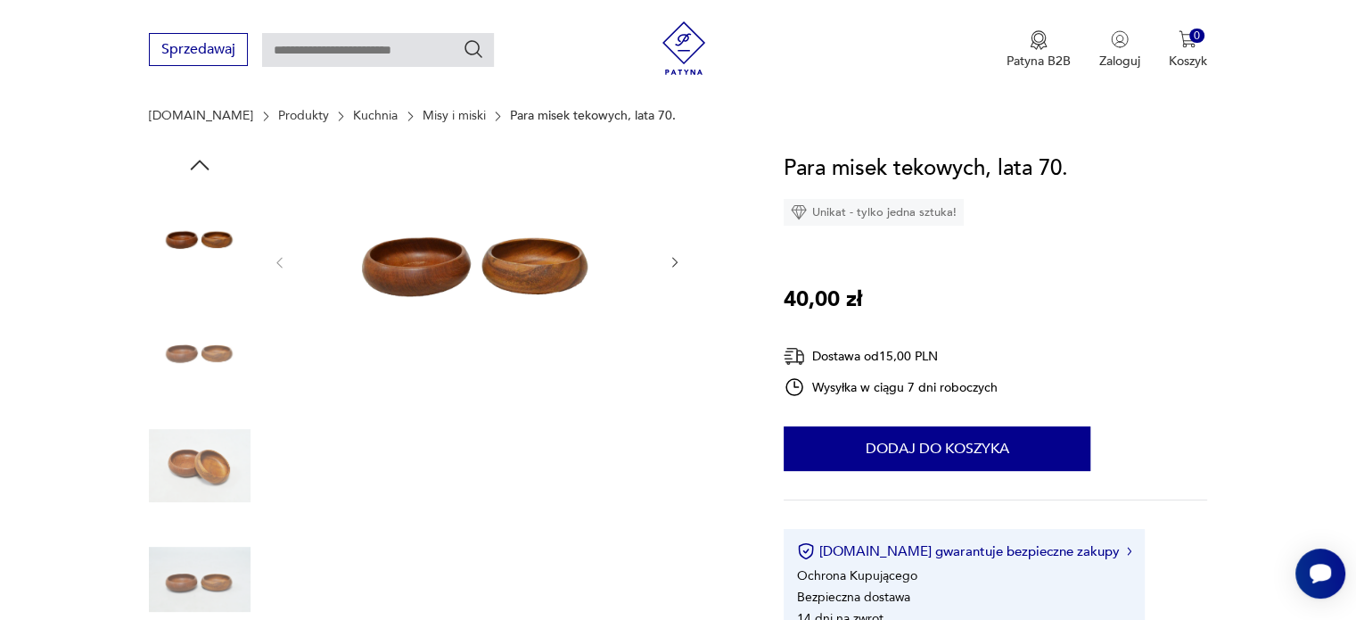
scroll to position [685, 0]
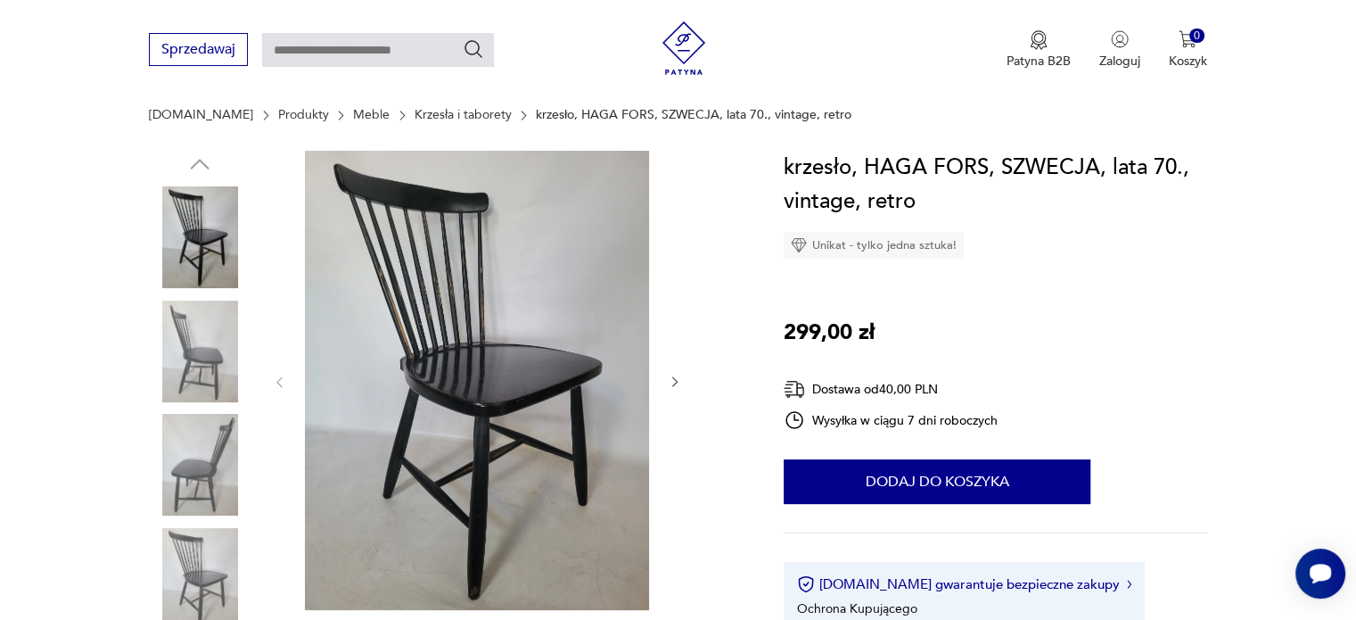
scroll to position [178, 0]
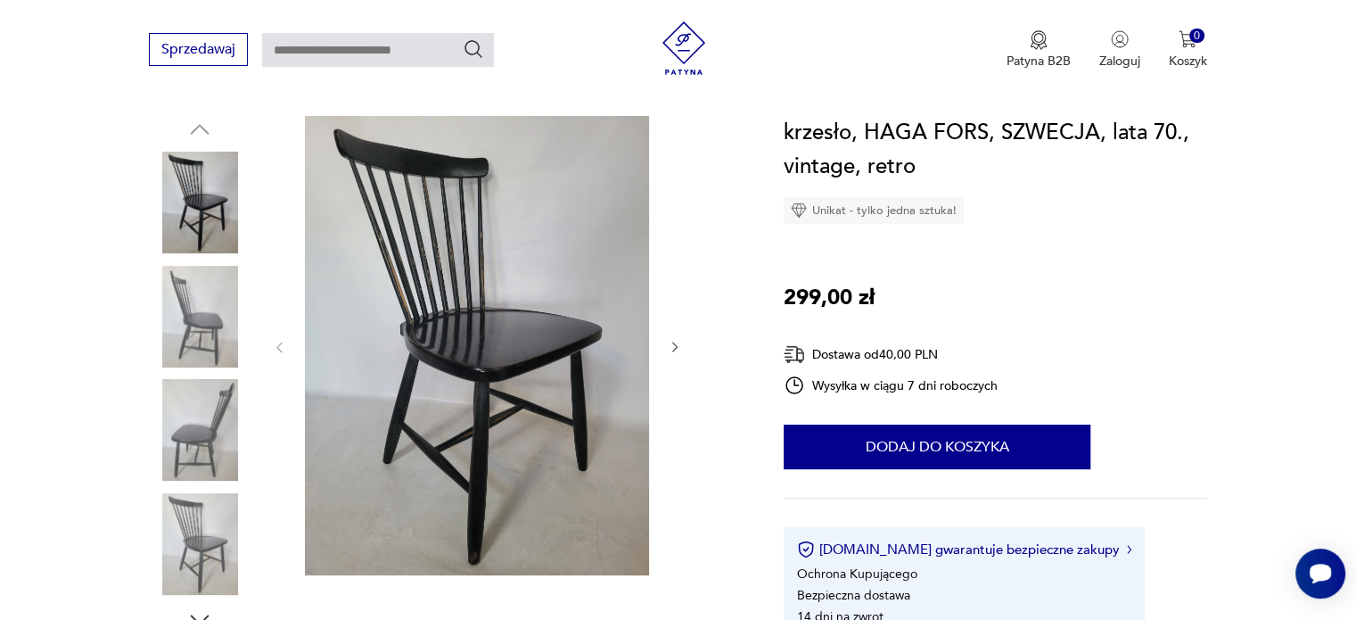
click at [407, 258] on img at bounding box center [477, 345] width 344 height 459
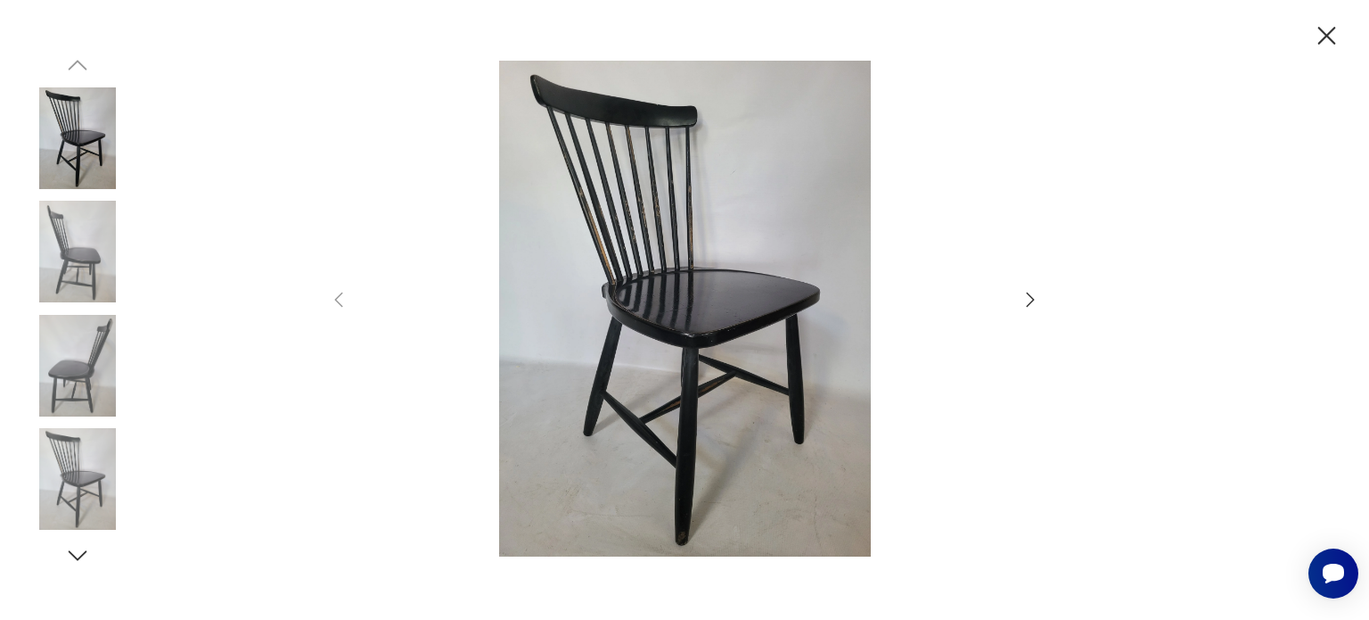
click at [1035, 305] on icon "button" at bounding box center [1030, 299] width 21 height 21
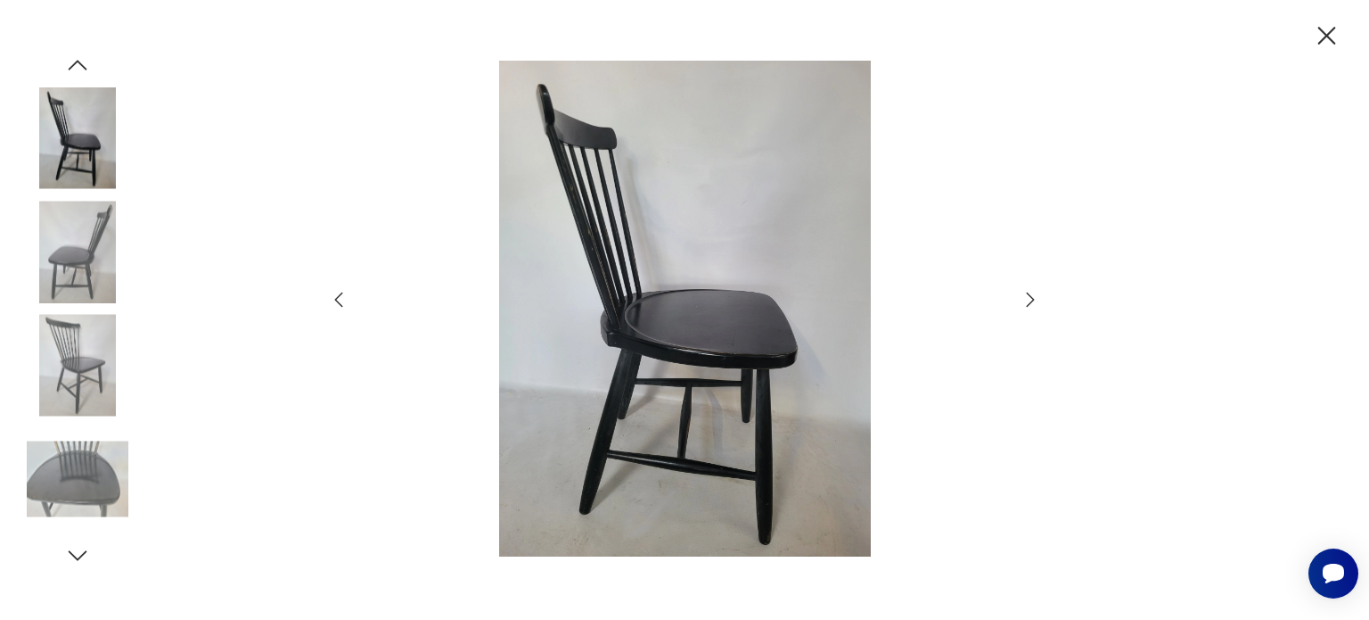
click at [1035, 305] on icon "button" at bounding box center [1030, 299] width 21 height 21
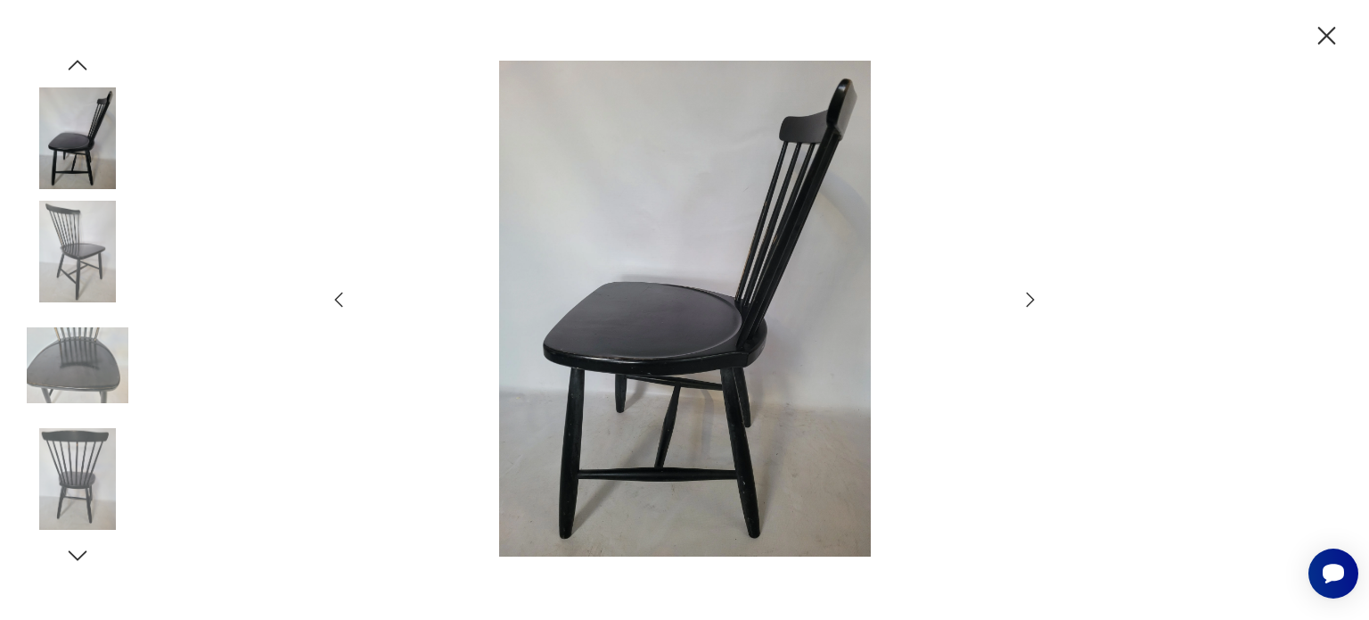
click at [1035, 305] on icon "button" at bounding box center [1030, 299] width 21 height 21
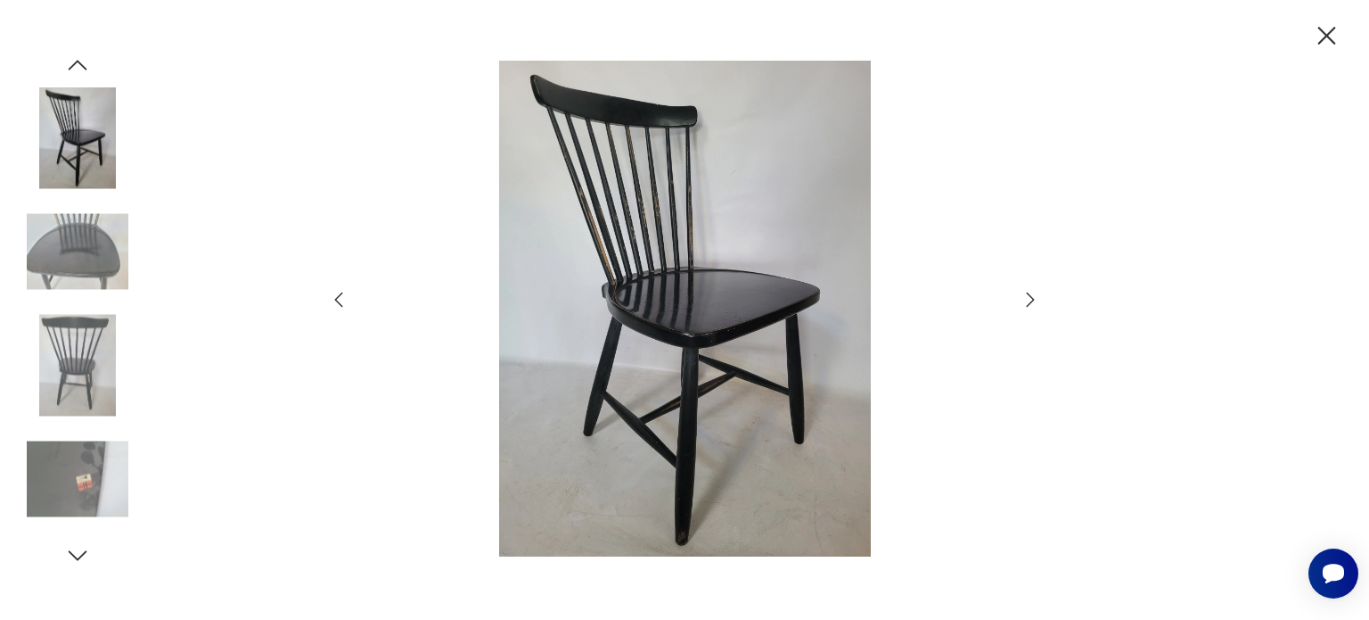
click at [1035, 305] on icon "button" at bounding box center [1030, 299] width 21 height 21
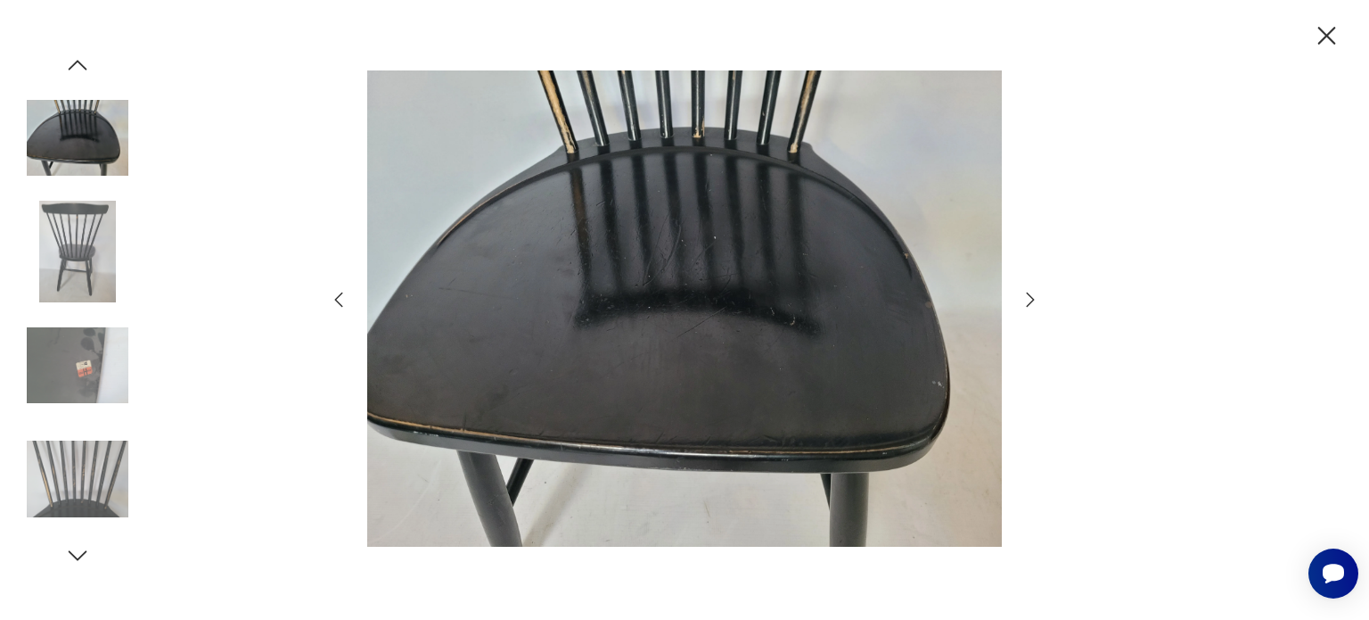
click at [1035, 305] on icon "button" at bounding box center [1030, 299] width 21 height 21
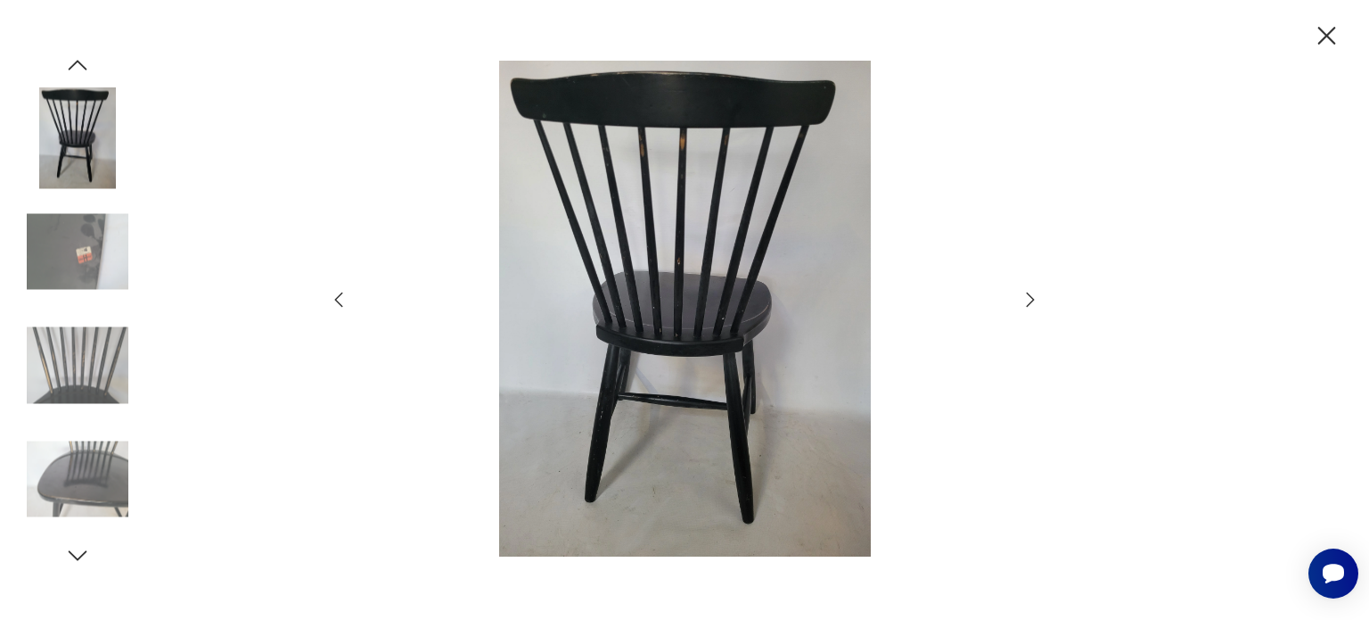
click at [1035, 305] on icon "button" at bounding box center [1030, 299] width 21 height 21
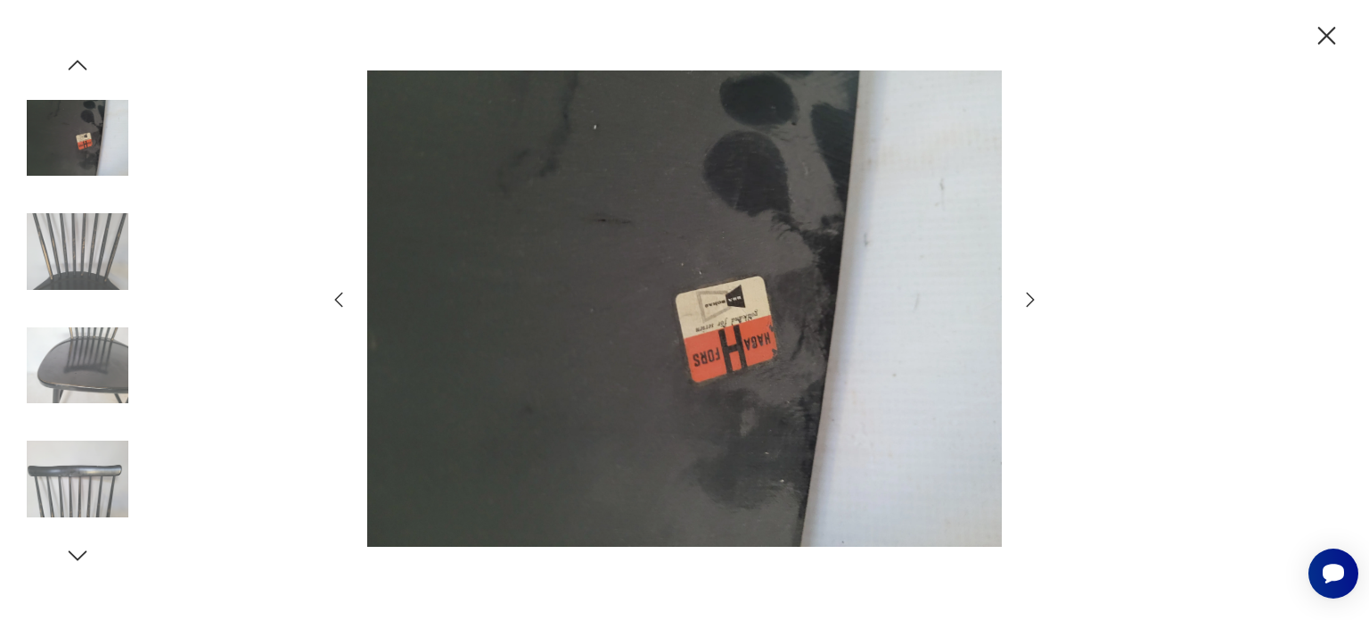
click at [1035, 305] on icon "button" at bounding box center [1030, 299] width 21 height 21
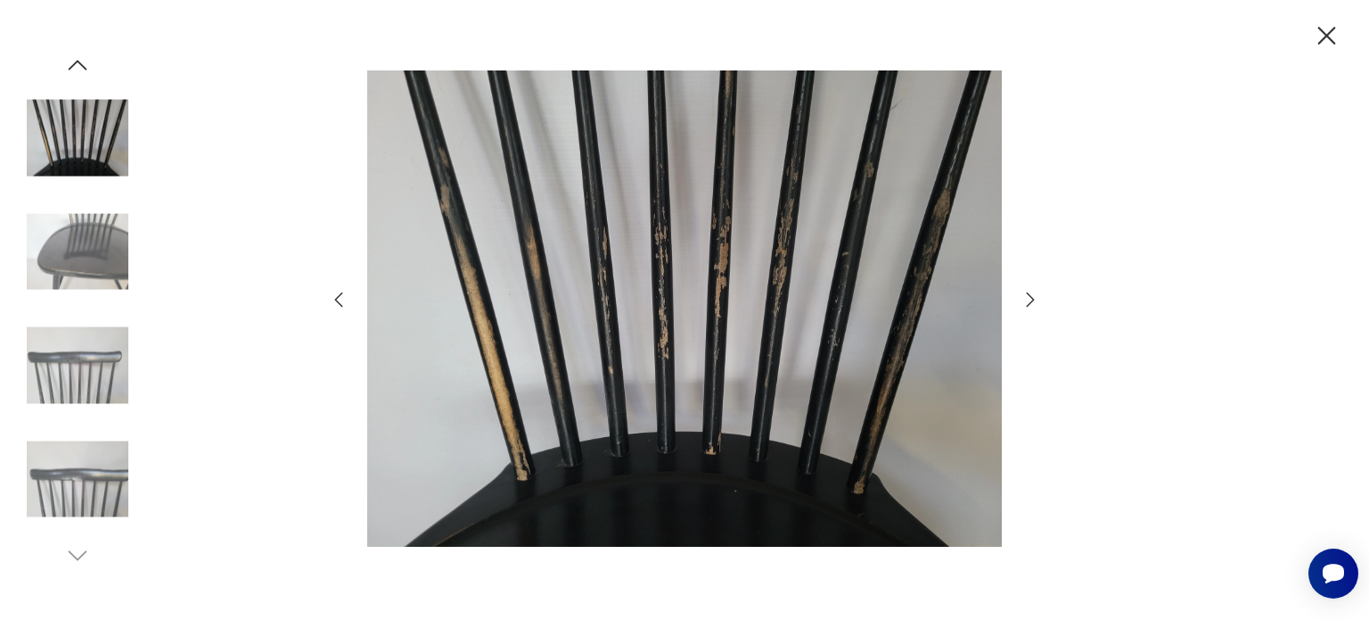
click at [1035, 305] on icon "button" at bounding box center [1030, 299] width 21 height 21
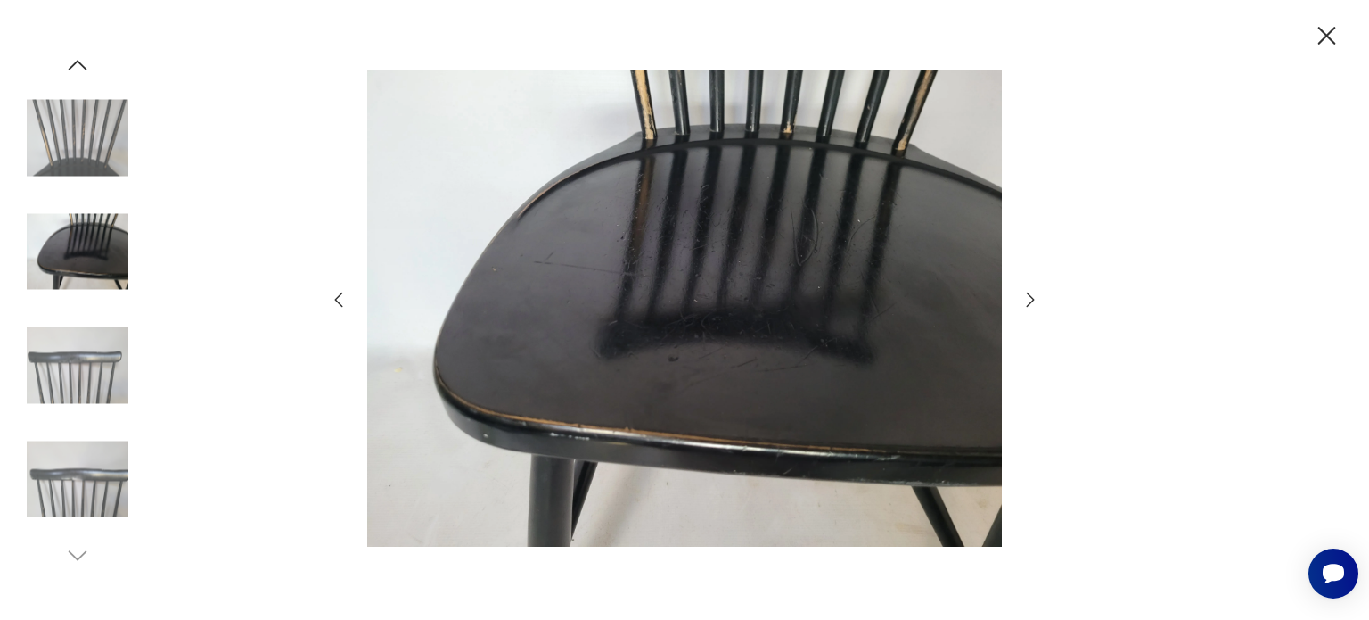
click at [1035, 305] on icon "button" at bounding box center [1030, 299] width 21 height 21
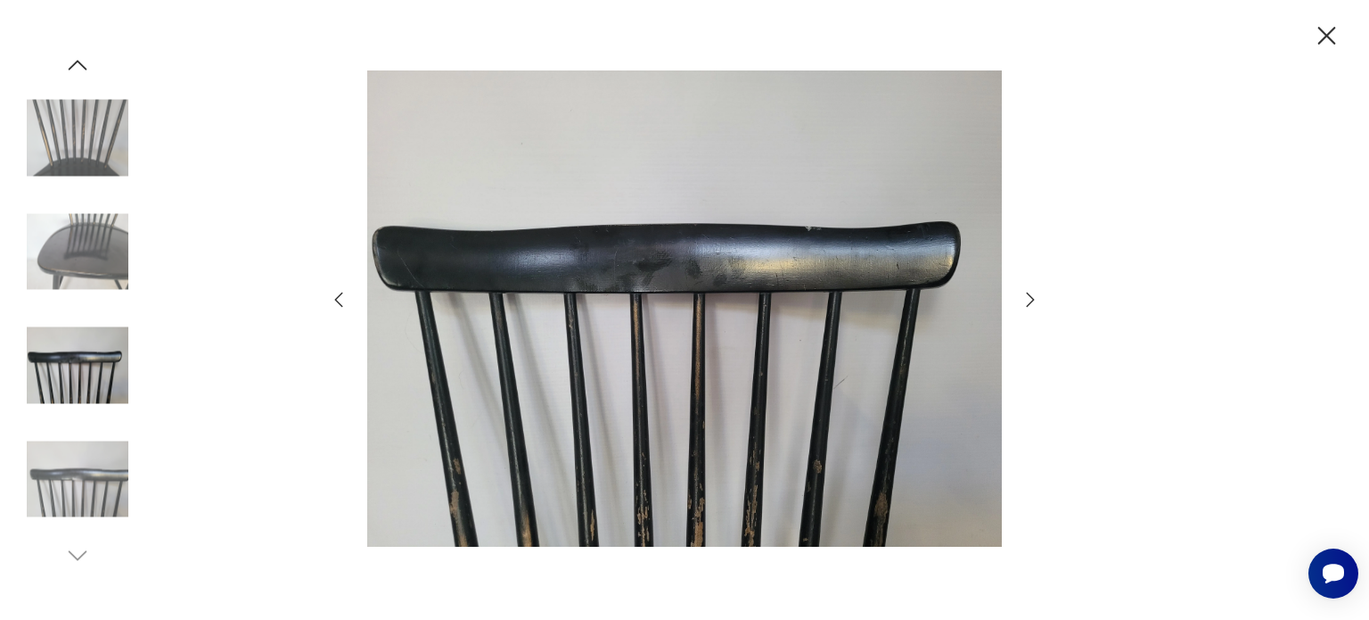
click at [1035, 305] on icon "button" at bounding box center [1030, 299] width 21 height 21
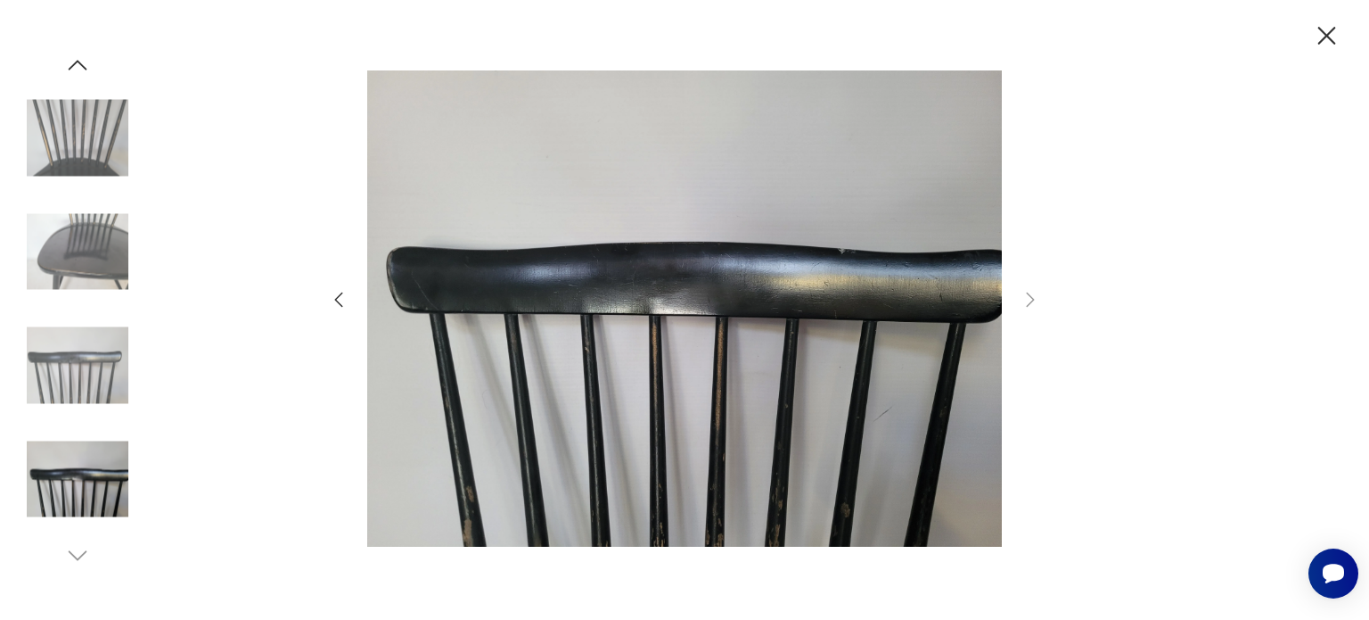
click at [1325, 39] on icon "button" at bounding box center [1326, 36] width 31 height 31
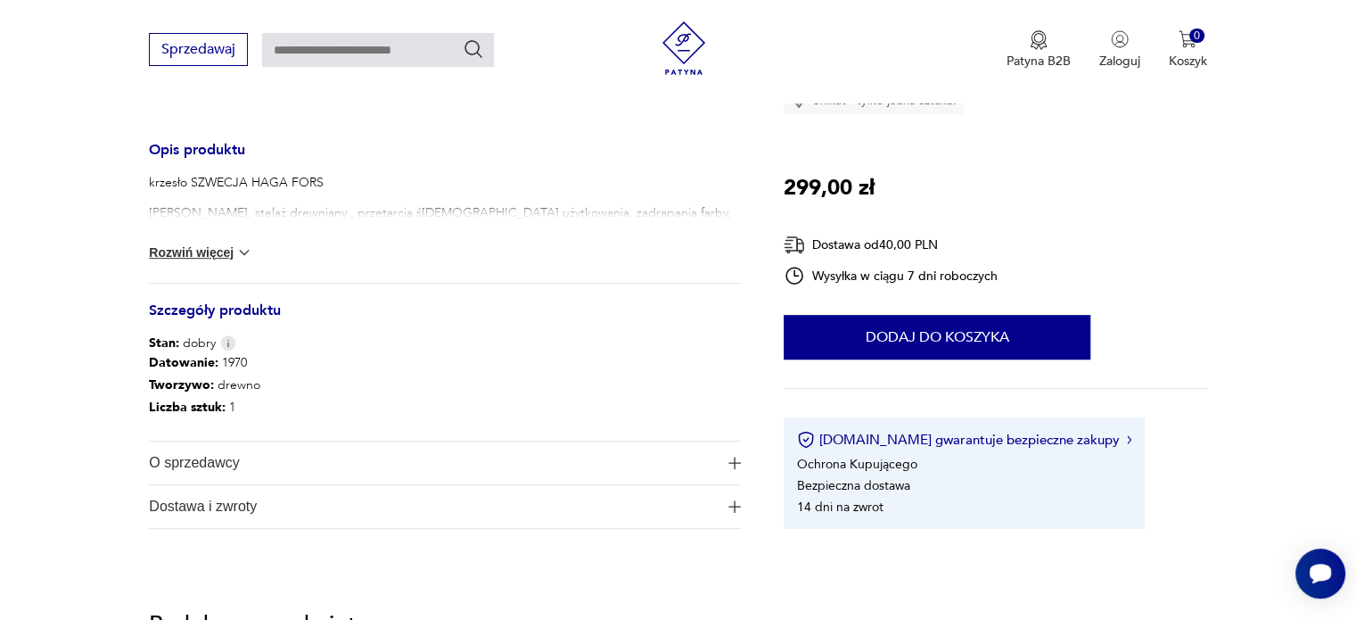
scroll to position [713, 0]
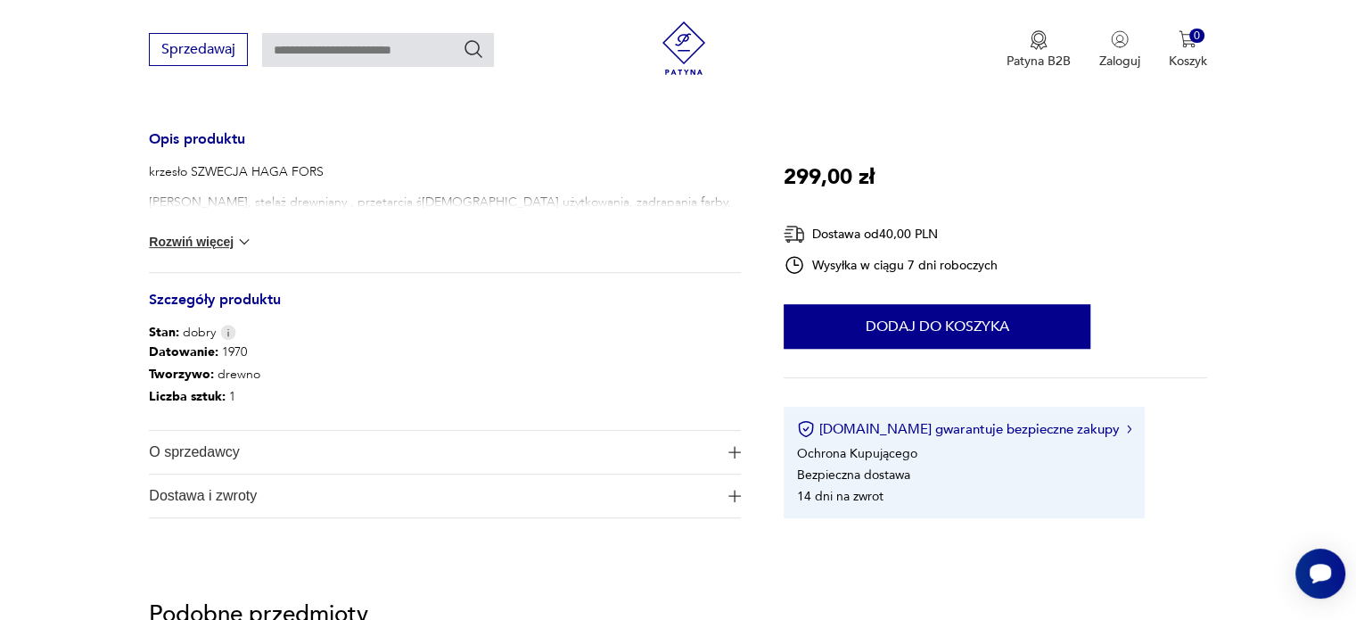
click at [204, 242] on button "Rozwiń więcej" at bounding box center [200, 242] width 103 height 18
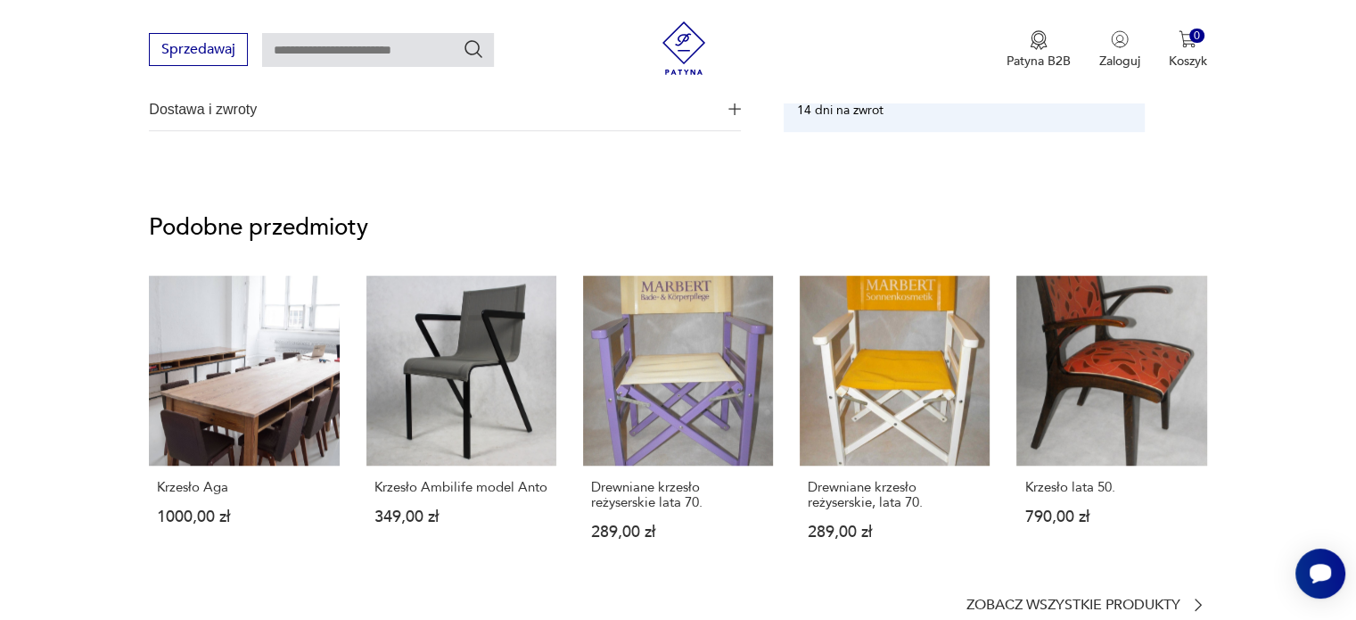
scroll to position [1141, 0]
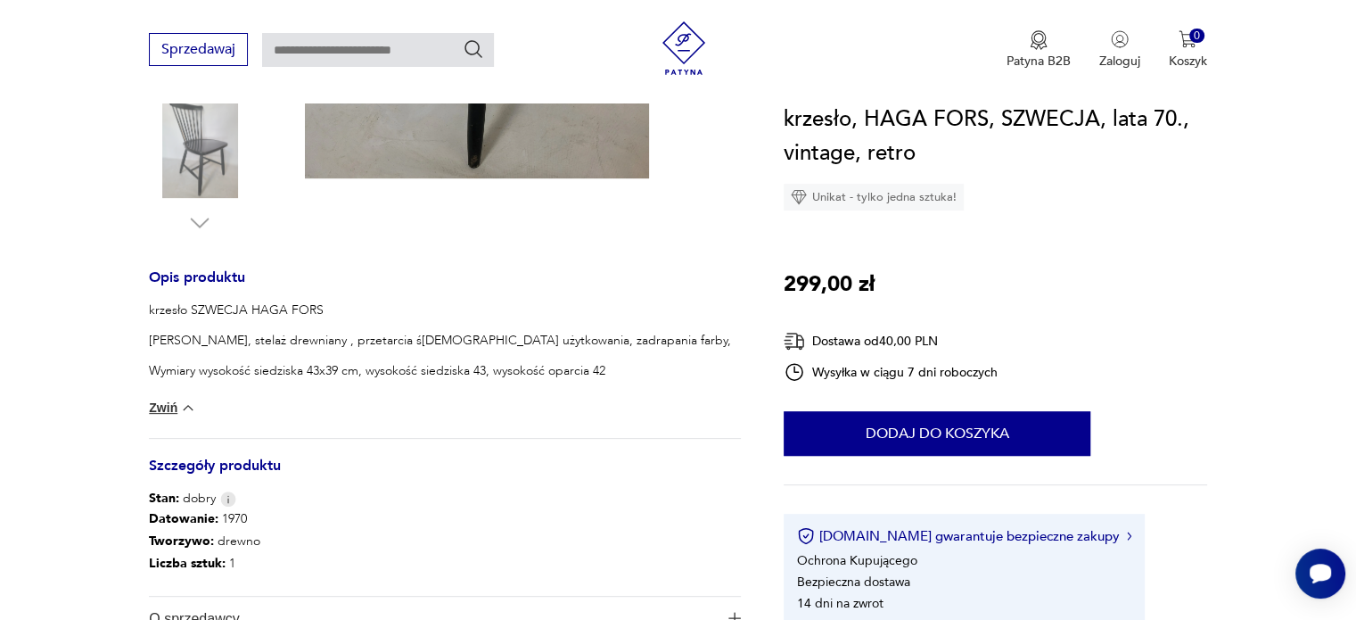
click at [0, 259] on section "Opis produktu krzesło SZWECJA HAGA FORS stan DOBRY, stelaż drewniany , przetarc…" at bounding box center [678, 222] width 1356 height 1007
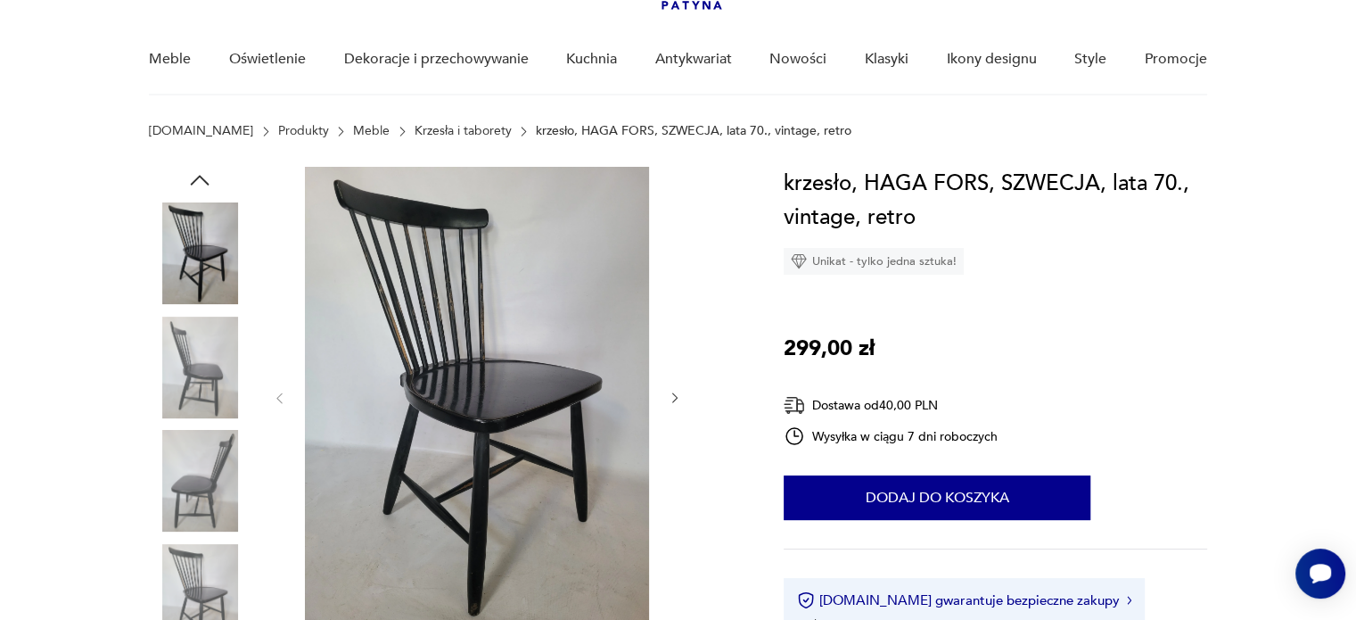
scroll to position [143, 0]
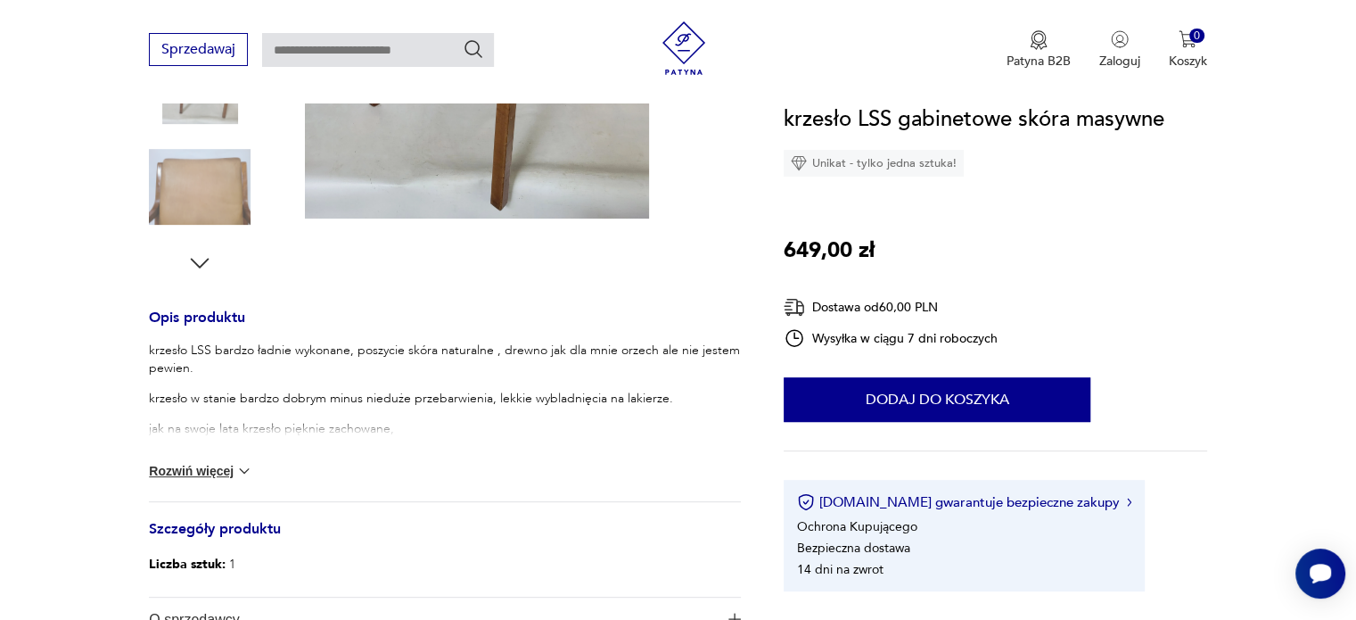
click at [221, 474] on button "Rozwiń więcej" at bounding box center [200, 471] width 103 height 18
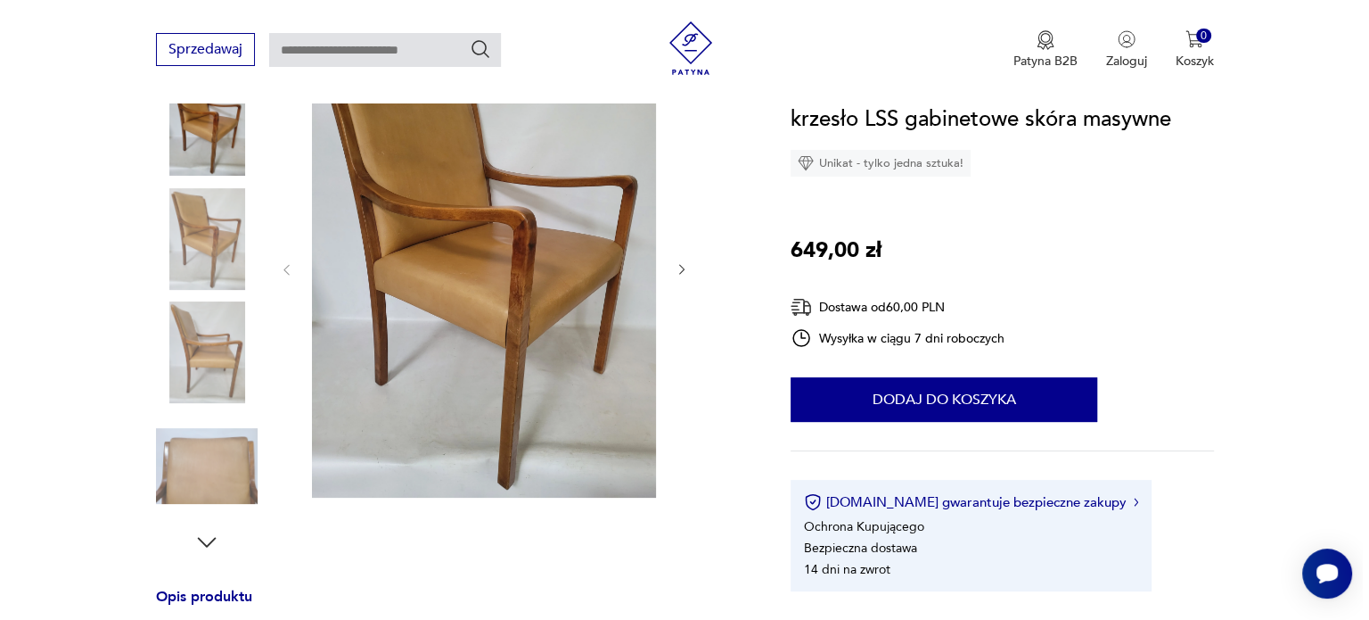
scroll to position [250, 0]
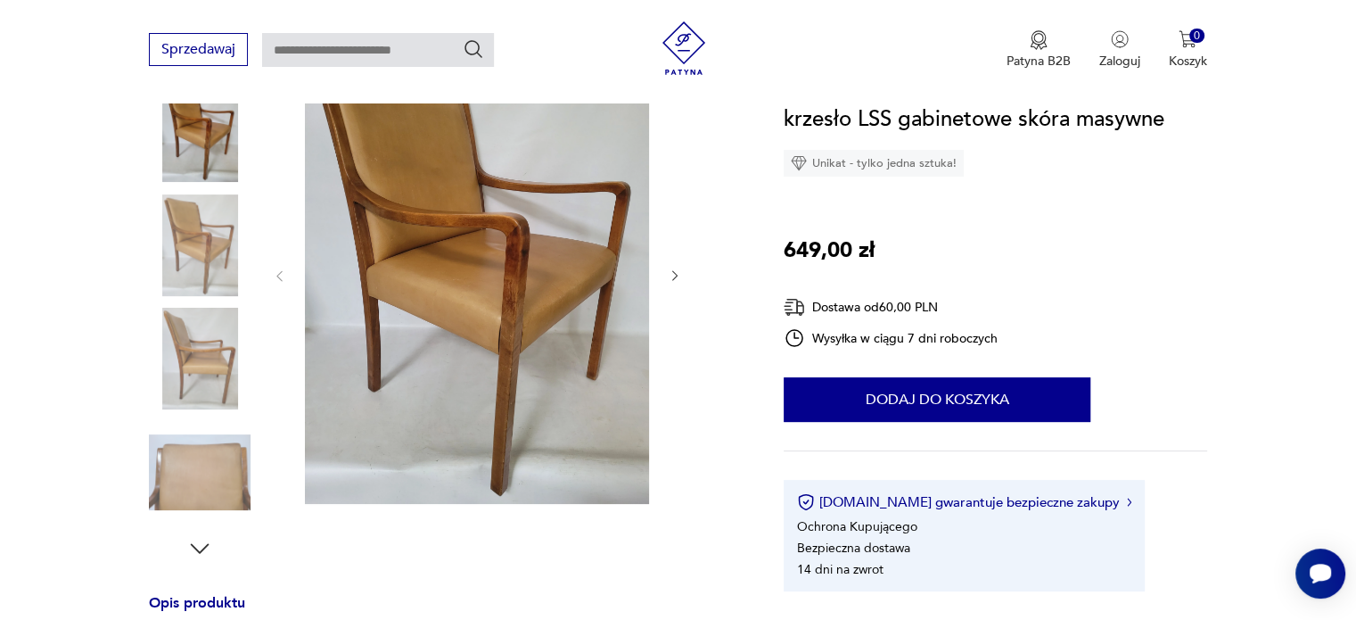
click at [485, 419] on img at bounding box center [477, 274] width 344 height 459
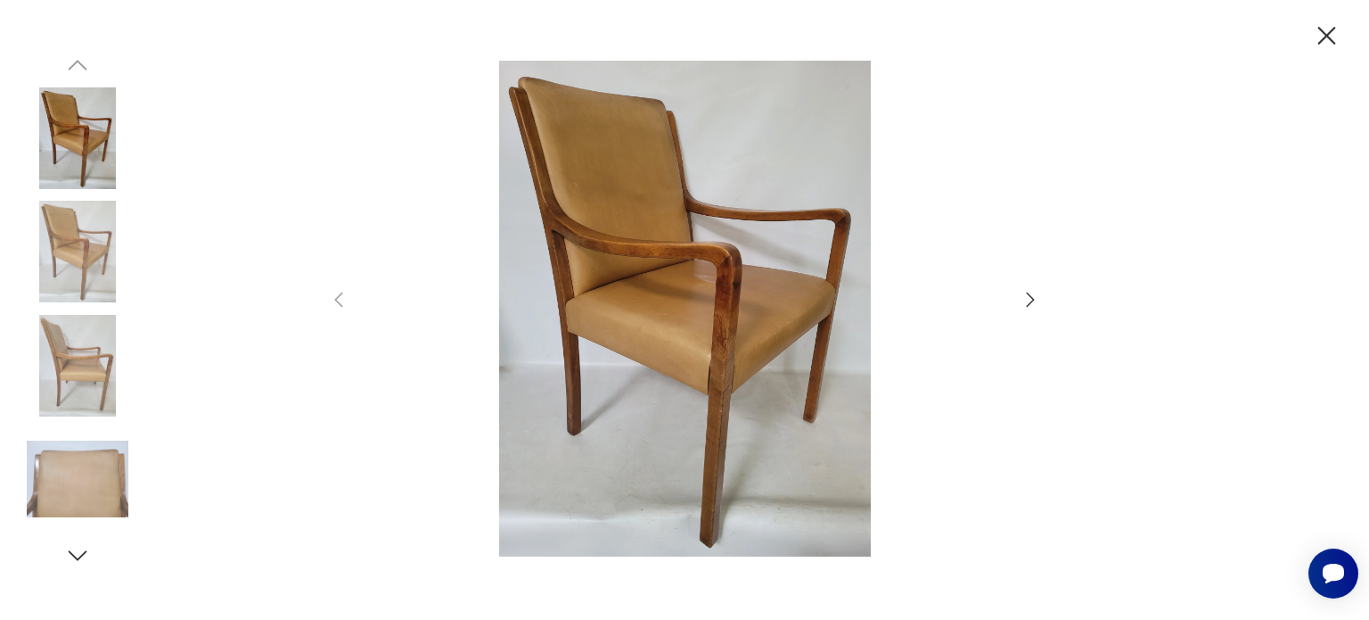
click at [1031, 298] on icon "button" at bounding box center [1030, 299] width 21 height 21
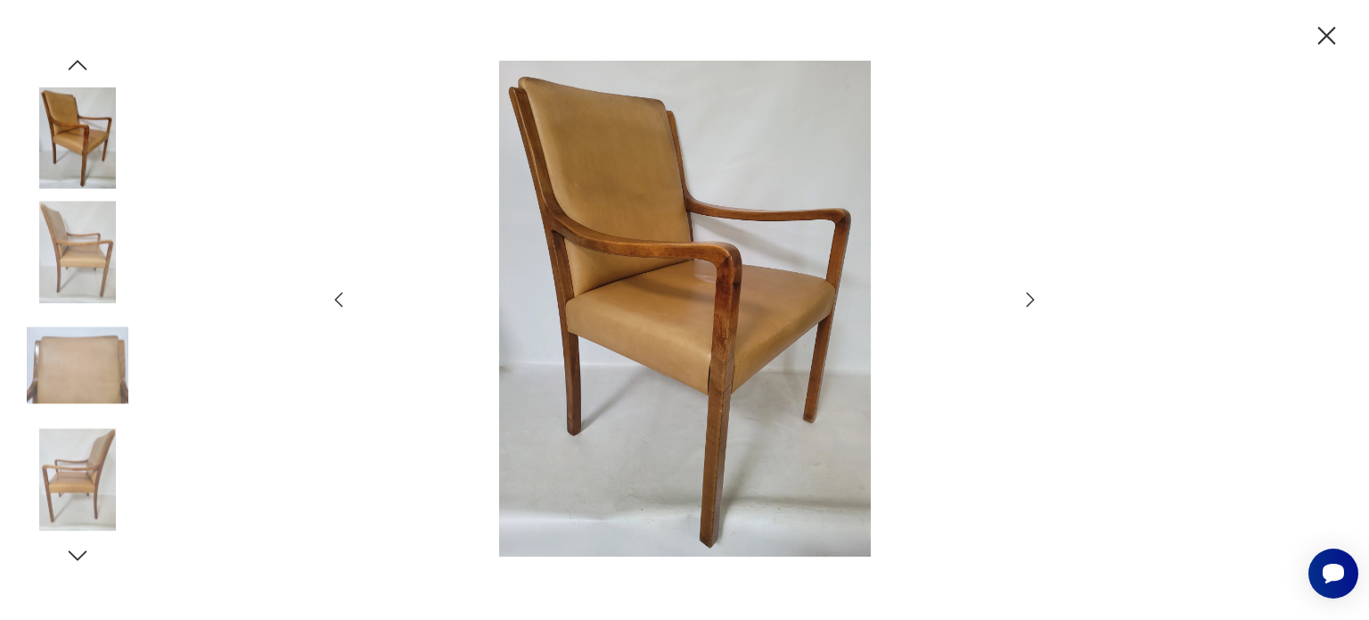
click at [1031, 298] on icon "button" at bounding box center [1030, 299] width 21 height 21
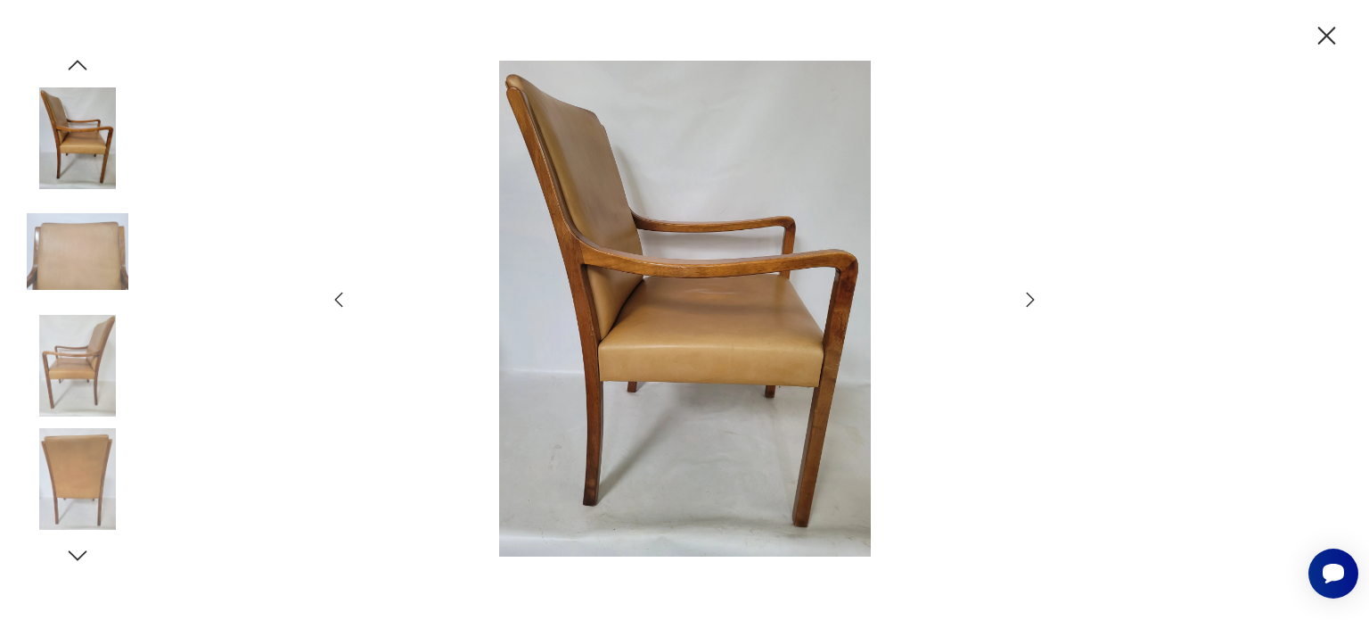
click at [1031, 298] on icon "button" at bounding box center [1030, 299] width 21 height 21
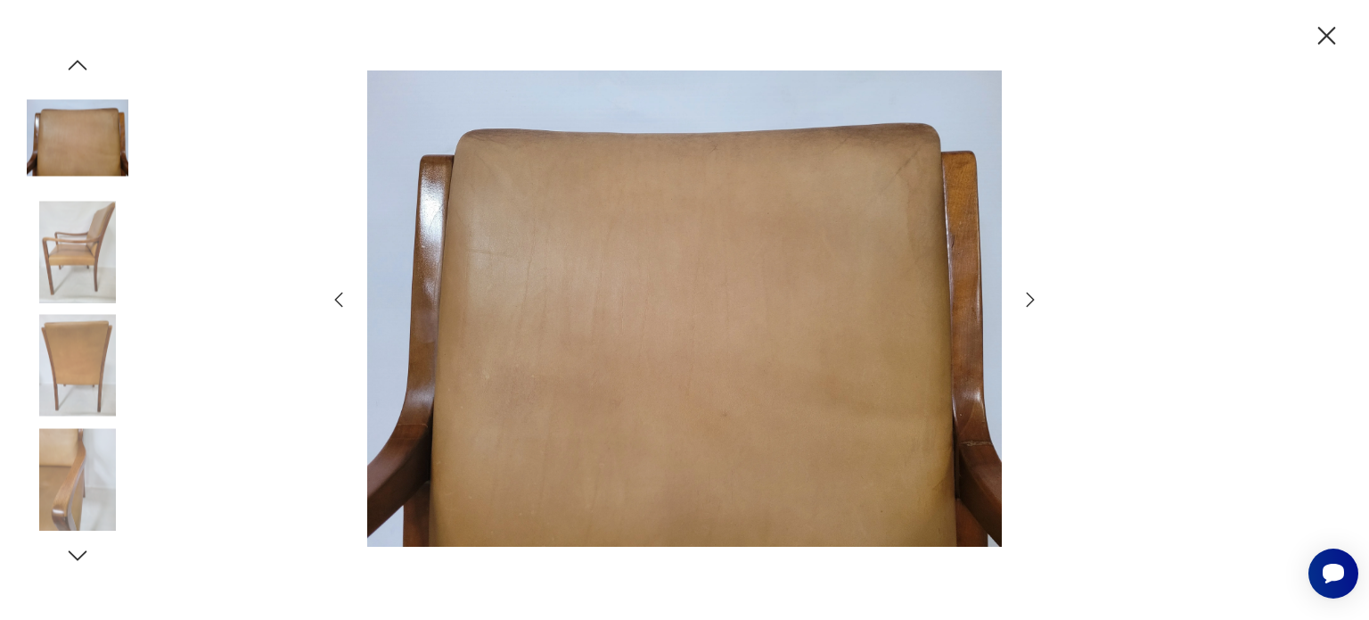
click at [1031, 298] on icon "button" at bounding box center [1030, 299] width 21 height 21
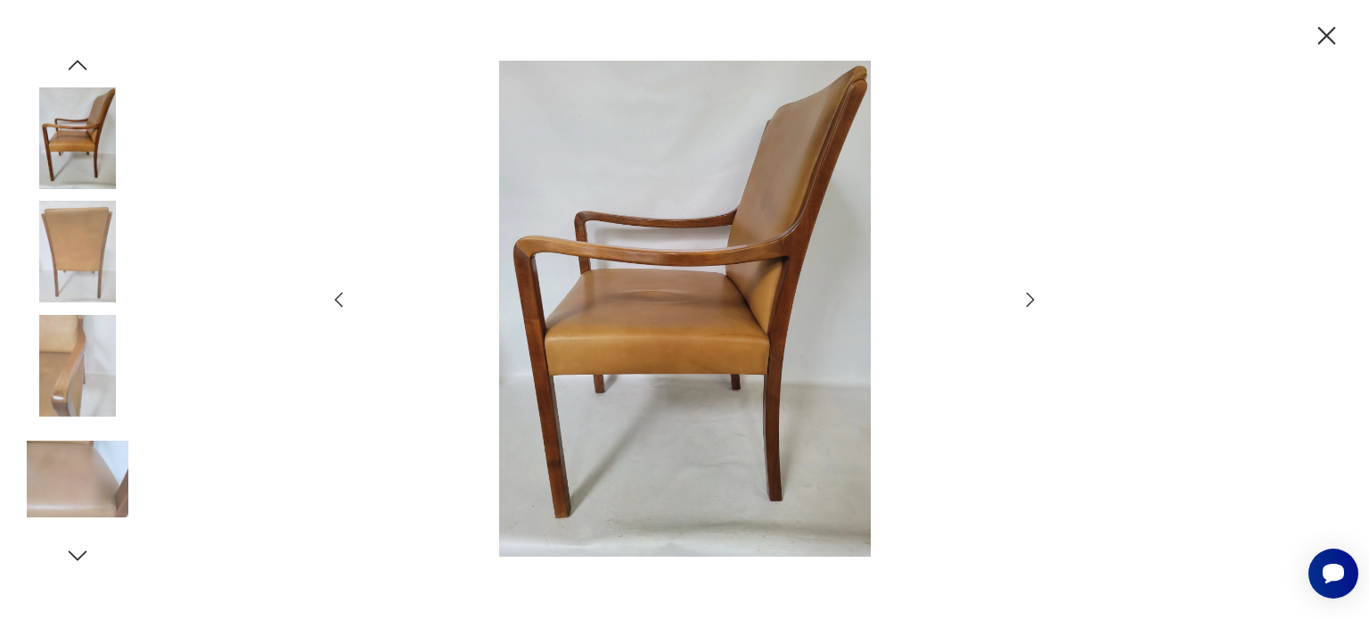
click at [1031, 298] on icon "button" at bounding box center [1030, 299] width 21 height 21
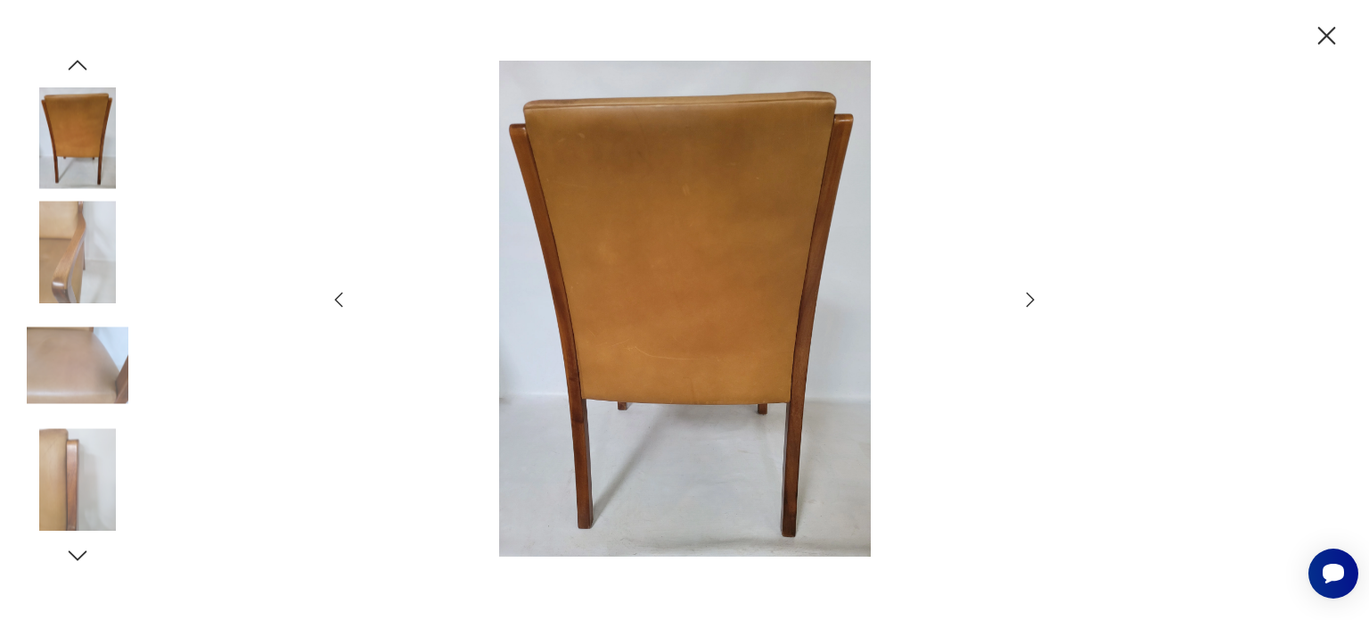
click at [1031, 298] on icon "button" at bounding box center [1030, 299] width 21 height 21
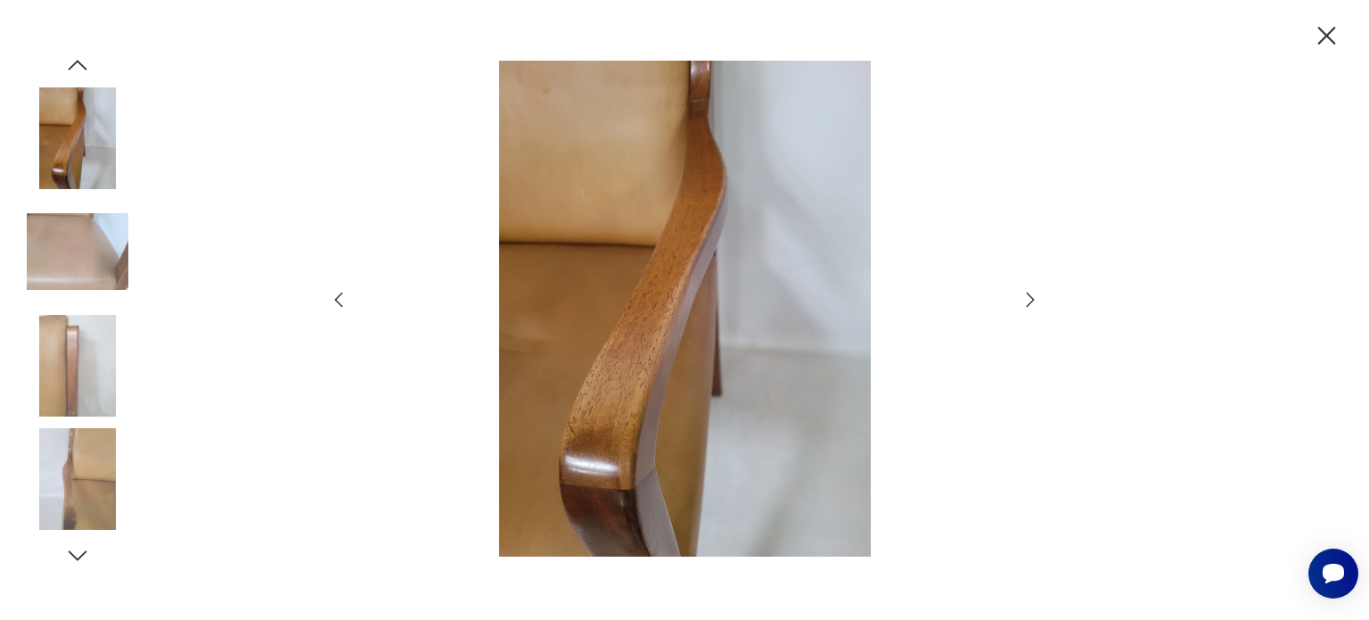
click at [1031, 298] on icon "button" at bounding box center [1030, 299] width 21 height 21
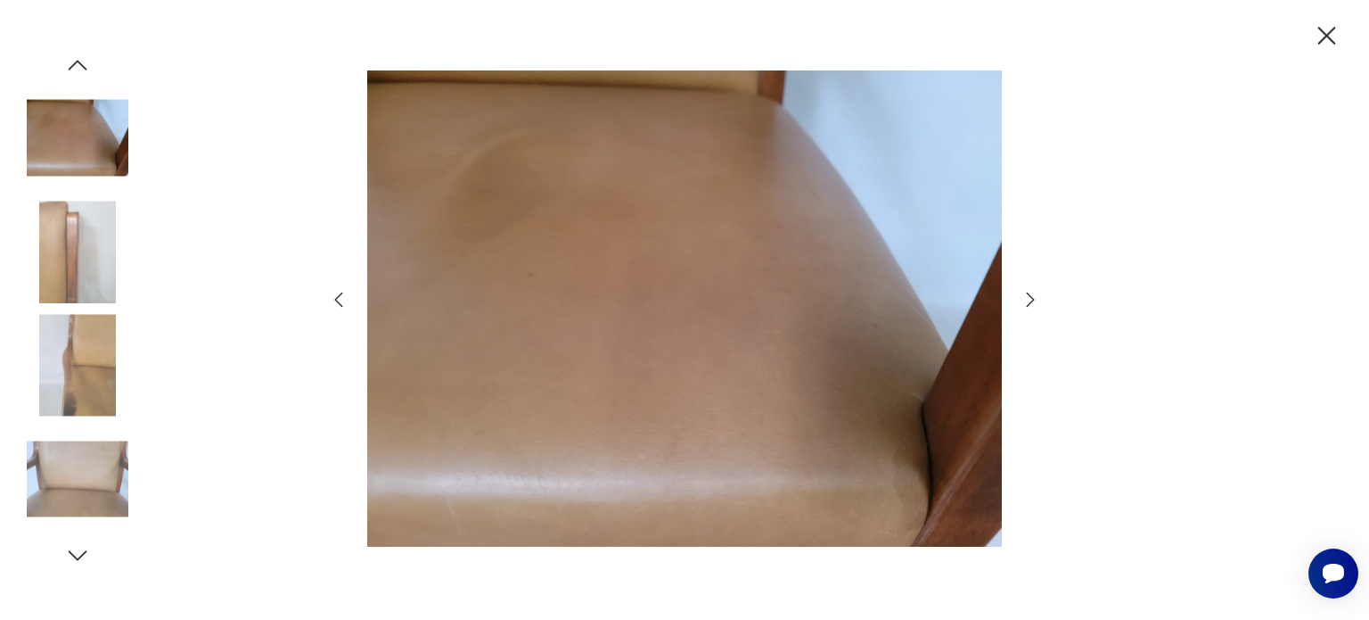
click at [1031, 298] on icon "button" at bounding box center [1030, 299] width 21 height 21
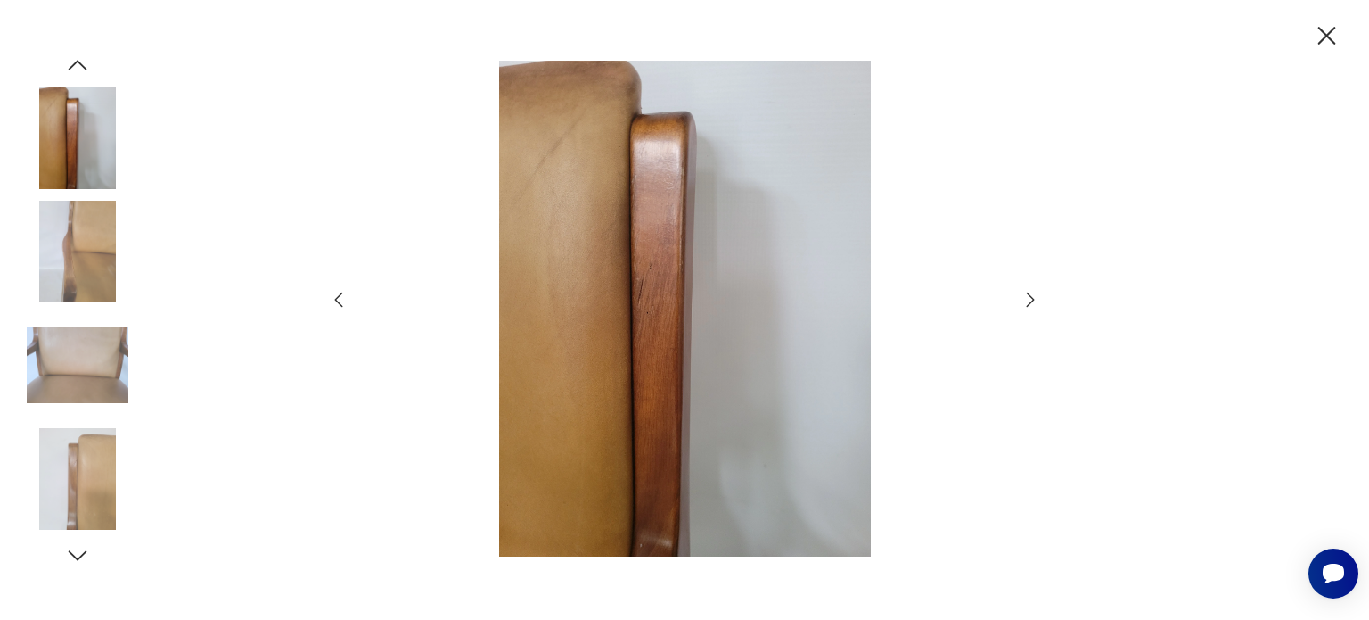
click at [1031, 298] on icon "button" at bounding box center [1030, 299] width 21 height 21
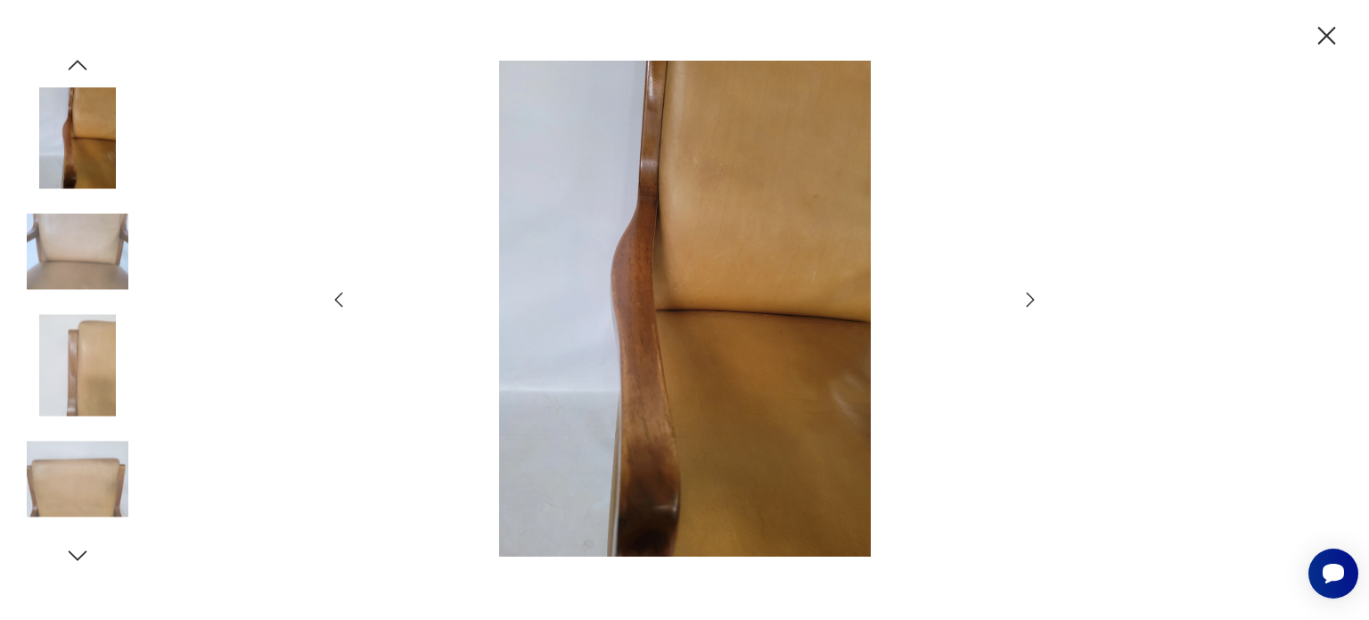
click at [1031, 298] on icon "button" at bounding box center [1030, 299] width 21 height 21
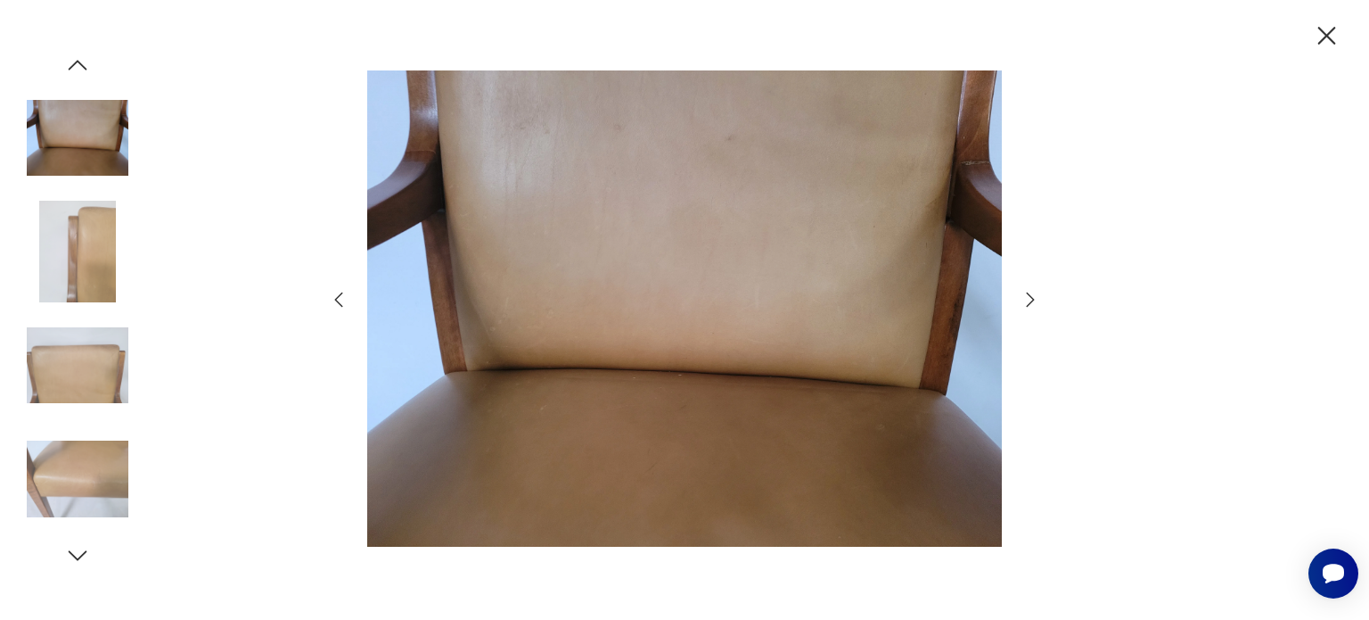
click at [337, 300] on icon "button" at bounding box center [338, 299] width 21 height 21
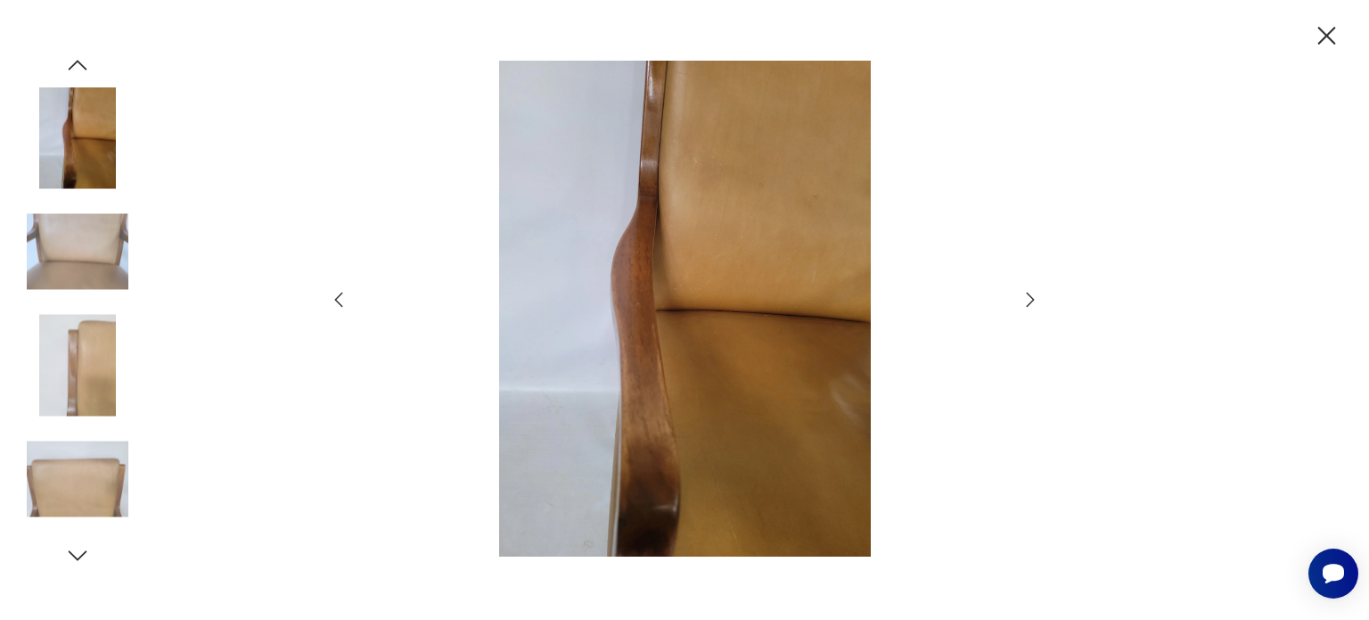
click at [1029, 295] on icon "button" at bounding box center [1030, 299] width 21 height 21
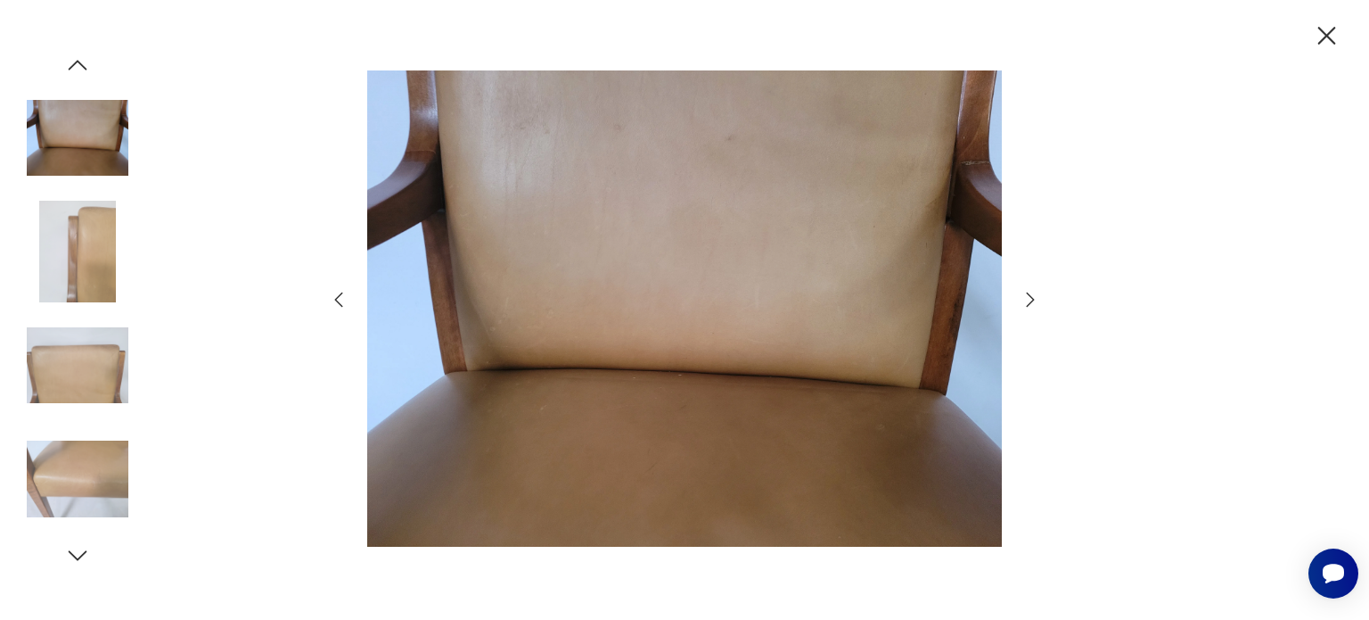
click at [1029, 295] on icon "button" at bounding box center [1030, 299] width 21 height 21
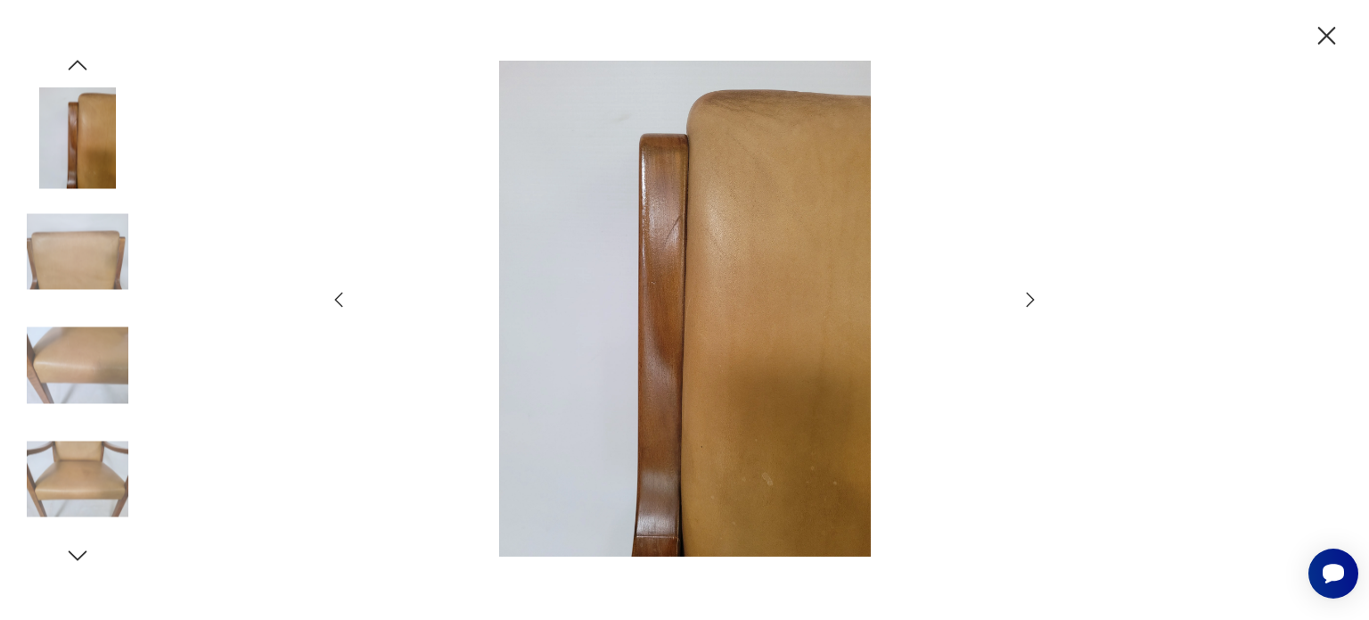
click at [1029, 295] on icon "button" at bounding box center [1030, 299] width 21 height 21
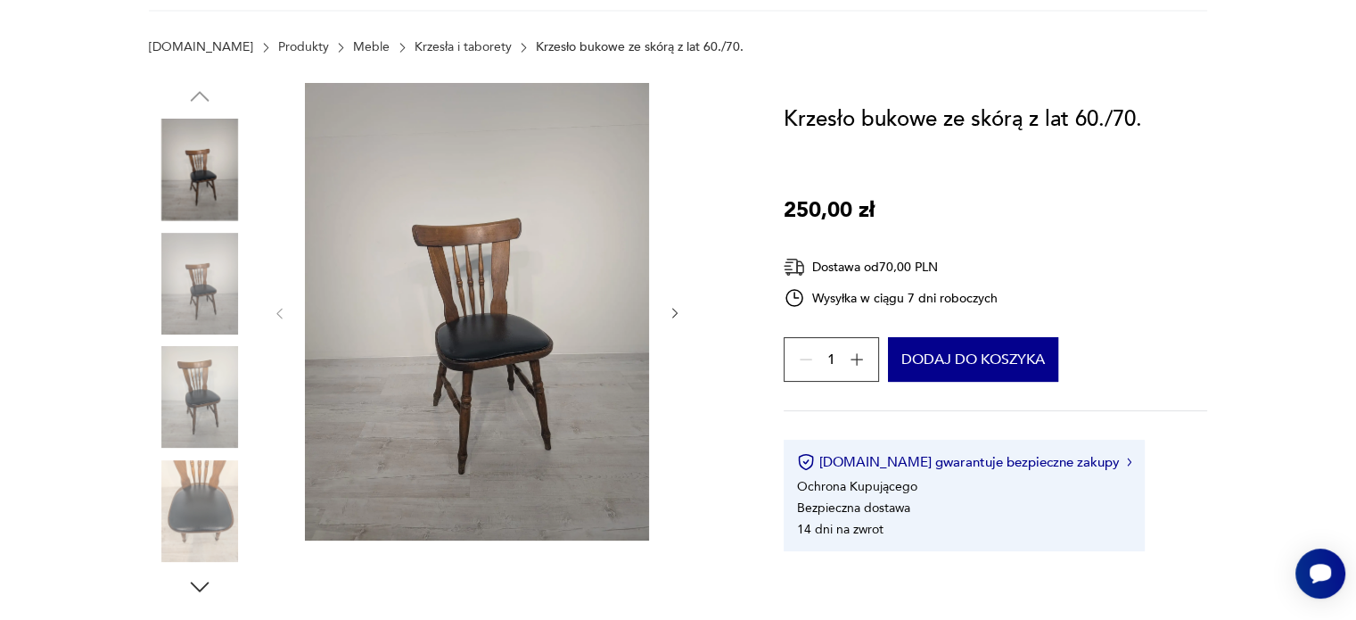
scroll to position [214, 0]
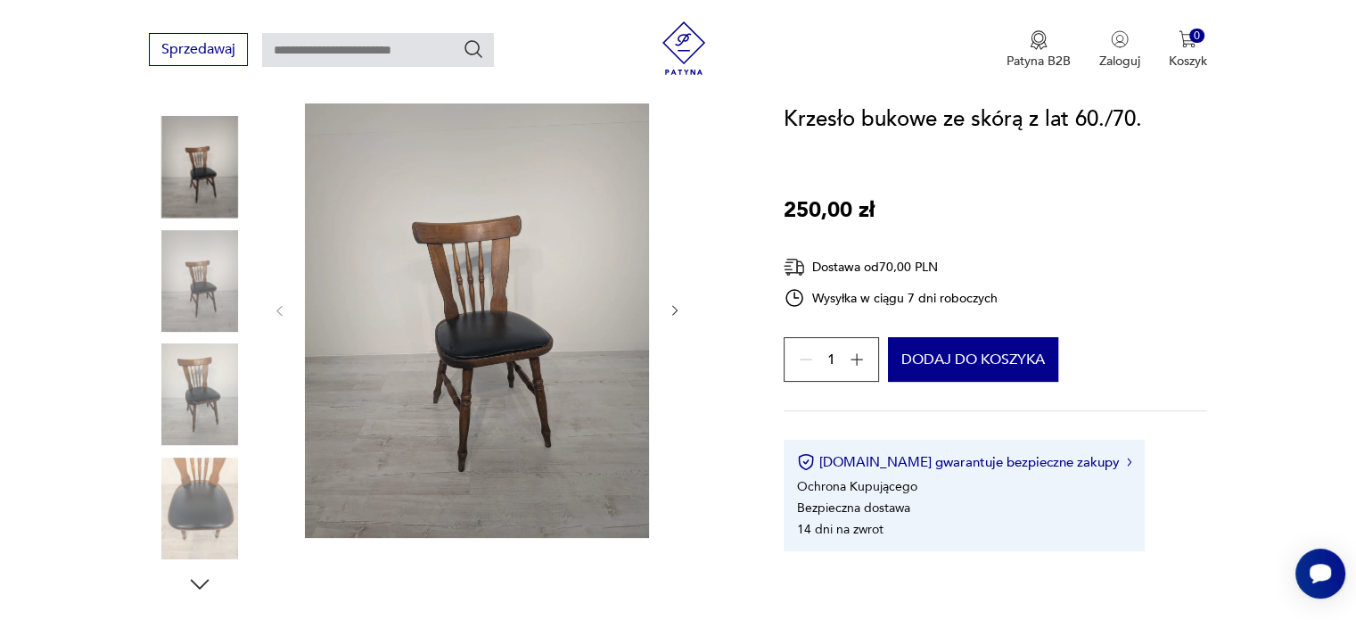
click at [469, 344] on img at bounding box center [477, 308] width 344 height 457
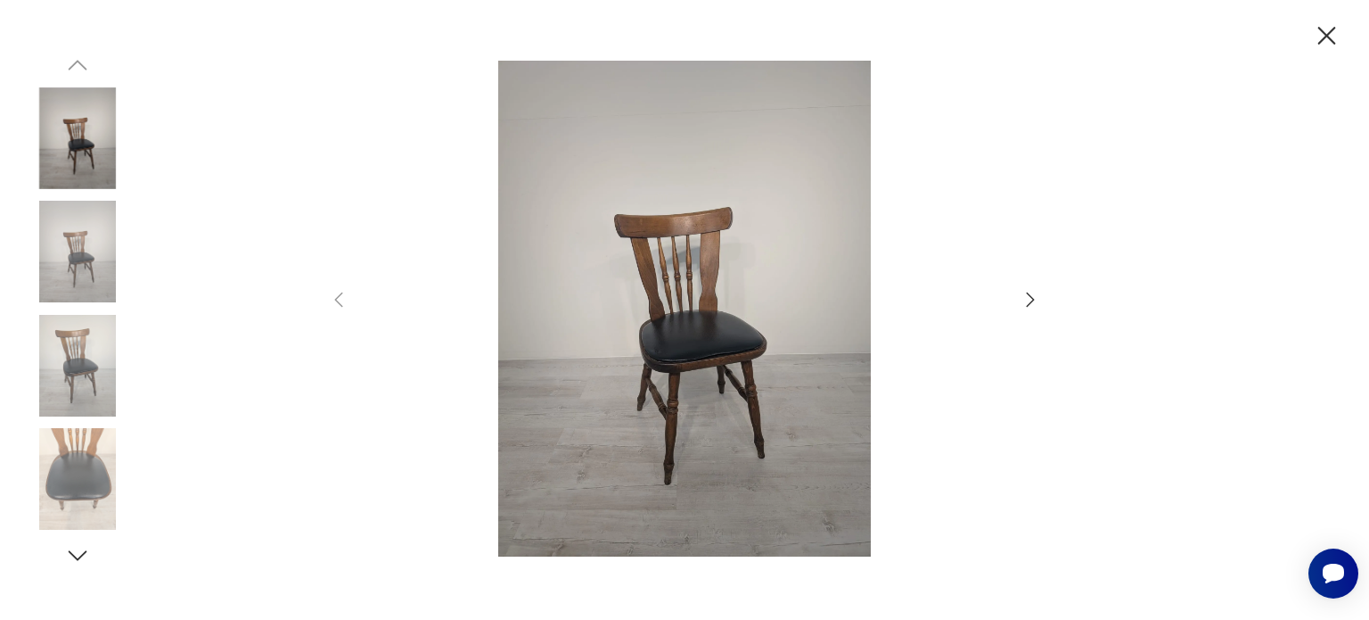
click at [1031, 297] on icon "button" at bounding box center [1031, 299] width 8 height 14
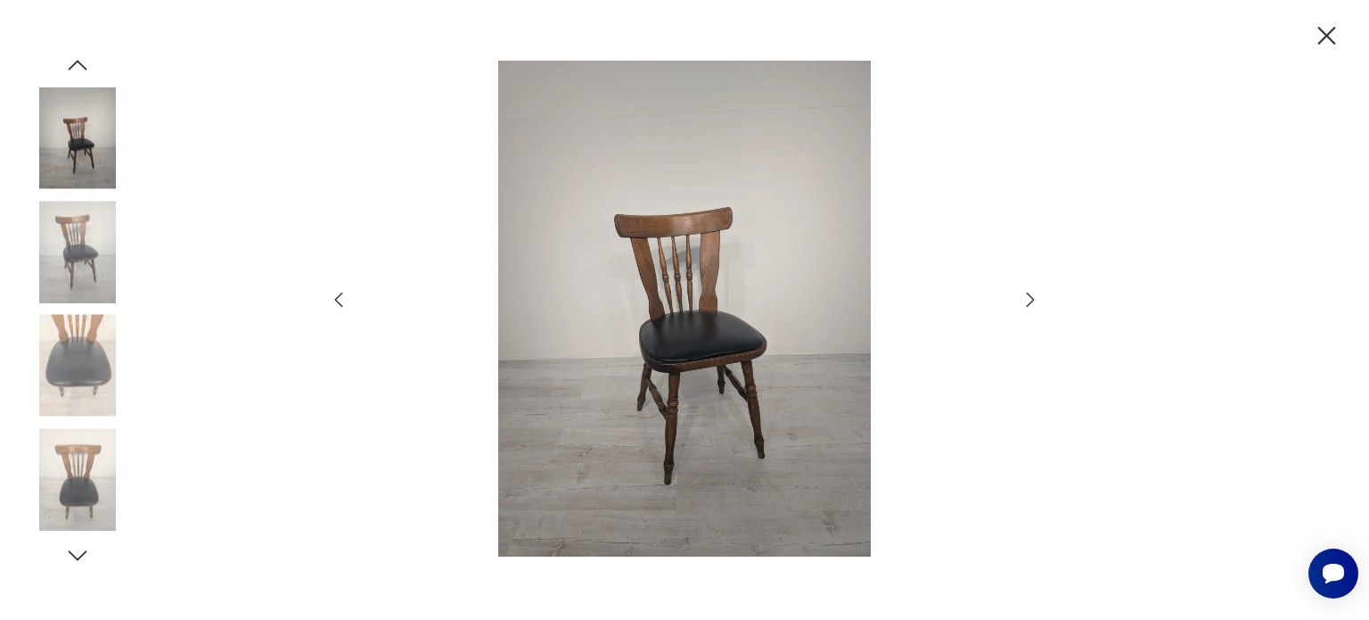
click at [1031, 297] on icon "button" at bounding box center [1031, 299] width 8 height 14
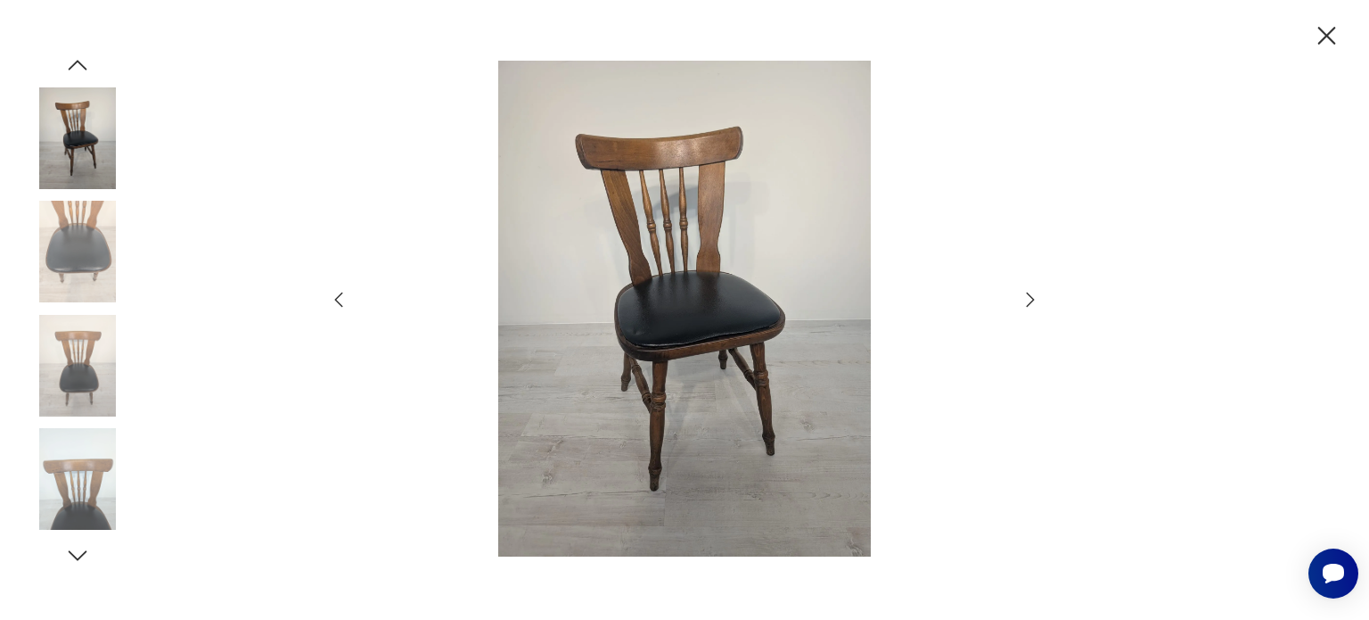
click at [1031, 297] on icon "button" at bounding box center [1031, 299] width 8 height 14
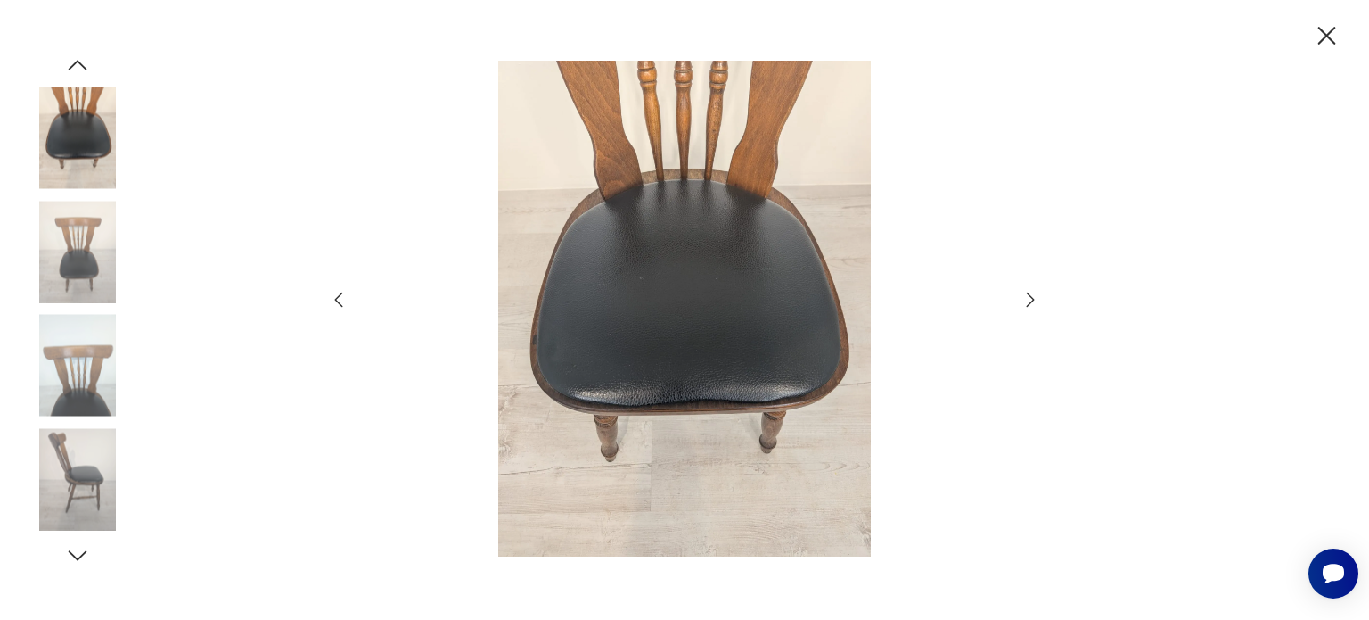
click at [1031, 297] on icon "button" at bounding box center [1031, 299] width 8 height 14
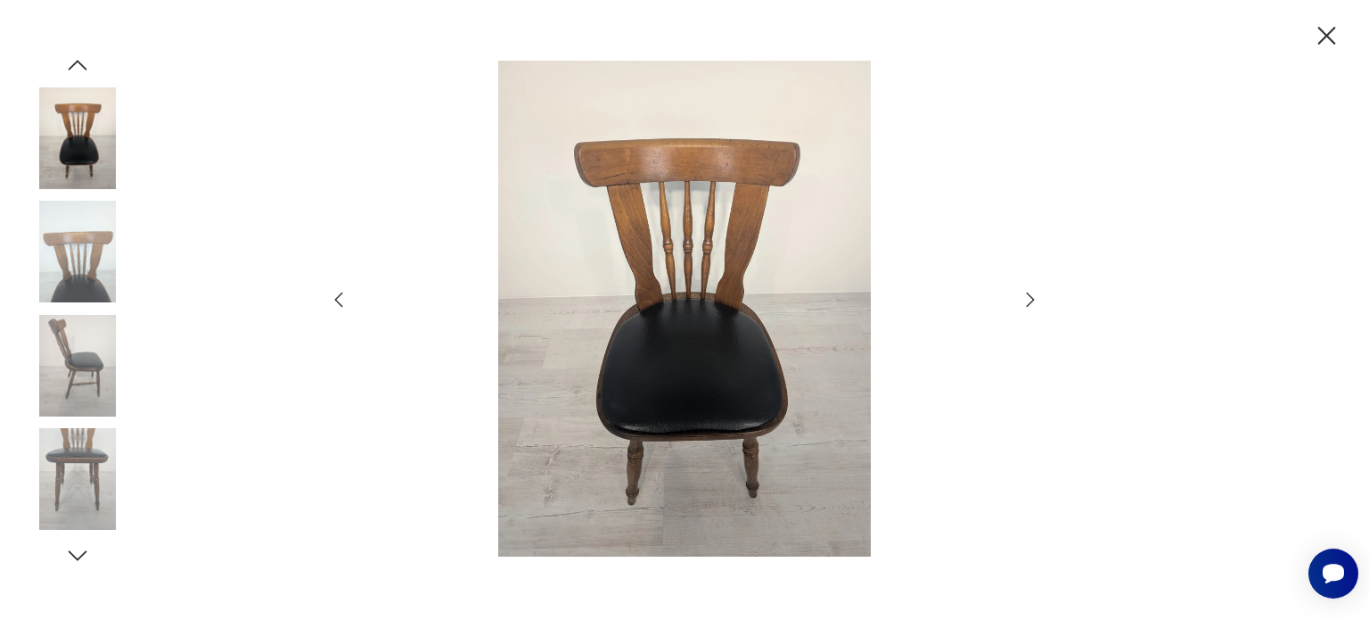
click at [1031, 297] on icon "button" at bounding box center [1031, 299] width 8 height 14
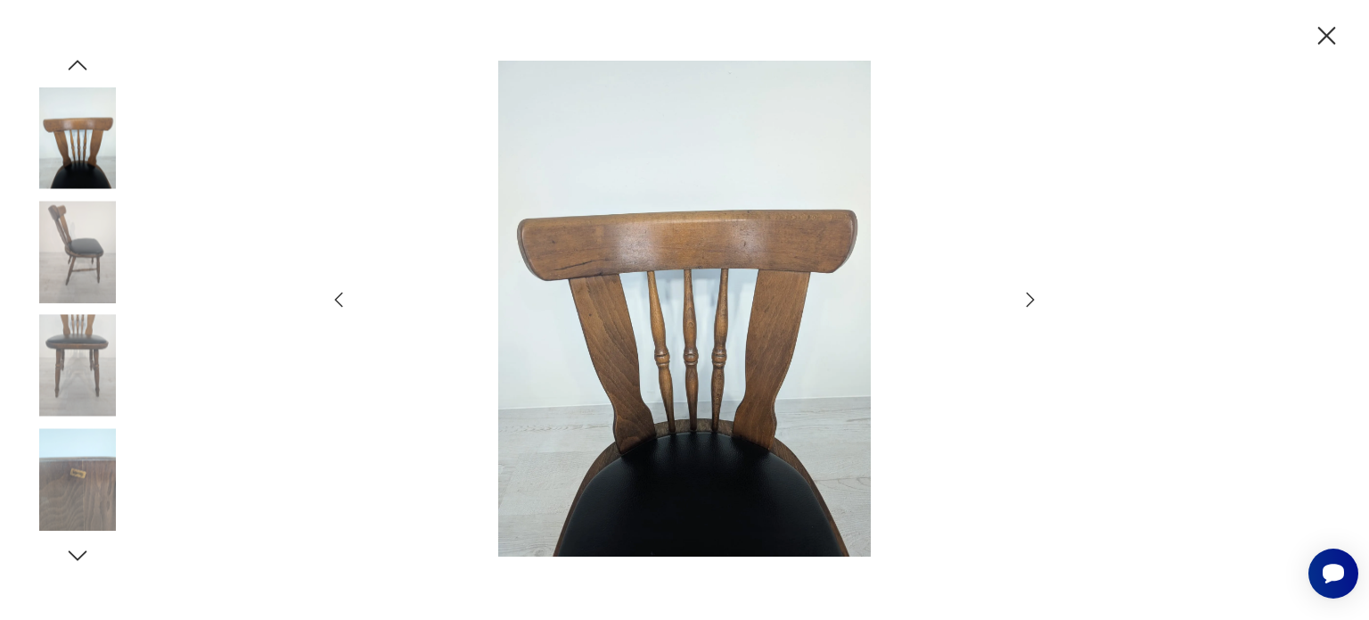
click at [1031, 297] on icon "button" at bounding box center [1031, 299] width 8 height 14
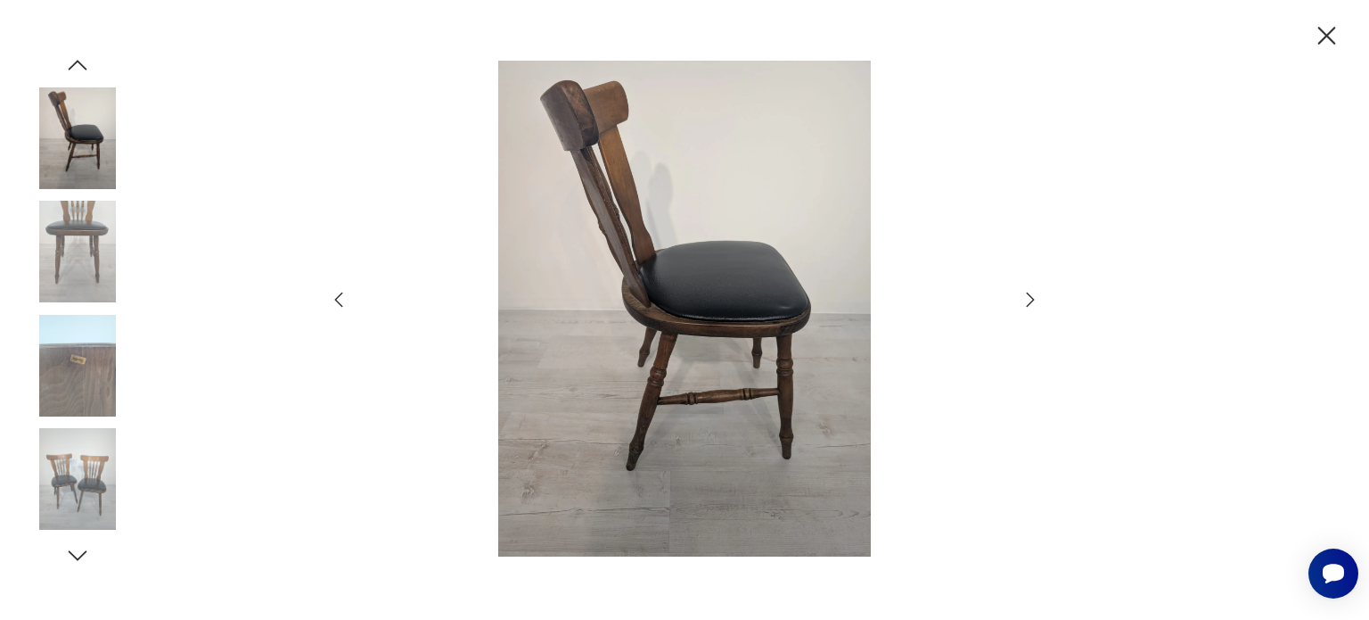
click at [1031, 297] on icon "button" at bounding box center [1031, 299] width 8 height 14
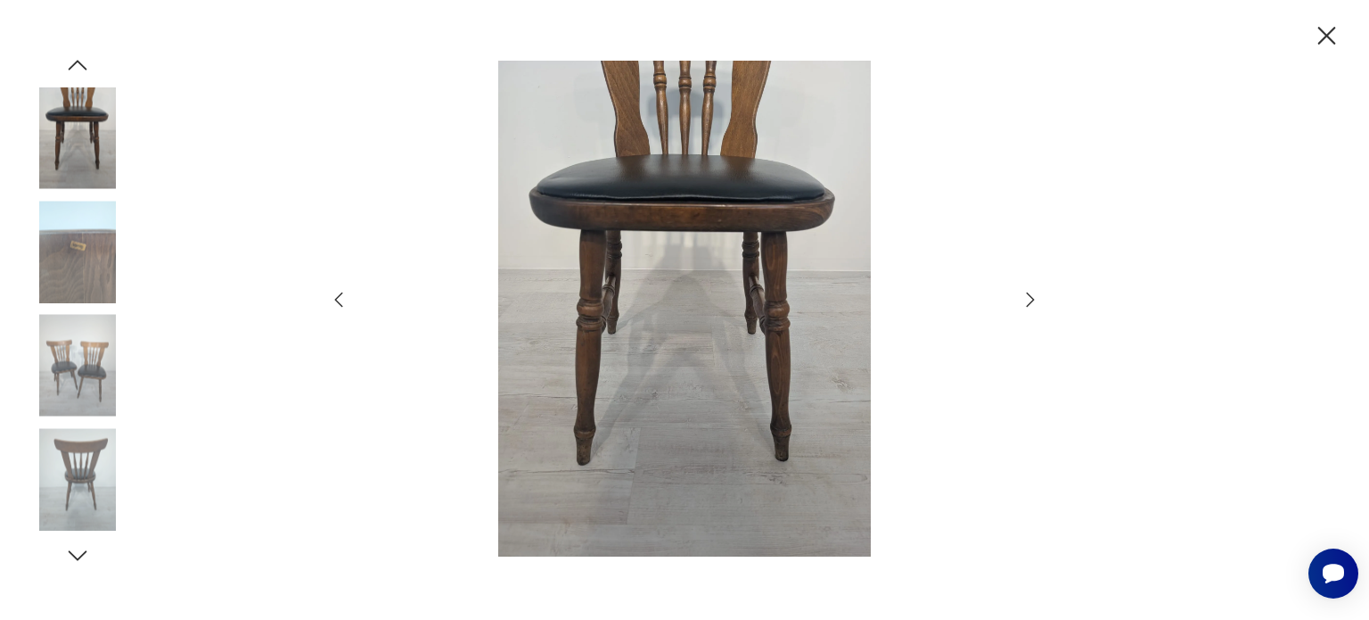
click at [1031, 297] on icon "button" at bounding box center [1031, 299] width 8 height 14
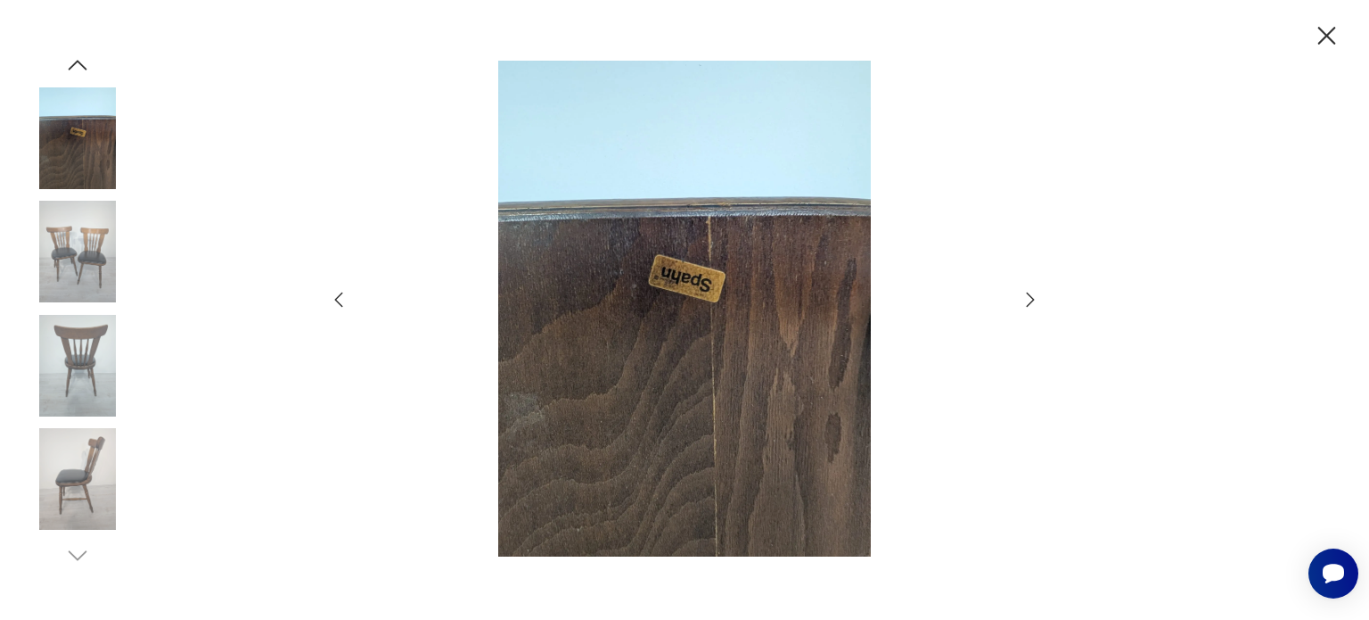
click at [1031, 297] on icon "button" at bounding box center [1031, 299] width 8 height 14
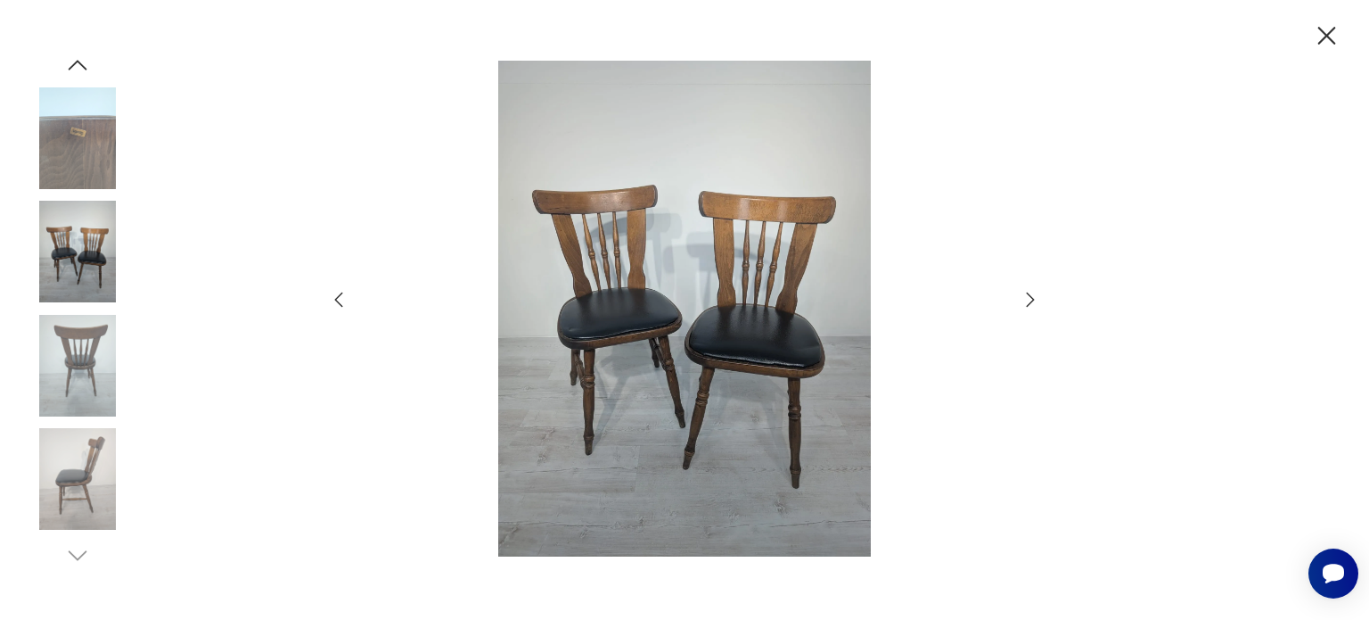
click at [1031, 297] on icon "button" at bounding box center [1031, 299] width 8 height 14
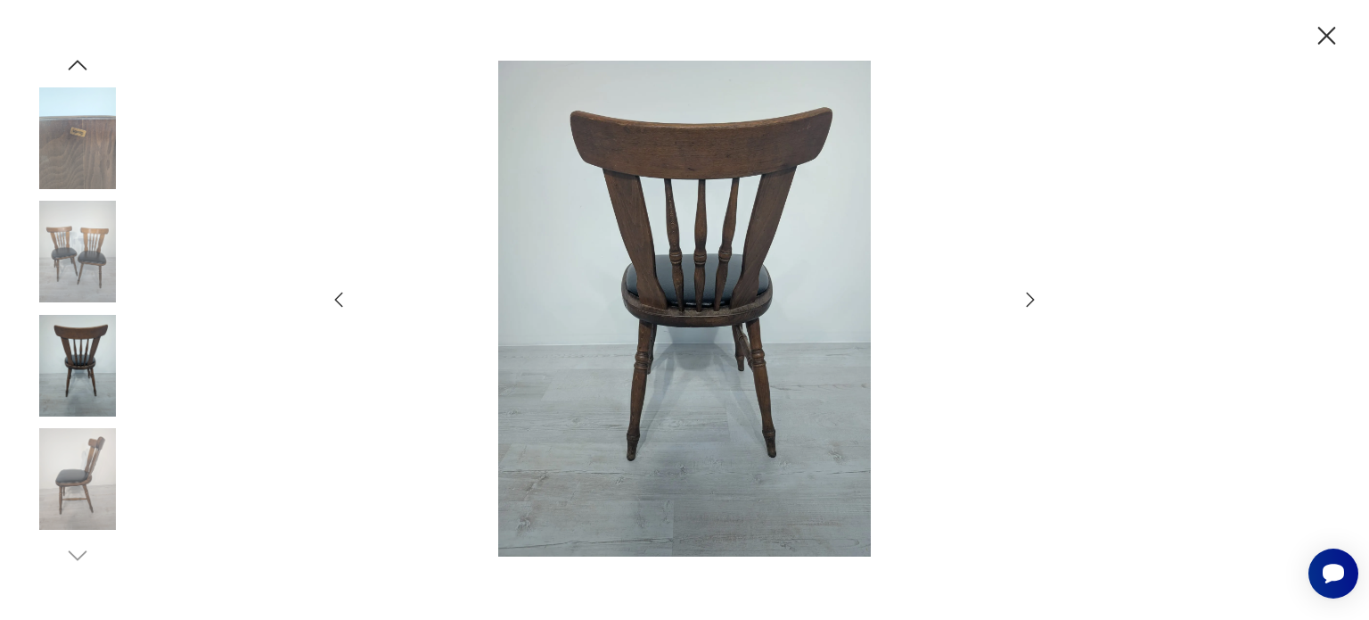
click at [1031, 297] on icon "button" at bounding box center [1031, 299] width 8 height 14
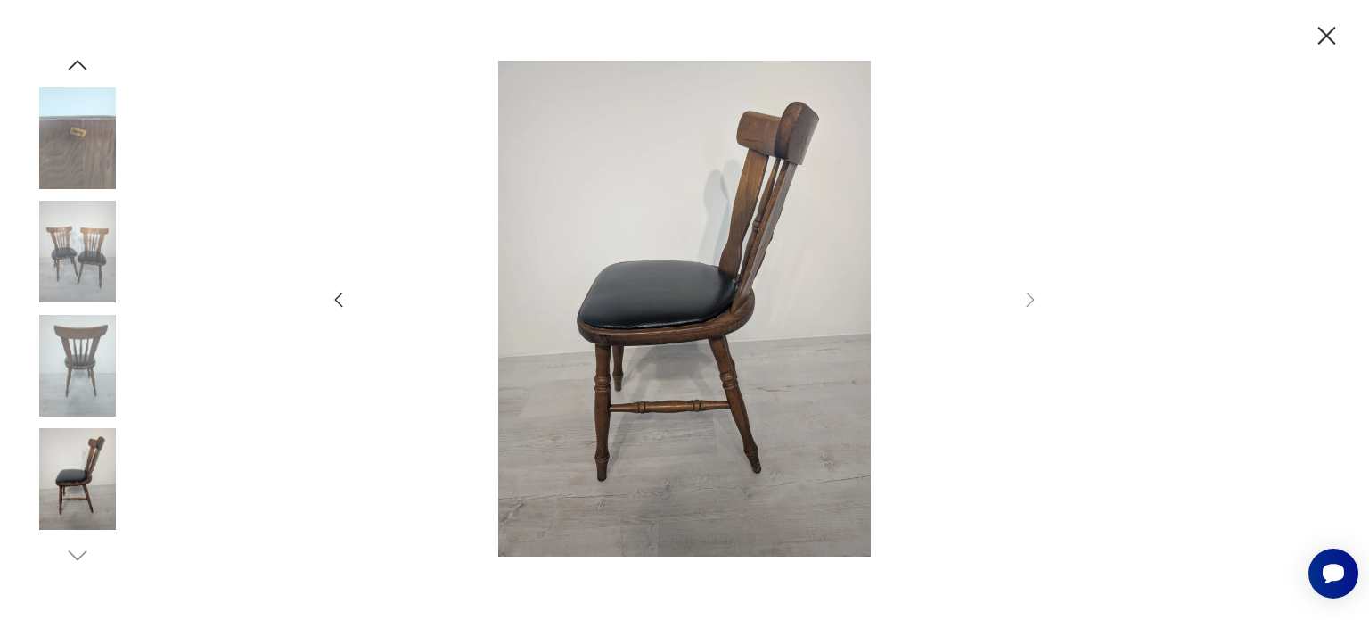
click at [1326, 35] on icon "button" at bounding box center [1327, 36] width 18 height 18
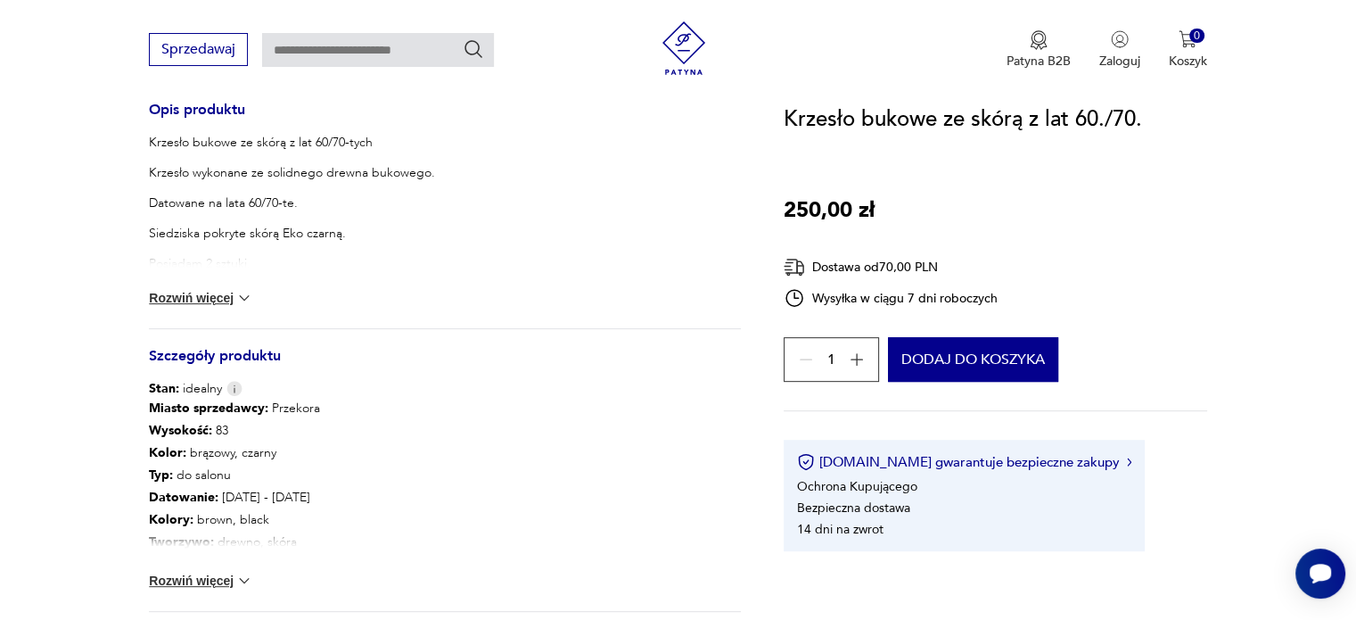
scroll to position [749, 0]
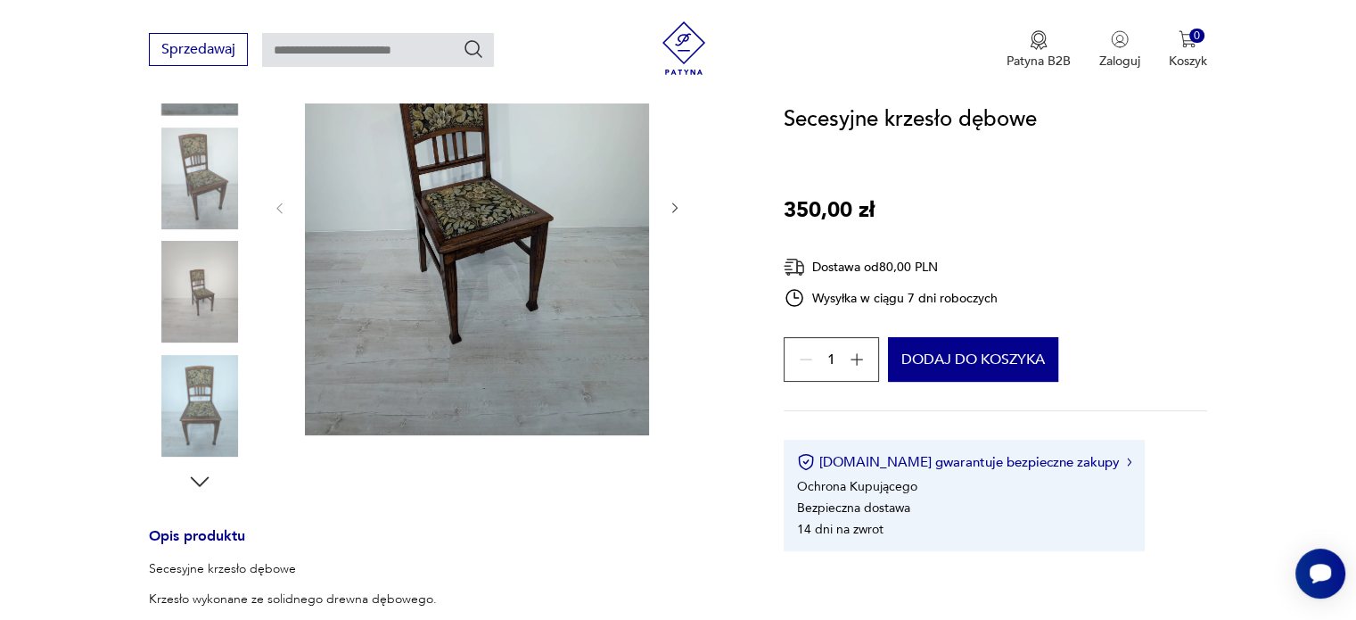
scroll to position [321, 0]
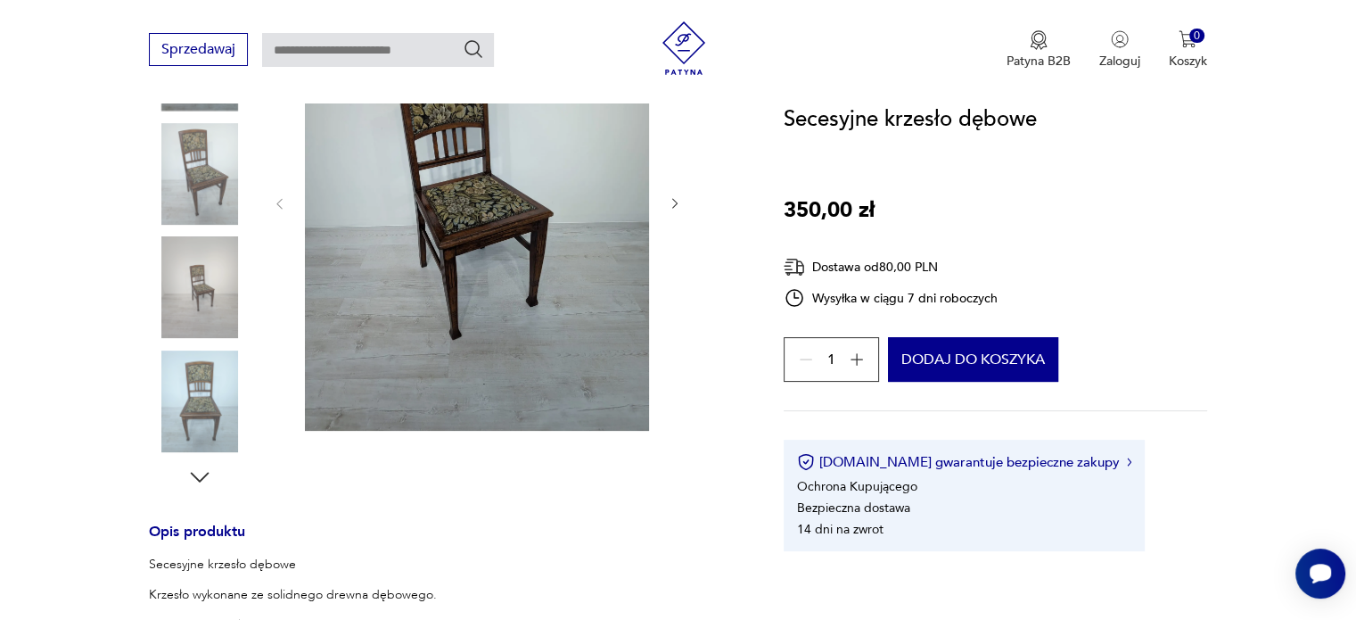
click at [392, 215] on img at bounding box center [477, 201] width 344 height 457
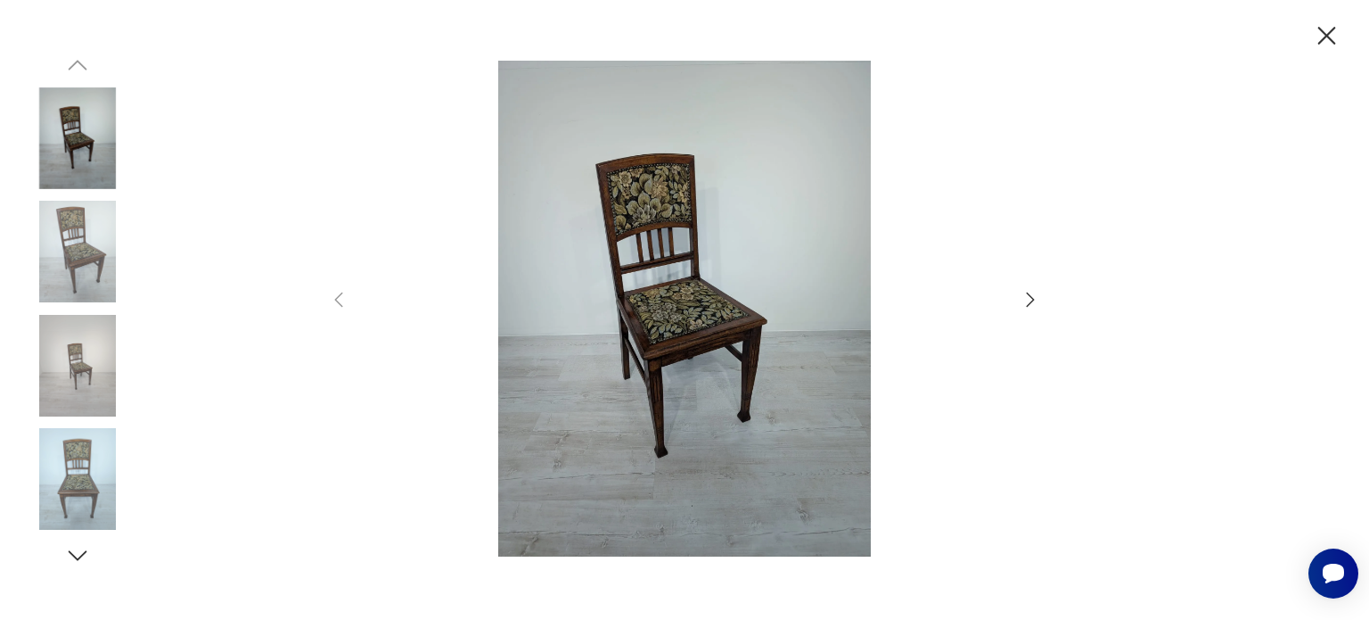
click at [1026, 299] on icon "button" at bounding box center [1030, 299] width 21 height 21
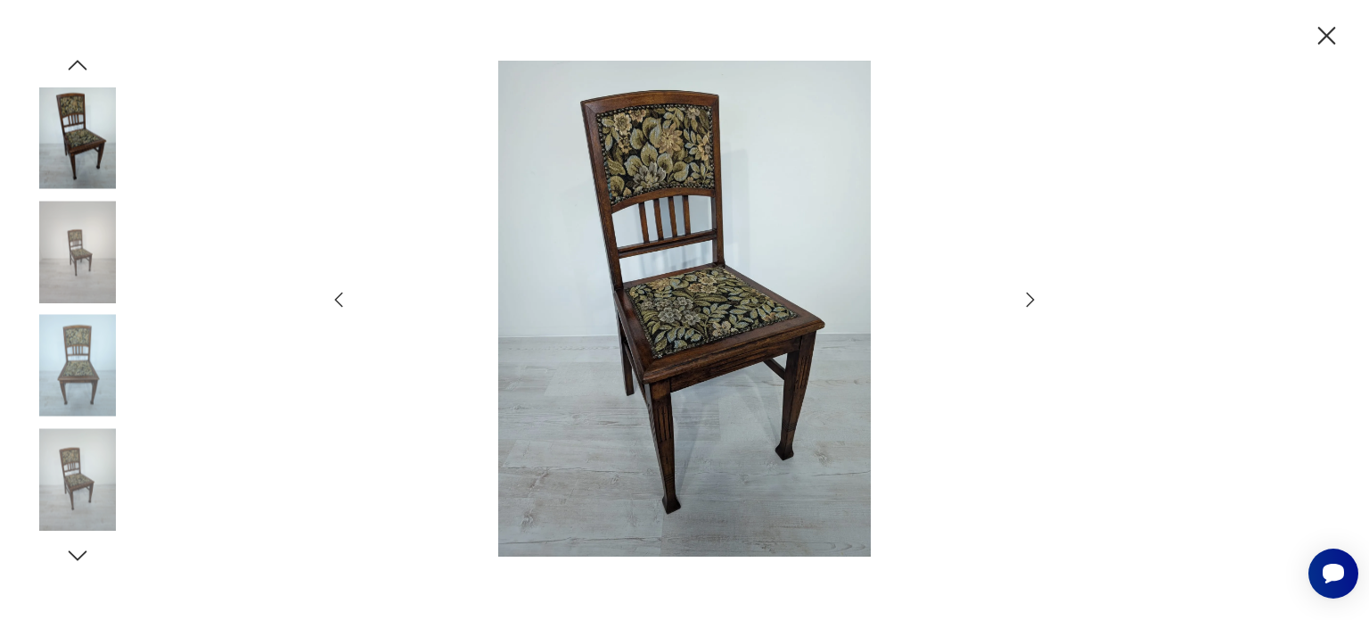
click at [1026, 299] on icon "button" at bounding box center [1030, 299] width 21 height 21
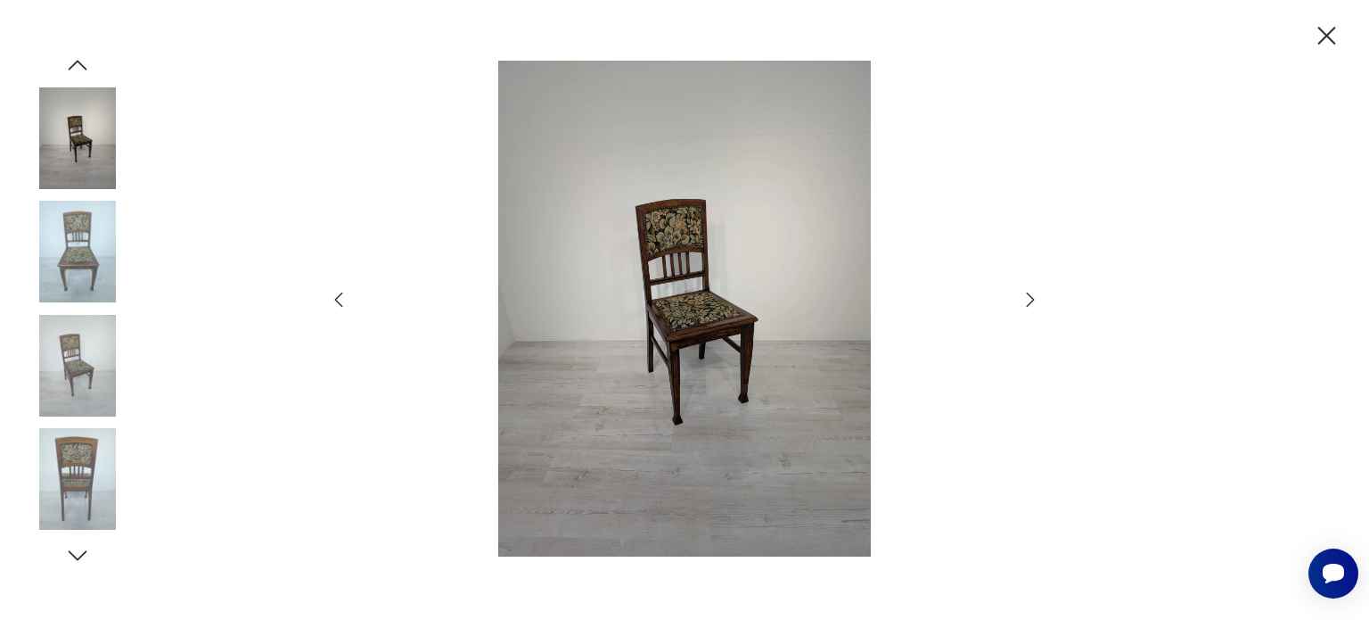
click at [1026, 299] on icon "button" at bounding box center [1030, 299] width 21 height 21
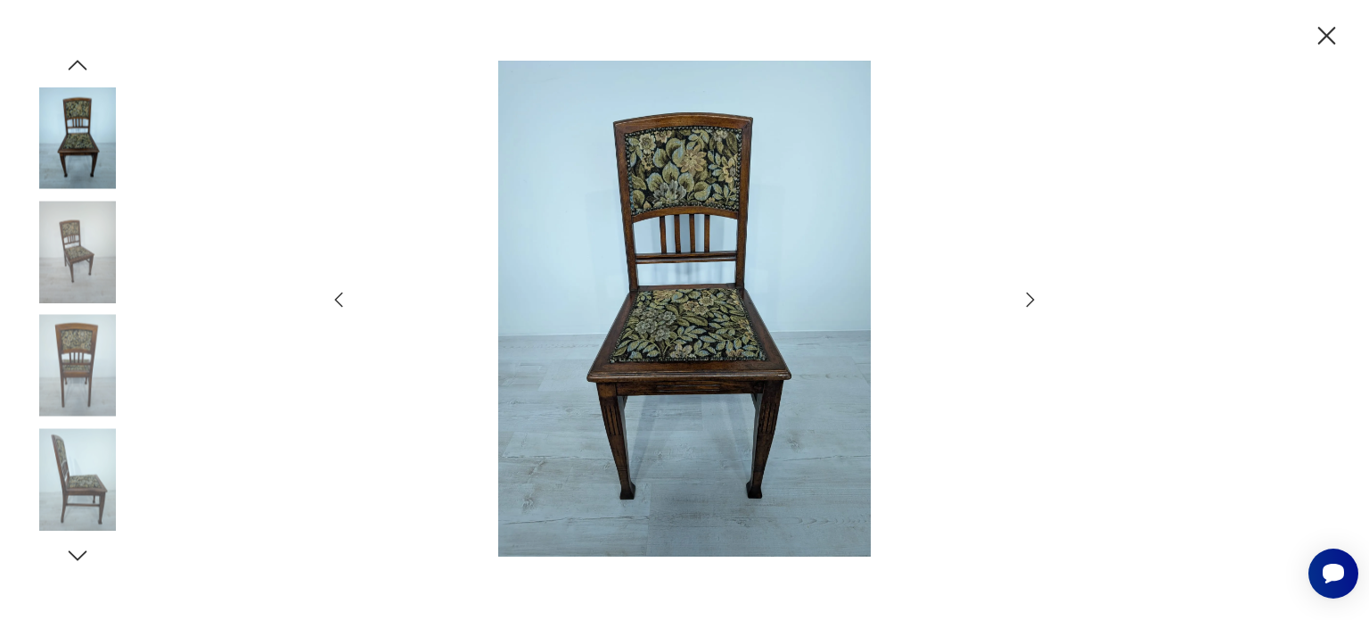
click at [1026, 299] on icon "button" at bounding box center [1030, 299] width 21 height 21
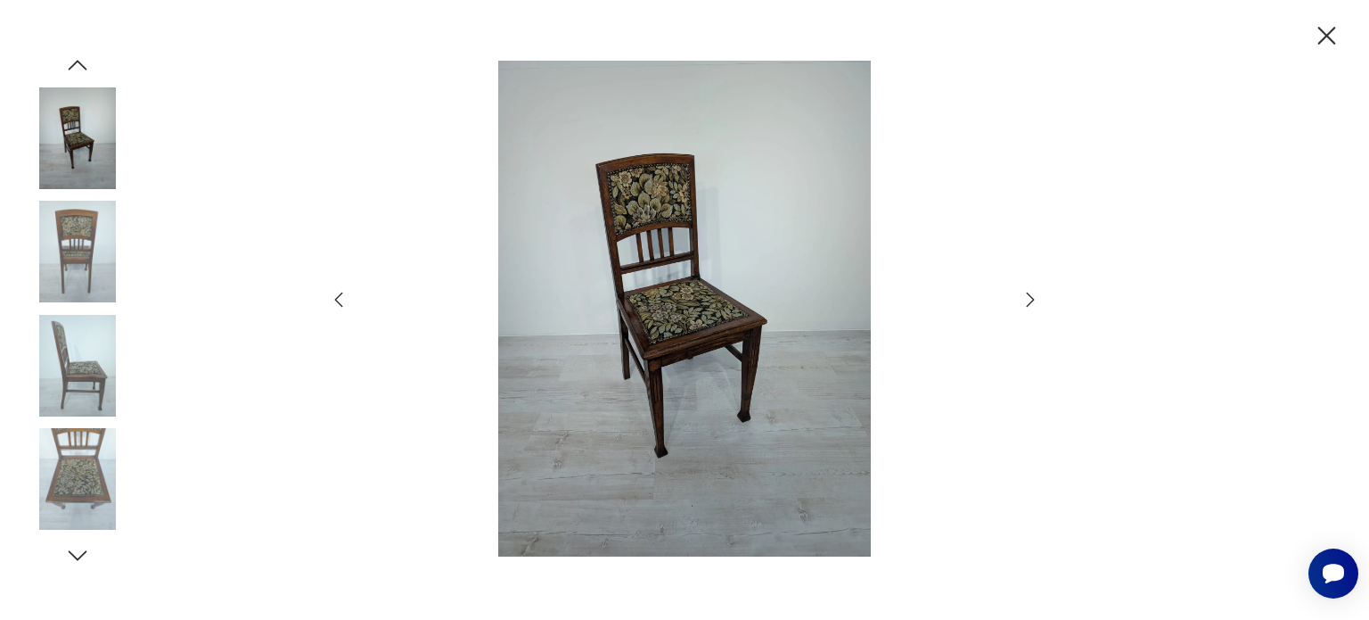
click at [686, 300] on img at bounding box center [684, 309] width 635 height 496
click at [1026, 296] on icon "button" at bounding box center [1030, 299] width 21 height 21
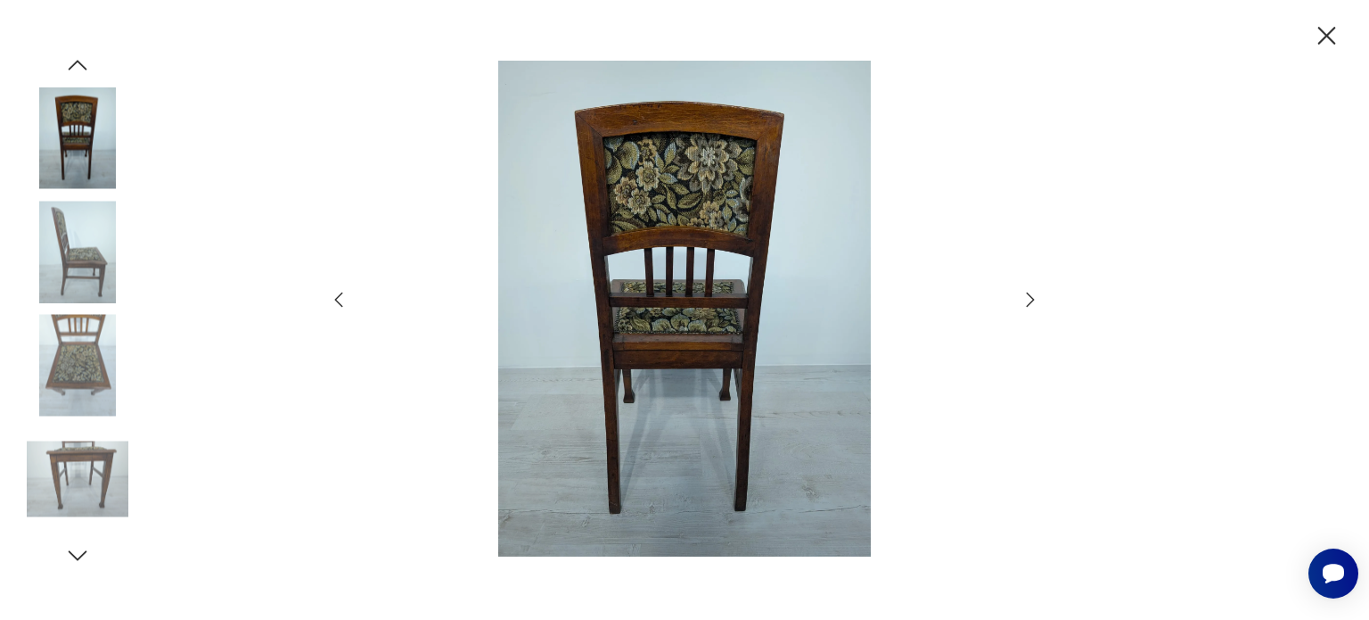
click at [1026, 296] on icon "button" at bounding box center [1030, 299] width 21 height 21
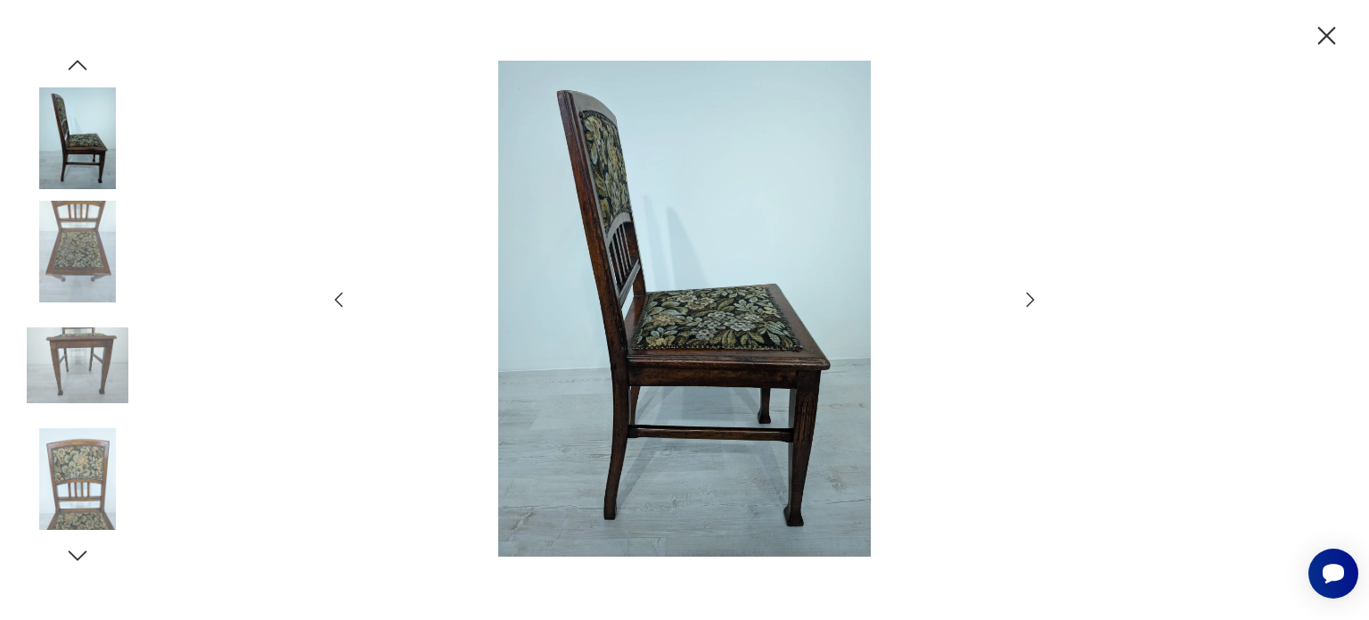
click at [1026, 296] on icon "button" at bounding box center [1030, 299] width 21 height 21
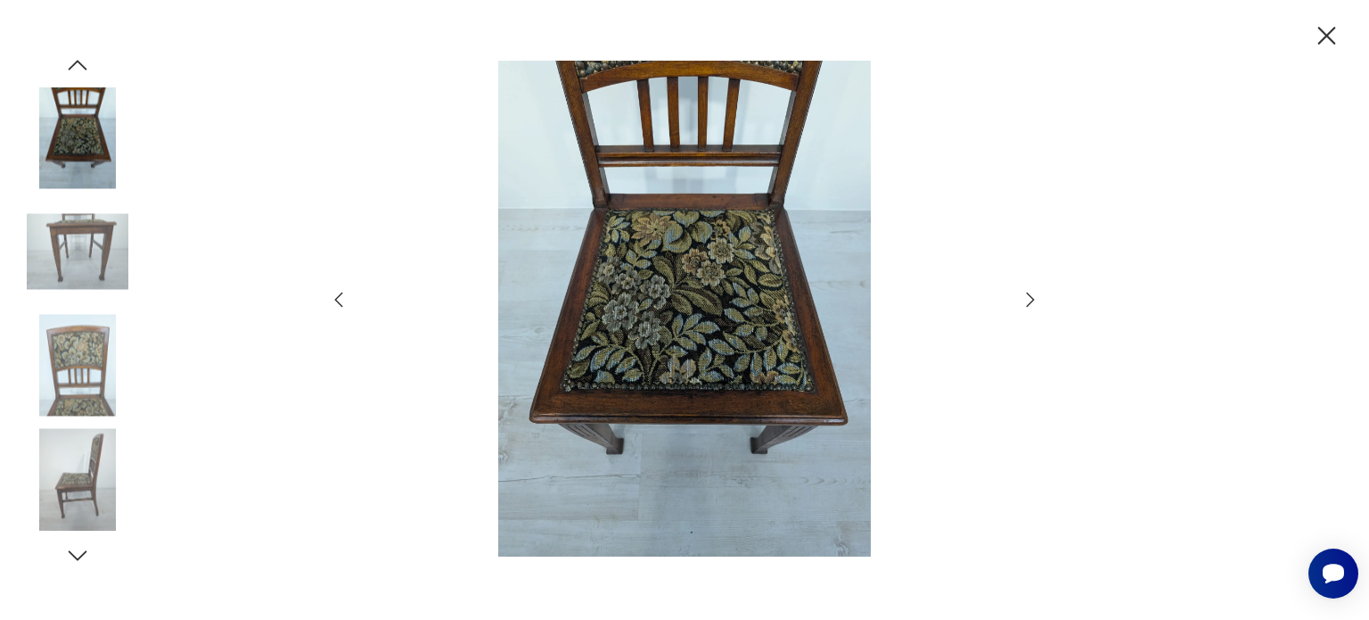
click at [1026, 296] on icon "button" at bounding box center [1030, 299] width 21 height 21
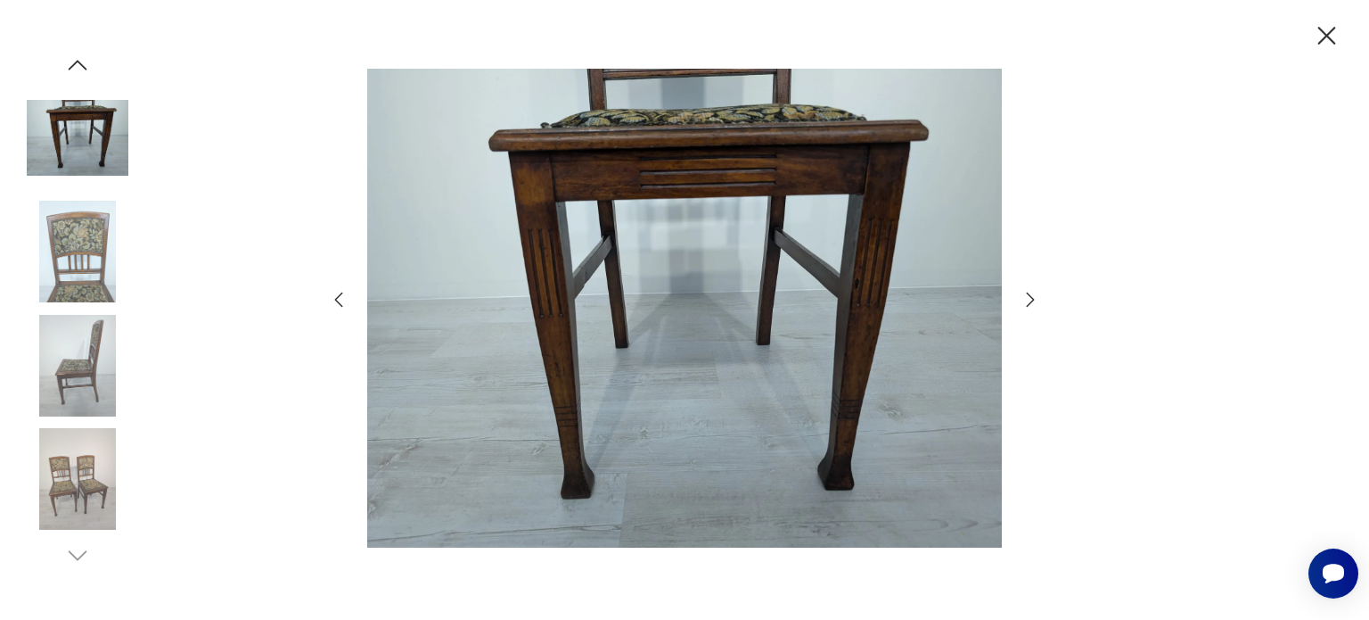
click at [1035, 295] on icon "button" at bounding box center [1030, 299] width 21 height 21
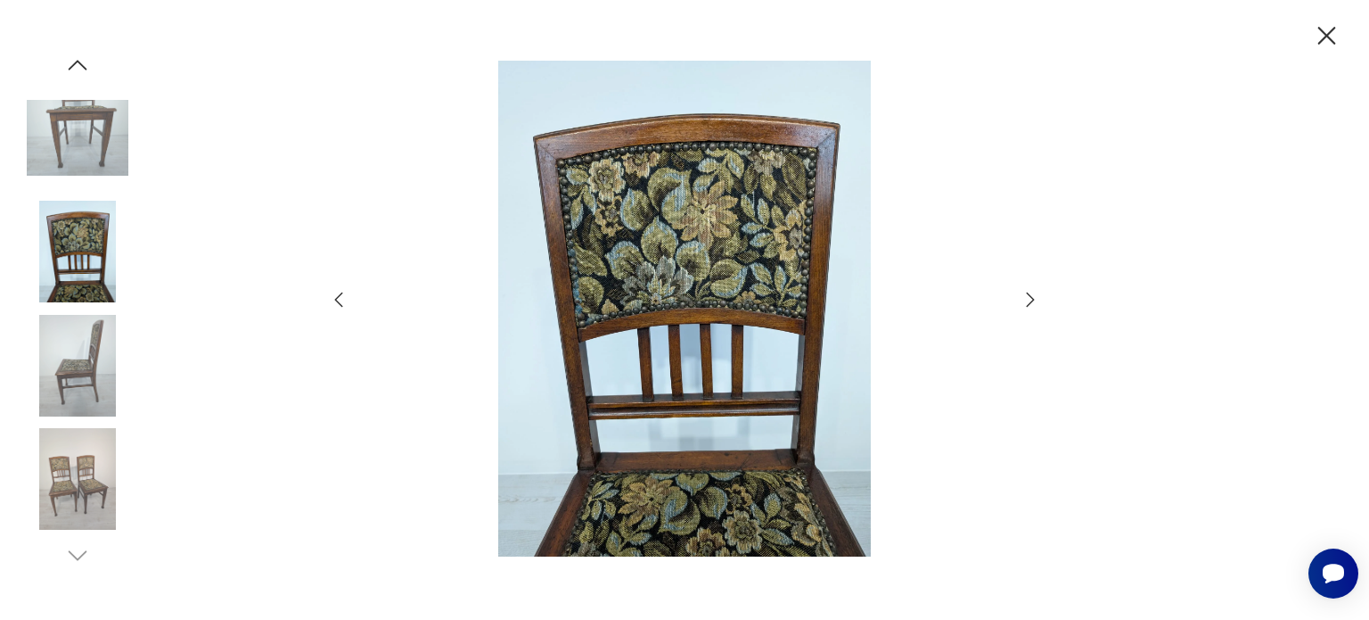
click at [1337, 46] on icon "button" at bounding box center [1326, 36] width 31 height 31
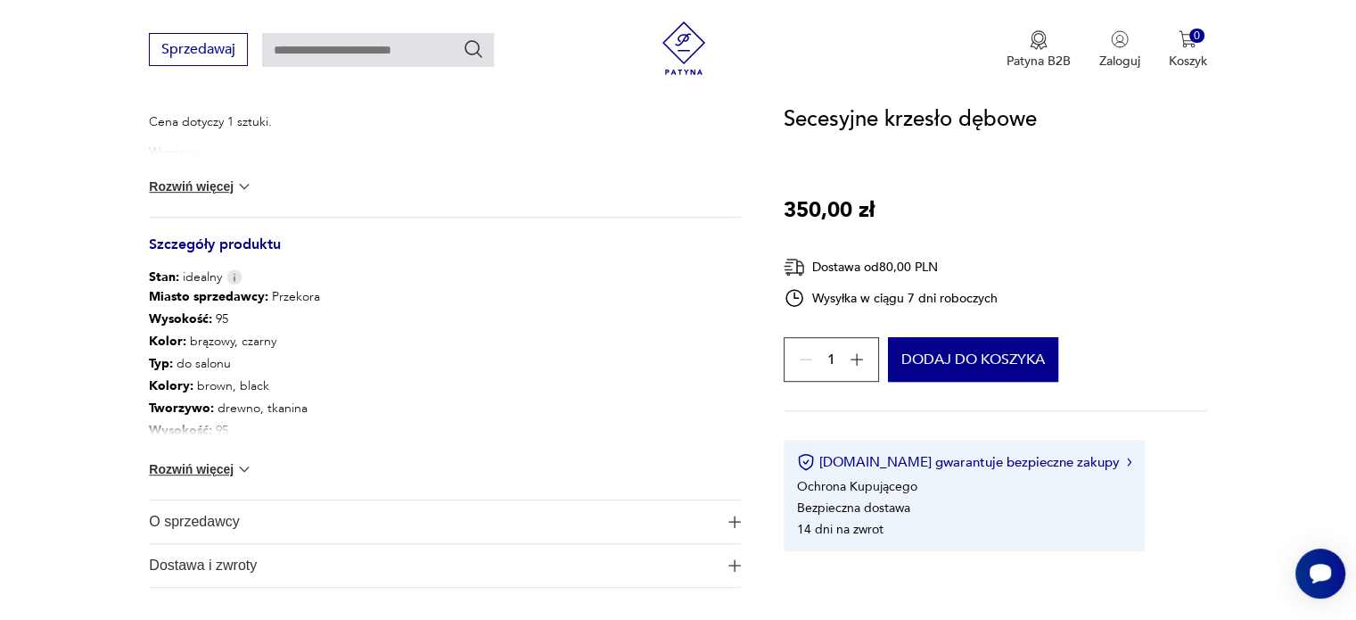
scroll to position [856, 0]
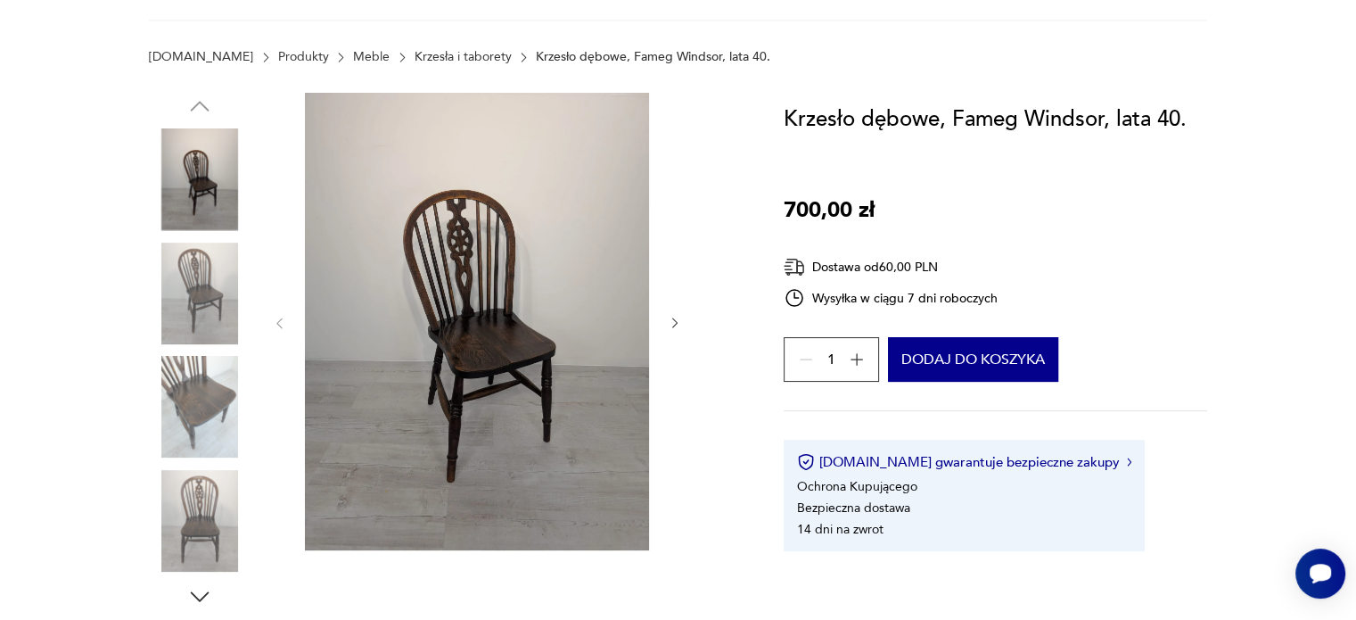
scroll to position [250, 0]
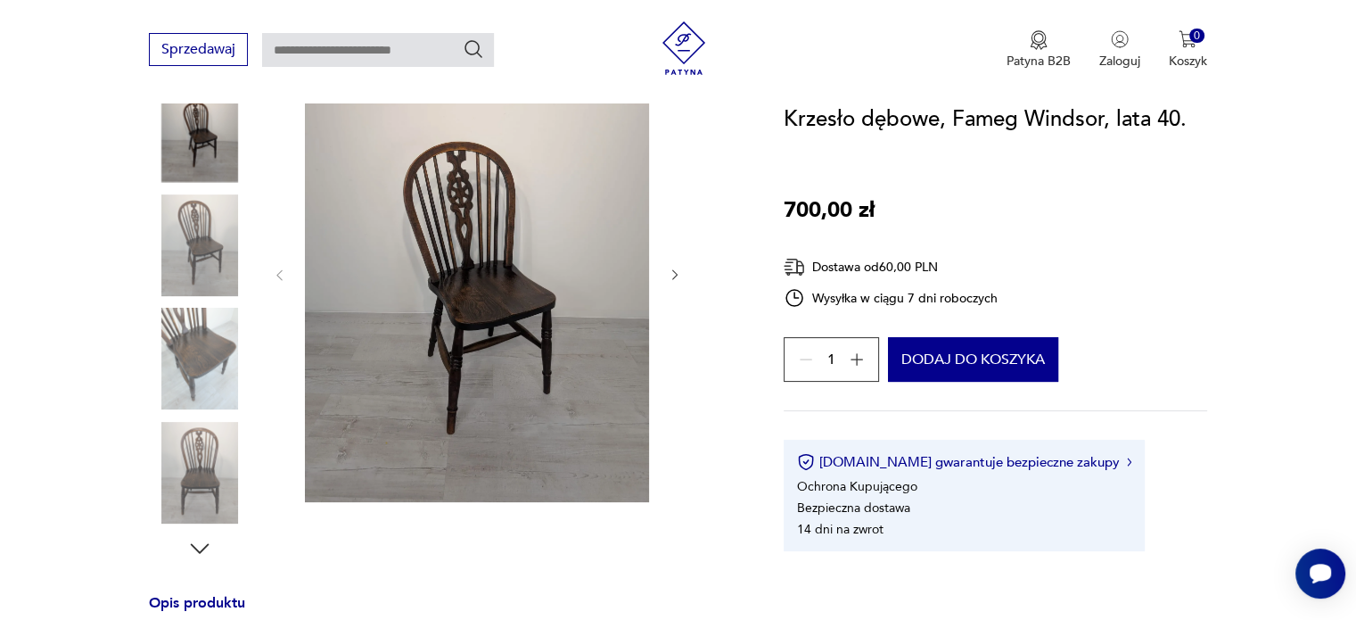
click at [519, 195] on img at bounding box center [477, 273] width 344 height 457
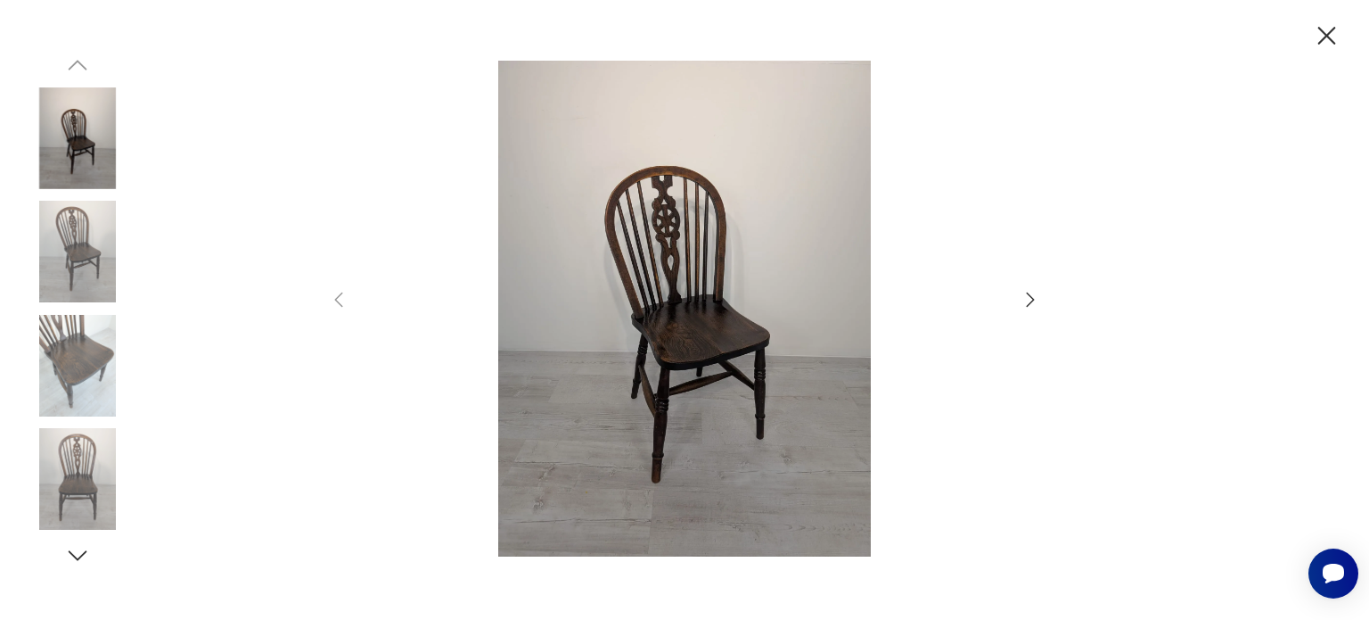
click at [1027, 309] on icon "button" at bounding box center [1030, 299] width 21 height 21
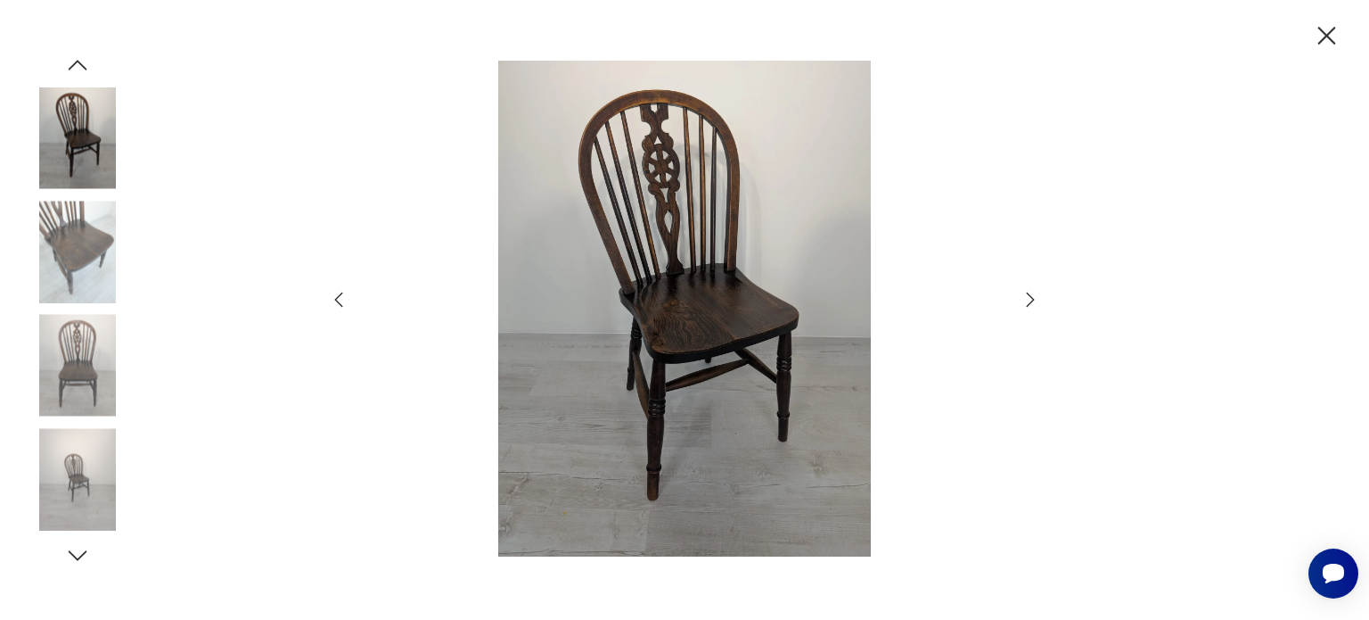
click at [1027, 309] on icon "button" at bounding box center [1030, 299] width 21 height 21
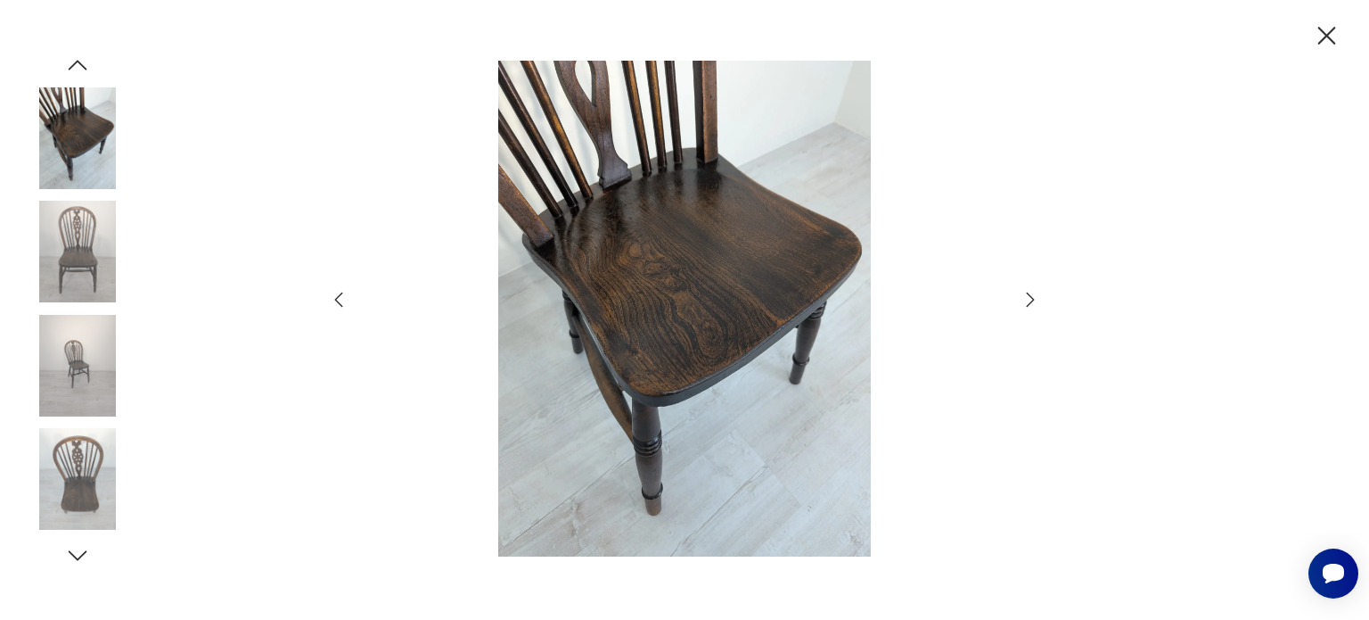
click at [1027, 309] on icon "button" at bounding box center [1030, 299] width 21 height 21
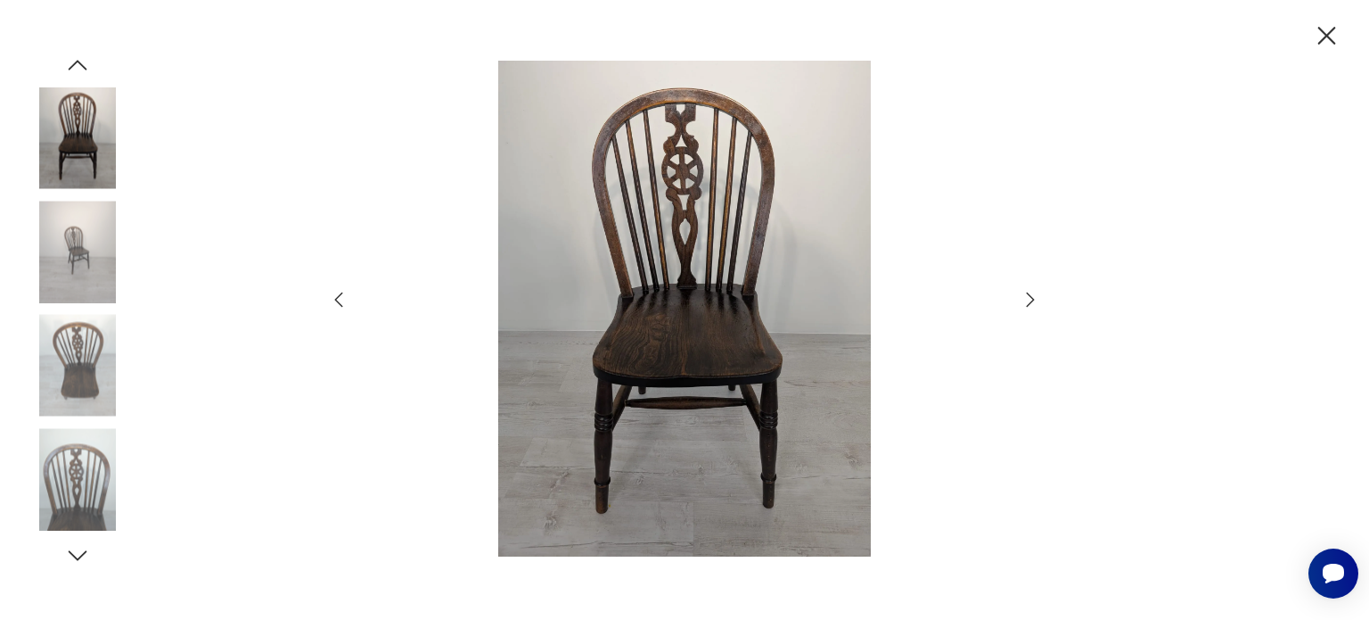
click at [1027, 309] on icon "button" at bounding box center [1030, 299] width 21 height 21
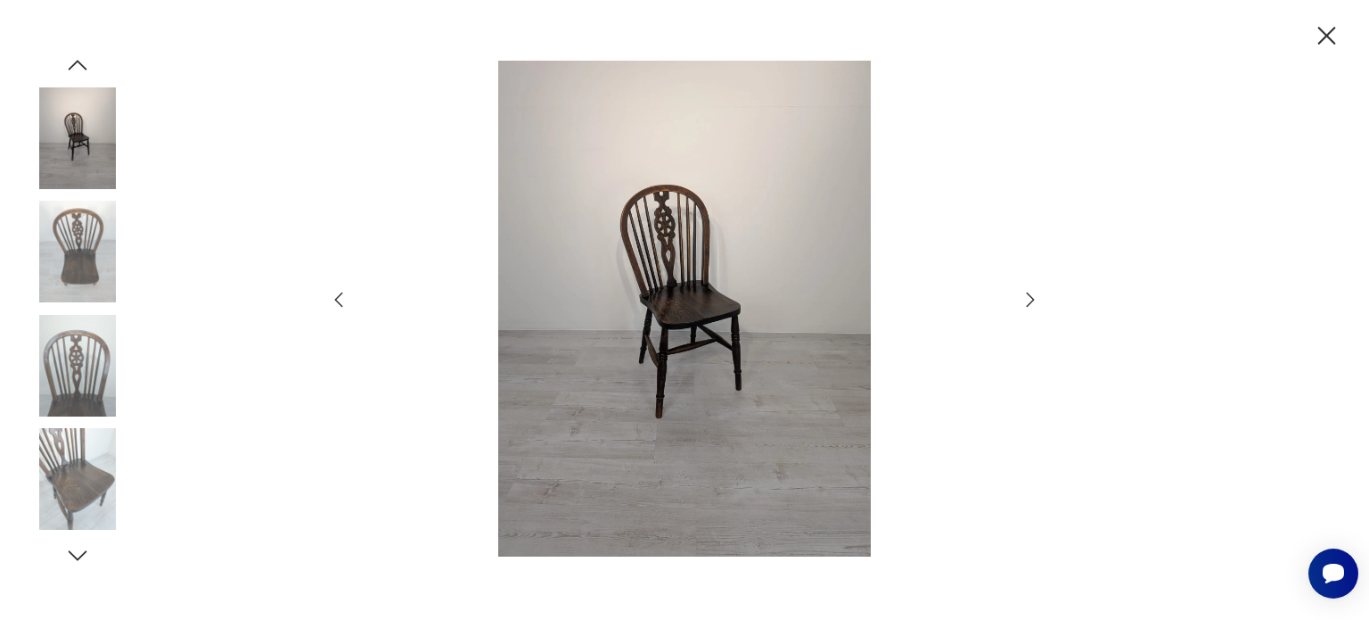
click at [1027, 309] on icon "button" at bounding box center [1030, 299] width 21 height 21
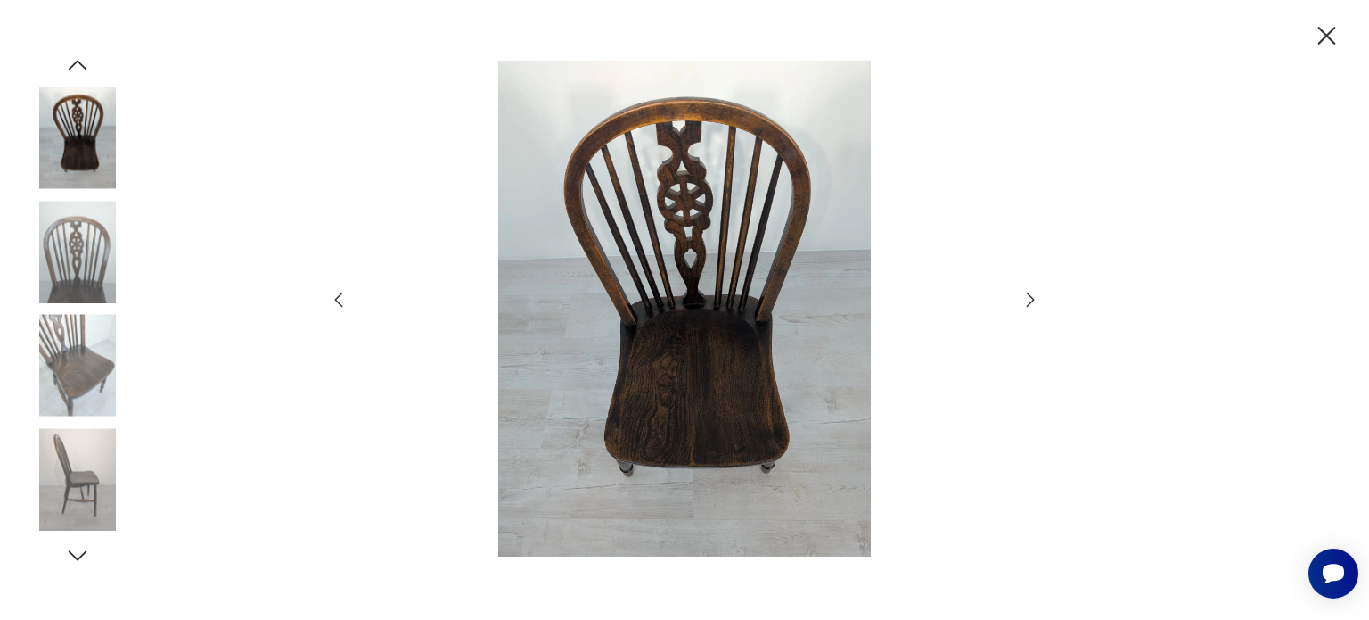
click at [1027, 309] on icon "button" at bounding box center [1030, 299] width 21 height 21
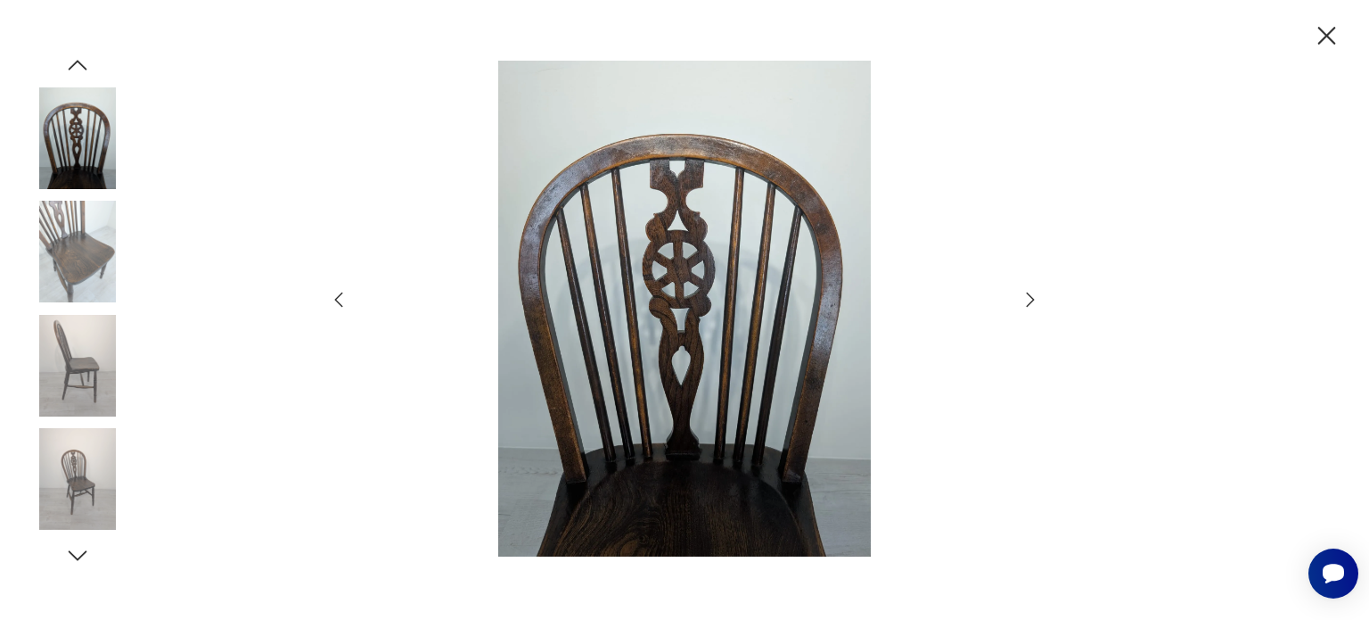
click at [1333, 39] on icon "button" at bounding box center [1326, 36] width 31 height 31
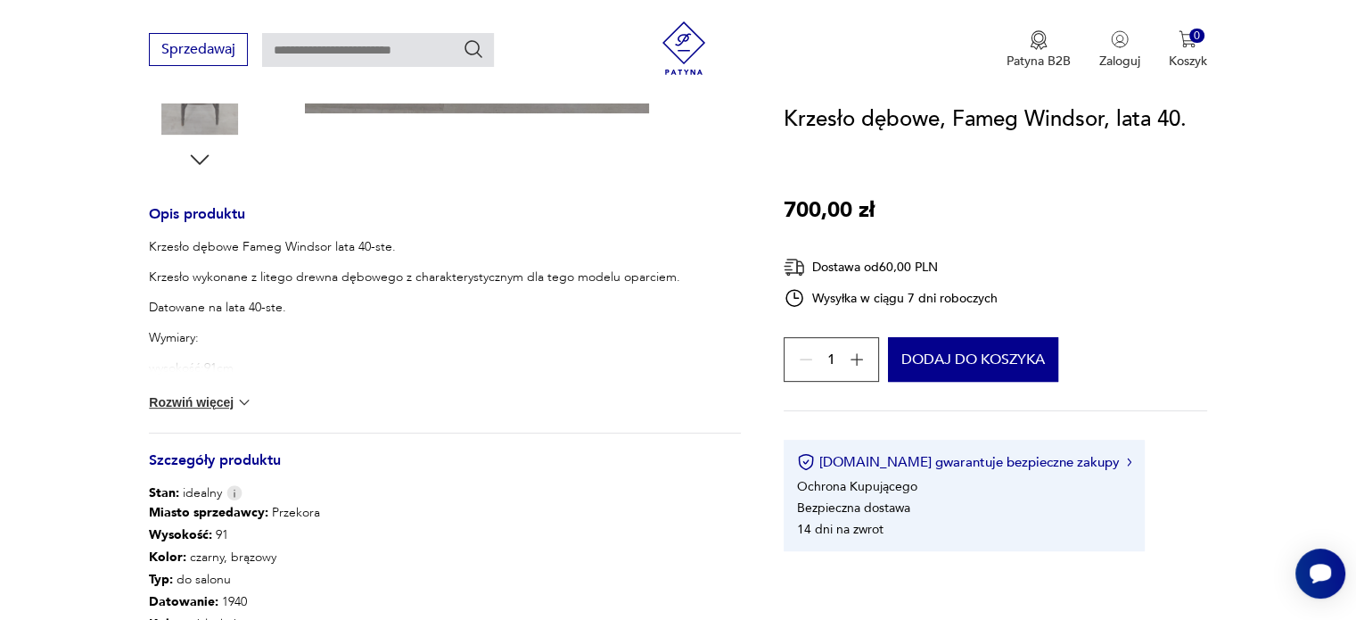
scroll to position [642, 0]
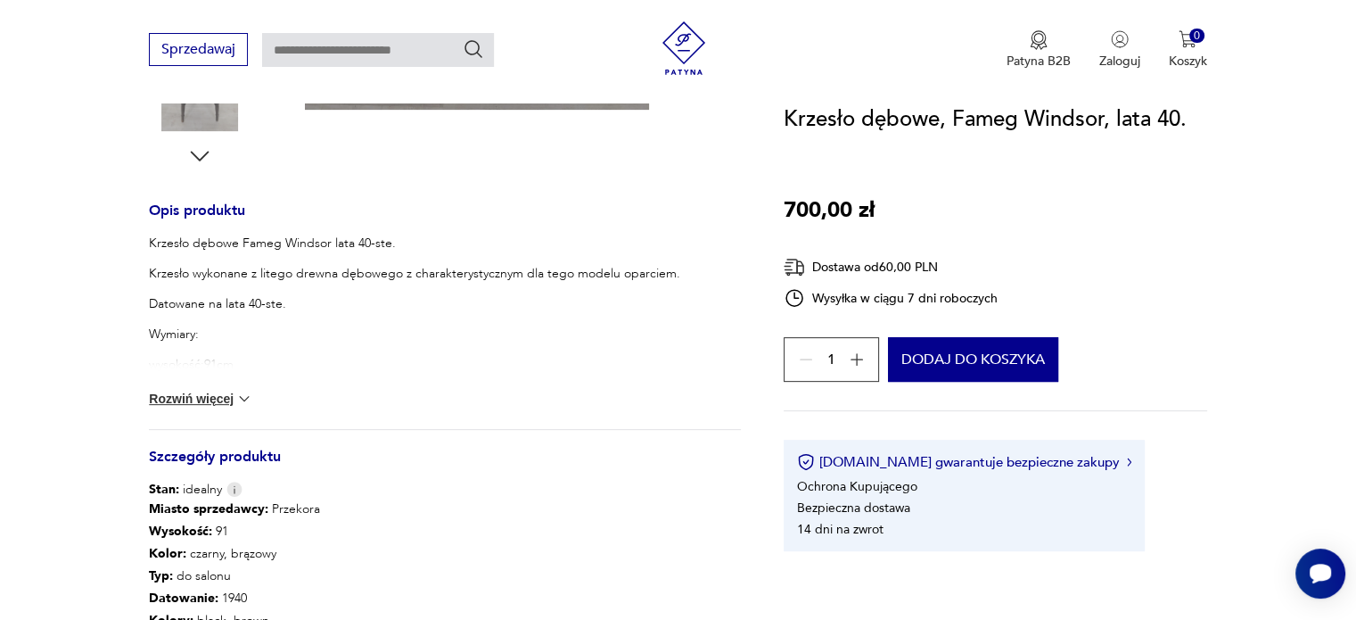
click at [203, 392] on button "Rozwiń więcej" at bounding box center [200, 399] width 103 height 18
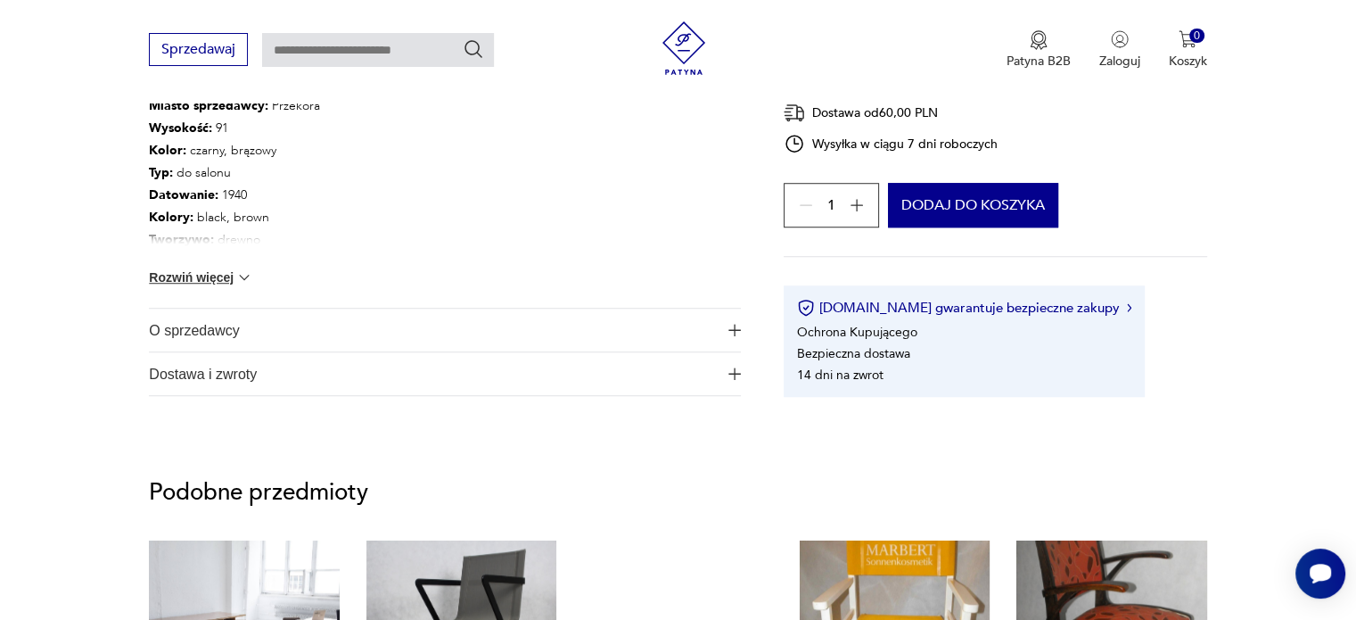
scroll to position [1426, 0]
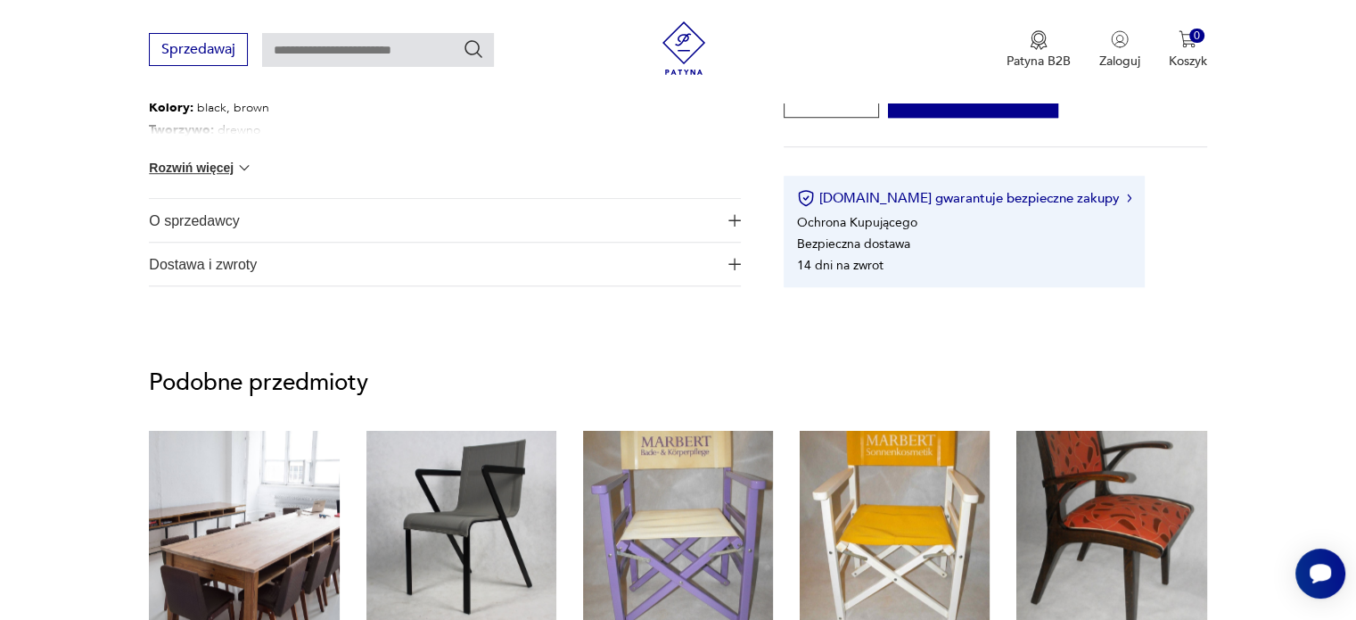
click at [297, 213] on span "O sprzedawcy" at bounding box center [432, 220] width 567 height 43
